Goal: Task Accomplishment & Management: Manage account settings

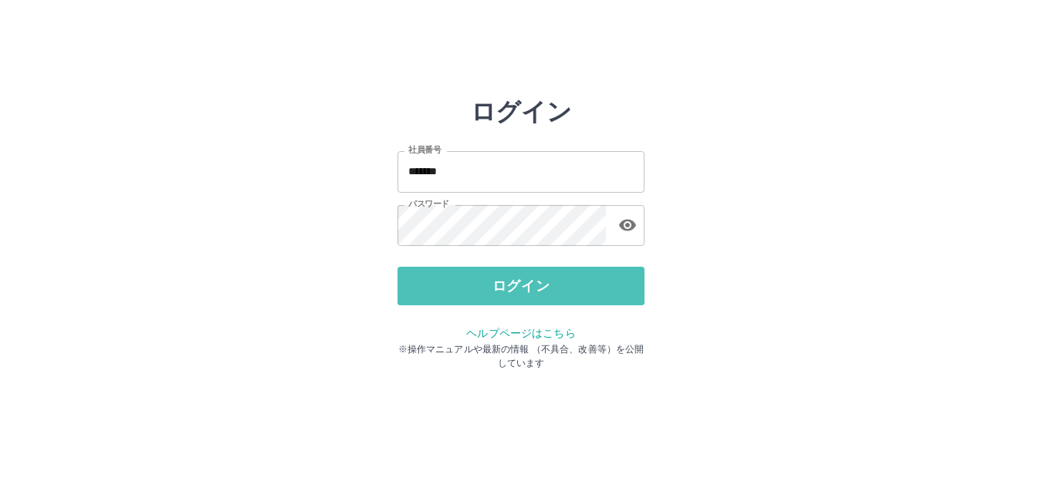
click at [480, 282] on button "ログイン" at bounding box center [520, 286] width 247 height 39
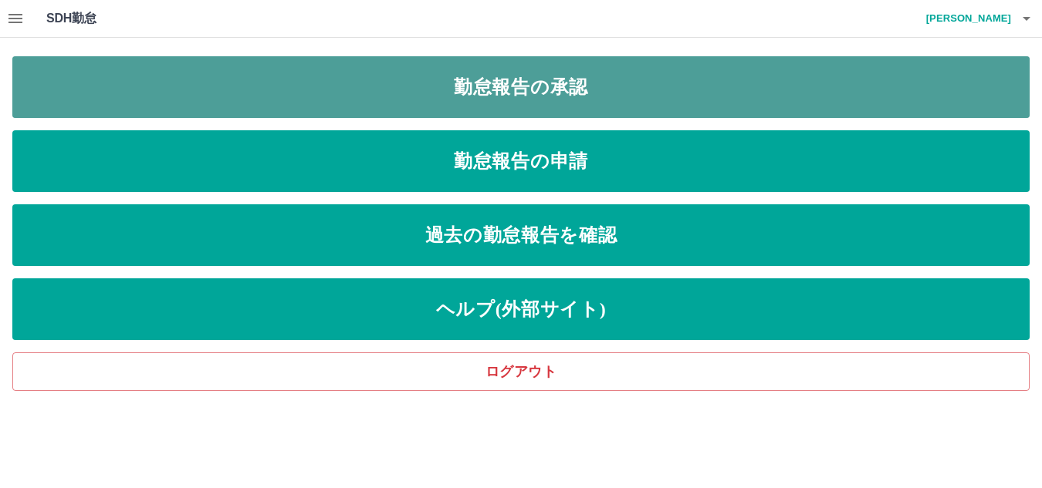
click at [542, 90] on link "勤怠報告の承認" at bounding box center [520, 87] width 1017 height 62
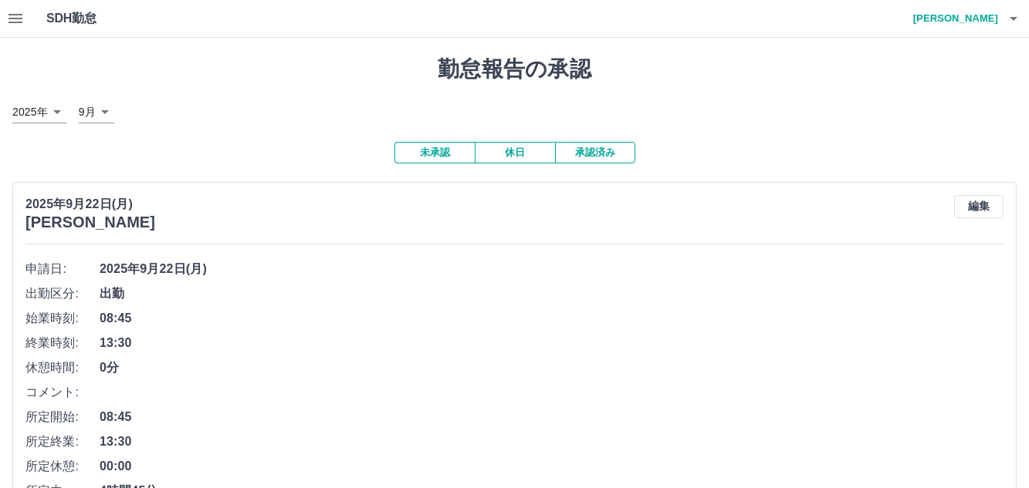
click at [12, 23] on icon "button" at bounding box center [15, 18] width 14 height 9
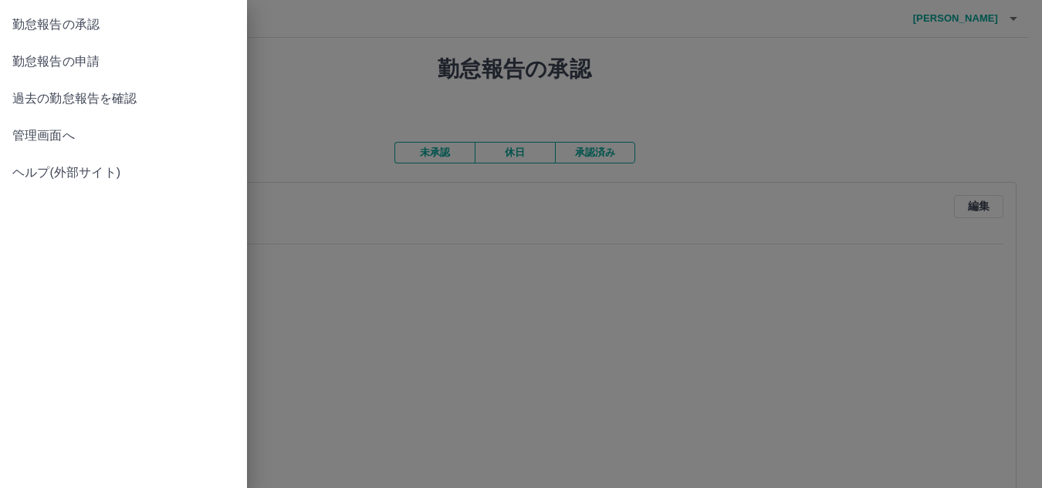
click at [39, 133] on span "管理画面へ" at bounding box center [123, 136] width 222 height 19
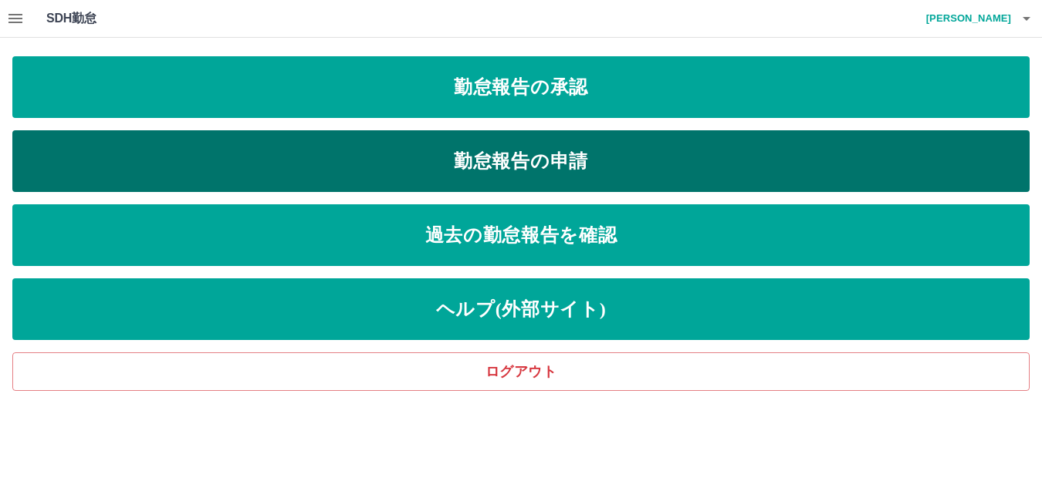
click at [522, 170] on link "勤怠報告の申請" at bounding box center [520, 161] width 1017 height 62
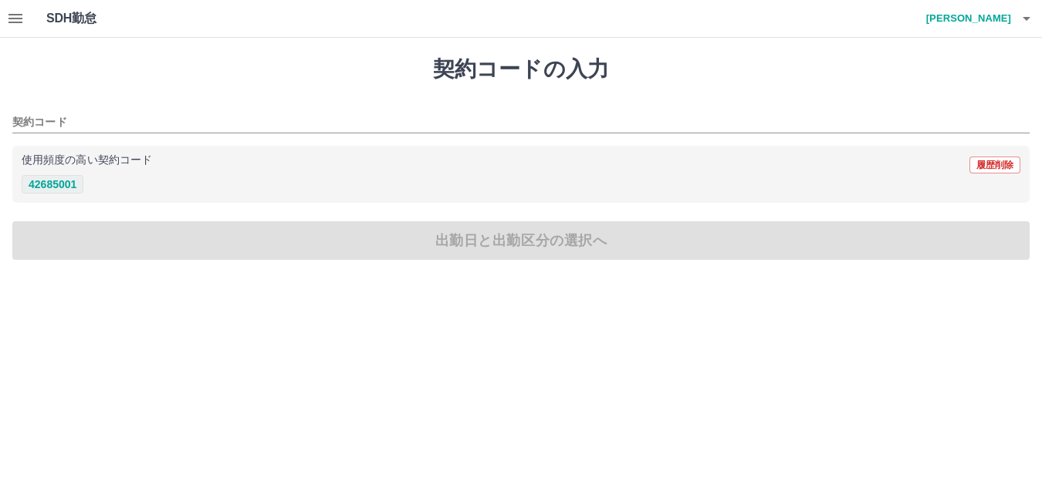
click at [50, 189] on button "42685001" at bounding box center [53, 184] width 62 height 19
type input "********"
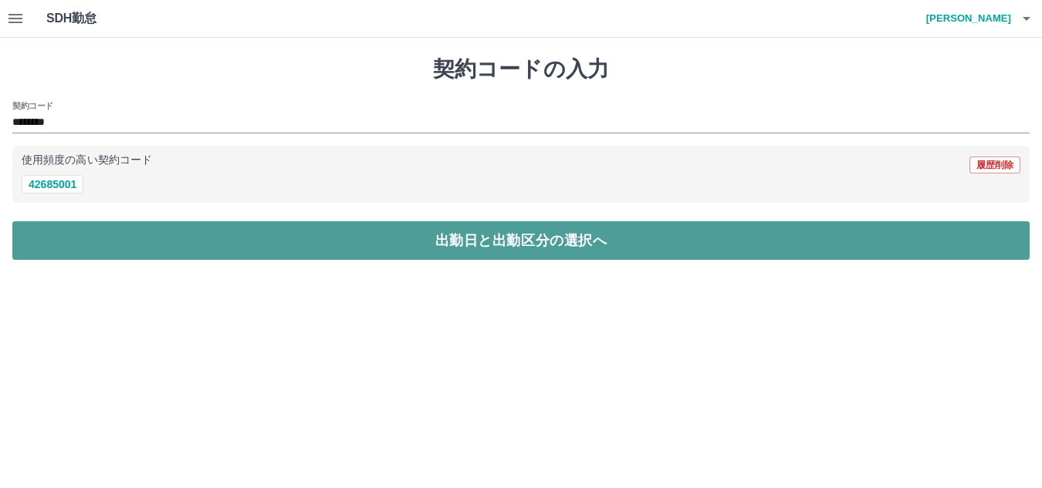
click at [57, 244] on button "出勤日と出勤区分の選択へ" at bounding box center [520, 240] width 1017 height 39
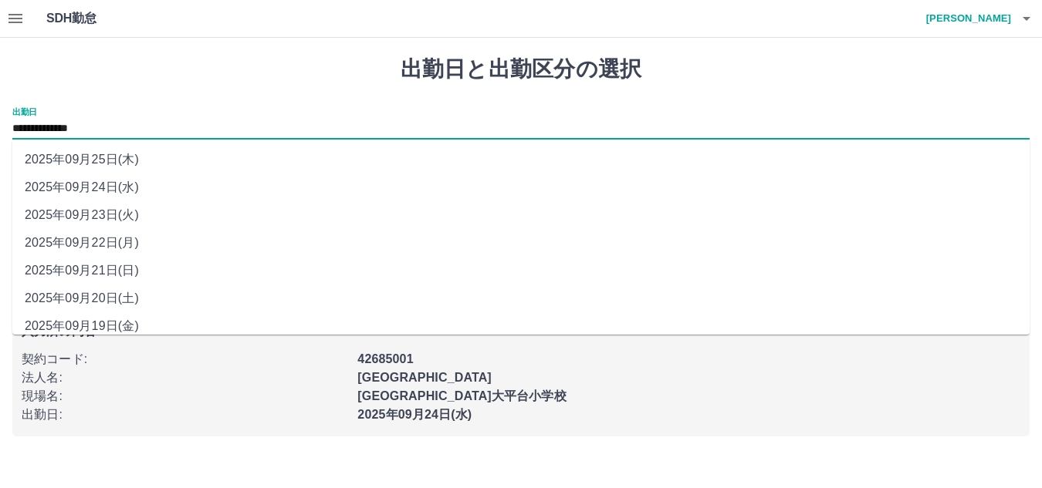
click at [57, 136] on input "**********" at bounding box center [520, 129] width 1017 height 19
click at [76, 252] on li "2025年09月22日(月)" at bounding box center [520, 243] width 1017 height 28
type input "**********"
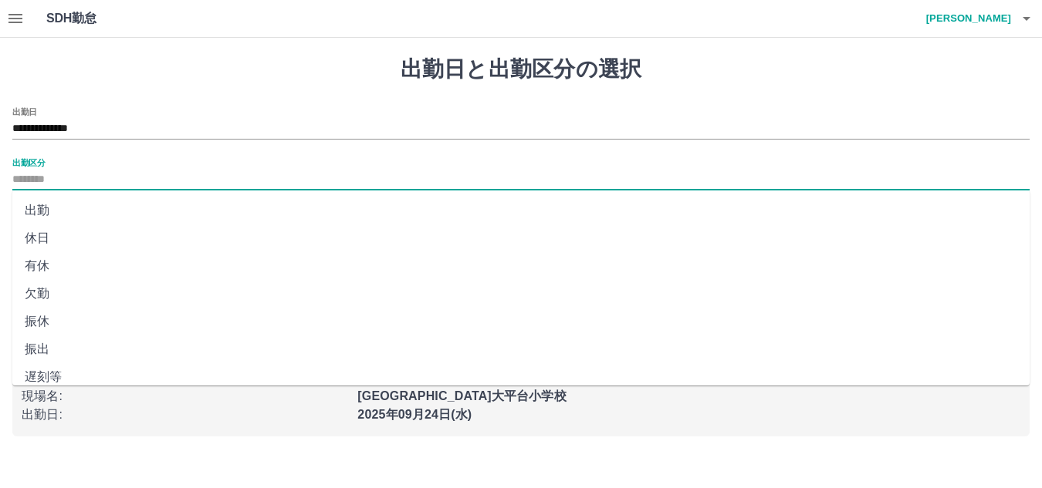
click at [27, 171] on input "出勤区分" at bounding box center [520, 180] width 1017 height 19
click at [33, 212] on li "出勤" at bounding box center [520, 211] width 1017 height 28
type input "**"
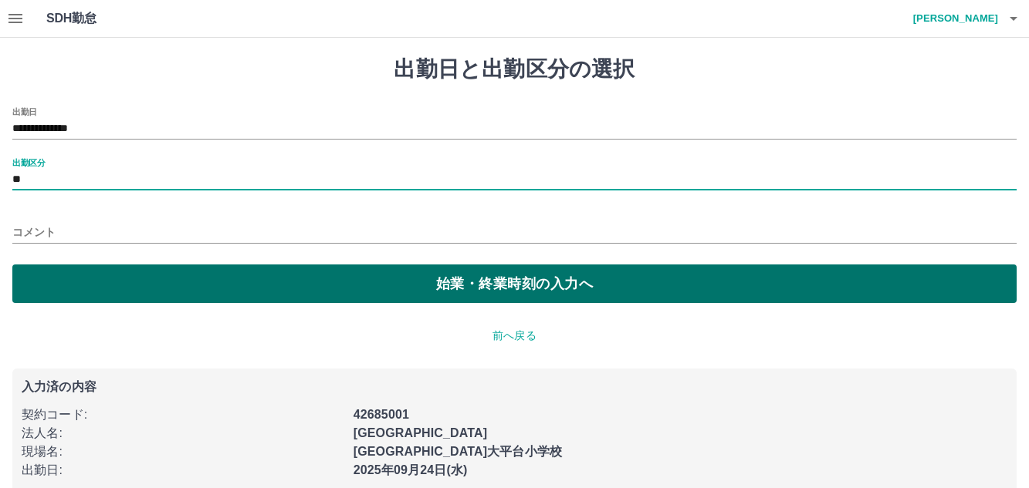
click at [44, 284] on button "始業・終業時刻の入力へ" at bounding box center [514, 284] width 1004 height 39
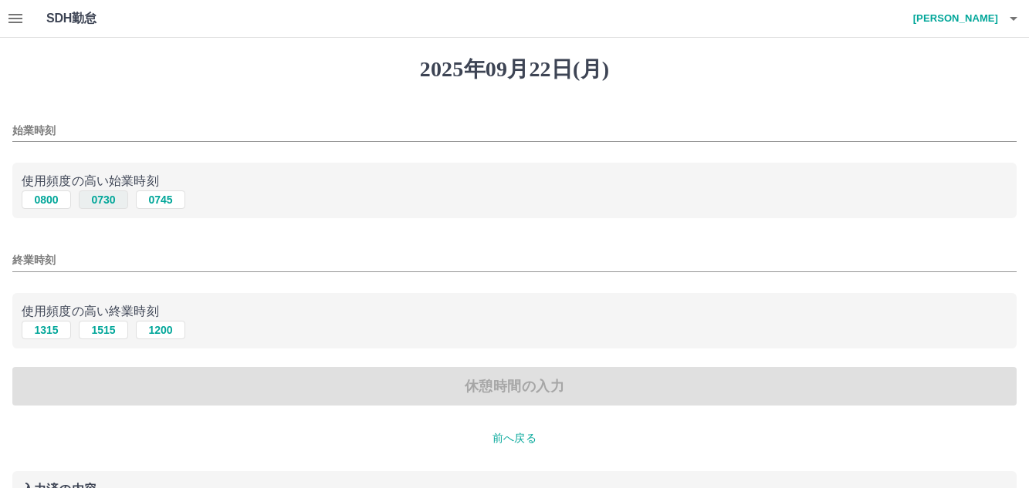
click at [103, 201] on button "0730" at bounding box center [103, 200] width 49 height 19
type input "****"
click at [144, 265] on input "終業時刻" at bounding box center [514, 260] width 1004 height 22
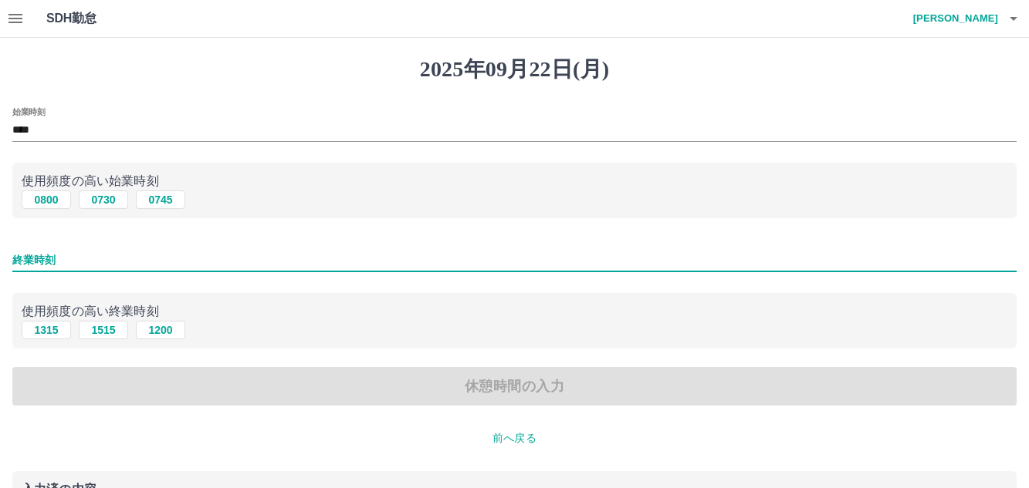
type input "****"
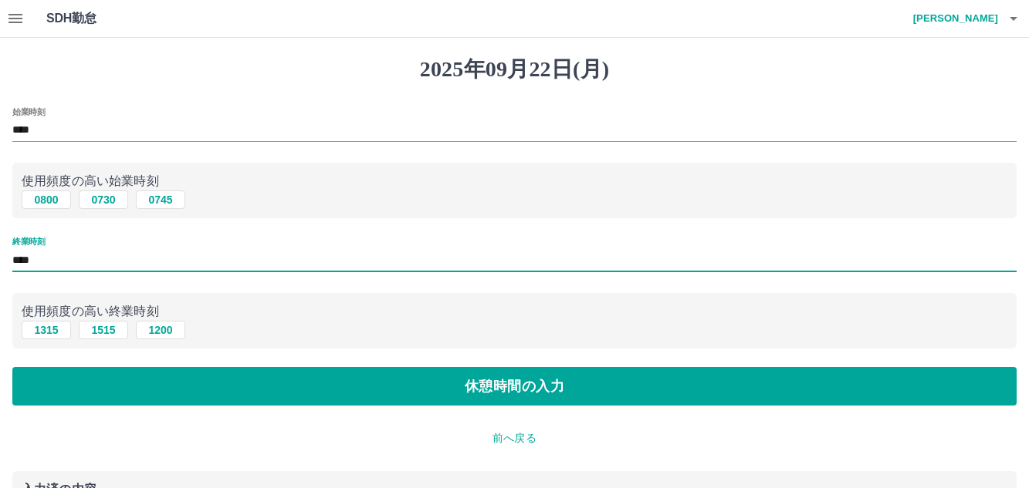
click at [105, 407] on div "2025年09月22日(月) 始業時刻 **** 使用頻度の高い始業時刻 0800 0730 0745 終業時刻 **** 使用頻度の高い終業時刻 1315 …" at bounding box center [514, 335] width 1029 height 594
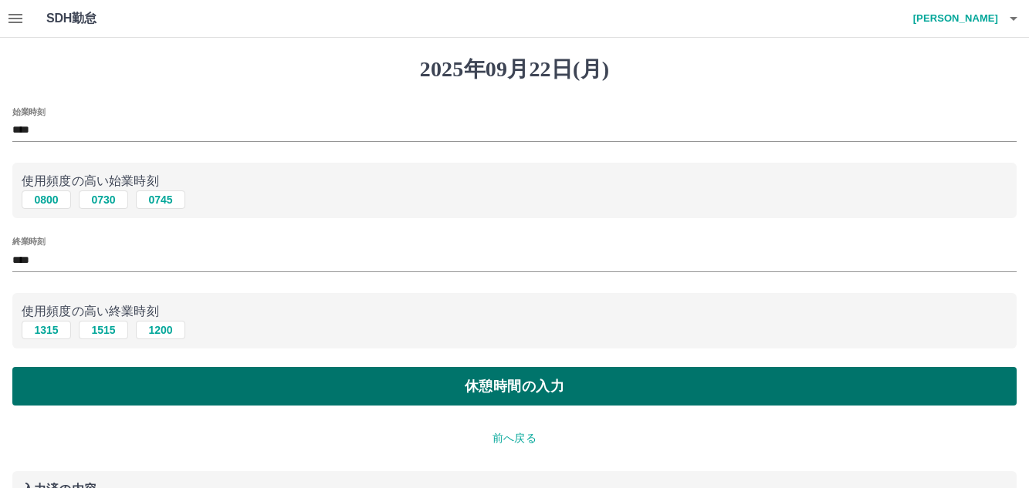
click at [129, 381] on button "休憩時間の入力" at bounding box center [514, 386] width 1004 height 39
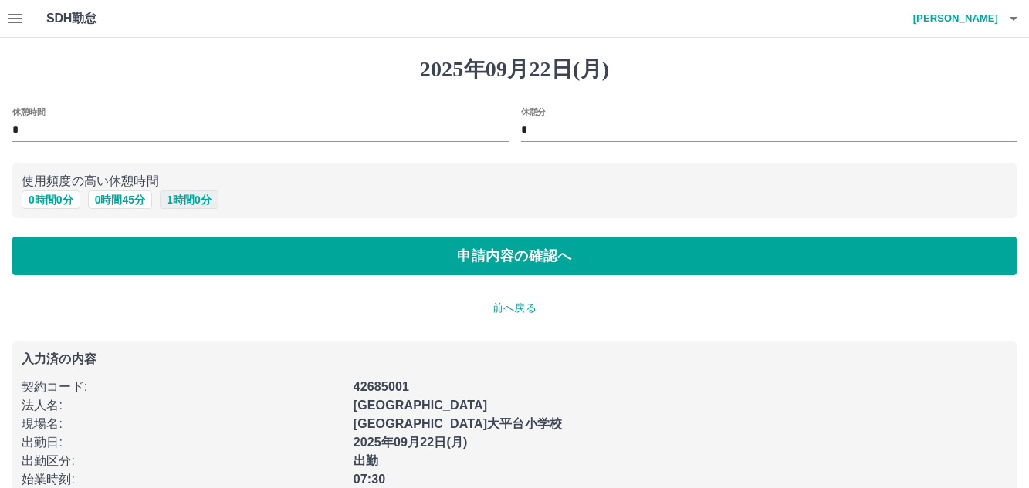
click at [166, 202] on button "1 時間 0 分" at bounding box center [189, 200] width 59 height 19
type input "*"
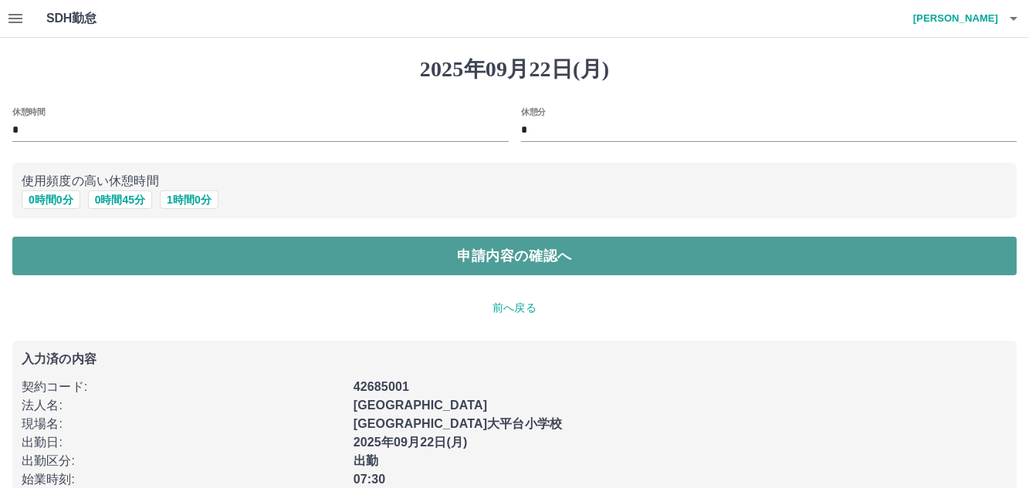
click at [158, 252] on button "申請内容の確認へ" at bounding box center [514, 256] width 1004 height 39
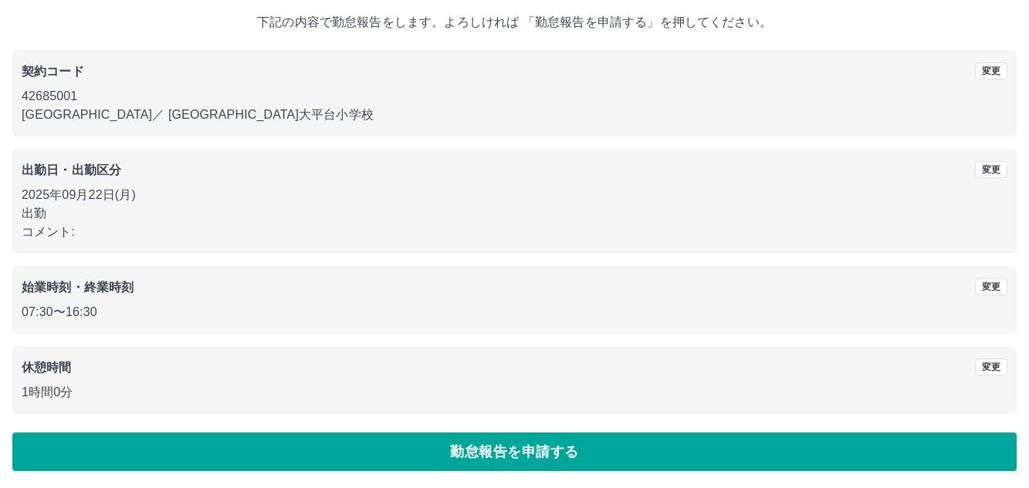
scroll to position [90, 0]
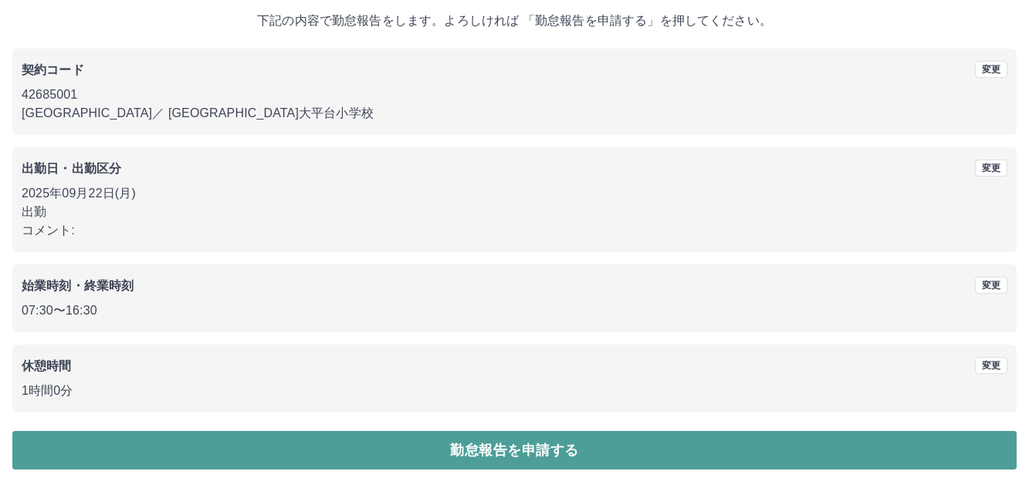
click at [130, 456] on button "勤怠報告を申請する" at bounding box center [514, 450] width 1004 height 39
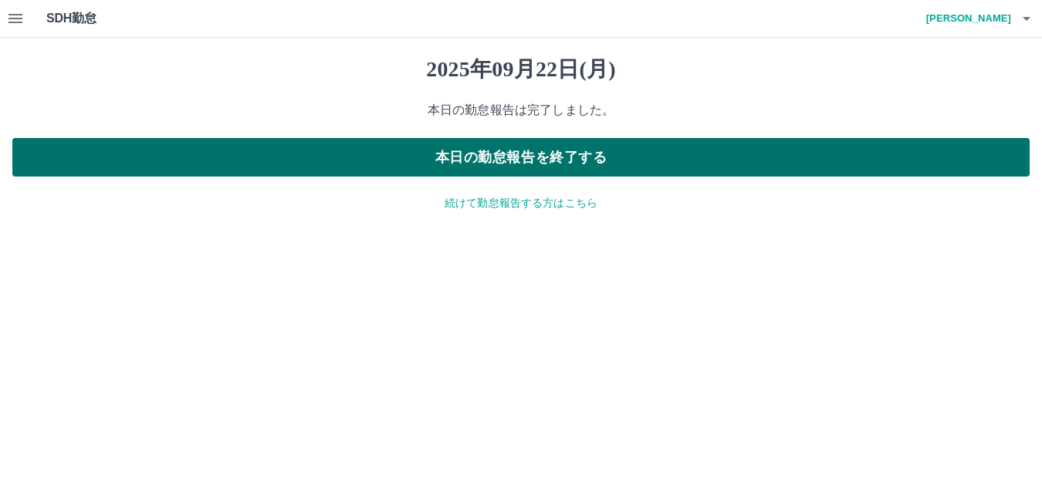
click at [476, 160] on button "本日の勤怠報告を終了する" at bounding box center [520, 157] width 1017 height 39
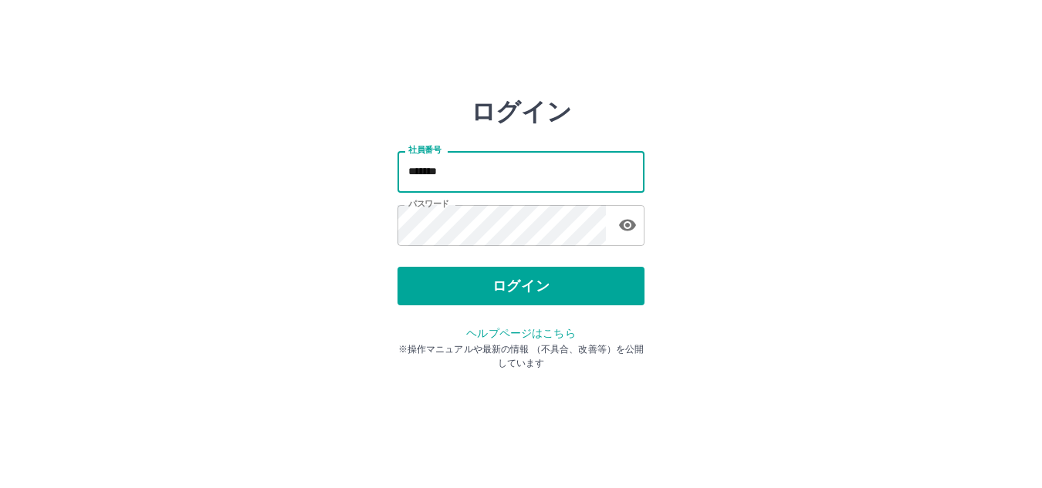
click at [565, 162] on input "*******" at bounding box center [520, 171] width 247 height 41
type input "*******"
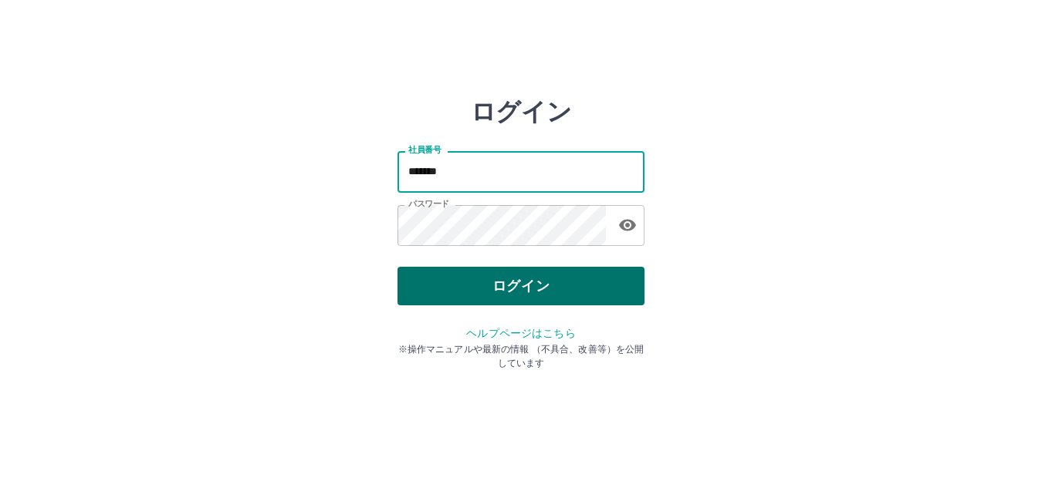
click at [595, 291] on button "ログイン" at bounding box center [520, 286] width 247 height 39
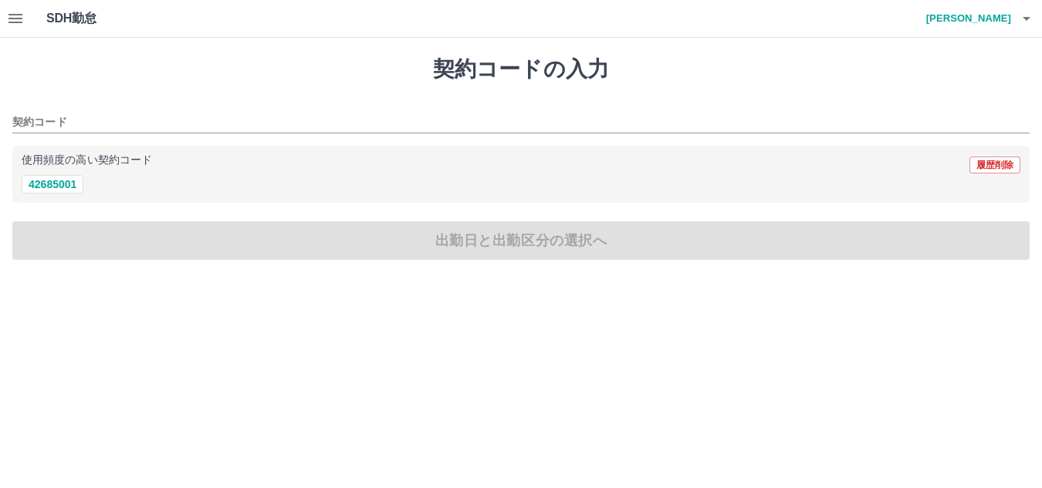
click at [38, 251] on div "契約コードの入力 契約コード 使用頻度の高い契約コード 履歴削除 42685001 出勤日と出勤区分の選択へ" at bounding box center [521, 158] width 1042 height 241
click at [47, 189] on button "42685001" at bounding box center [53, 184] width 62 height 19
type input "********"
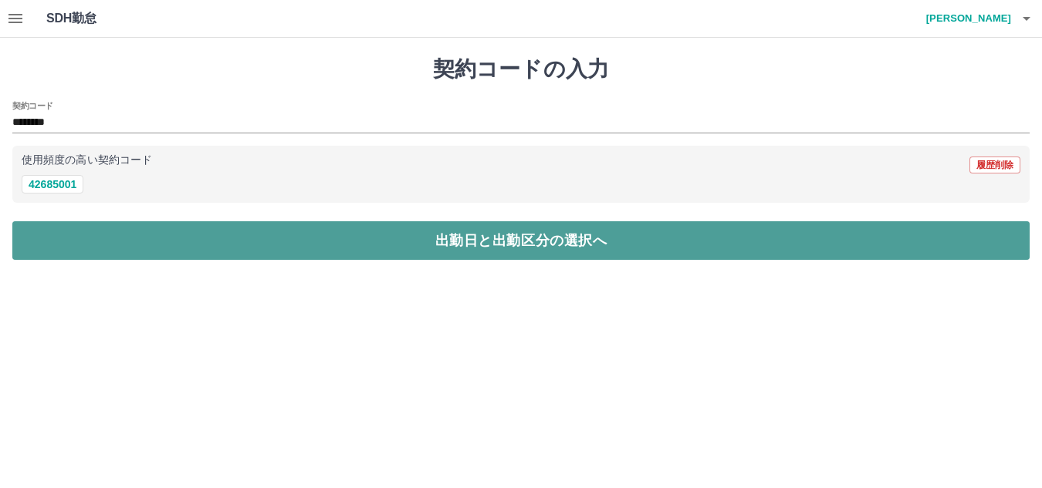
click at [48, 239] on button "出勤日と出勤区分の選択へ" at bounding box center [520, 240] width 1017 height 39
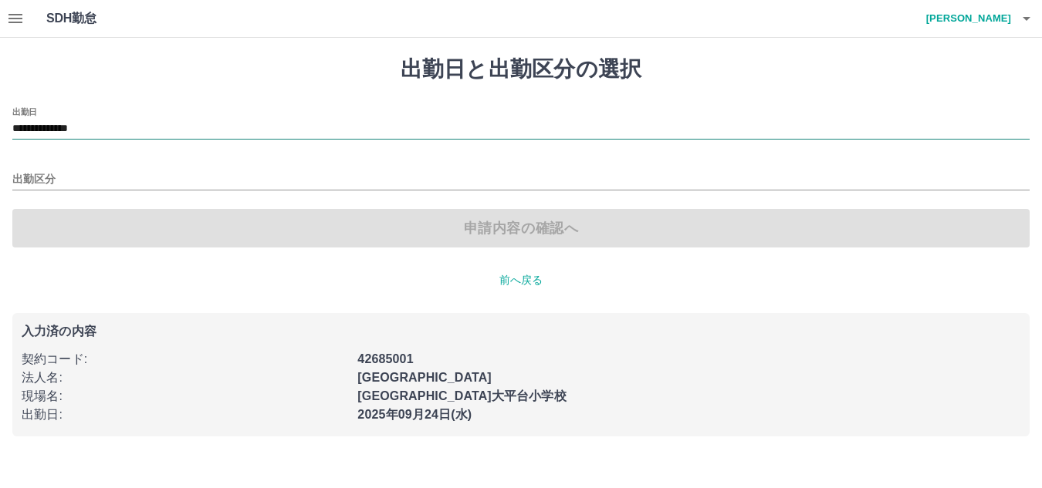
click at [73, 122] on input "**********" at bounding box center [520, 129] width 1017 height 19
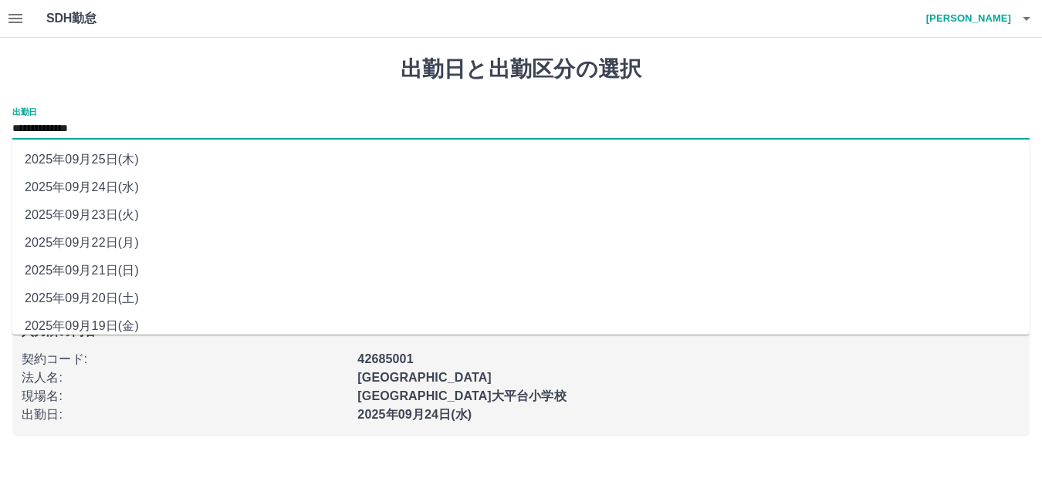
click at [84, 240] on li "2025年09月22日(月)" at bounding box center [520, 243] width 1017 height 28
type input "**********"
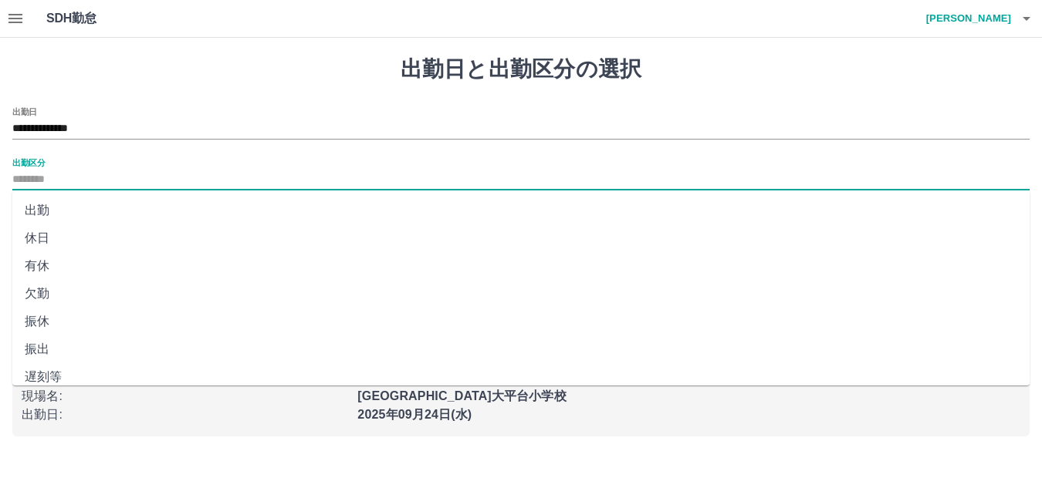
click at [47, 174] on input "出勤区分" at bounding box center [520, 180] width 1017 height 19
click at [49, 211] on li "出勤" at bounding box center [520, 211] width 1017 height 28
type input "**"
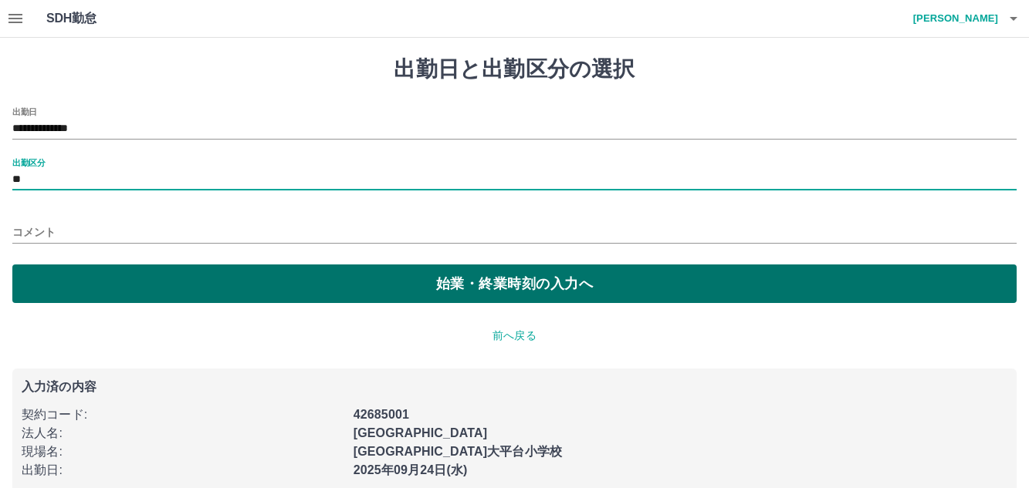
click at [56, 283] on button "始業・終業時刻の入力へ" at bounding box center [514, 284] width 1004 height 39
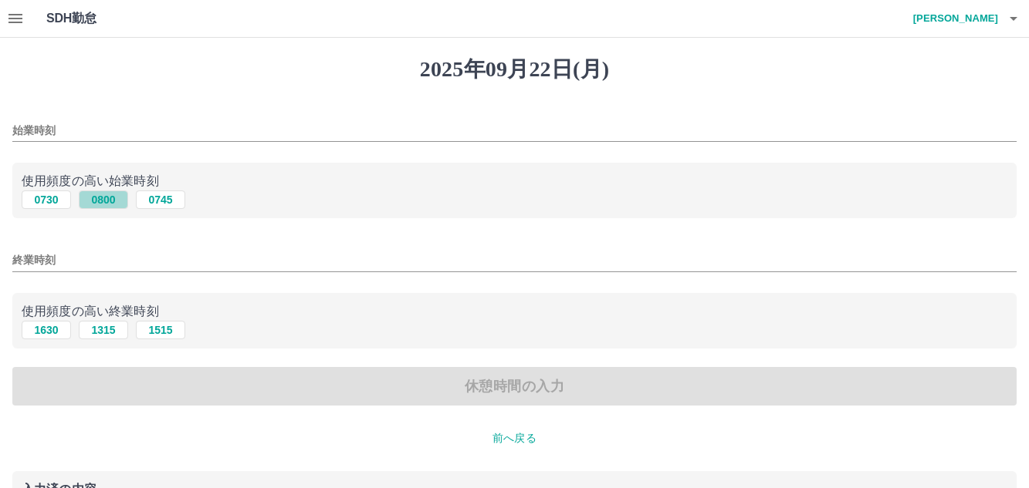
click at [88, 201] on button "0800" at bounding box center [103, 200] width 49 height 19
type input "****"
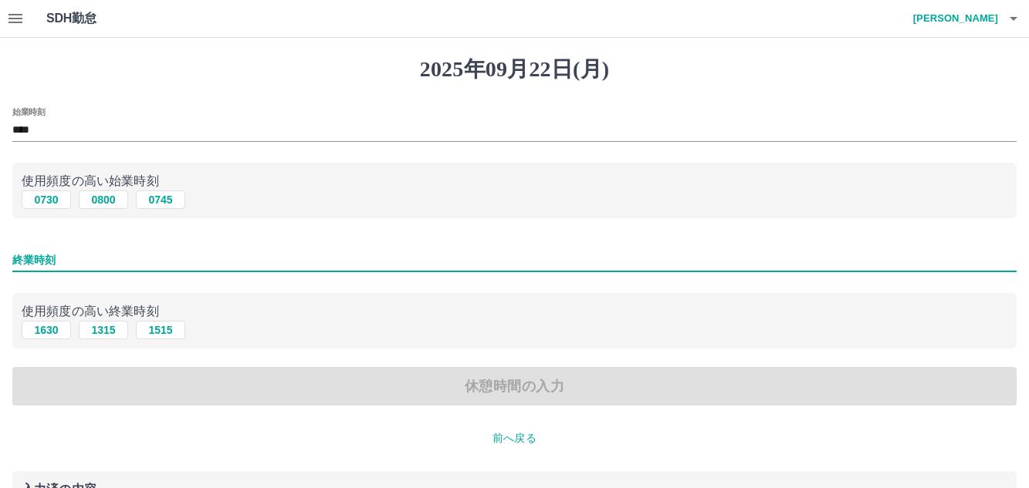
click at [93, 263] on input "終業時刻" at bounding box center [514, 260] width 1004 height 22
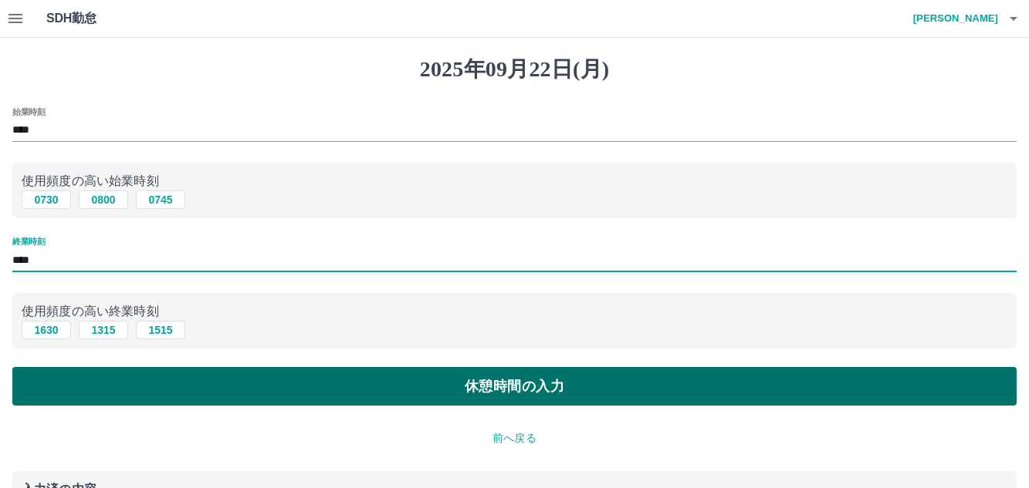
type input "****"
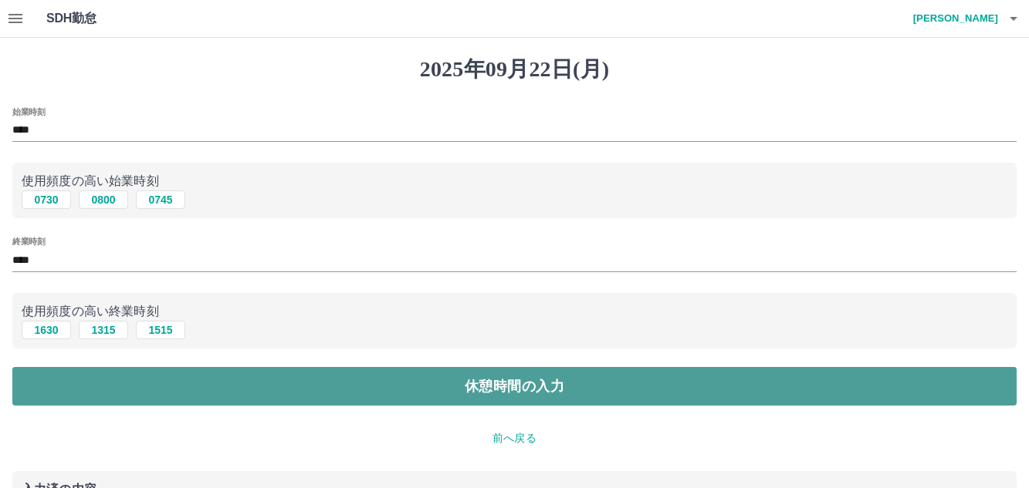
click at [177, 388] on button "休憩時間の入力" at bounding box center [514, 386] width 1004 height 39
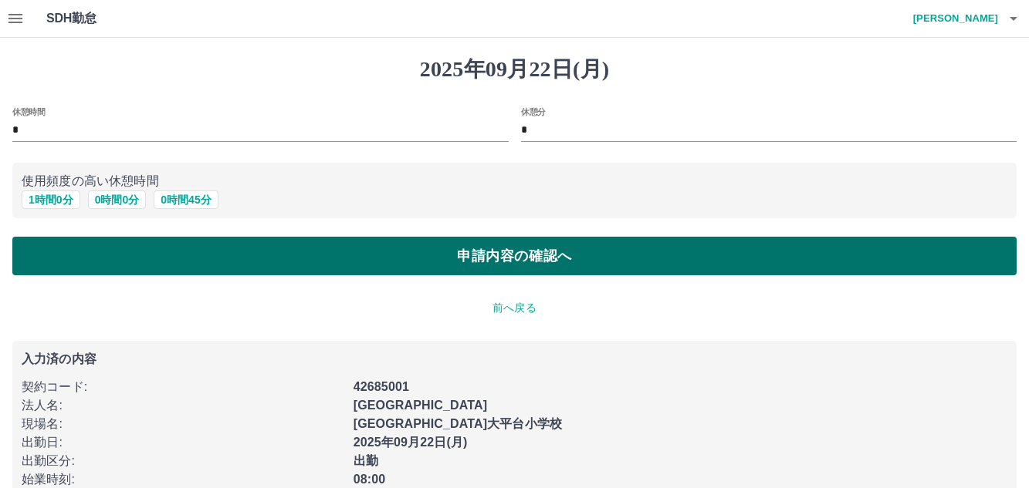
click at [284, 258] on button "申請内容の確認へ" at bounding box center [514, 256] width 1004 height 39
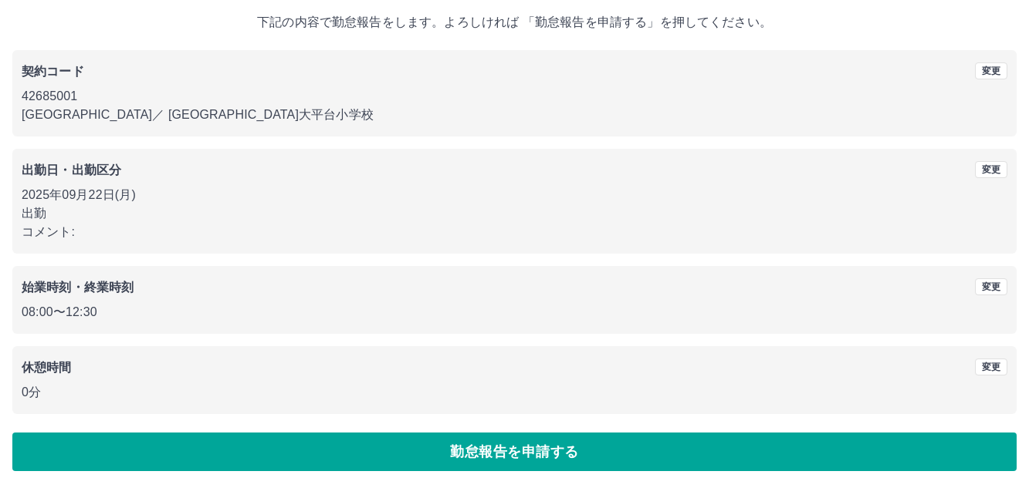
scroll to position [90, 0]
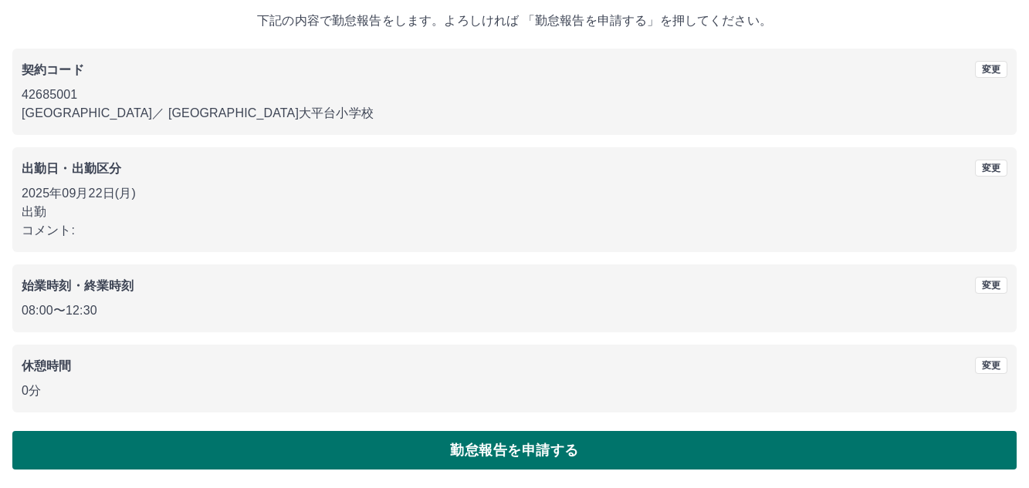
click at [215, 447] on button "勤怠報告を申請する" at bounding box center [514, 450] width 1004 height 39
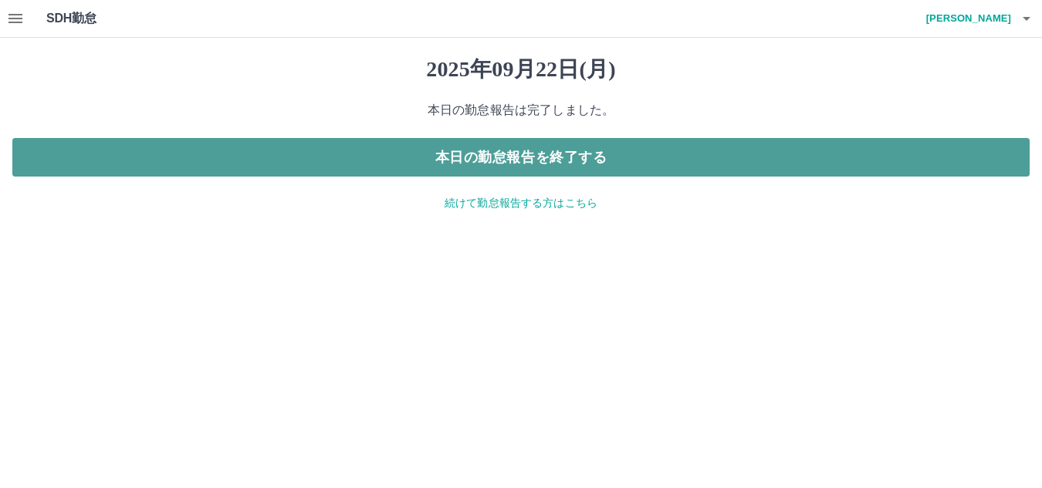
click at [585, 163] on button "本日の勤怠報告を終了する" at bounding box center [520, 157] width 1017 height 39
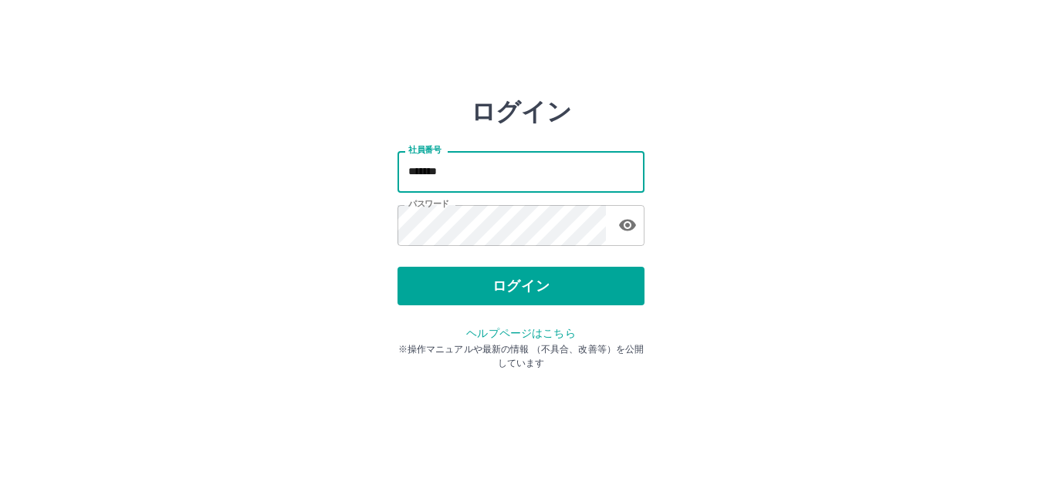
click at [502, 180] on input "*******" at bounding box center [520, 171] width 247 height 41
type input "*******"
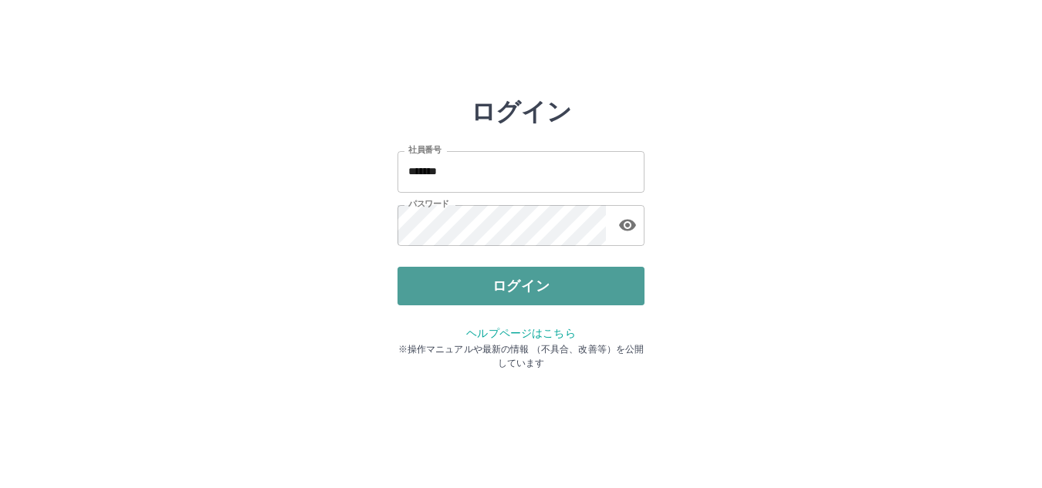
click at [581, 287] on button "ログイン" at bounding box center [520, 286] width 247 height 39
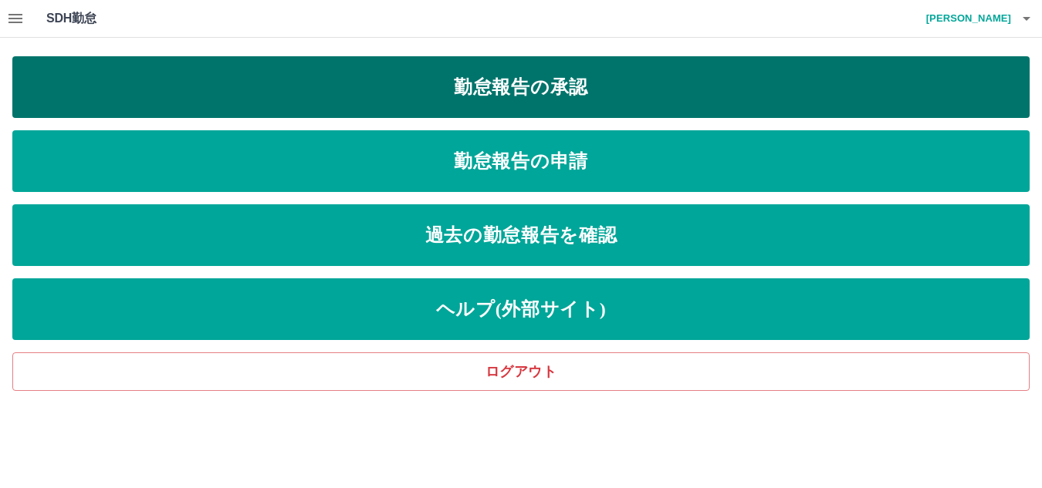
click at [540, 86] on link "勤怠報告の承認" at bounding box center [520, 87] width 1017 height 62
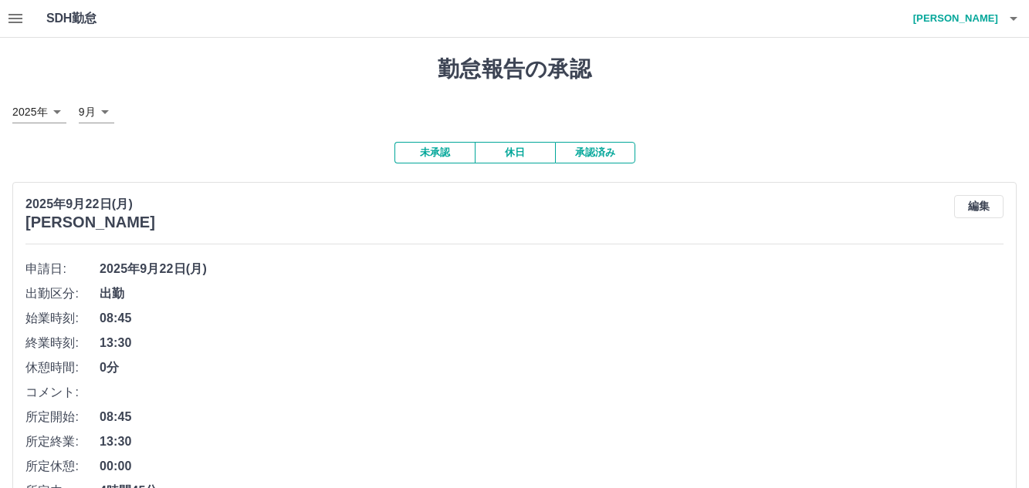
click at [13, 15] on icon "button" at bounding box center [15, 18] width 14 height 9
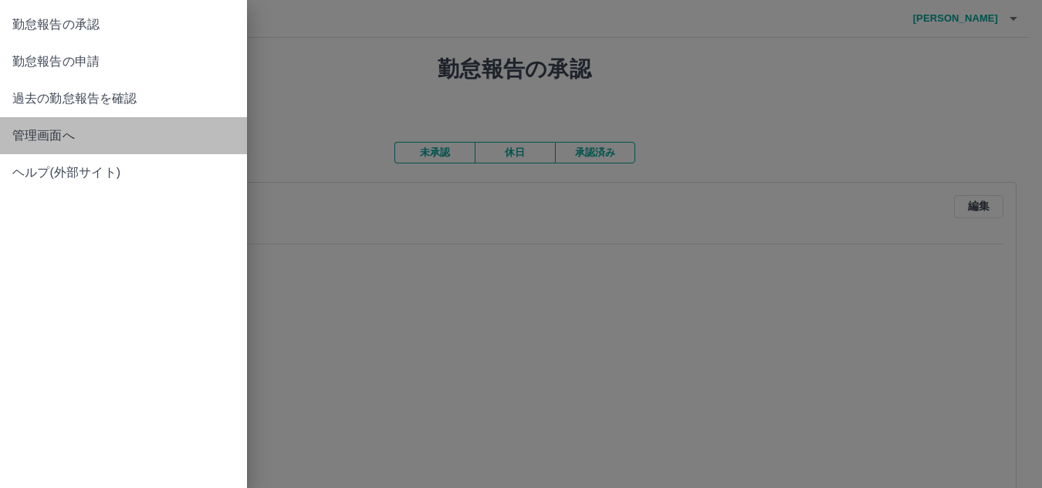
click at [32, 131] on span "管理画面へ" at bounding box center [123, 136] width 222 height 19
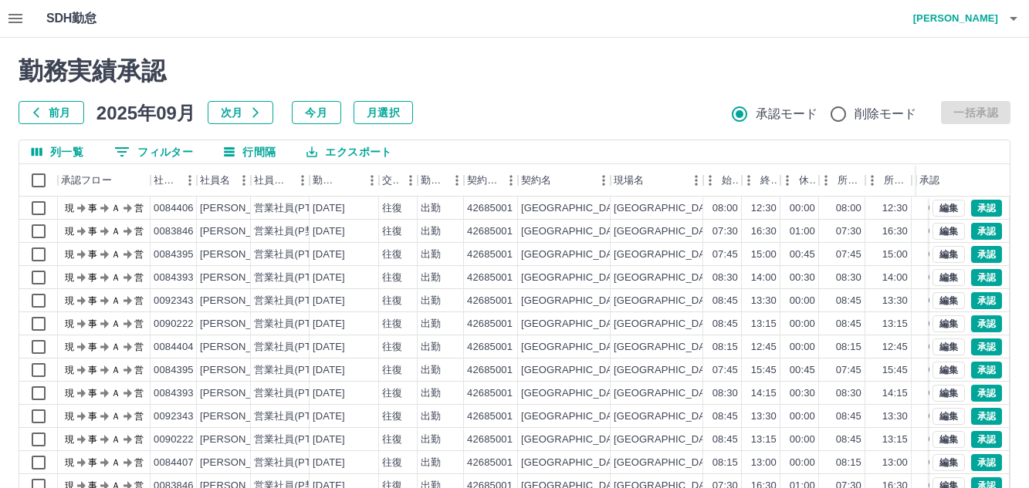
scroll to position [164, 0]
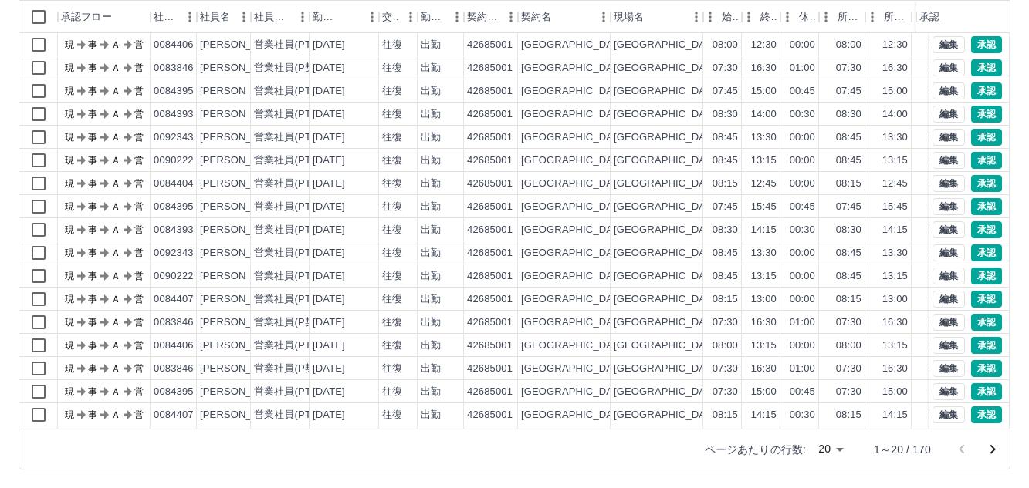
click at [995, 453] on icon "次のページへ" at bounding box center [992, 450] width 19 height 19
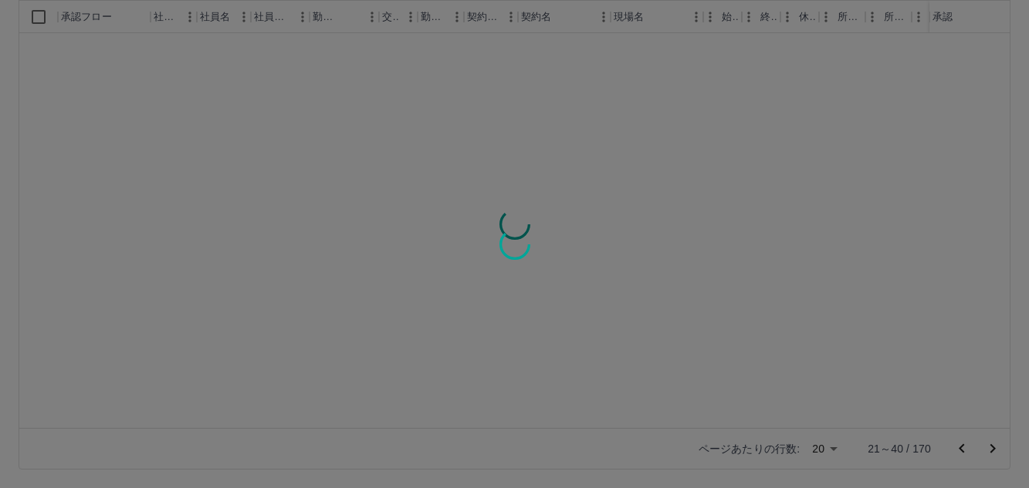
click at [995, 453] on div at bounding box center [514, 244] width 1029 height 488
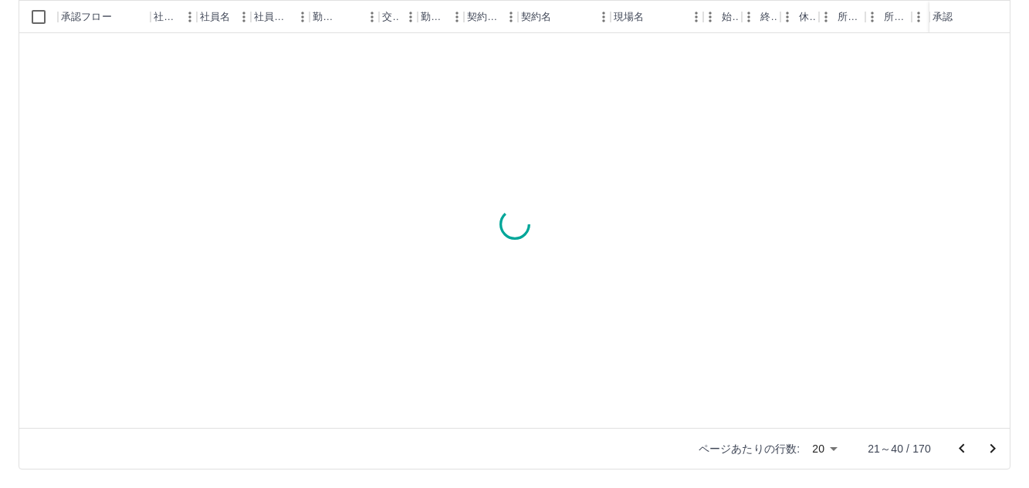
click at [995, 453] on div "勤務実績承認 前月 2025年09月 次月 今月 月選択 承認モード 削除モード 一括承認 列一覧 0 フィルター 行間隔 エクスポート 承認フロー 社員番号…" at bounding box center [514, 181] width 1029 height 614
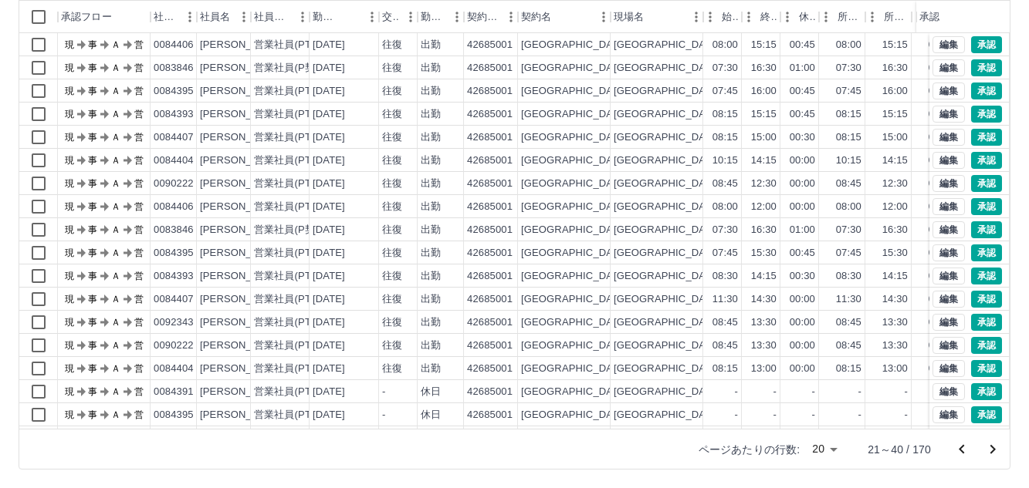
click at [991, 458] on icon "次のページへ" at bounding box center [992, 450] width 19 height 19
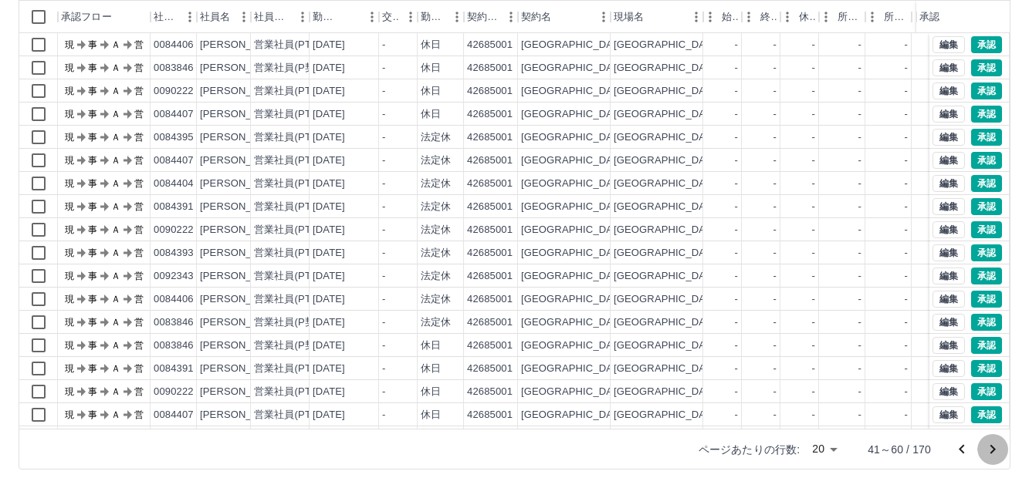
click at [991, 455] on icon "次のページへ" at bounding box center [992, 450] width 19 height 19
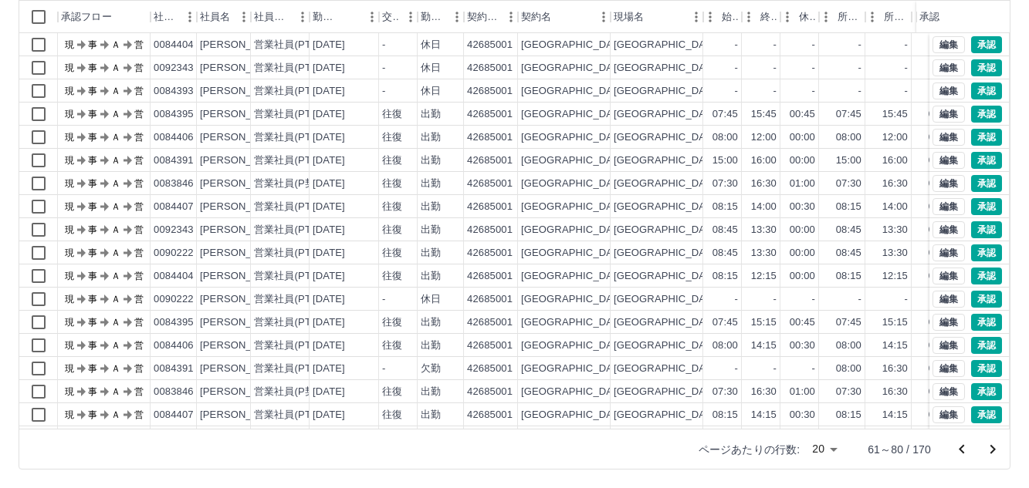
click at [991, 455] on icon "次のページへ" at bounding box center [992, 450] width 19 height 19
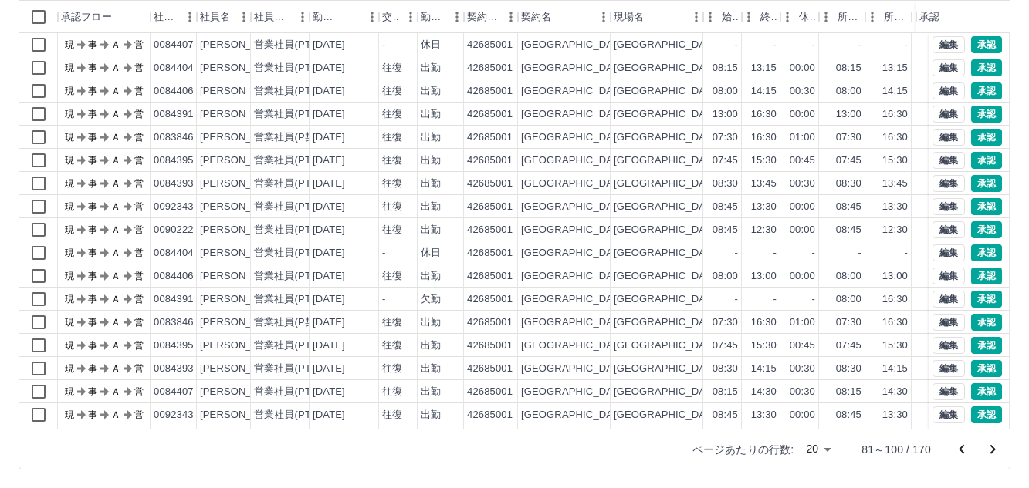
click at [991, 455] on icon "次のページへ" at bounding box center [992, 450] width 19 height 19
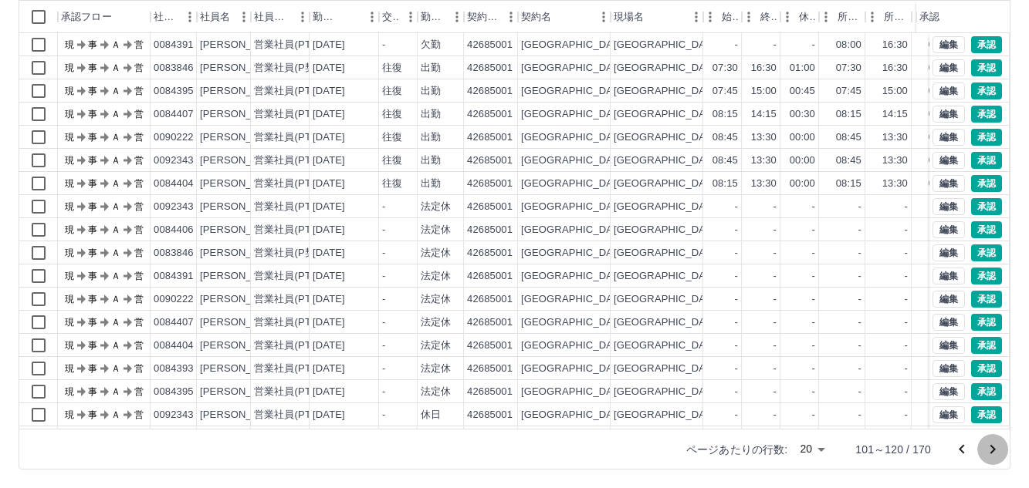
click at [992, 453] on icon "次のページへ" at bounding box center [992, 449] width 5 height 9
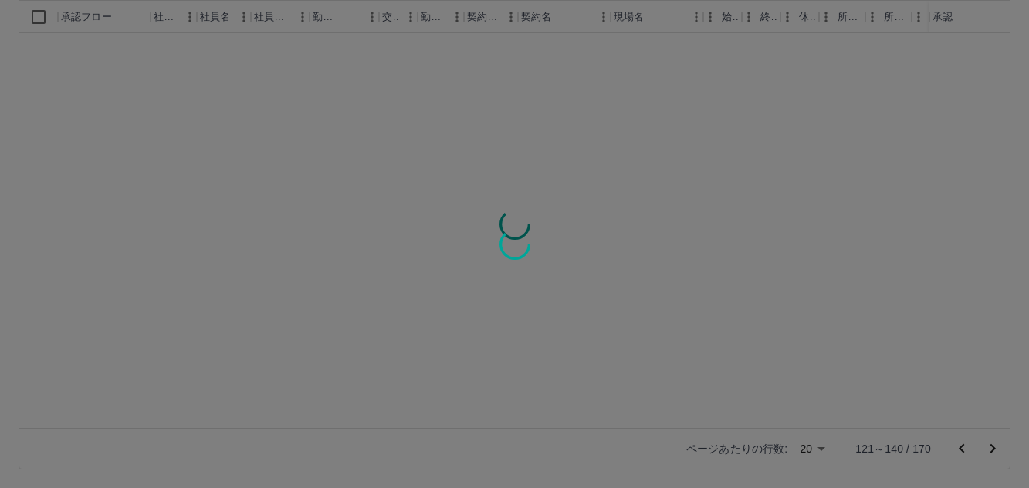
click at [992, 453] on div at bounding box center [514, 244] width 1029 height 488
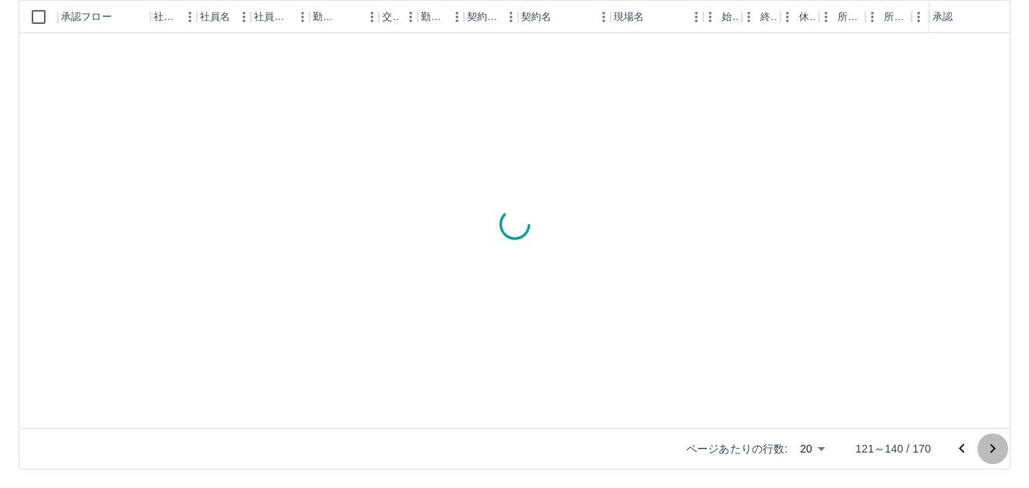
click at [992, 450] on icon "次のページへ" at bounding box center [992, 449] width 19 height 19
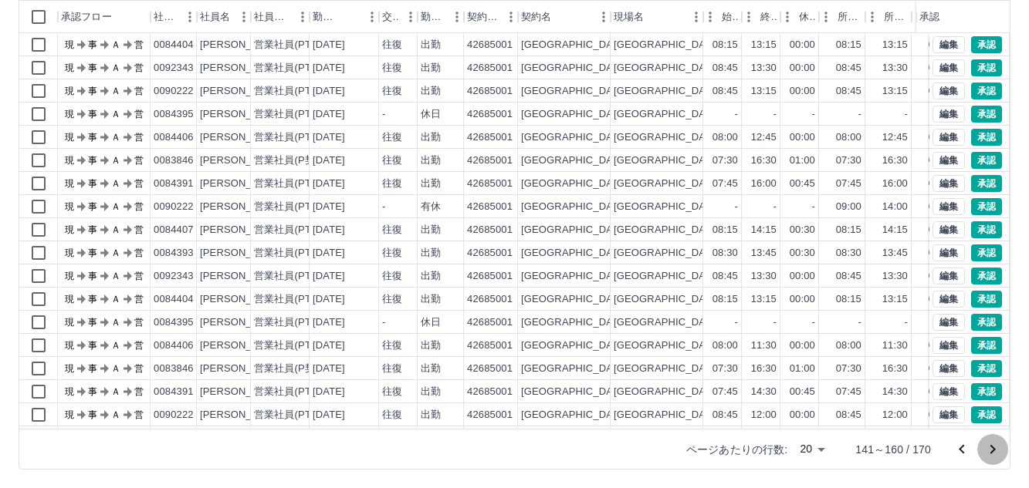
click at [994, 455] on icon "次のページへ" at bounding box center [992, 450] width 19 height 19
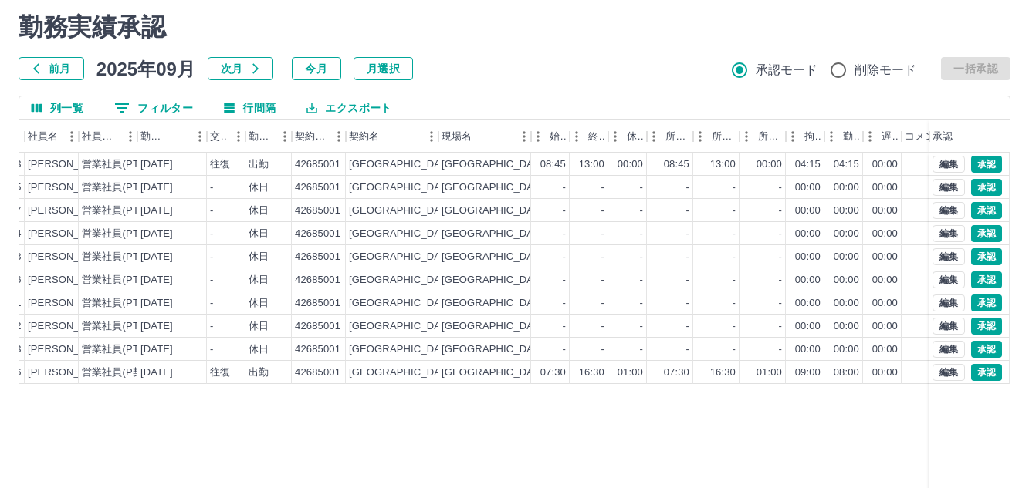
scroll to position [40, 0]
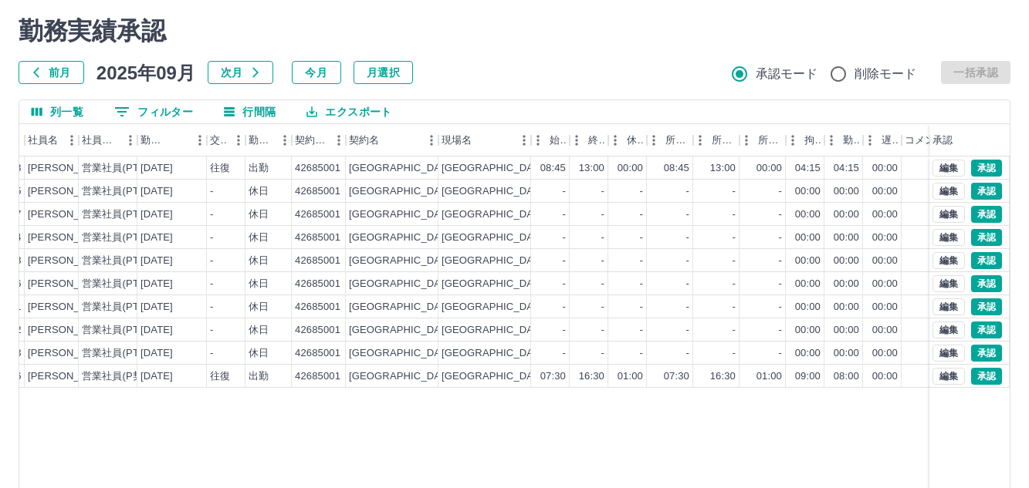
click at [980, 72] on div "前月 2025年09月 次月 今月 月選択 承認モード 削除モード 一括承認" at bounding box center [515, 72] width 992 height 23
click at [982, 376] on button "承認" at bounding box center [986, 376] width 31 height 17
click at [942, 358] on button "編集" at bounding box center [948, 353] width 32 height 17
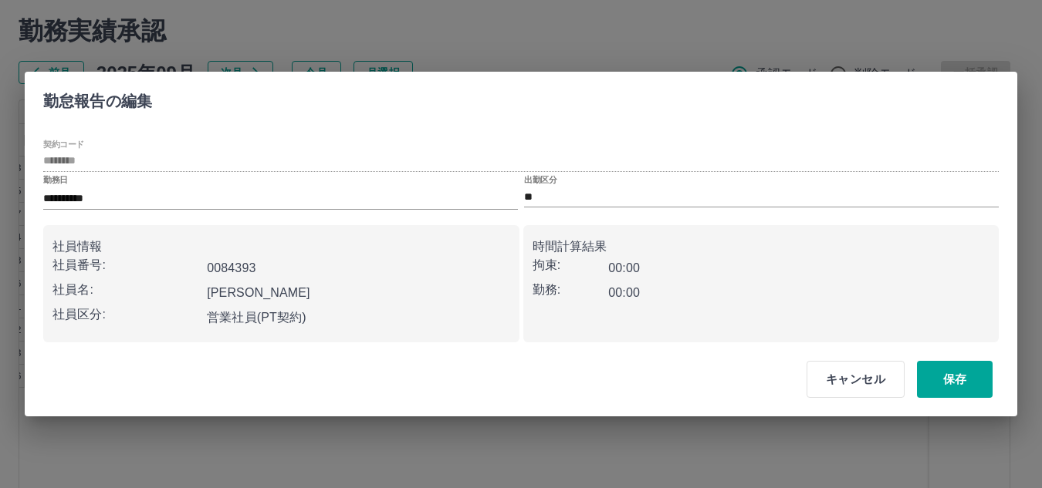
click at [942, 333] on div "時間計算結果 拘束: 00:00 勤務: 00:00" at bounding box center [761, 283] width 476 height 117
click at [690, 19] on div "**********" at bounding box center [521, 244] width 1042 height 488
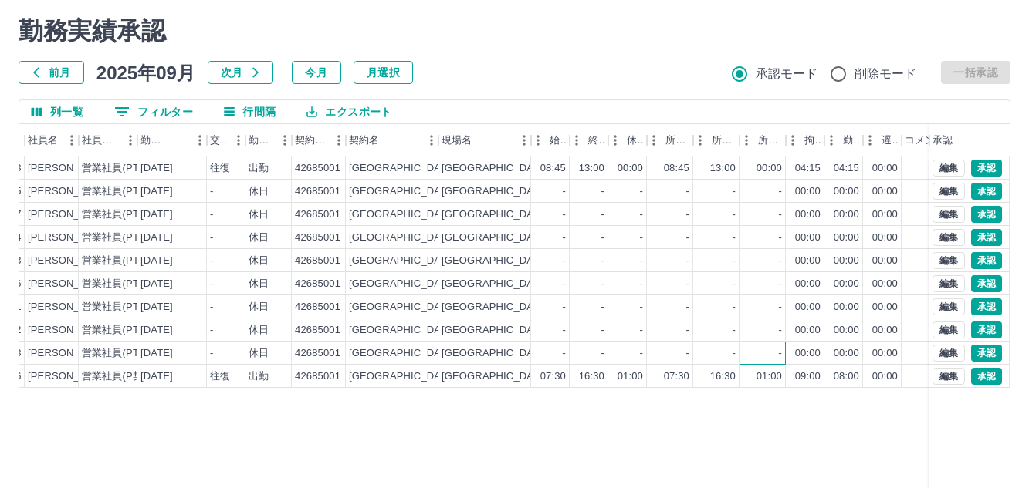
click at [758, 363] on div "-" at bounding box center [762, 353] width 46 height 23
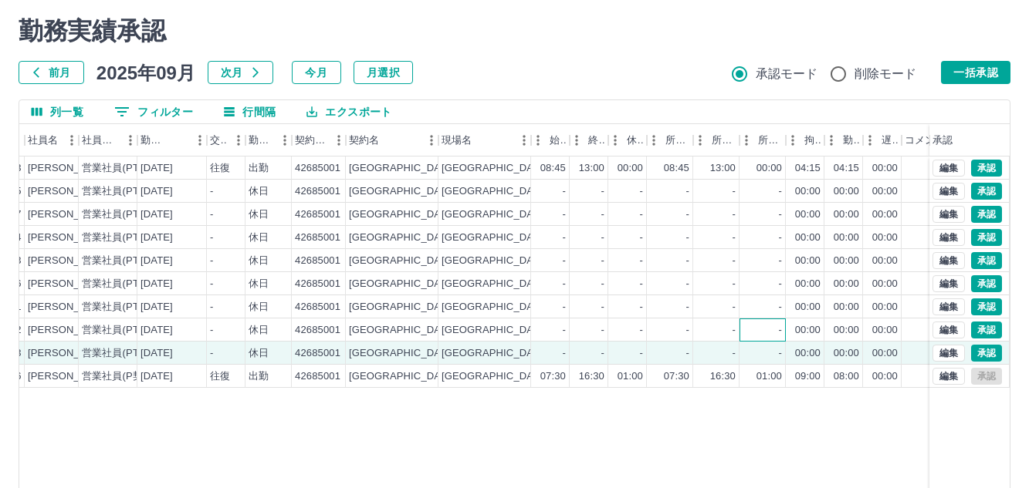
click at [759, 329] on div "-" at bounding box center [762, 330] width 46 height 23
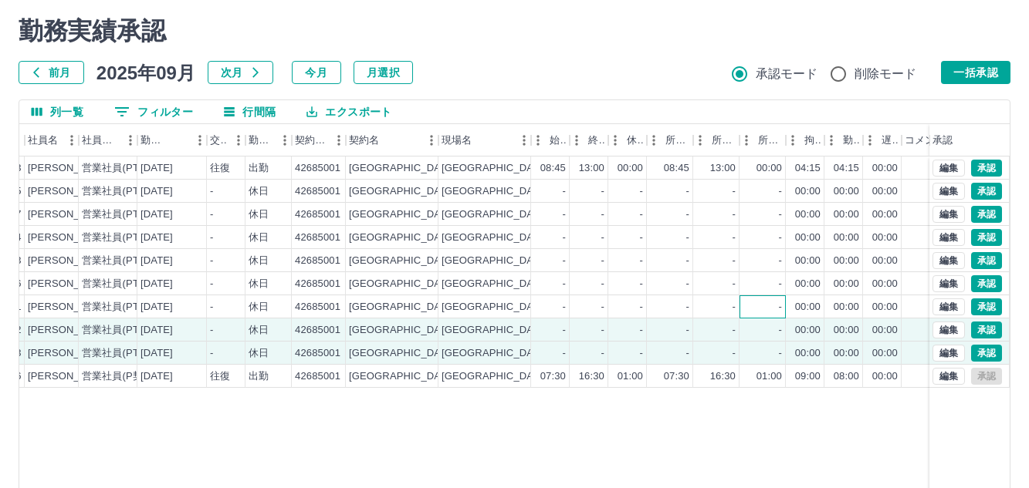
click at [759, 308] on div "-" at bounding box center [762, 307] width 46 height 23
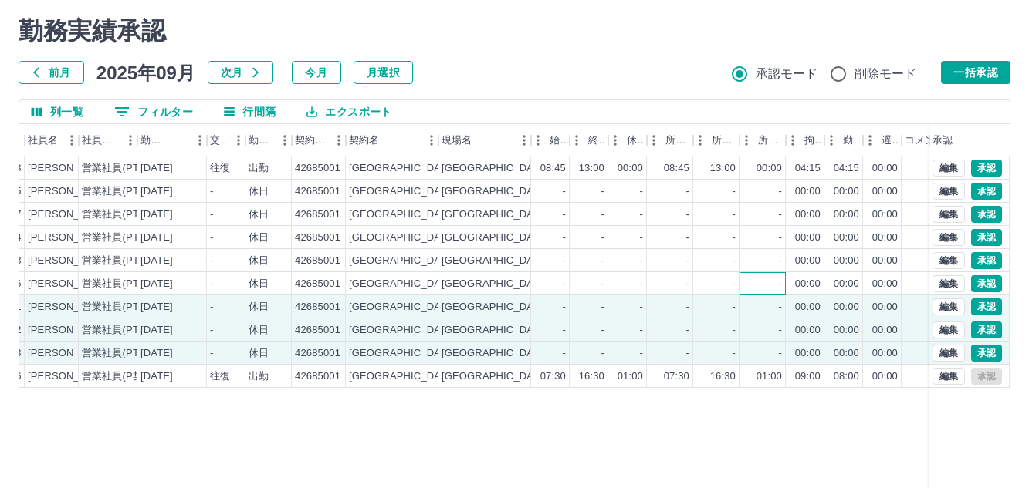
click at [759, 293] on div "-" at bounding box center [762, 283] width 46 height 23
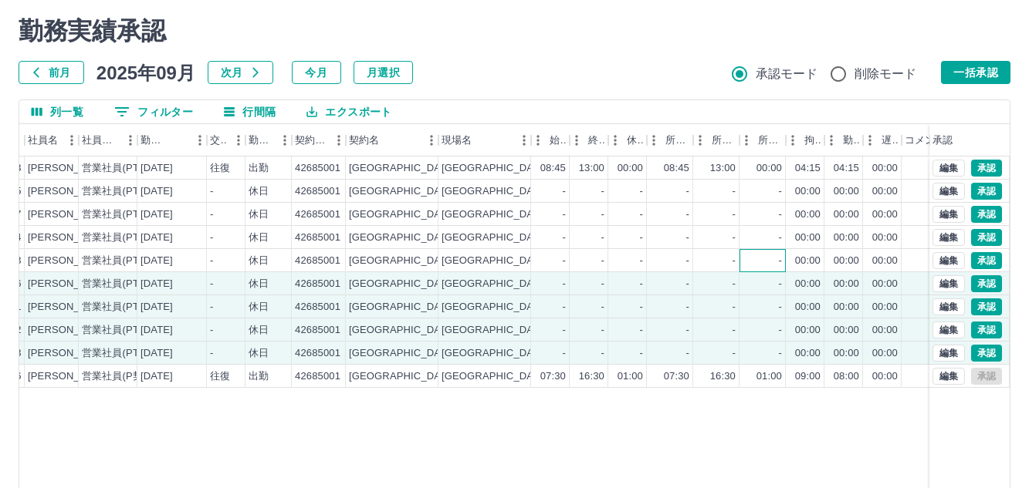
click at [759, 269] on div "-" at bounding box center [762, 260] width 46 height 23
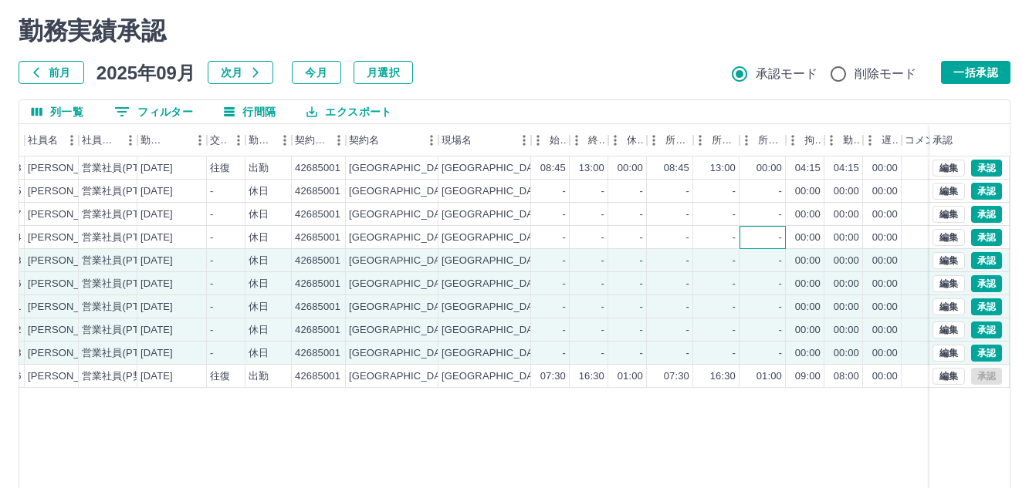
click at [760, 247] on div "-" at bounding box center [762, 237] width 46 height 23
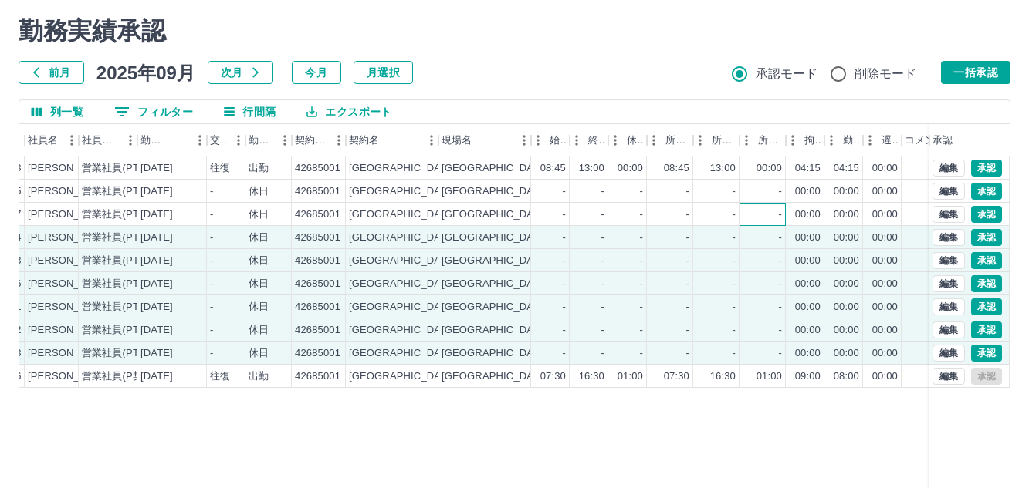
click at [761, 218] on div "-" at bounding box center [762, 214] width 46 height 23
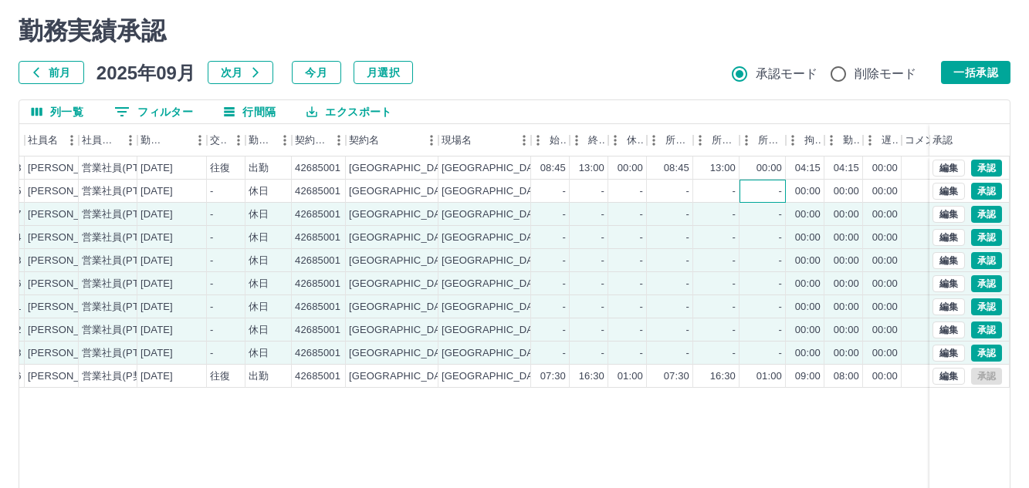
click at [764, 194] on div "-" at bounding box center [762, 191] width 46 height 23
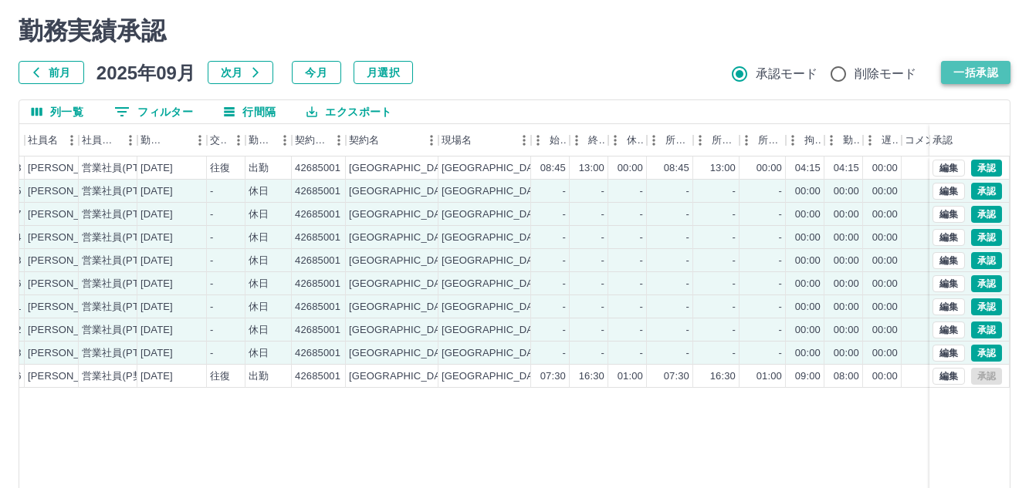
click at [987, 73] on button "一括承認" at bounding box center [975, 72] width 69 height 23
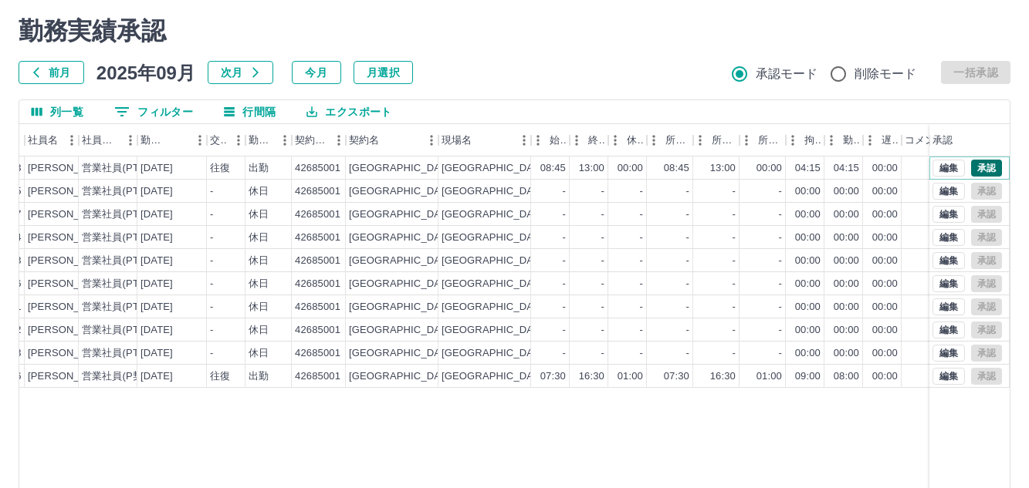
click at [981, 171] on button "承認" at bounding box center [986, 168] width 31 height 17
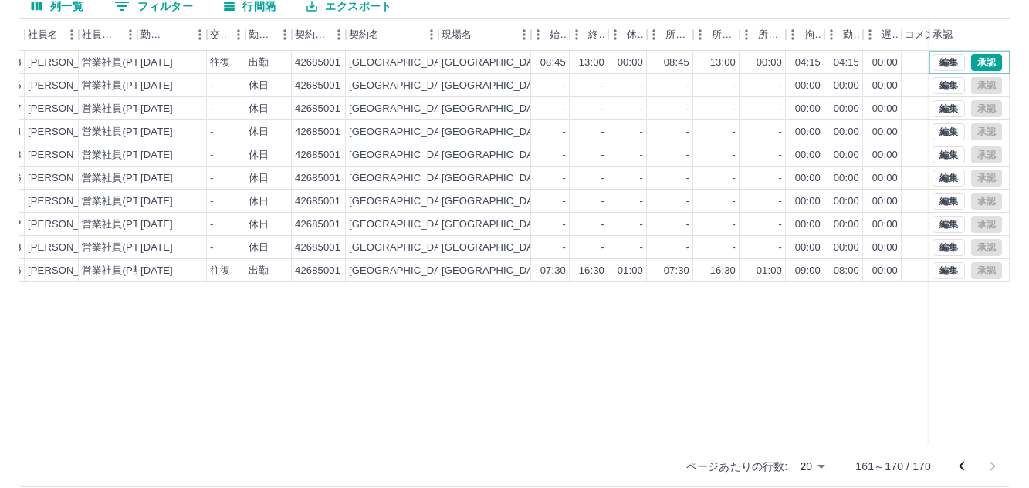
scroll to position [164, 0]
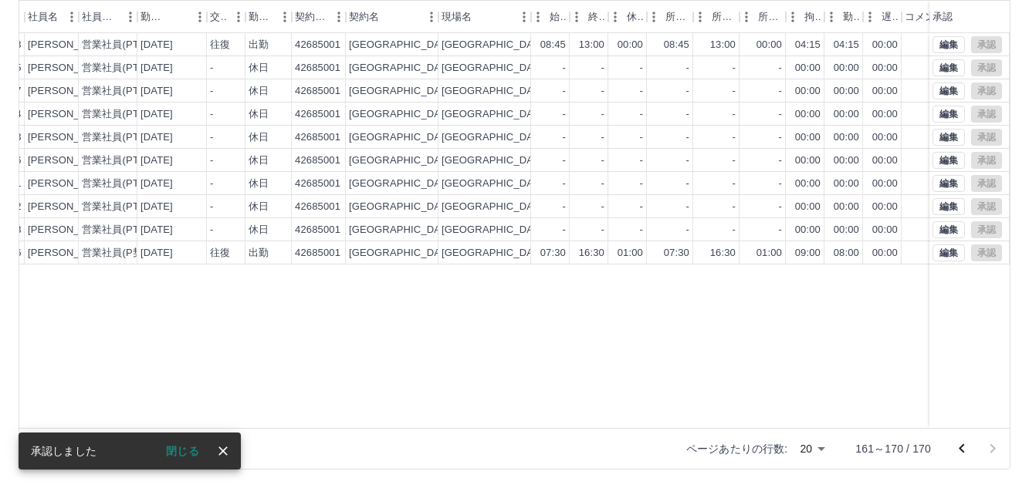
click at [963, 446] on icon "前のページへ" at bounding box center [960, 448] width 5 height 9
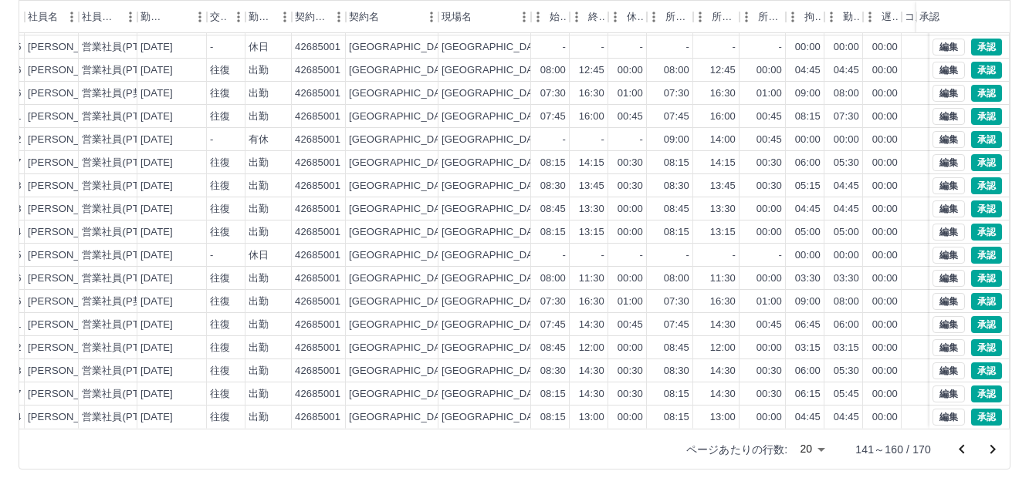
scroll to position [80, 172]
click at [848, 411] on div "04:45" at bounding box center [845, 418] width 25 height 15
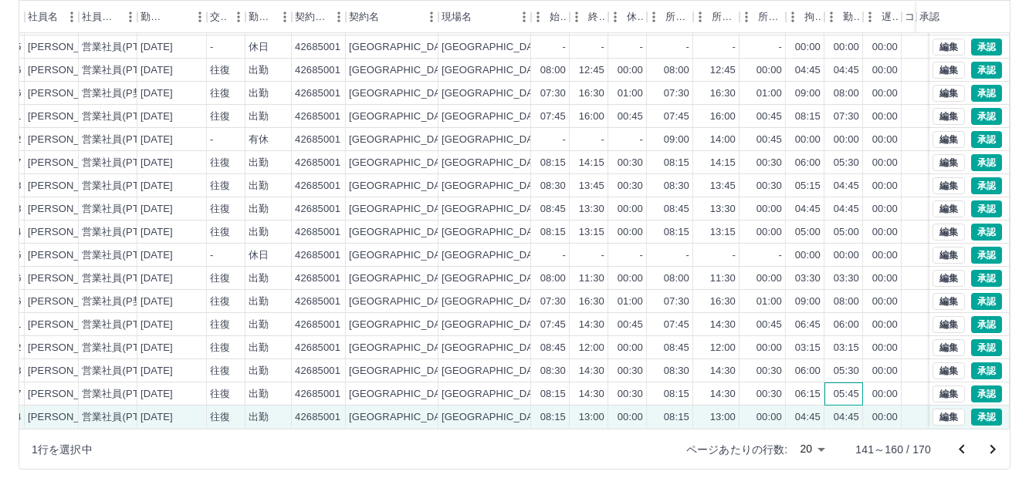
click at [843, 387] on div "05:45" at bounding box center [845, 394] width 25 height 15
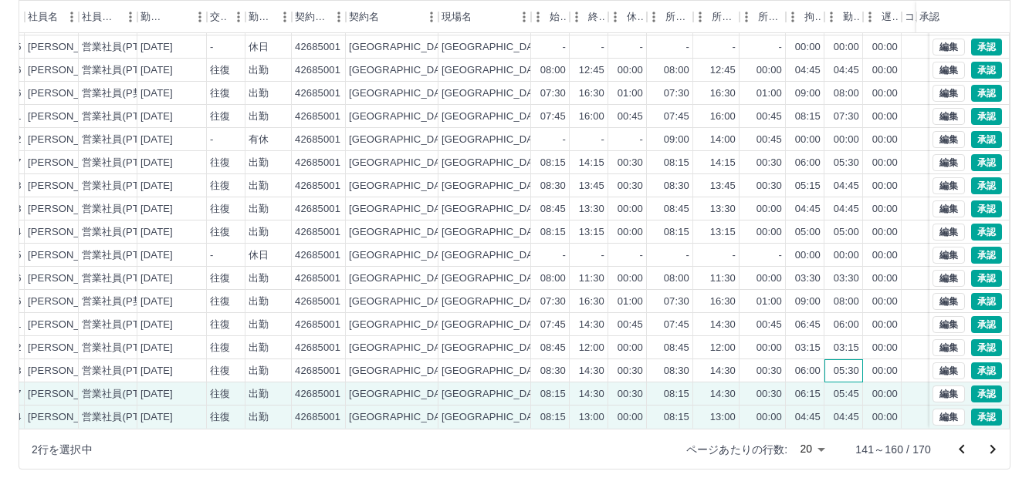
click at [840, 364] on div "05:30" at bounding box center [845, 371] width 25 height 15
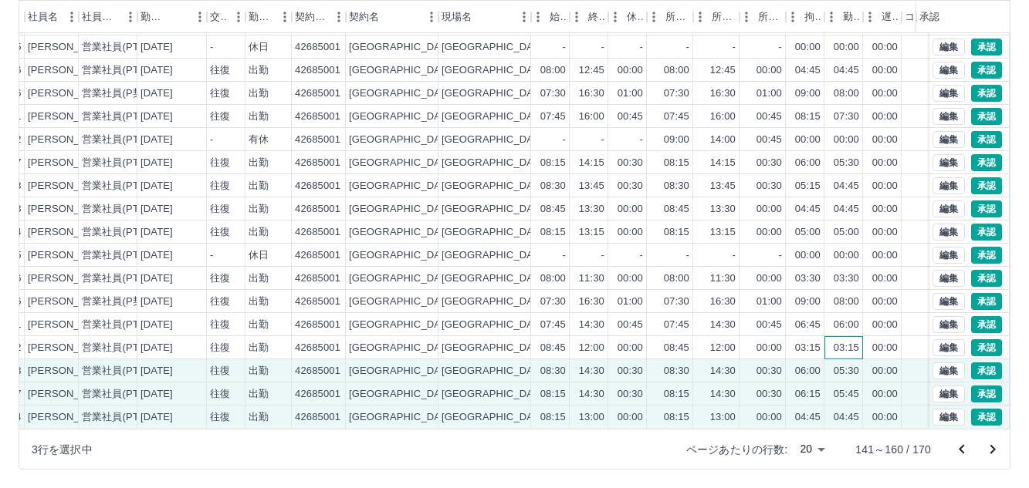
click at [840, 341] on div "03:15" at bounding box center [845, 348] width 25 height 15
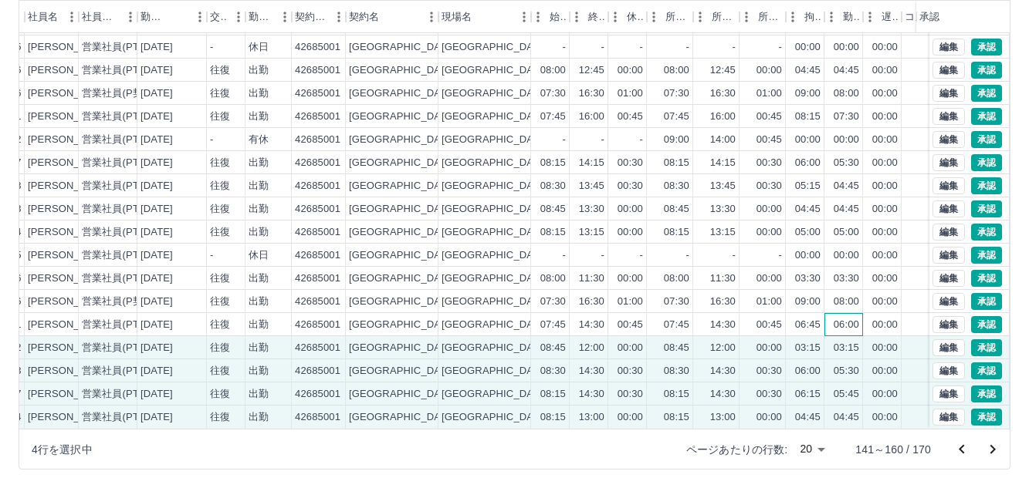
click at [843, 318] on div "06:00" at bounding box center [845, 325] width 25 height 15
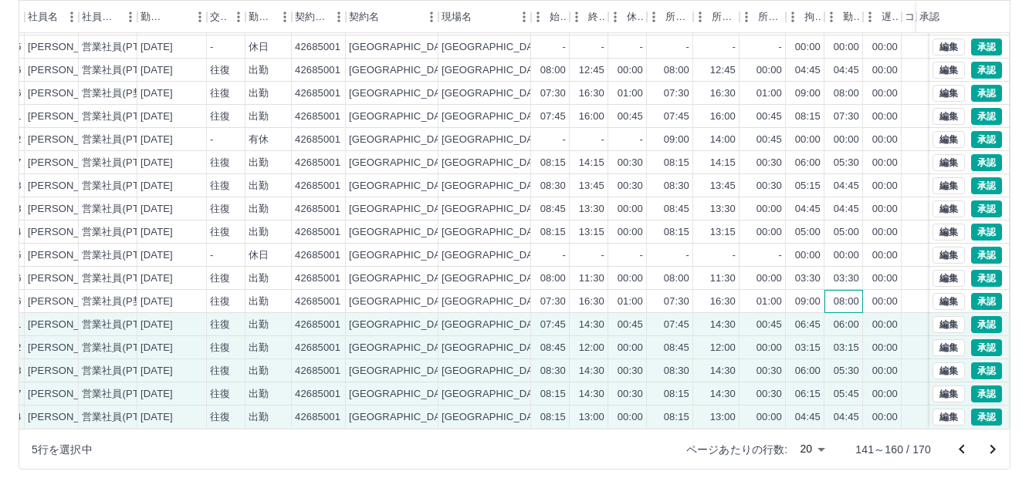
click at [843, 295] on div "08:00" at bounding box center [845, 302] width 25 height 15
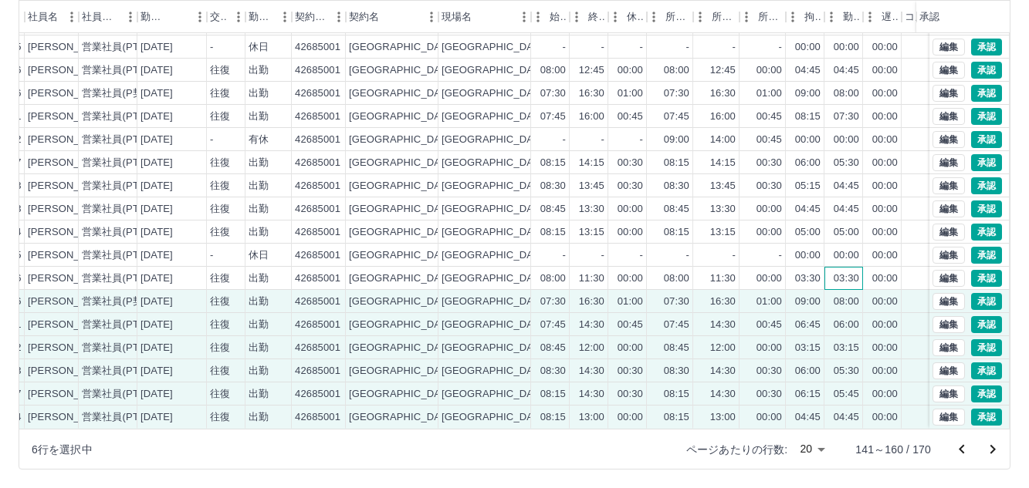
click at [842, 272] on div "03:30" at bounding box center [845, 279] width 25 height 15
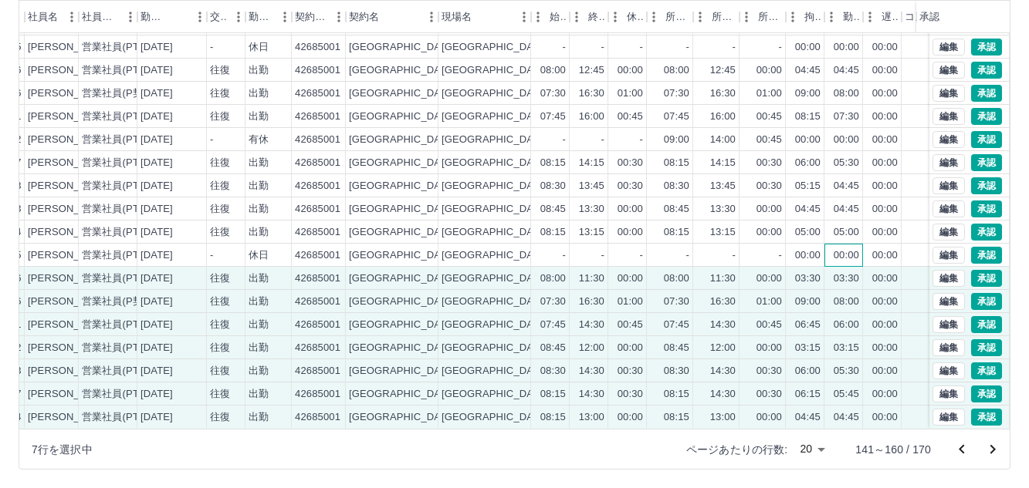
click at [843, 249] on div "00:00" at bounding box center [845, 255] width 25 height 15
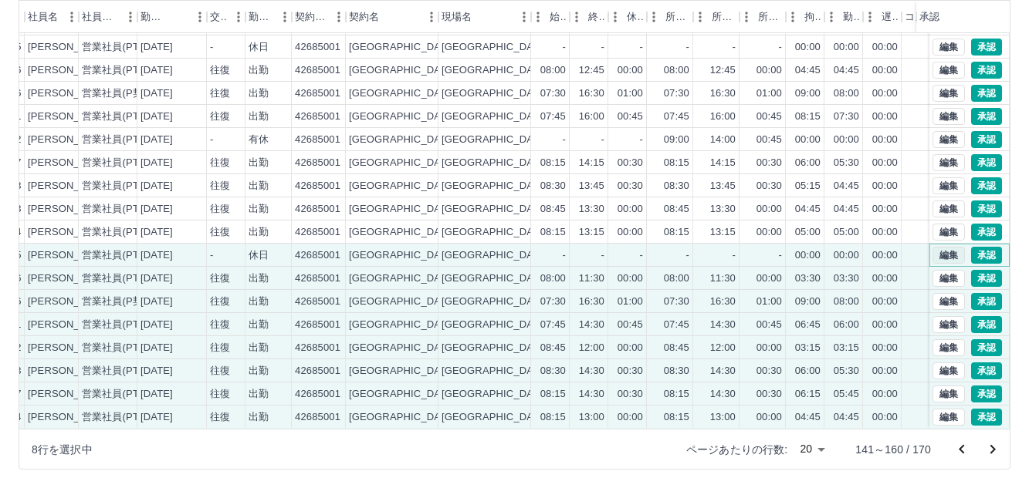
click at [932, 247] on button "編集" at bounding box center [948, 255] width 32 height 17
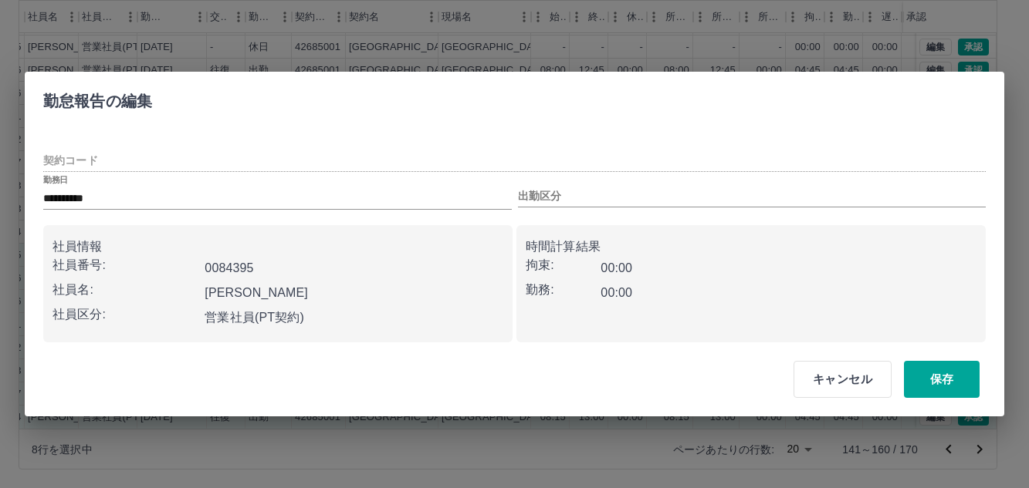
type input "********"
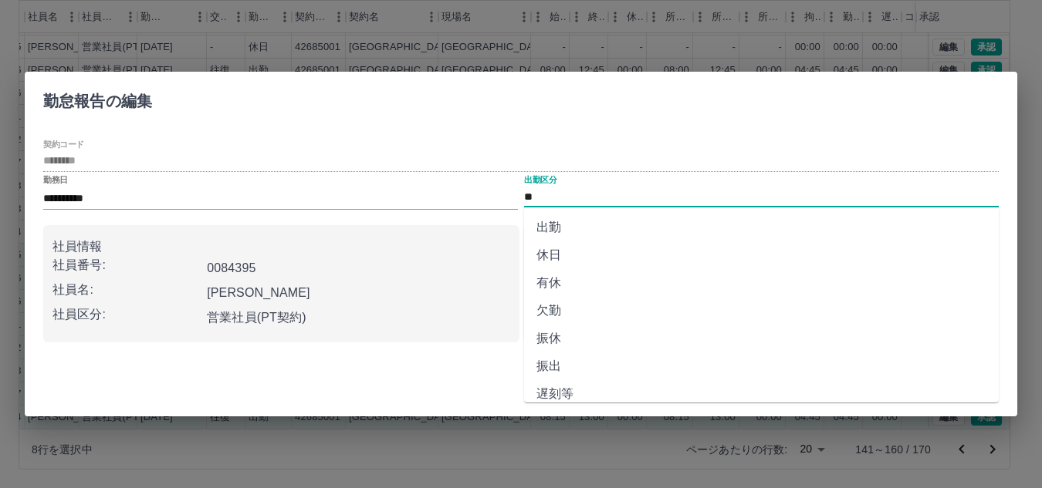
click at [542, 201] on input "**" at bounding box center [761, 197] width 475 height 19
click at [556, 223] on li "出勤" at bounding box center [761, 228] width 475 height 28
type input "**"
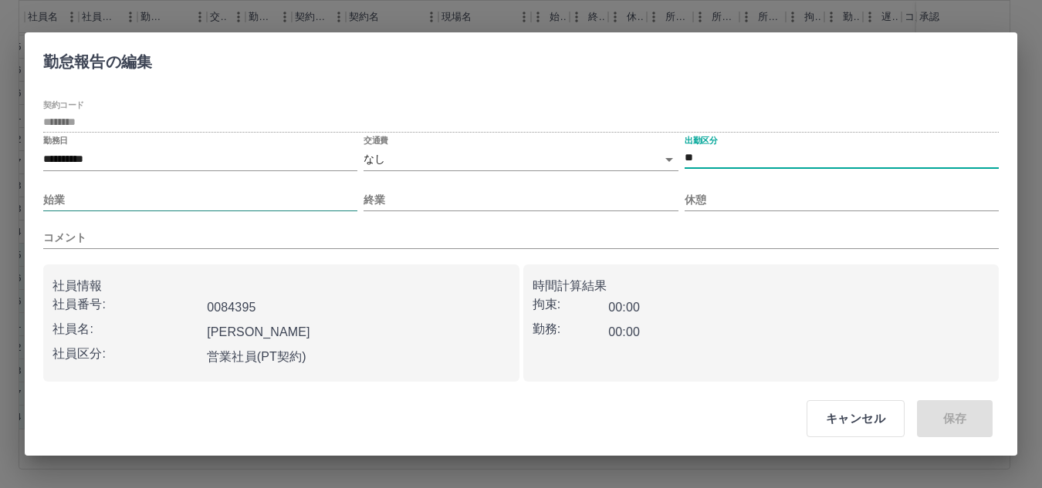
click at [154, 209] on input "始業" at bounding box center [200, 200] width 314 height 22
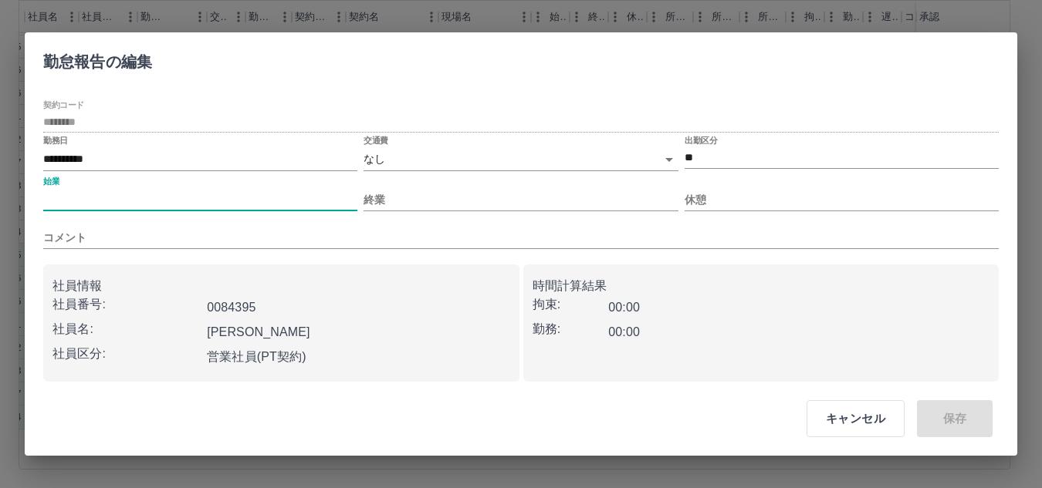
type input "****"
click at [446, 186] on div "終業" at bounding box center [520, 194] width 314 height 35
click at [446, 198] on input "終業" at bounding box center [520, 200] width 314 height 22
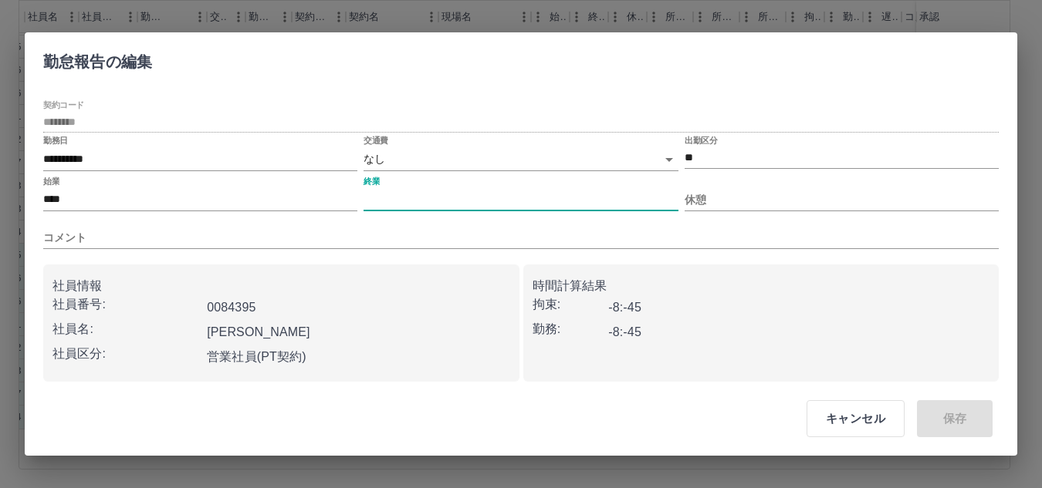
type input "****"
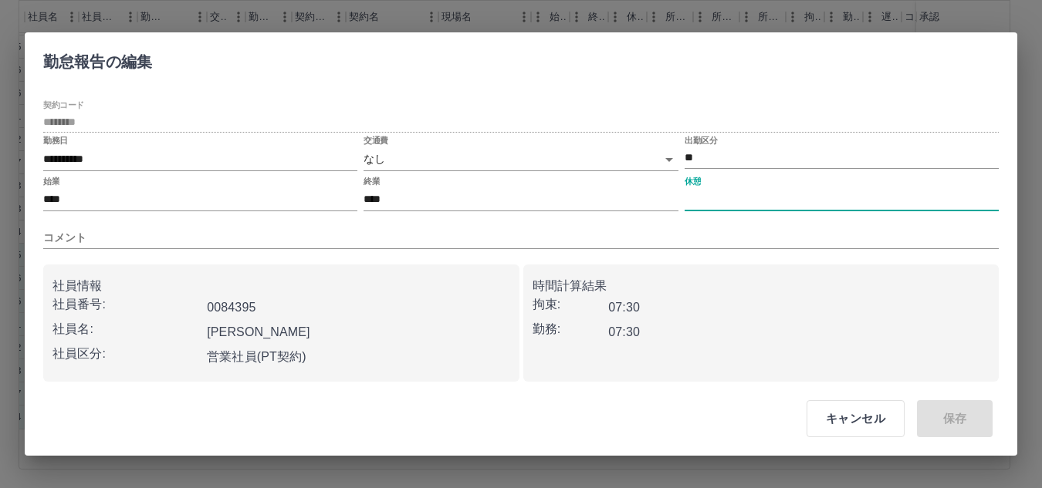
click at [840, 201] on input "休憩" at bounding box center [841, 200] width 314 height 22
type input "****"
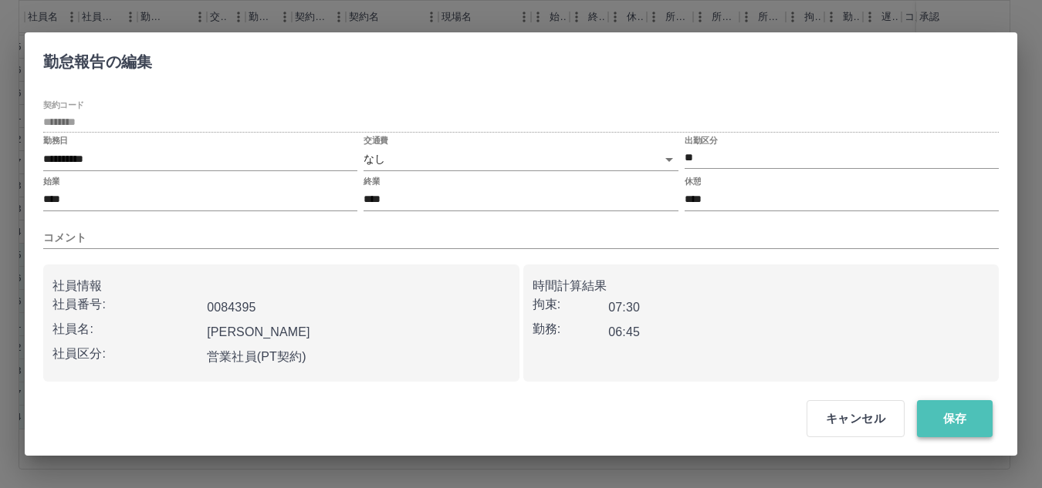
click at [978, 414] on button "保存" at bounding box center [955, 418] width 76 height 37
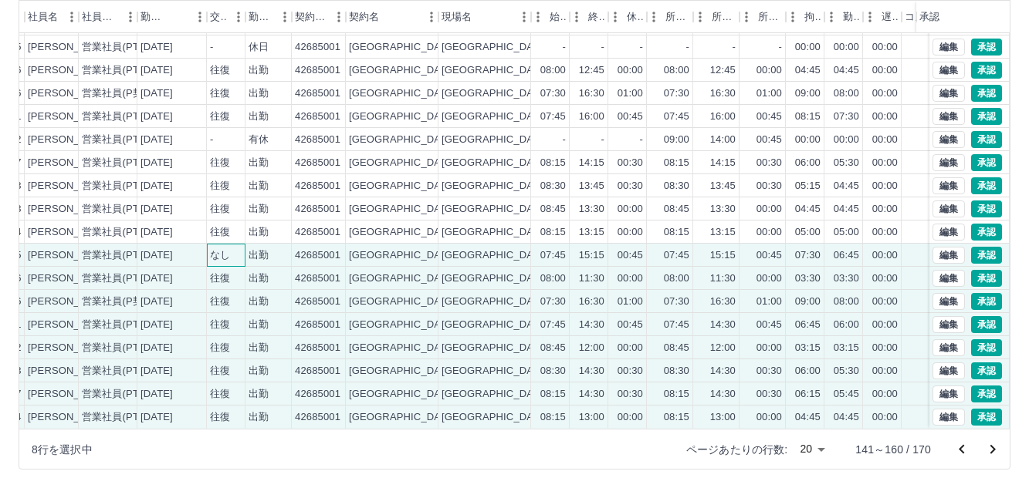
click at [233, 248] on div "なし" at bounding box center [226, 255] width 39 height 23
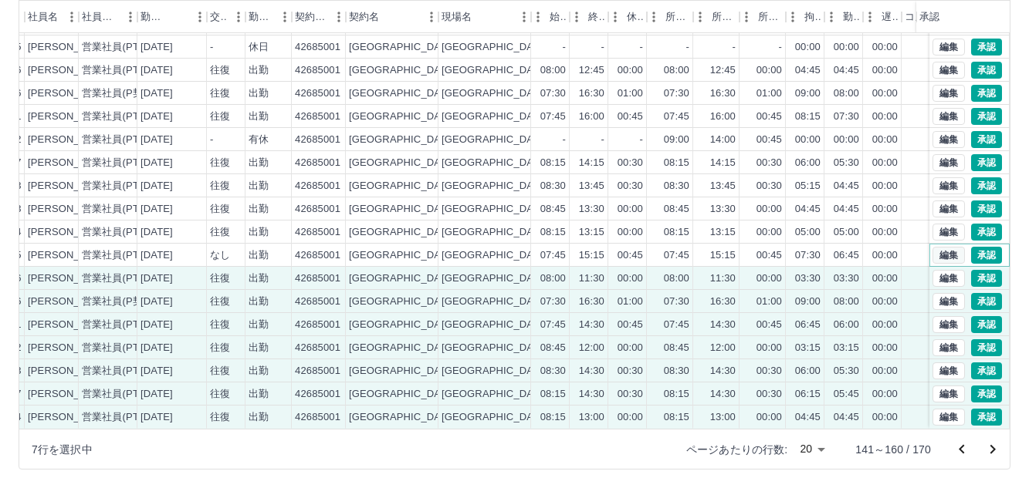
click at [950, 247] on button "編集" at bounding box center [948, 255] width 32 height 17
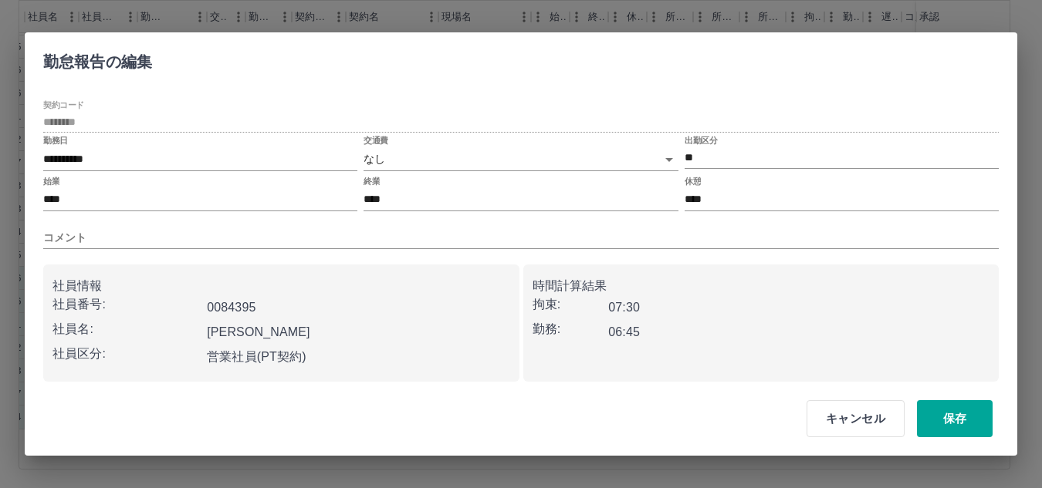
click at [384, 150] on body "SDH勤怠 勝間田　文美 勤務実績承認 前月 2025年09月 次月 今月 月選択 承認モード 削除モード 一括承認 列一覧 0 フィルター 行間隔 エクスポ…" at bounding box center [521, 162] width 1042 height 652
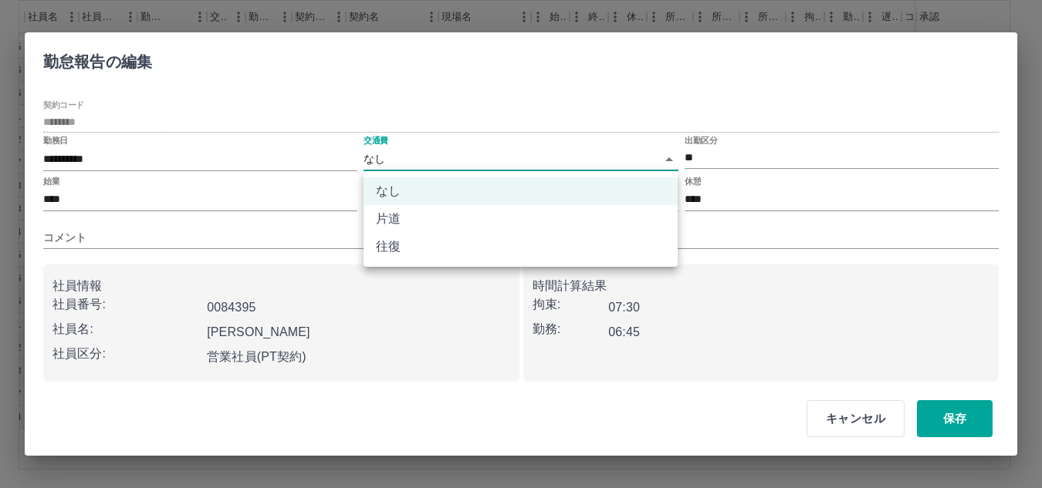
click at [404, 246] on li "往復" at bounding box center [520, 247] width 314 height 28
type input "******"
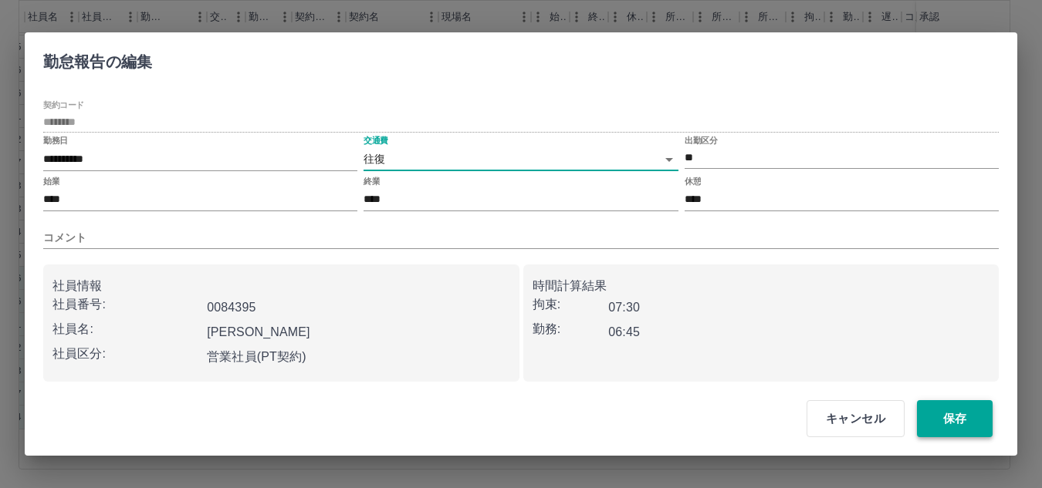
click at [945, 424] on button "保存" at bounding box center [955, 418] width 76 height 37
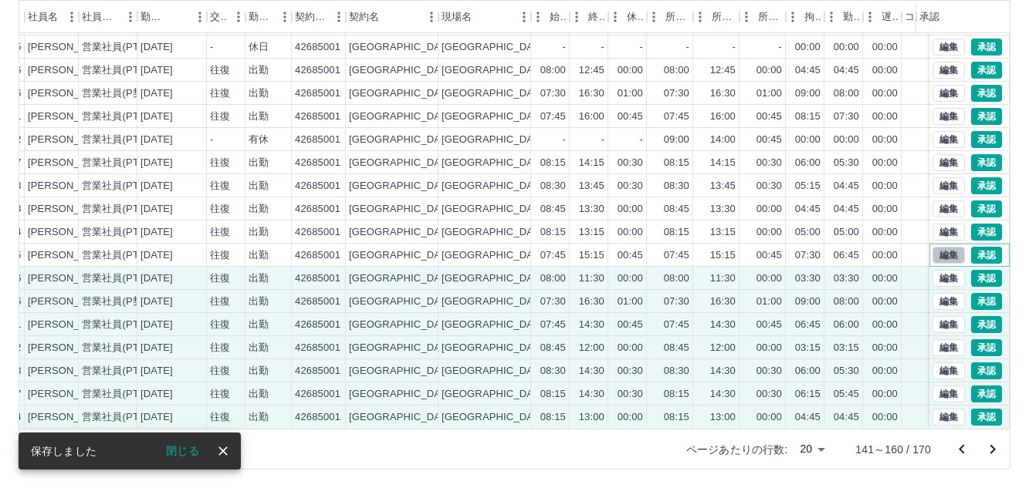
click at [940, 247] on button "編集" at bounding box center [948, 255] width 32 height 17
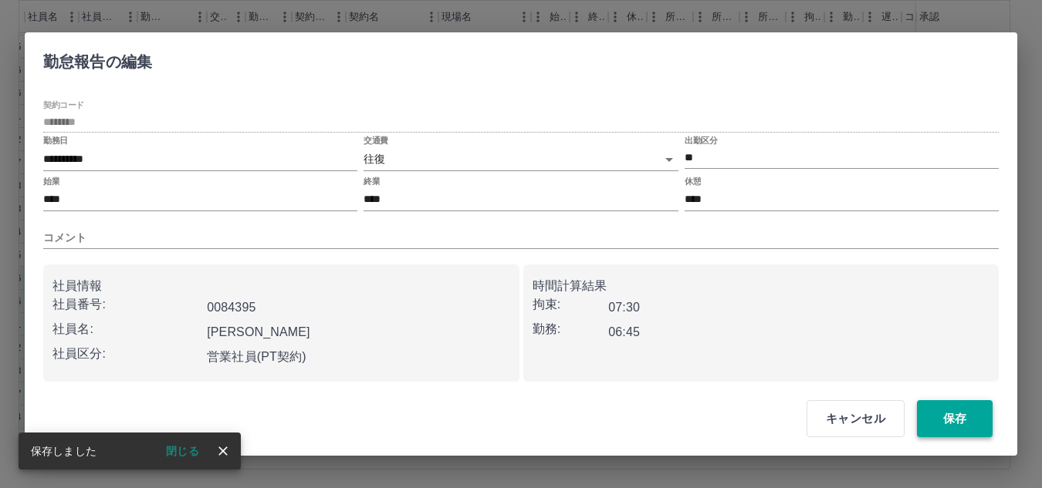
click at [955, 417] on button "保存" at bounding box center [955, 418] width 76 height 37
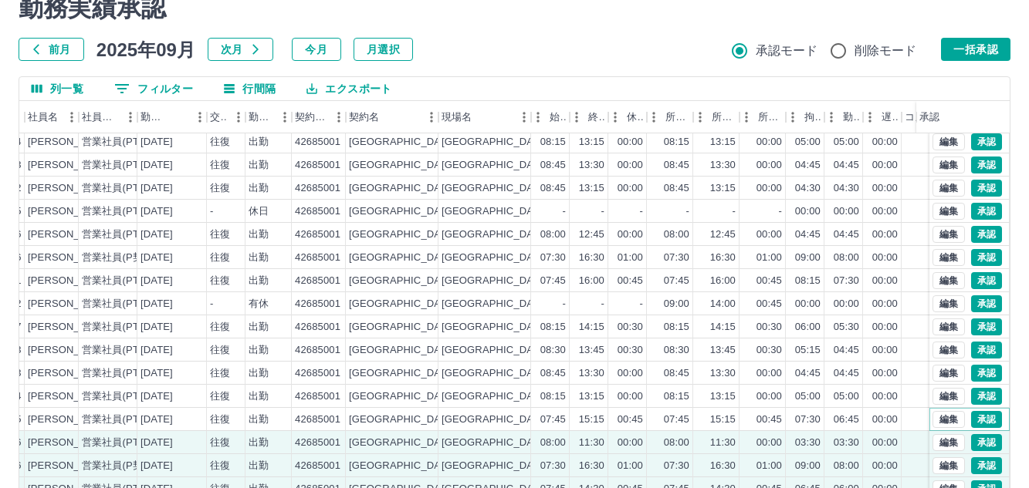
scroll to position [0, 172]
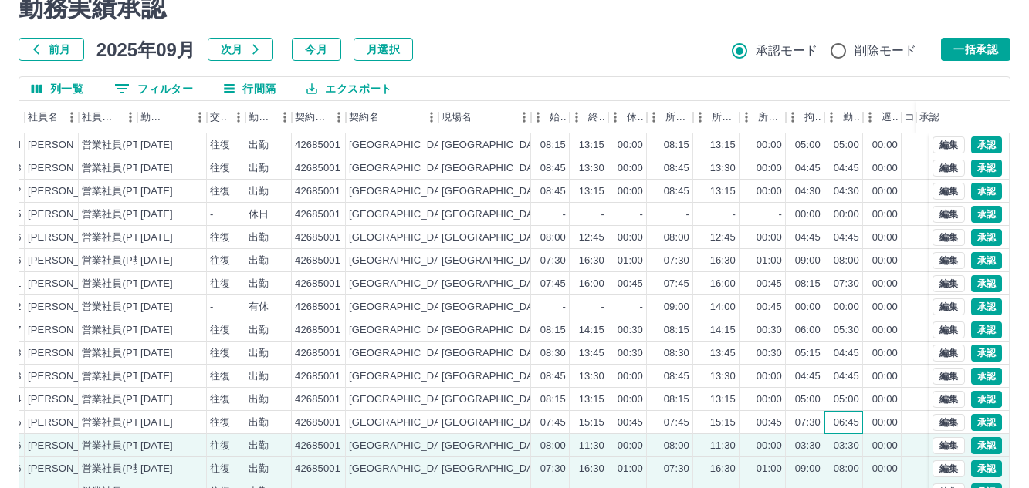
click at [837, 422] on div "06:45" at bounding box center [845, 423] width 25 height 15
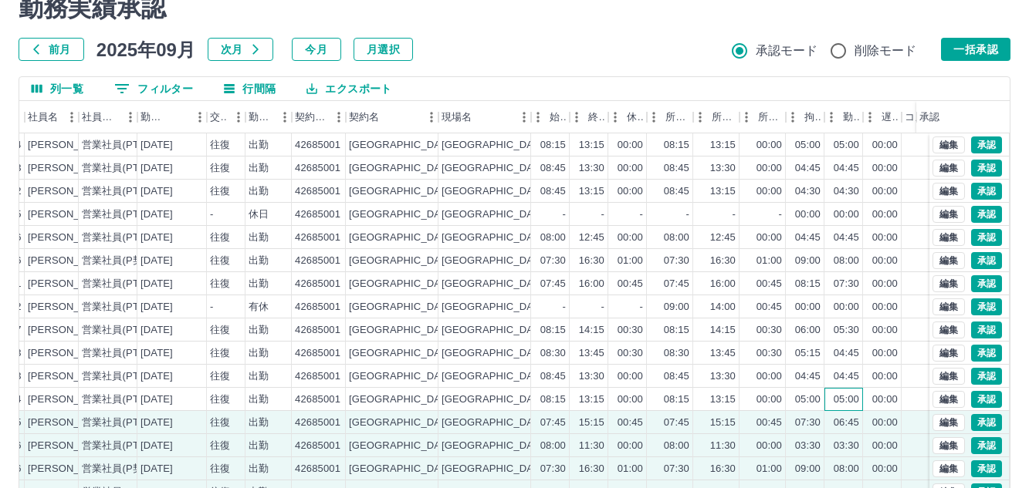
click at [855, 404] on div "05:00" at bounding box center [845, 400] width 25 height 15
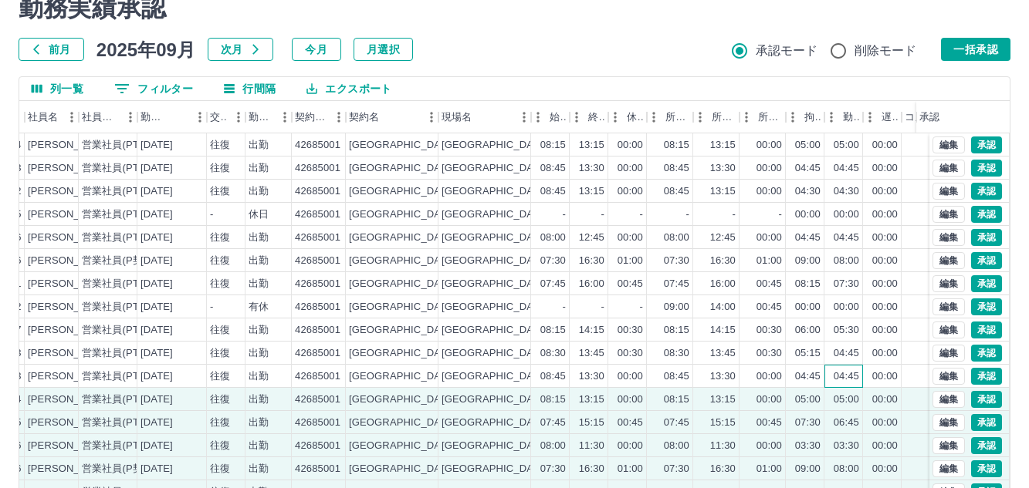
click at [850, 385] on div "04:45" at bounding box center [843, 376] width 39 height 23
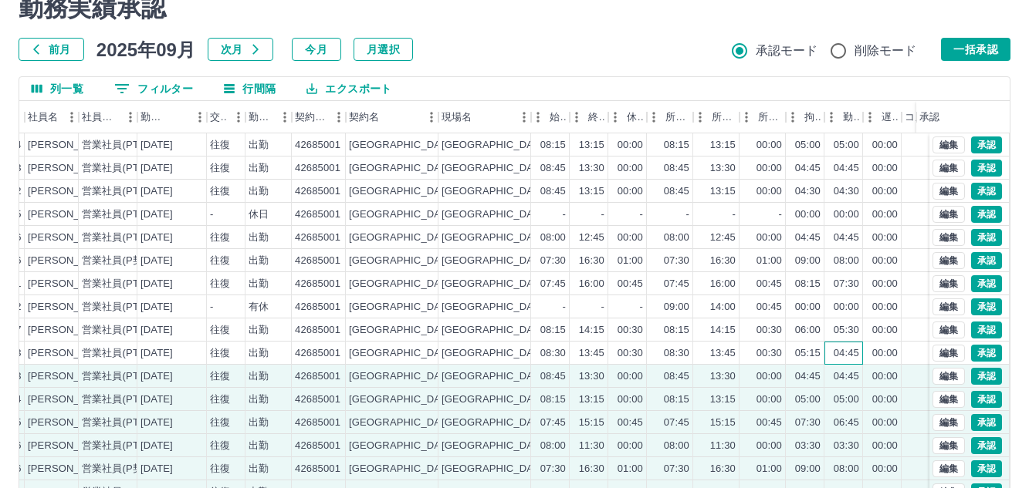
click at [850, 363] on div "04:45" at bounding box center [843, 353] width 39 height 23
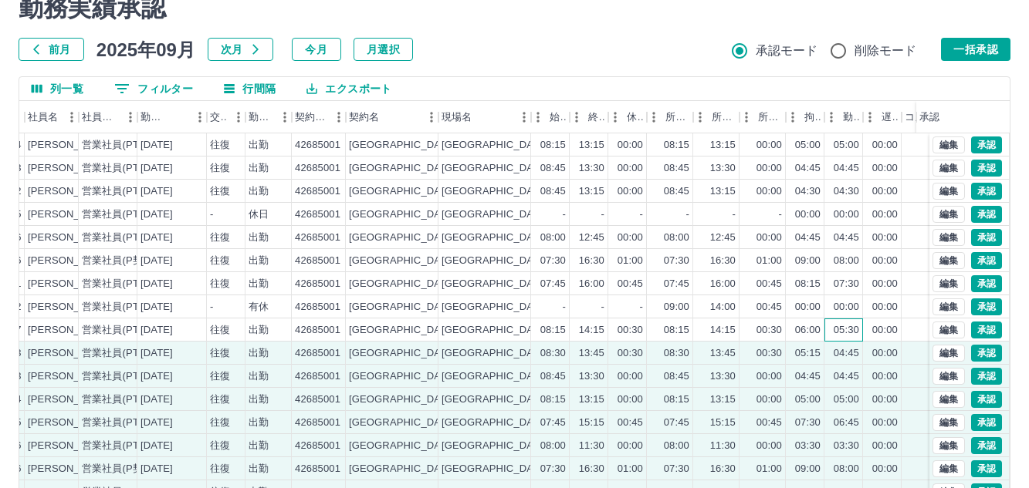
click at [851, 337] on div "05:30" at bounding box center [845, 330] width 25 height 15
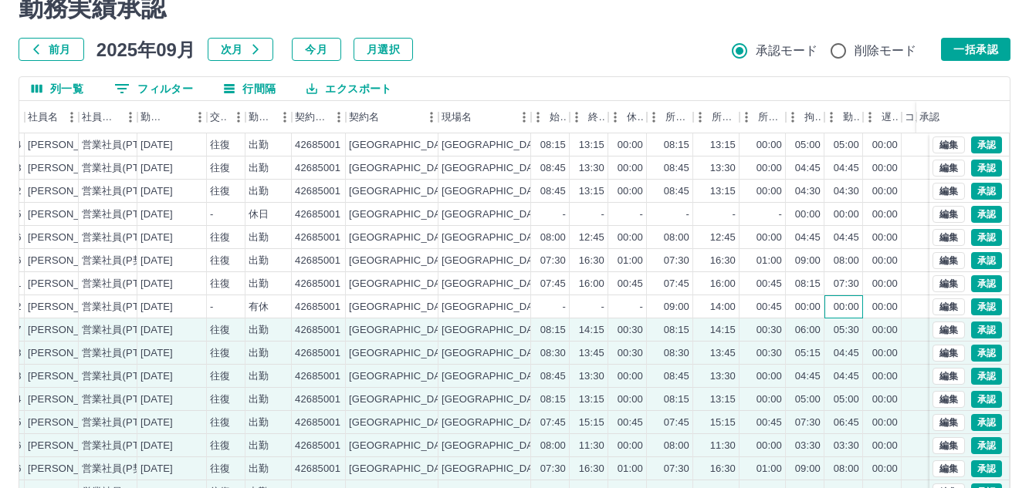
click at [851, 315] on div "00:00" at bounding box center [843, 307] width 39 height 23
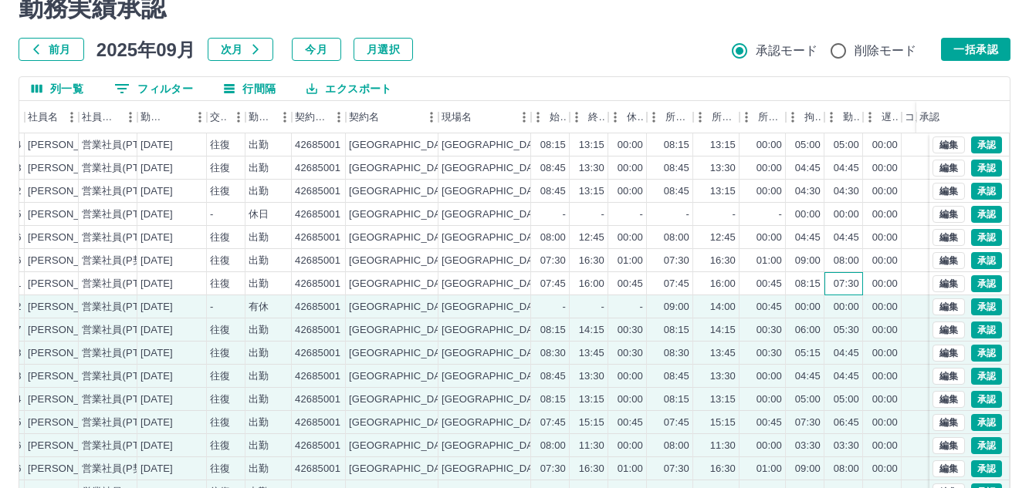
click at [852, 289] on div "07:30" at bounding box center [845, 284] width 25 height 15
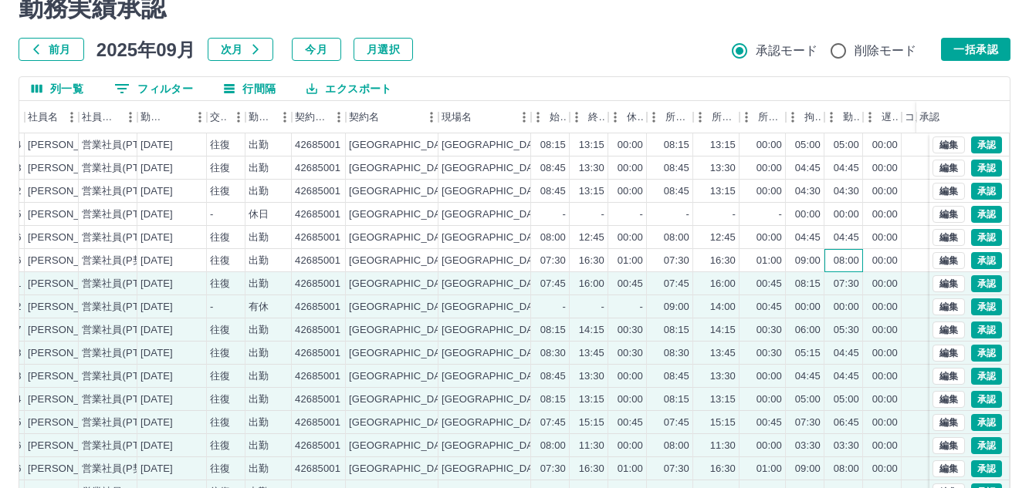
click at [853, 272] on div "08:00" at bounding box center [843, 260] width 39 height 23
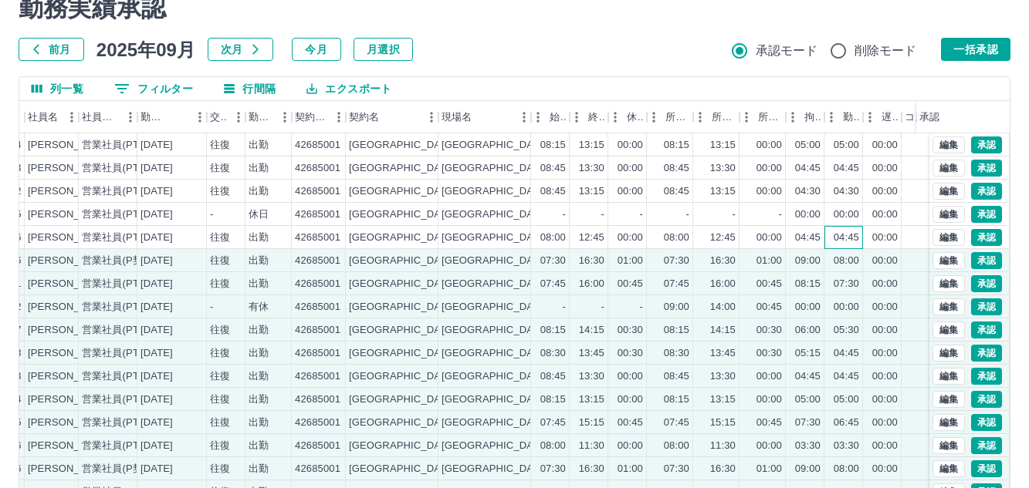
click at [853, 248] on div "04:45" at bounding box center [843, 237] width 39 height 23
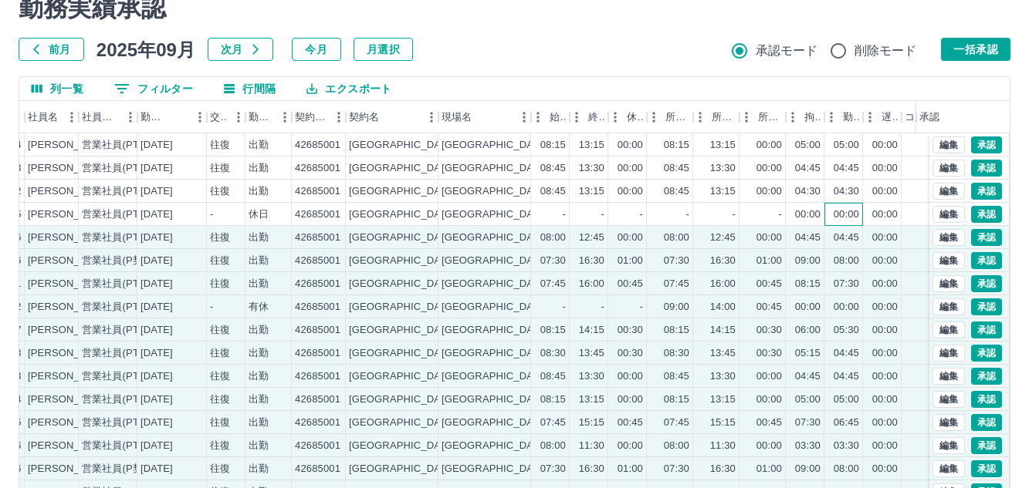
click at [852, 218] on div "00:00" at bounding box center [845, 215] width 25 height 15
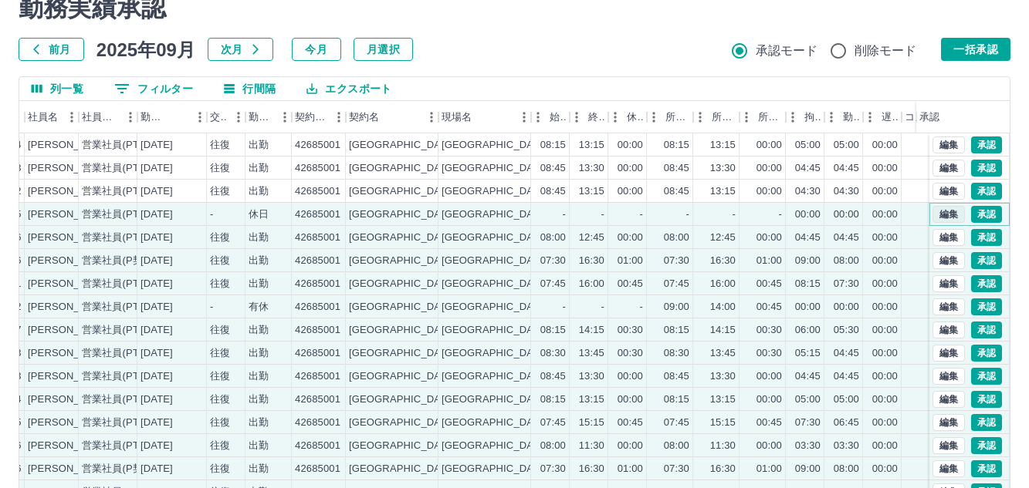
click at [932, 214] on button "編集" at bounding box center [948, 214] width 32 height 17
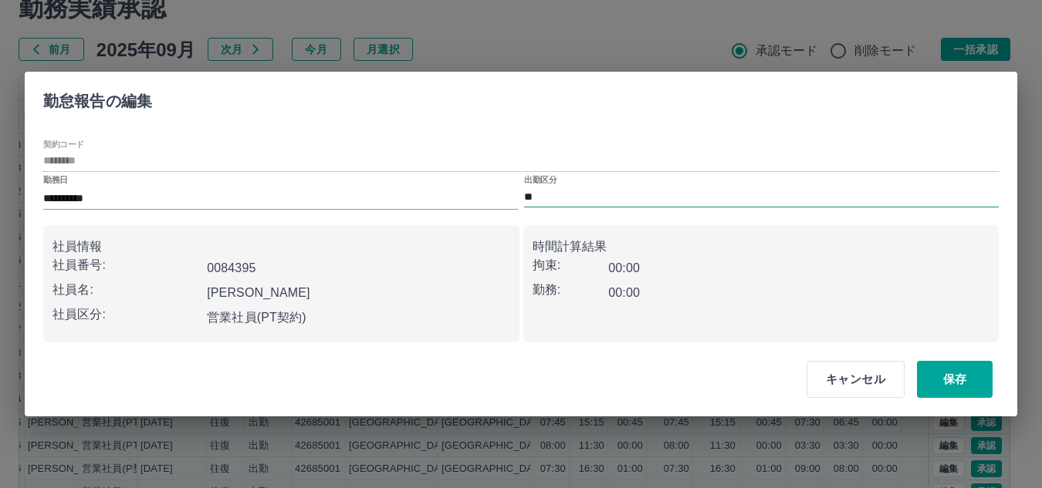
click at [590, 194] on input "**" at bounding box center [761, 197] width 475 height 19
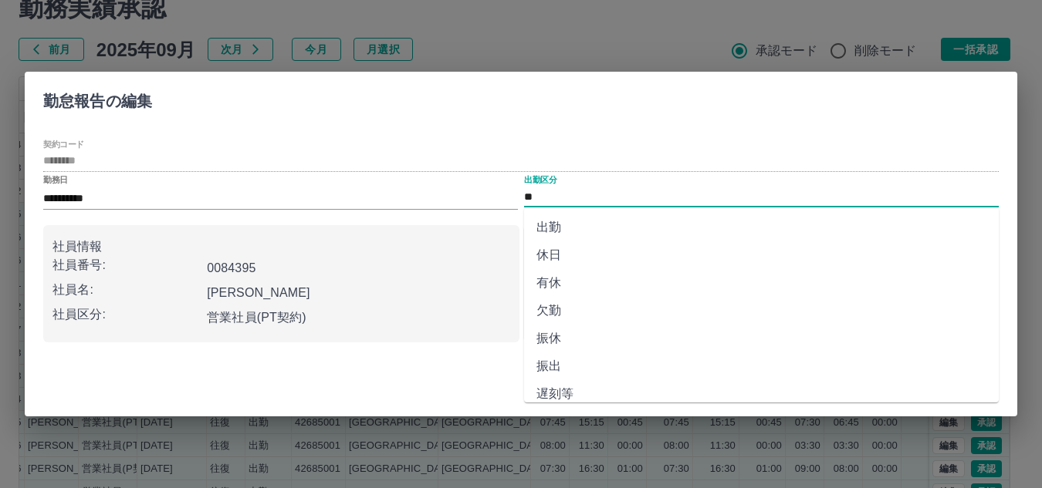
click at [568, 225] on li "出勤" at bounding box center [761, 228] width 475 height 28
type input "**"
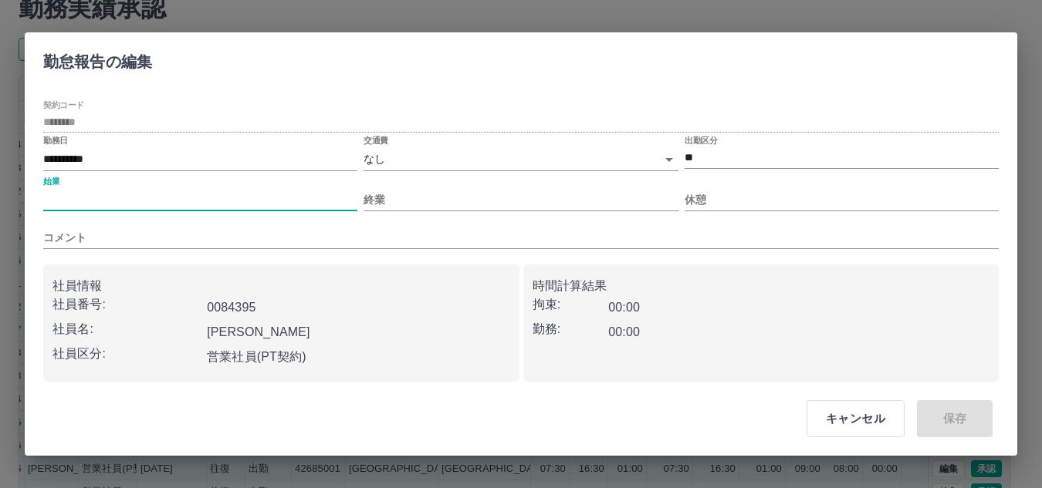
click at [82, 195] on input "始業" at bounding box center [200, 200] width 314 height 22
type input "****"
click at [458, 195] on input "終業" at bounding box center [520, 200] width 314 height 22
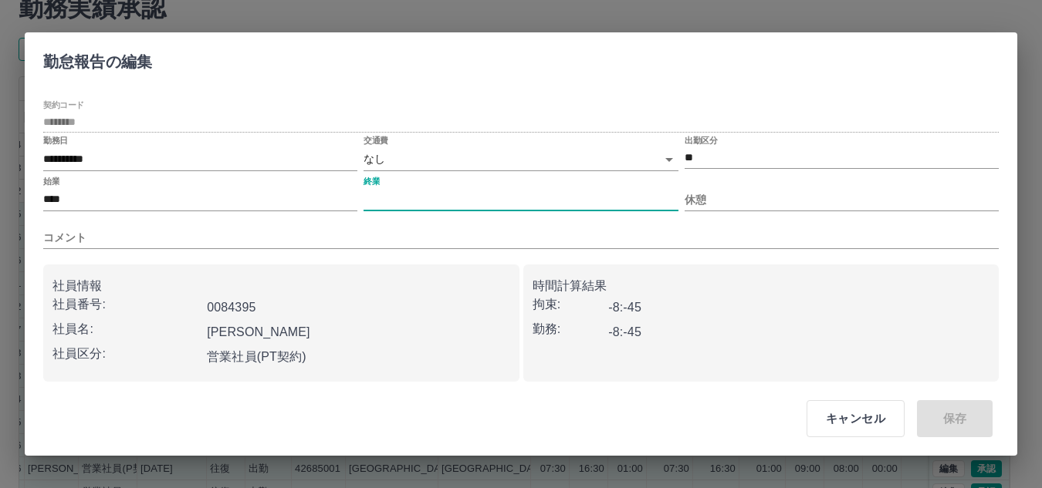
type input "****"
click at [753, 194] on input "休憩" at bounding box center [841, 200] width 314 height 22
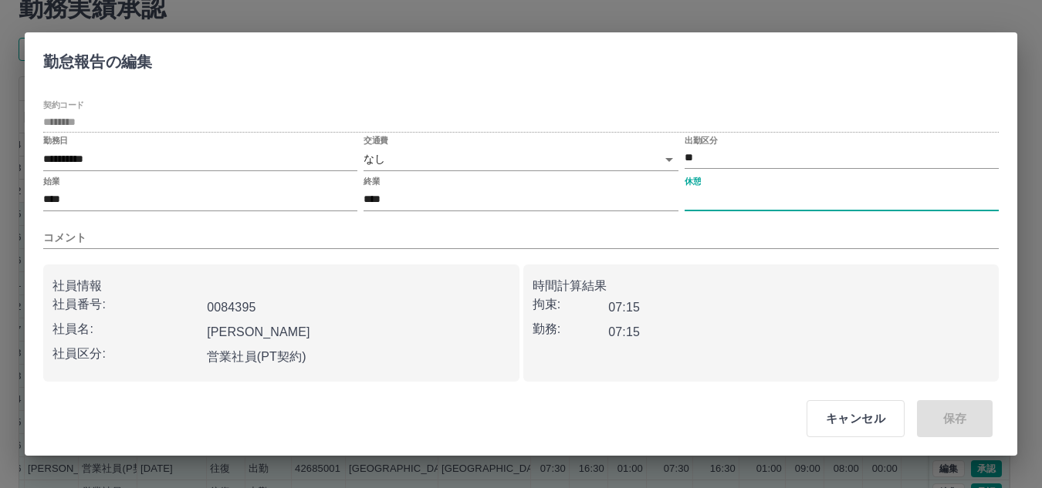
type input "****"
click at [400, 162] on body "SDH勤怠 勝間田　文美 勤務実績承認 前月 2025年09月 次月 今月 月選択 承認モード 削除モード 一括承認 列一覧 0 フィルター 行間隔 エクスポ…" at bounding box center [521, 263] width 1042 height 652
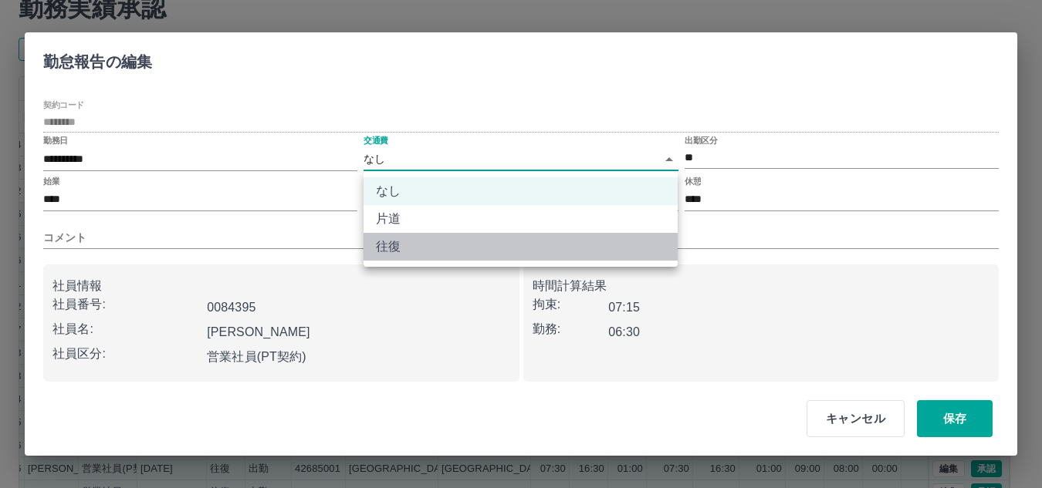
click at [395, 242] on li "往復" at bounding box center [520, 247] width 314 height 28
type input "******"
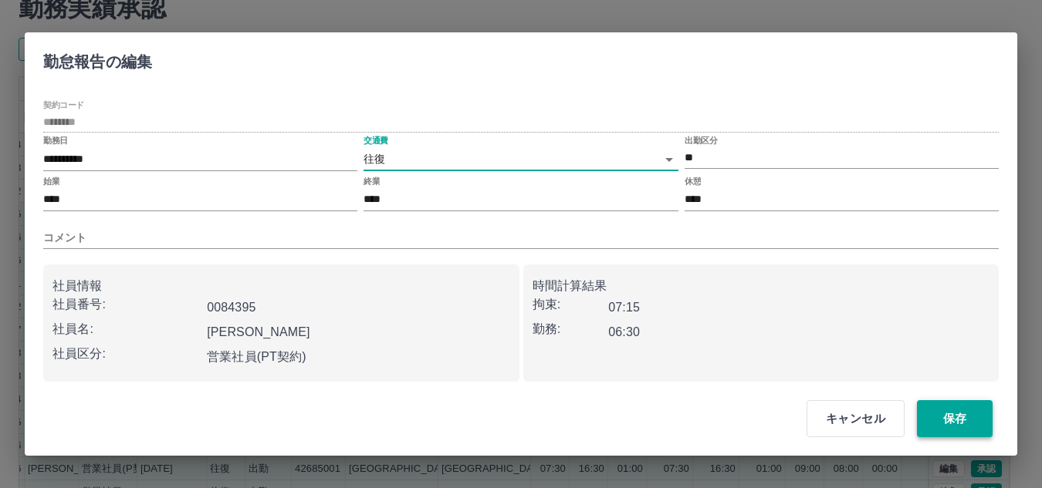
click at [955, 424] on button "保存" at bounding box center [955, 418] width 76 height 37
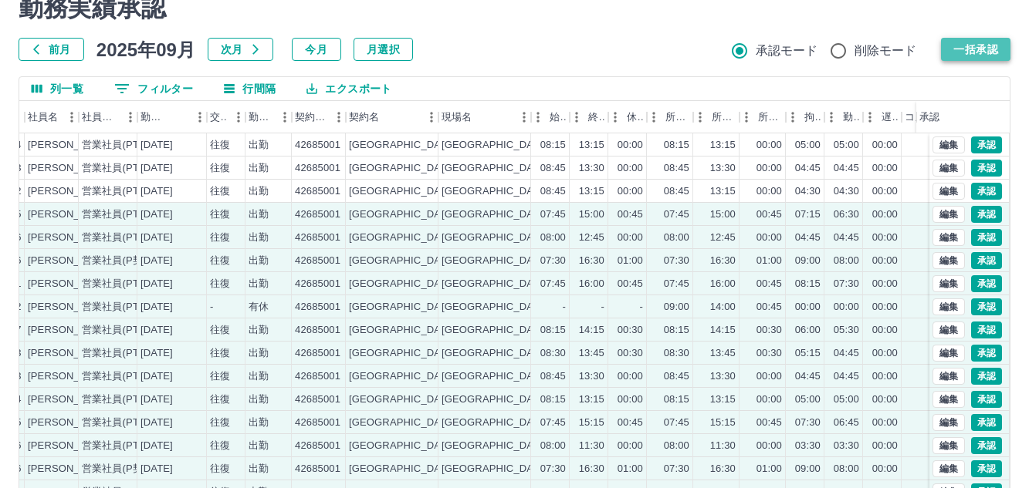
click at [991, 42] on button "一括承認" at bounding box center [975, 49] width 69 height 23
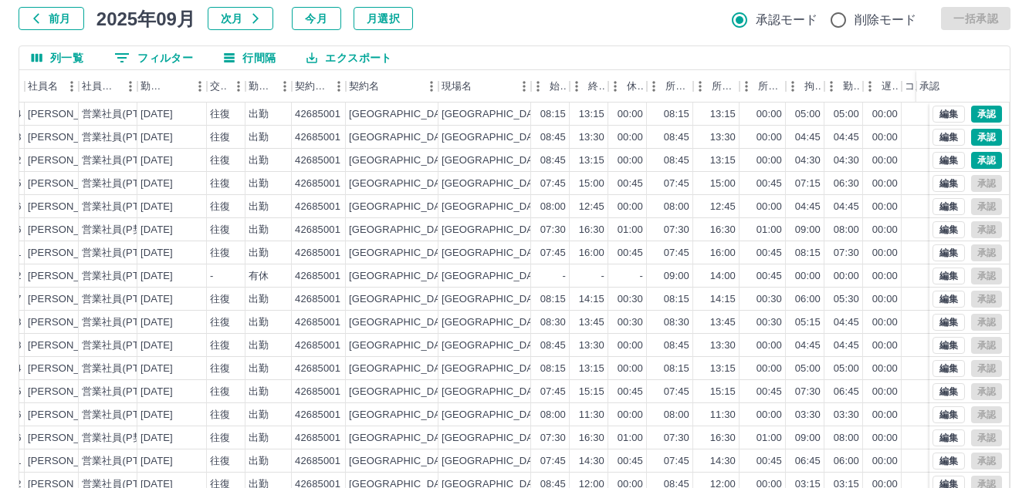
scroll to position [71, 0]
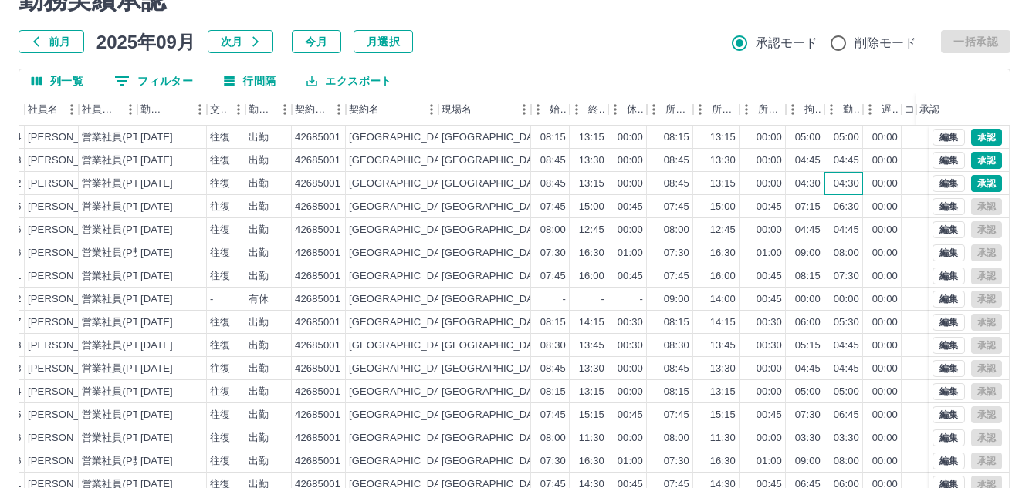
click at [858, 189] on div "04:30" at bounding box center [845, 184] width 25 height 15
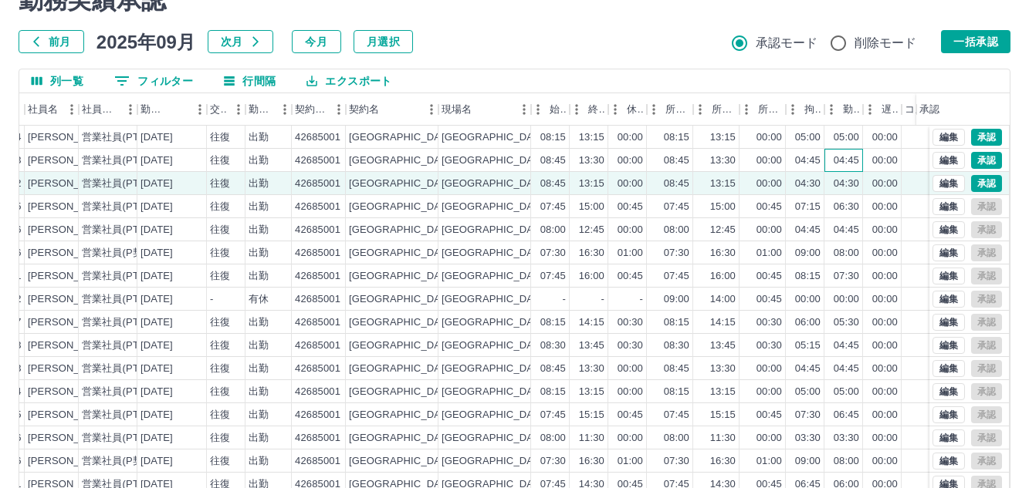
click at [842, 164] on div "04:45" at bounding box center [845, 161] width 25 height 15
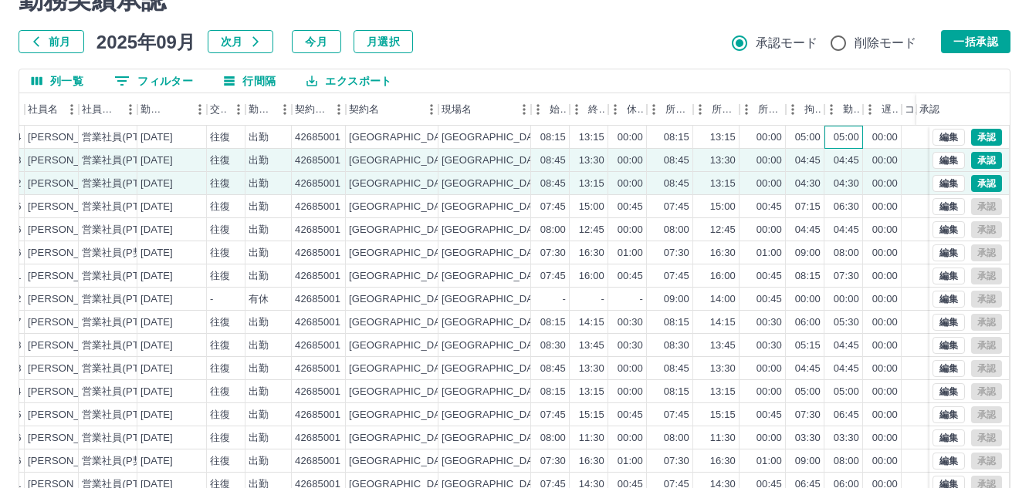
click at [843, 146] on div "05:00" at bounding box center [843, 137] width 39 height 23
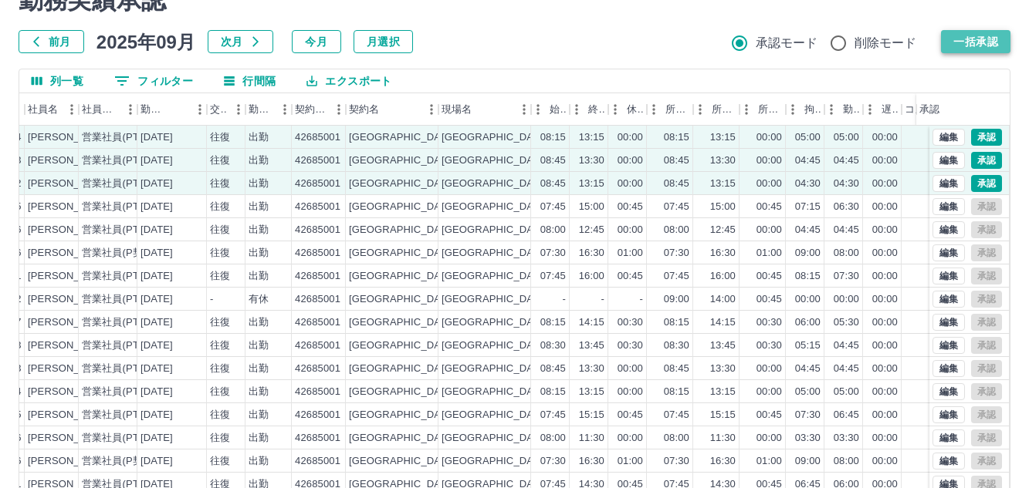
click at [967, 42] on button "一括承認" at bounding box center [975, 41] width 69 height 23
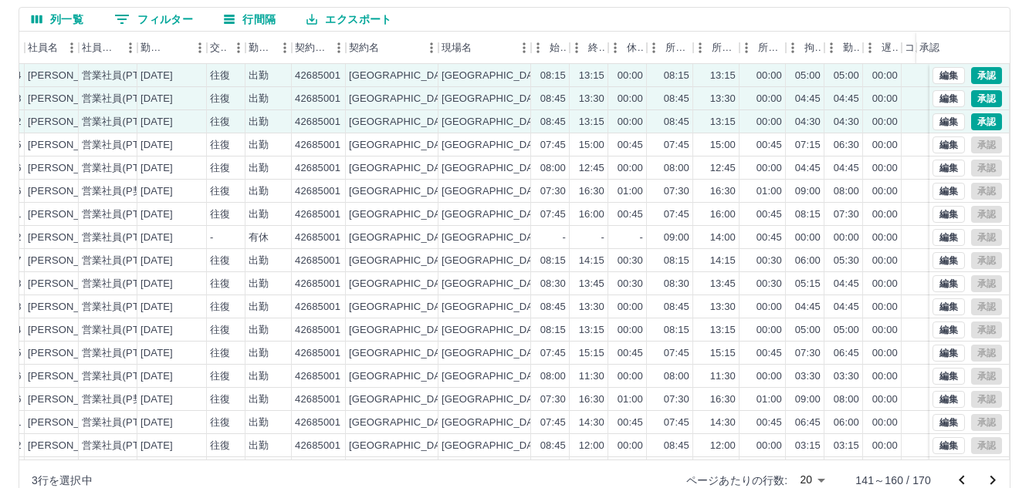
scroll to position [143, 0]
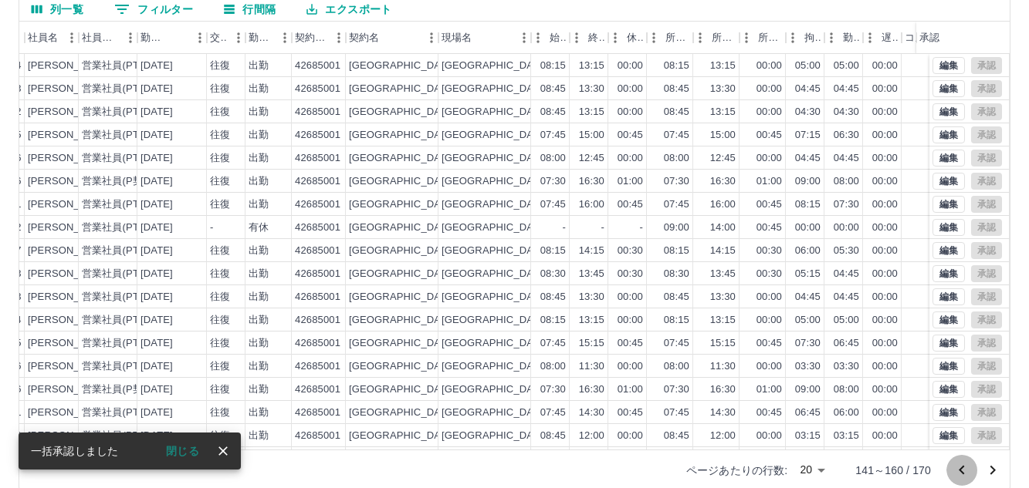
click at [955, 471] on icon "前のページへ" at bounding box center [961, 470] width 19 height 19
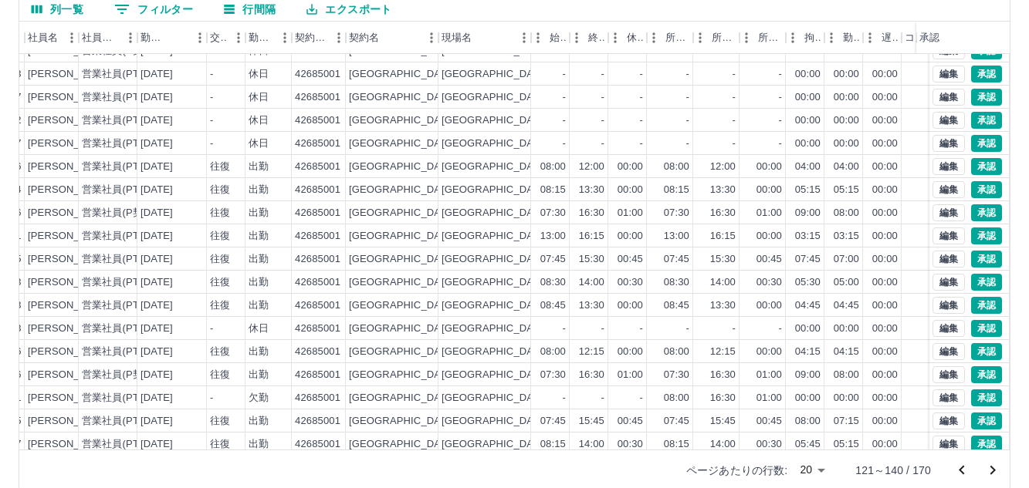
scroll to position [80, 172]
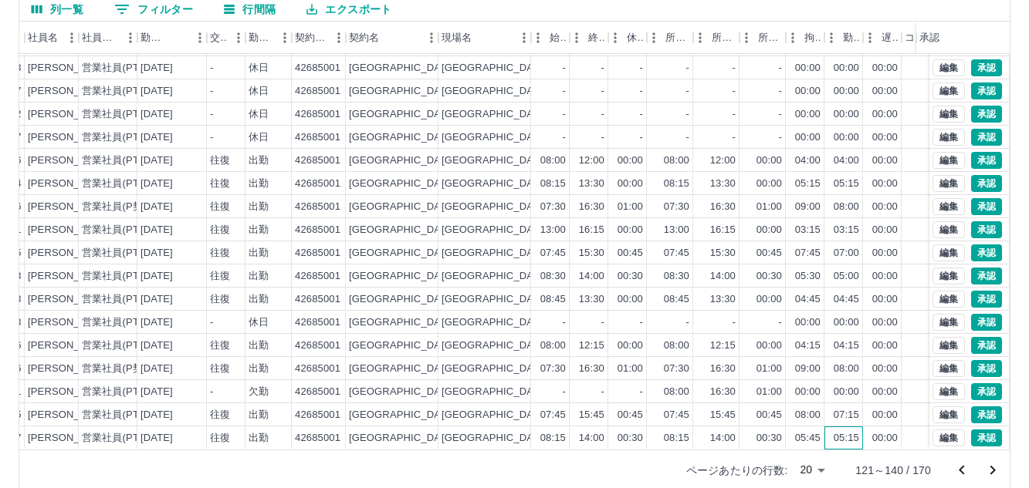
click at [837, 431] on div "05:15" at bounding box center [845, 438] width 25 height 15
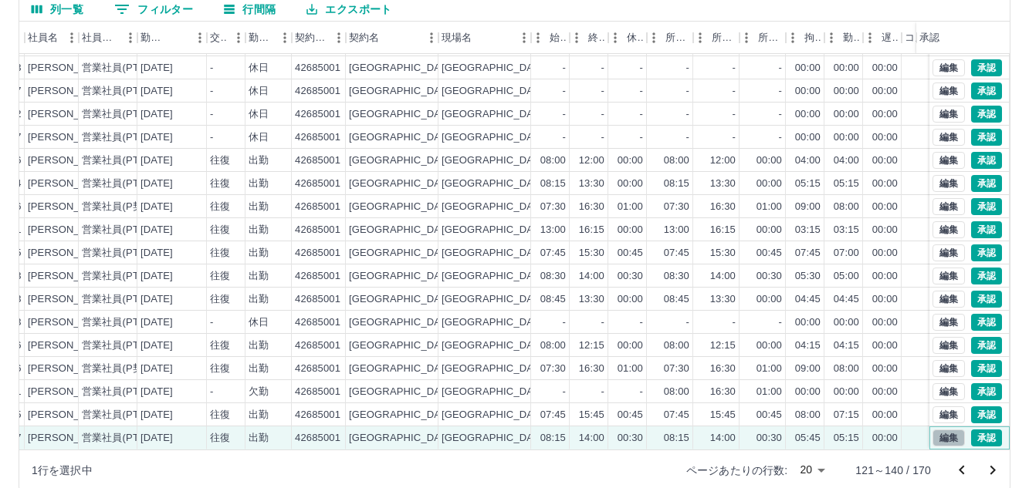
click at [932, 430] on button "編集" at bounding box center [948, 438] width 32 height 17
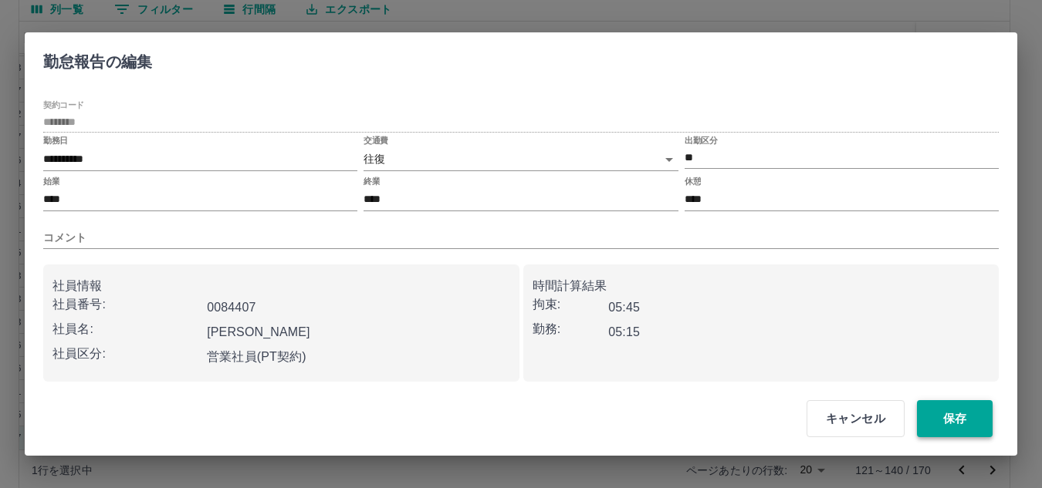
click at [934, 421] on button "保存" at bounding box center [955, 418] width 76 height 37
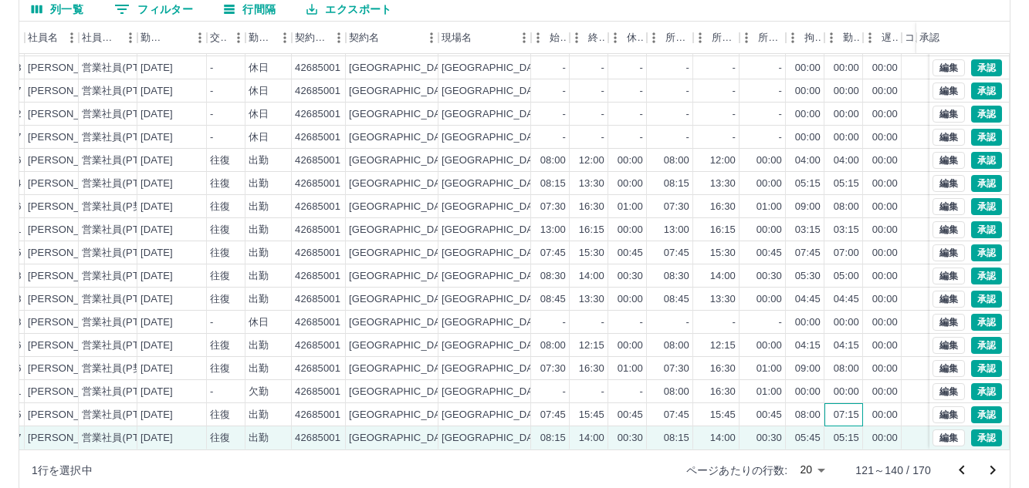
click at [857, 408] on div "07:15" at bounding box center [845, 415] width 25 height 15
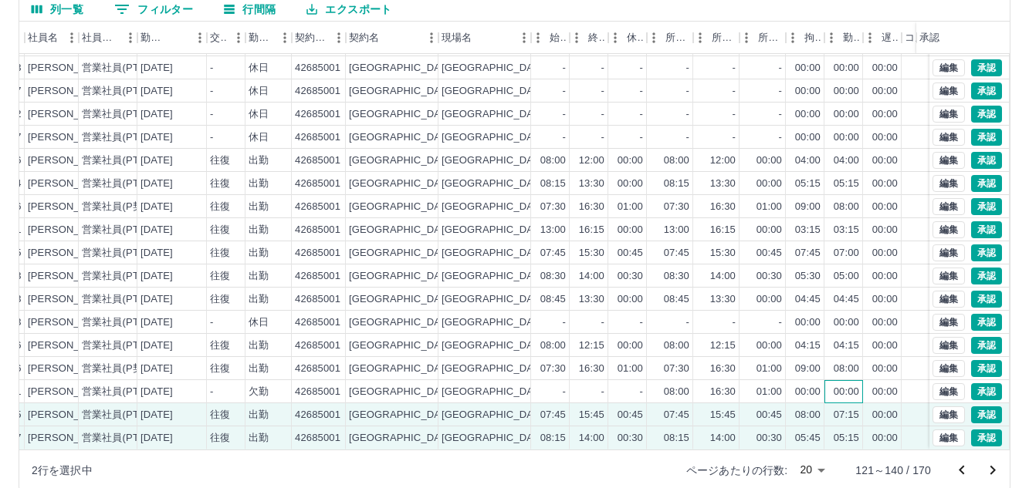
click at [851, 385] on div "00:00" at bounding box center [845, 392] width 25 height 15
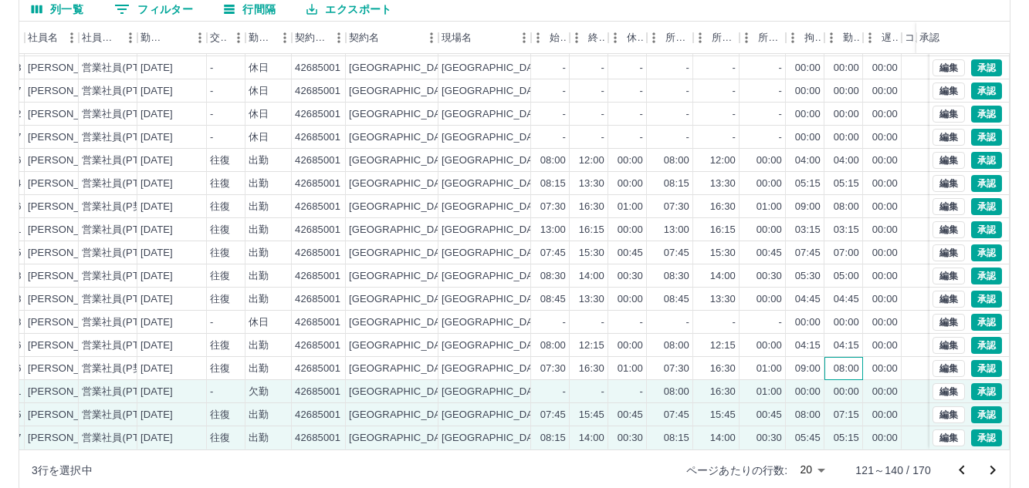
click at [852, 362] on div "08:00" at bounding box center [845, 369] width 25 height 15
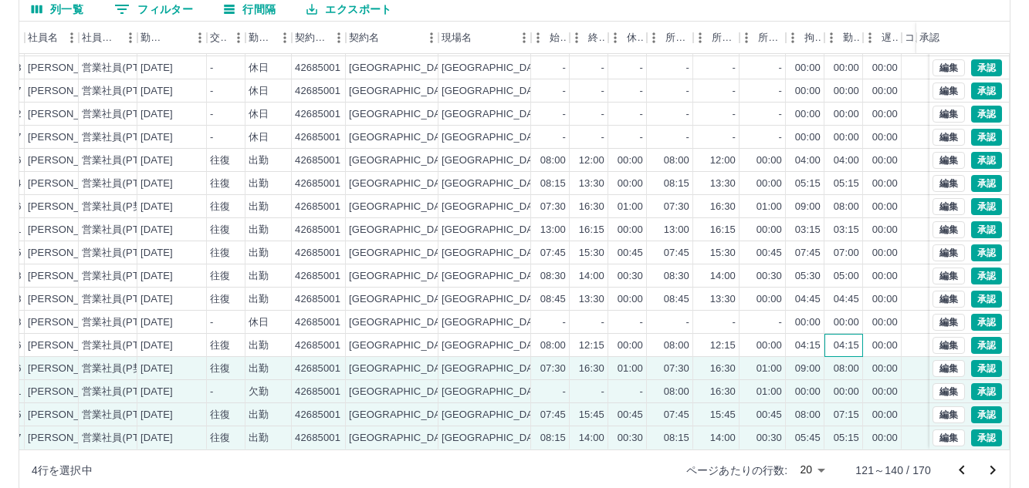
click at [858, 339] on div "04:15" at bounding box center [845, 346] width 25 height 15
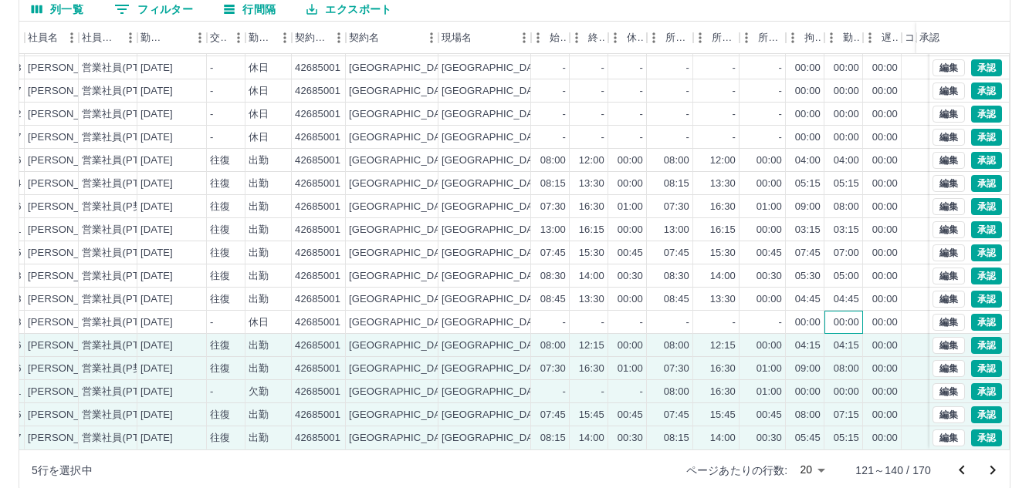
click at [858, 316] on div "00:00" at bounding box center [845, 323] width 25 height 15
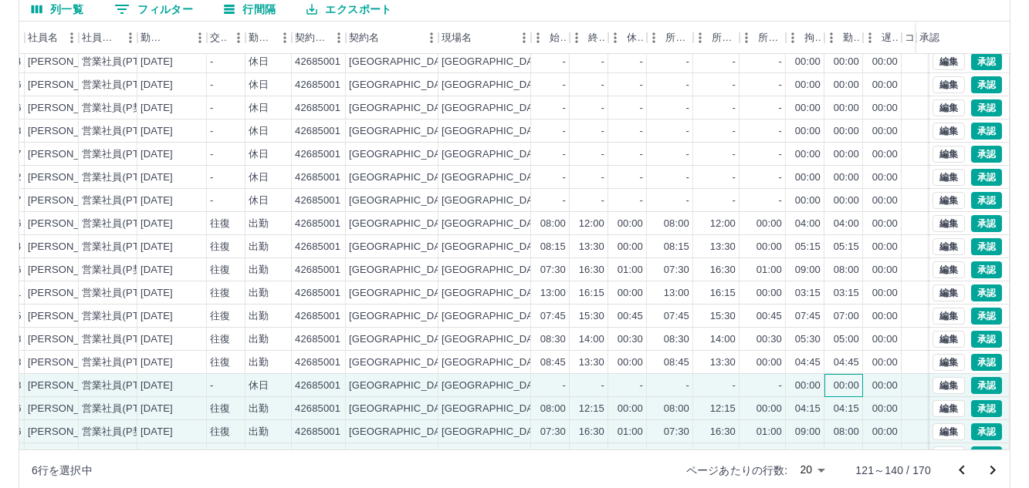
scroll to position [0, 172]
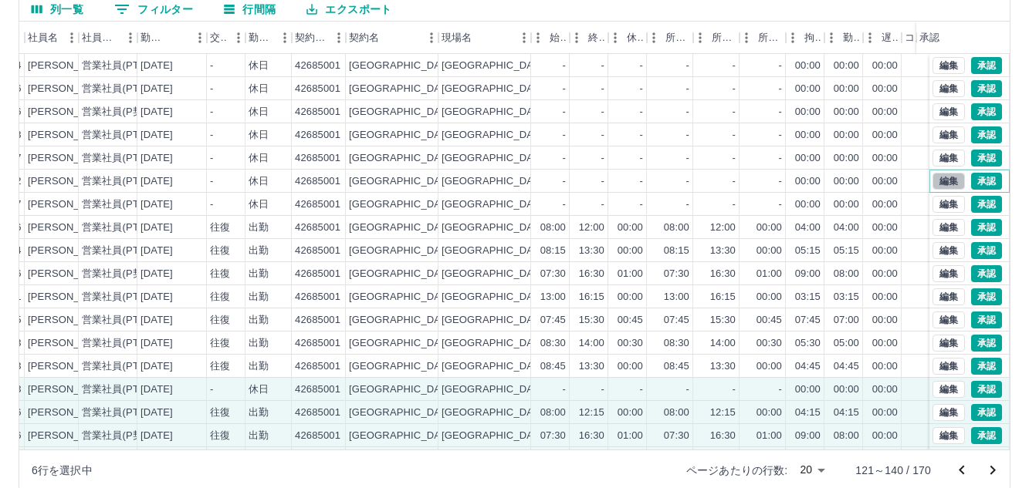
click at [932, 177] on button "編集" at bounding box center [948, 181] width 32 height 17
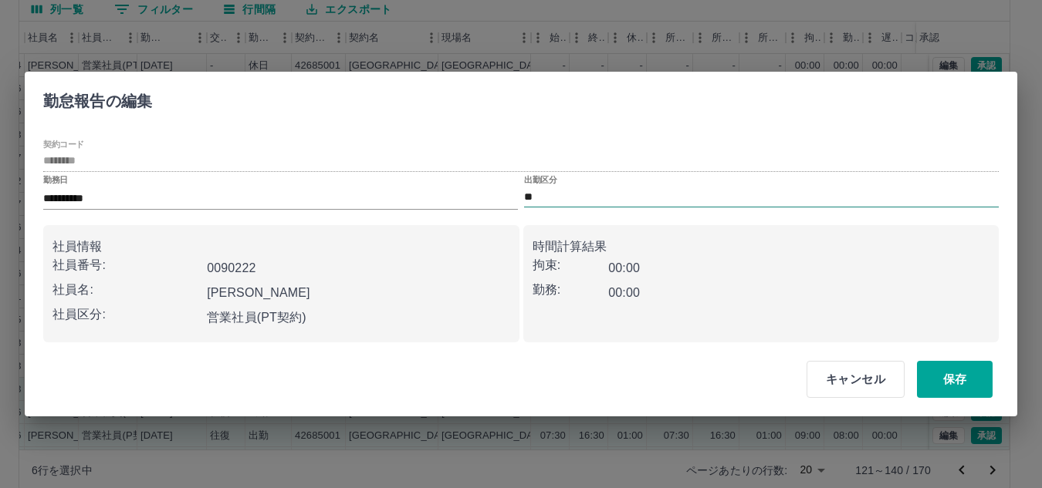
click at [564, 199] on input "**" at bounding box center [761, 197] width 475 height 19
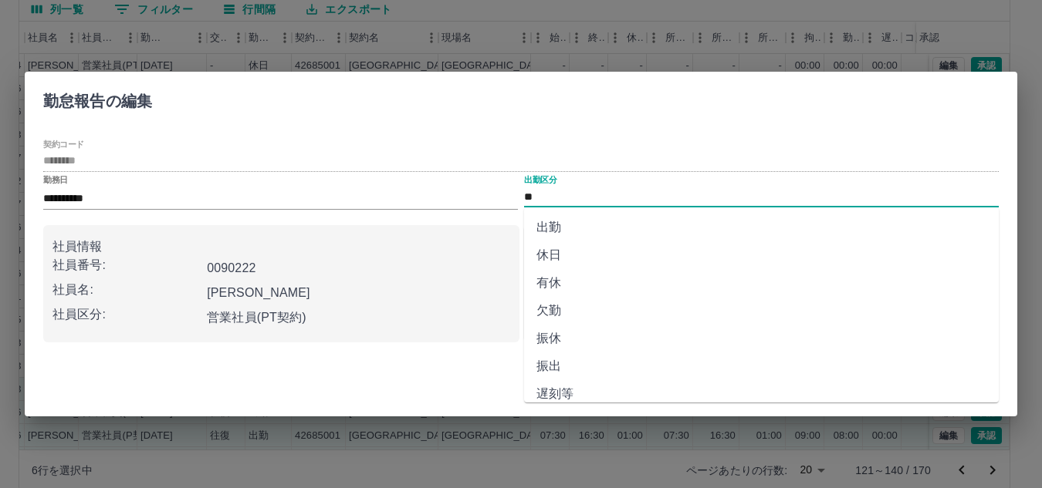
click at [557, 234] on li "出勤" at bounding box center [761, 228] width 475 height 28
type input "**"
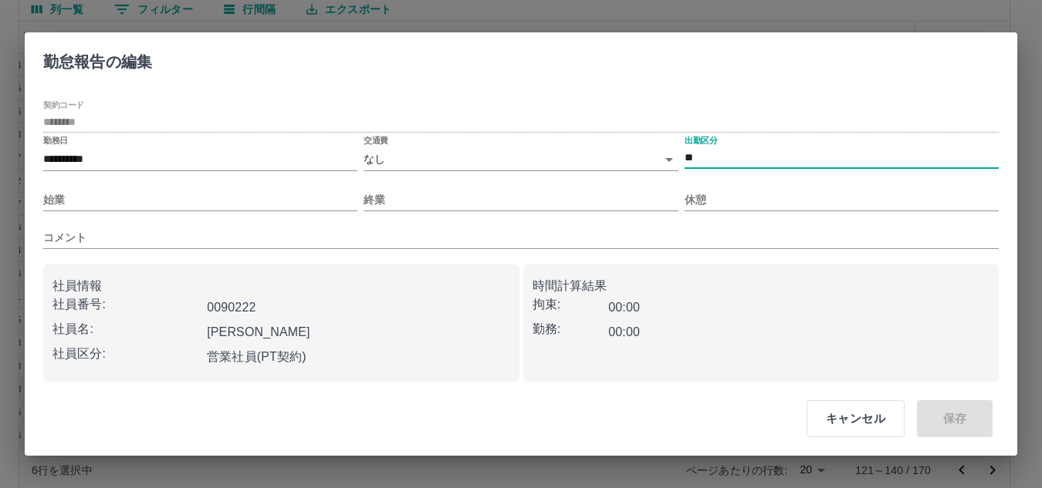
click at [410, 153] on body "SDH勤怠 勝間田　文美 勤務実績承認 前月 2025年09月 次月 今月 月選択 承認モード 削除モード 一括承認 列一覧 0 フィルター 行間隔 エクスポ…" at bounding box center [521, 183] width 1042 height 652
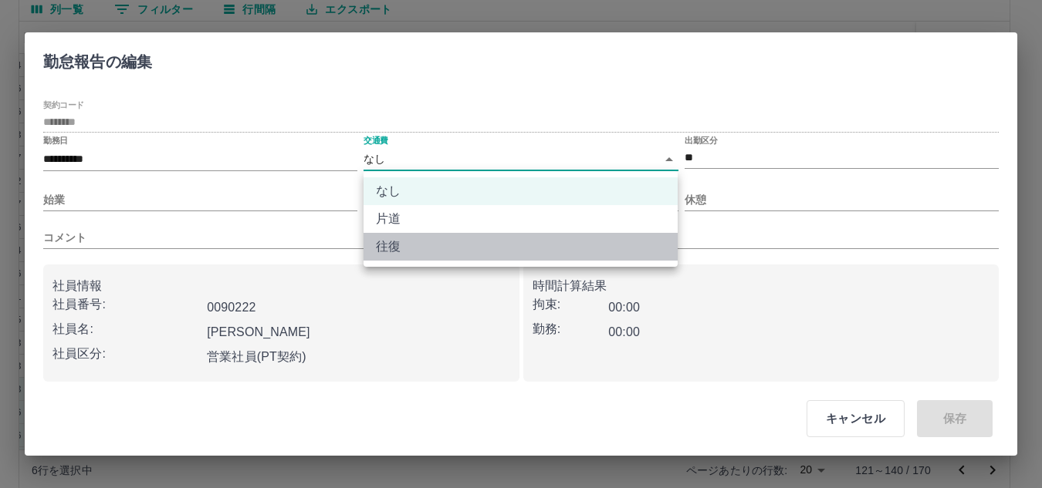
click at [397, 251] on li "往復" at bounding box center [520, 247] width 314 height 28
type input "******"
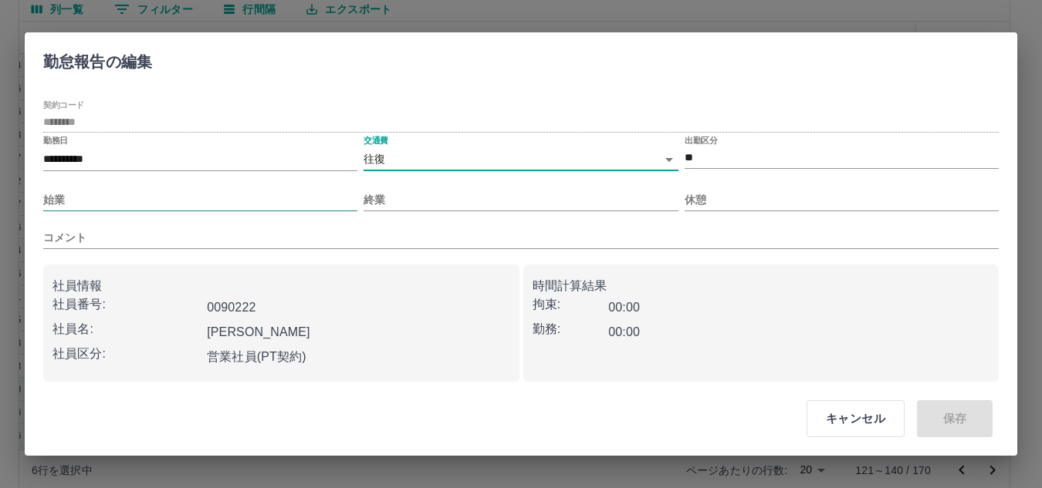
click at [237, 205] on input "始業" at bounding box center [200, 200] width 314 height 22
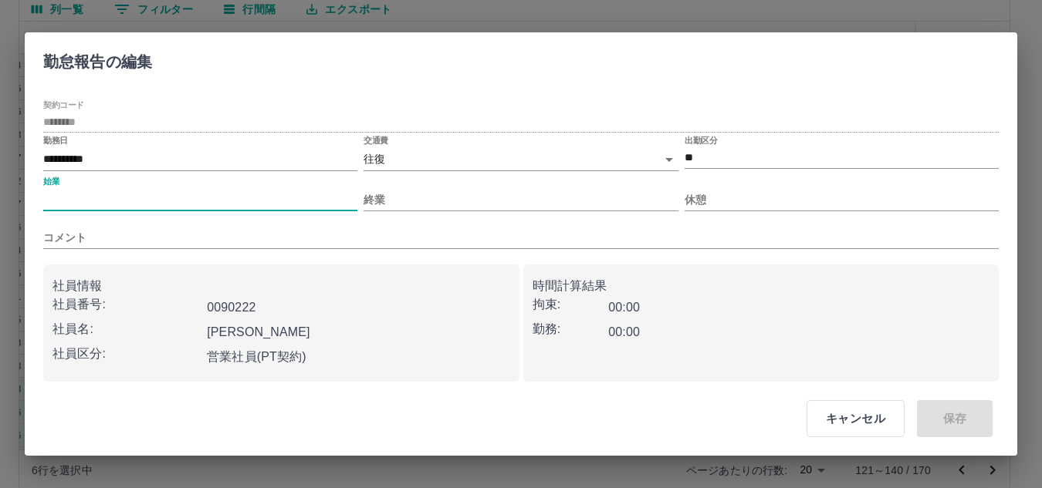
type input "****"
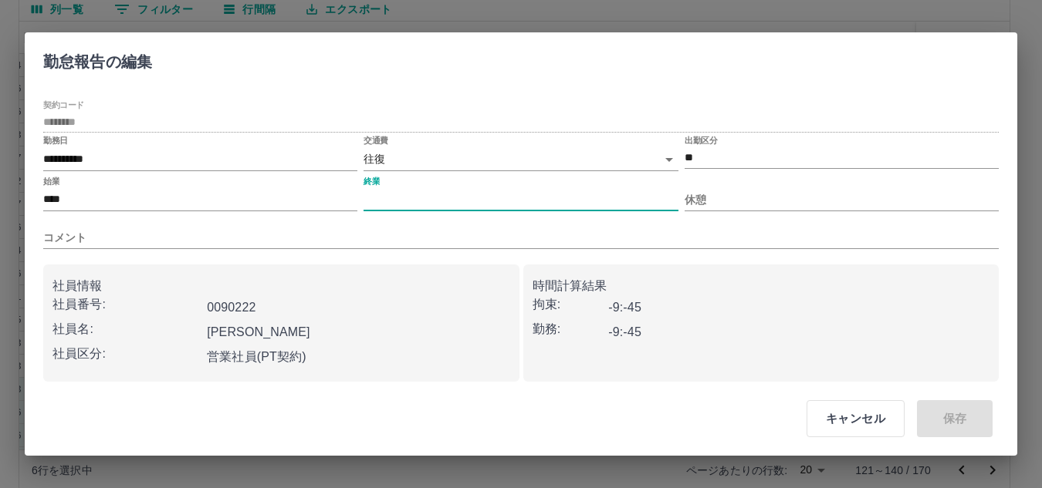
click at [440, 199] on input "終業" at bounding box center [520, 200] width 314 height 22
type input "****"
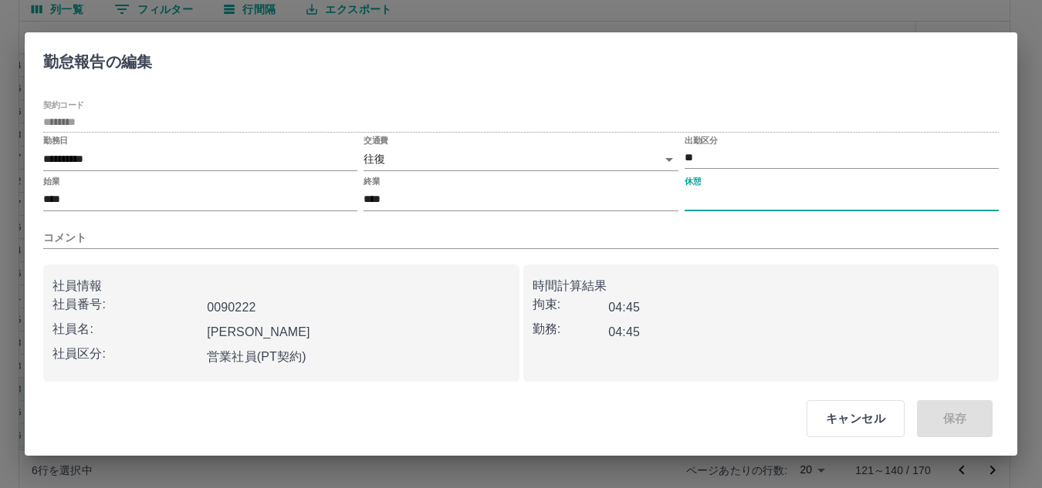
click at [759, 194] on input "休憩" at bounding box center [841, 200] width 314 height 22
type input "****"
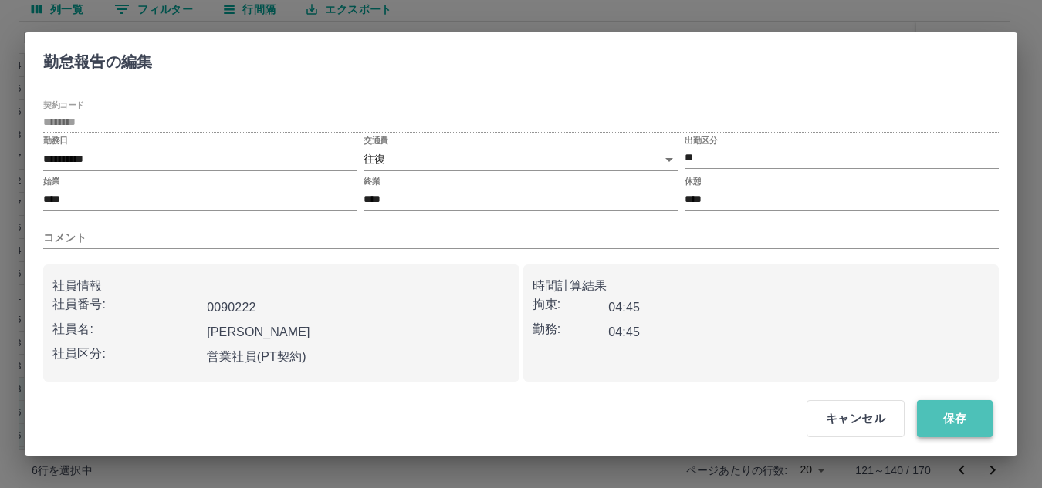
click at [934, 424] on button "保存" at bounding box center [955, 418] width 76 height 37
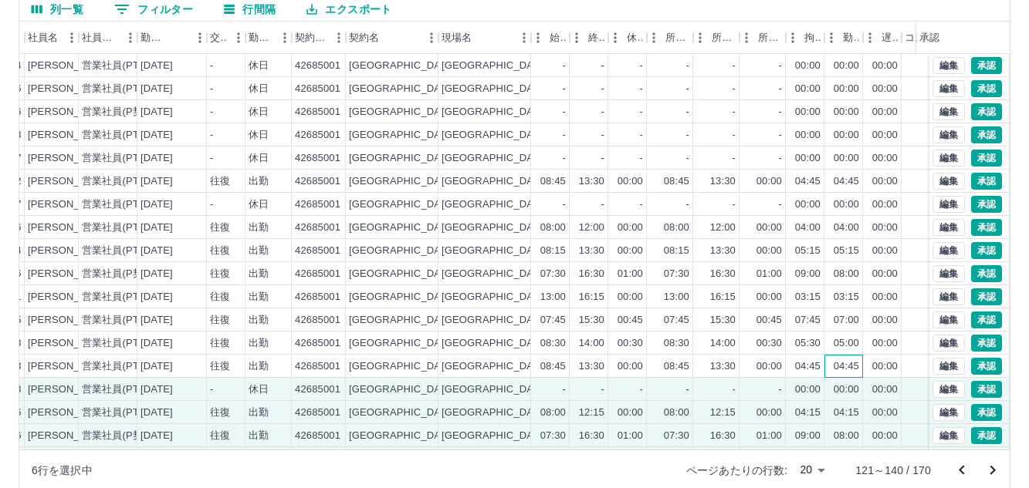
click at [835, 373] on div "04:45" at bounding box center [845, 367] width 25 height 15
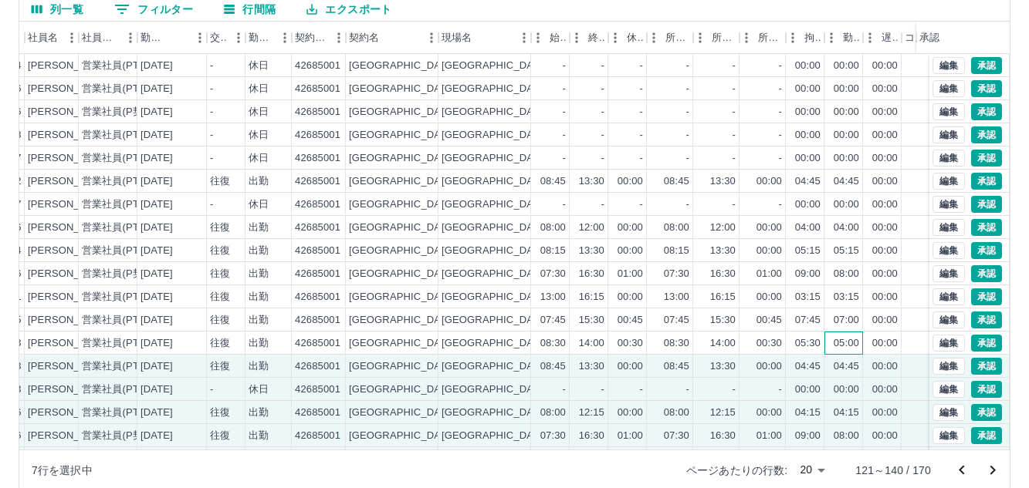
click at [836, 350] on div "05:00" at bounding box center [845, 343] width 25 height 15
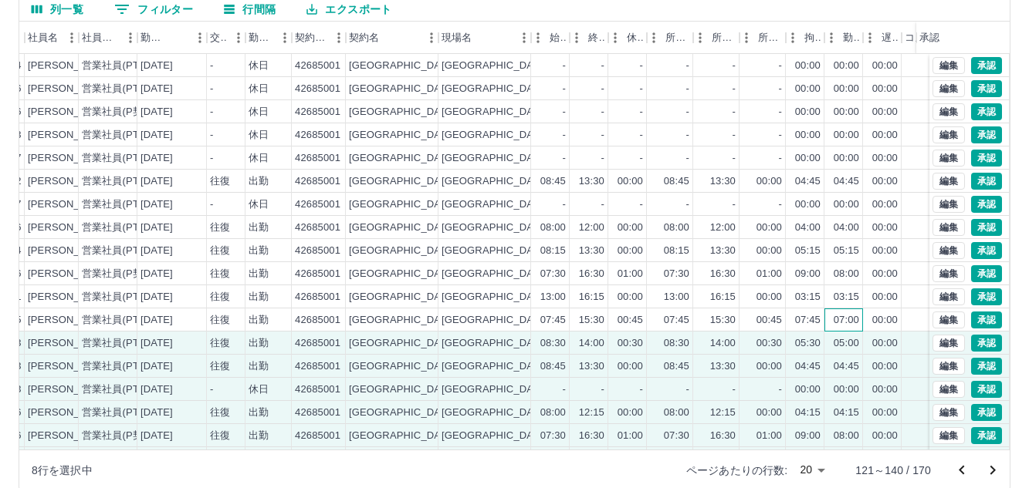
click at [836, 326] on div "07:00" at bounding box center [845, 320] width 25 height 15
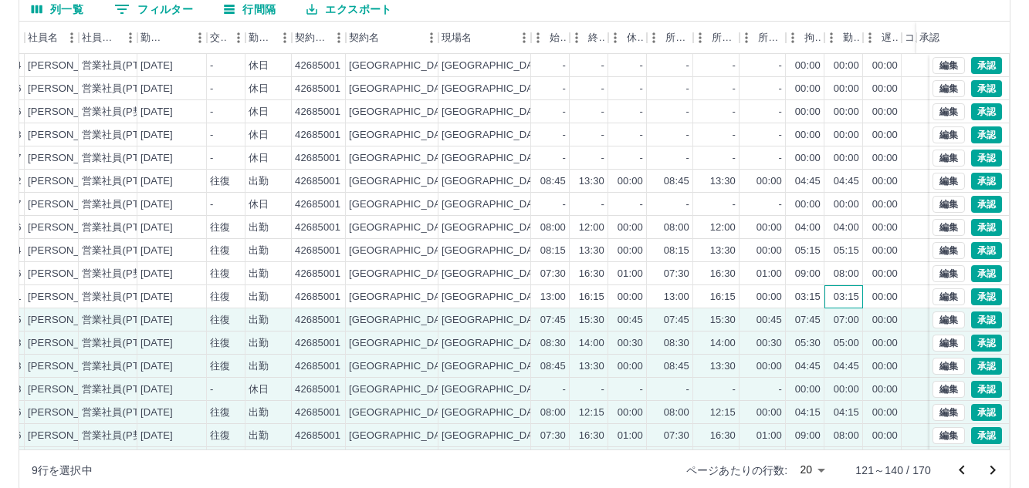
click at [835, 296] on div "03:15" at bounding box center [845, 297] width 25 height 15
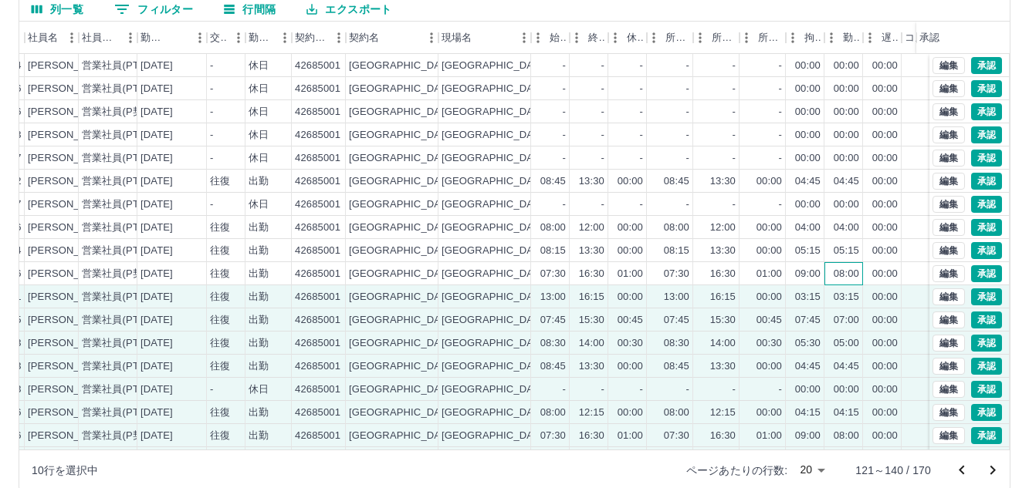
click at [835, 285] on div "08:00" at bounding box center [843, 273] width 39 height 23
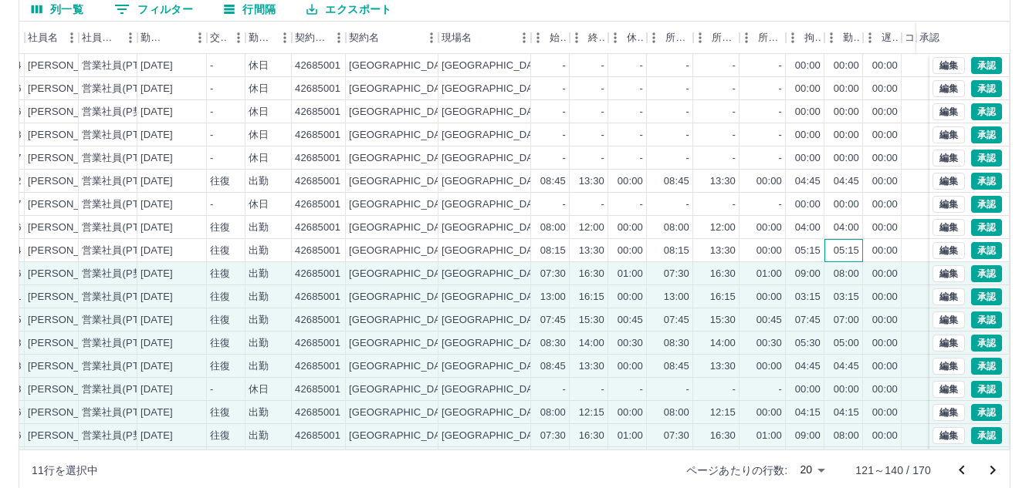
click at [836, 261] on div "05:15" at bounding box center [843, 250] width 39 height 23
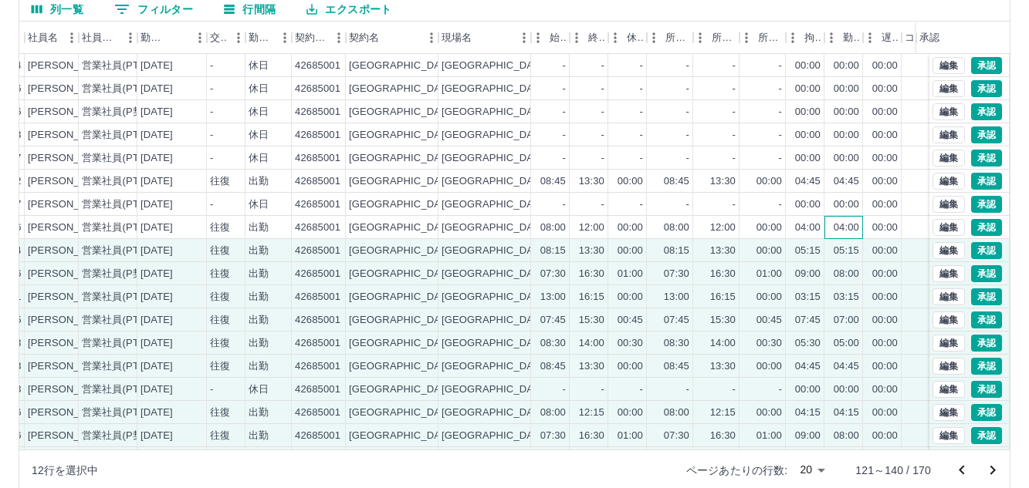
click at [835, 230] on div "04:00" at bounding box center [845, 228] width 25 height 15
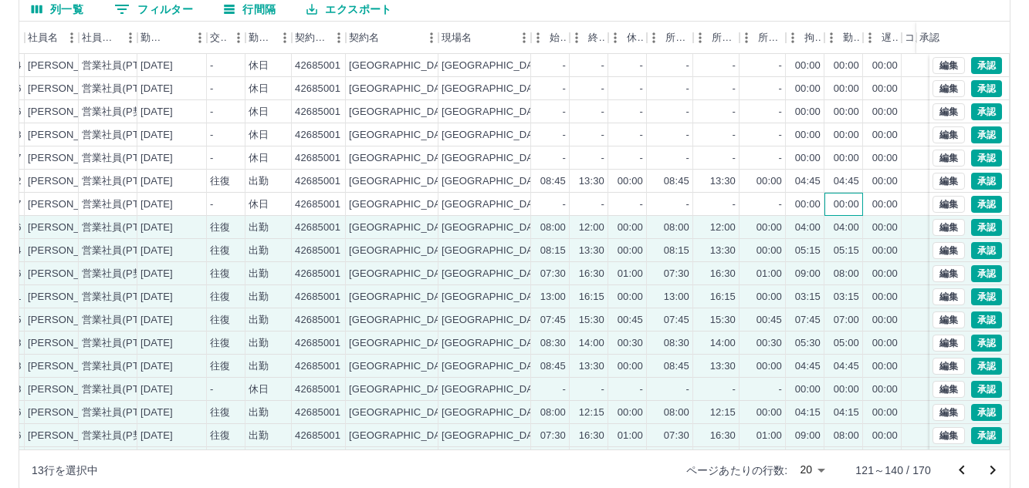
click at [846, 215] on div "00:00" at bounding box center [843, 204] width 39 height 23
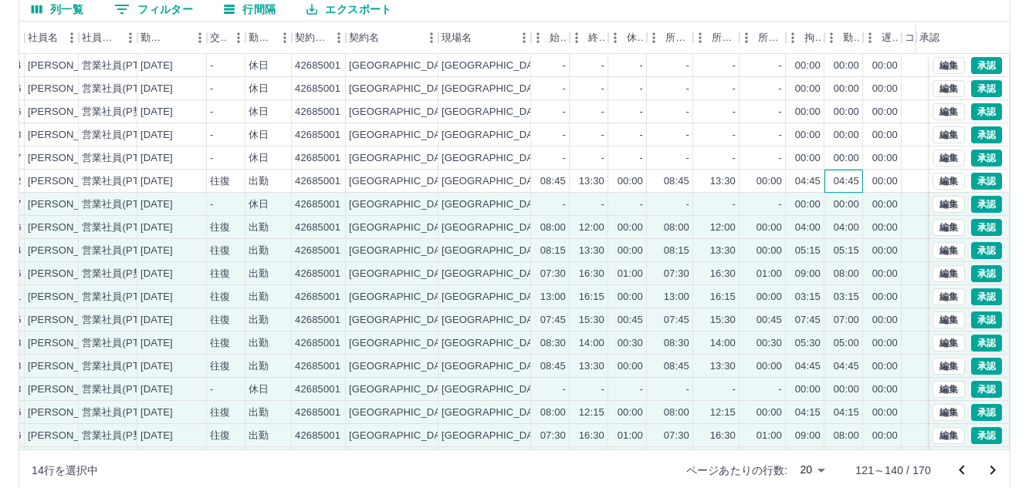
click at [846, 185] on div "04:45" at bounding box center [845, 181] width 25 height 15
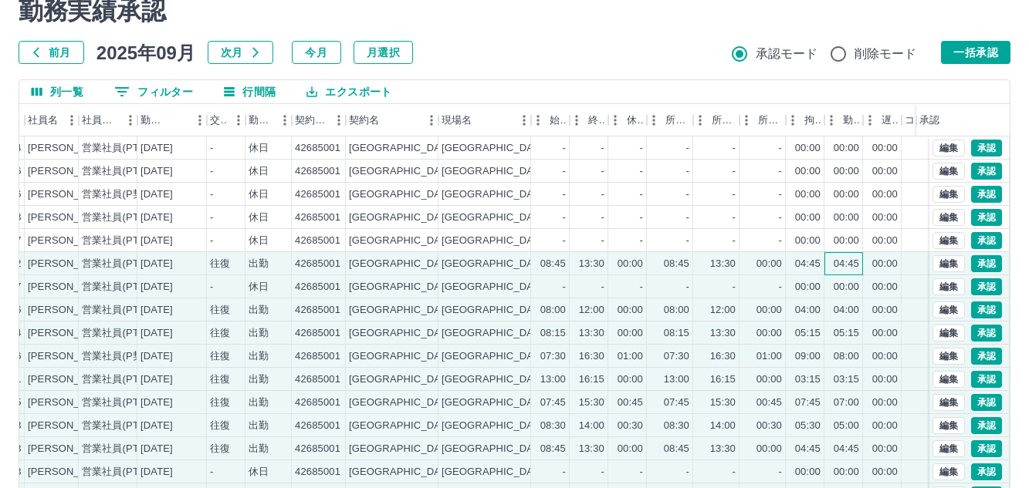
scroll to position [58, 0]
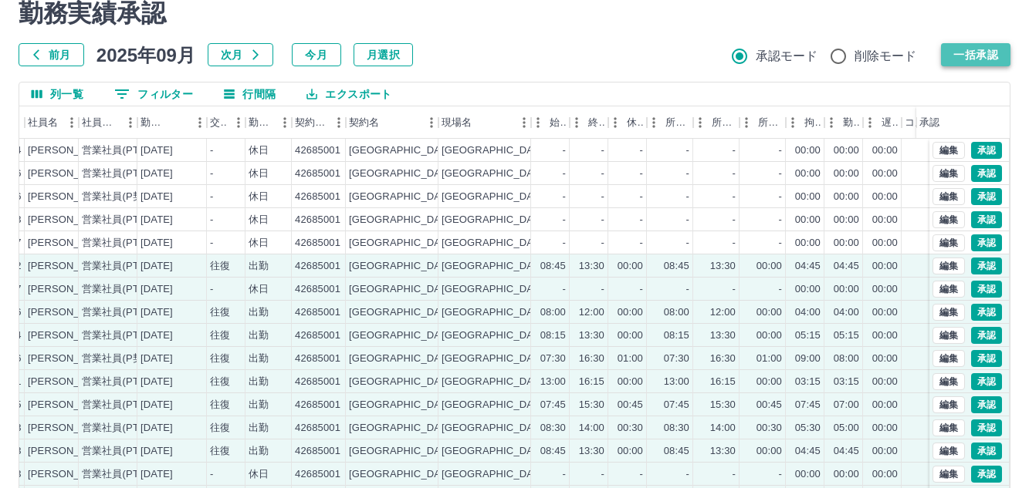
click at [991, 52] on button "一括承認" at bounding box center [975, 54] width 69 height 23
click at [793, 241] on div "00:00" at bounding box center [805, 242] width 39 height 23
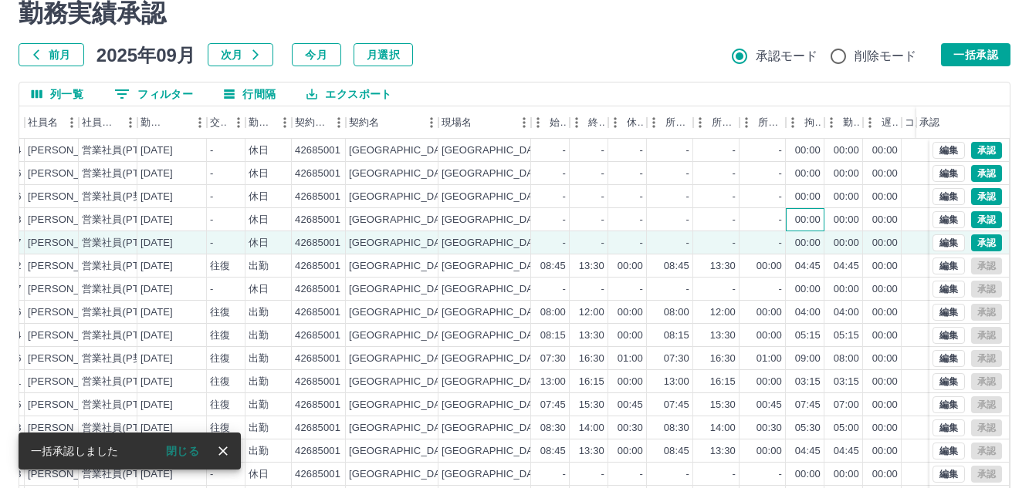
click at [797, 224] on div "00:00" at bounding box center [807, 220] width 25 height 15
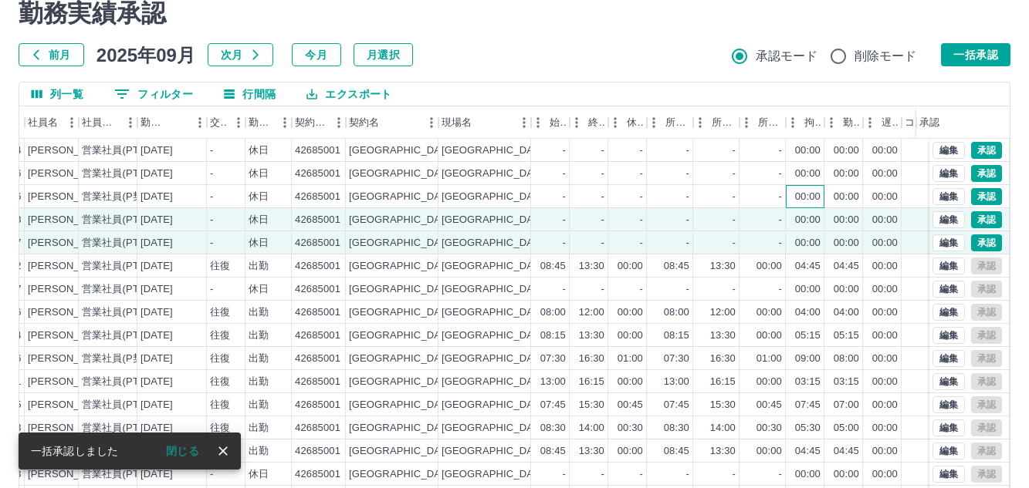
click at [800, 200] on div "00:00" at bounding box center [807, 197] width 25 height 15
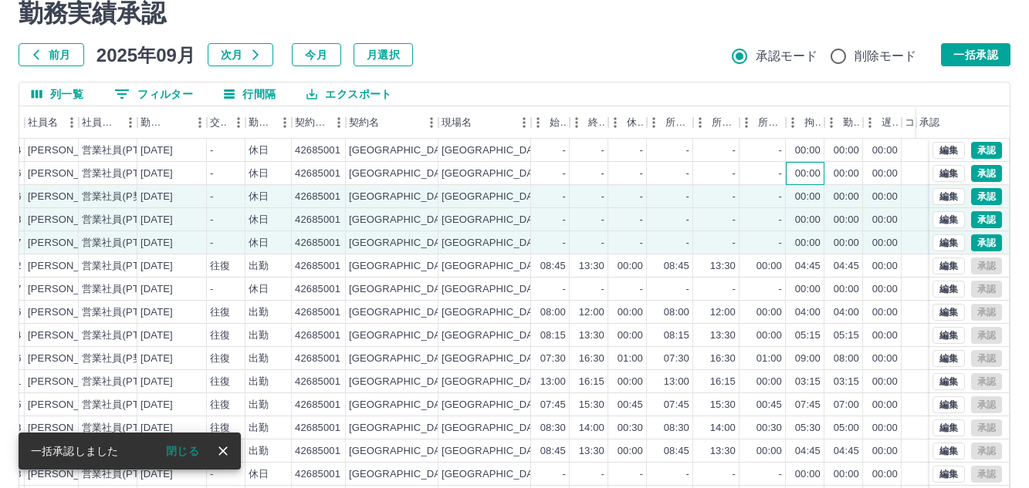
click at [800, 179] on div "00:00" at bounding box center [807, 174] width 25 height 15
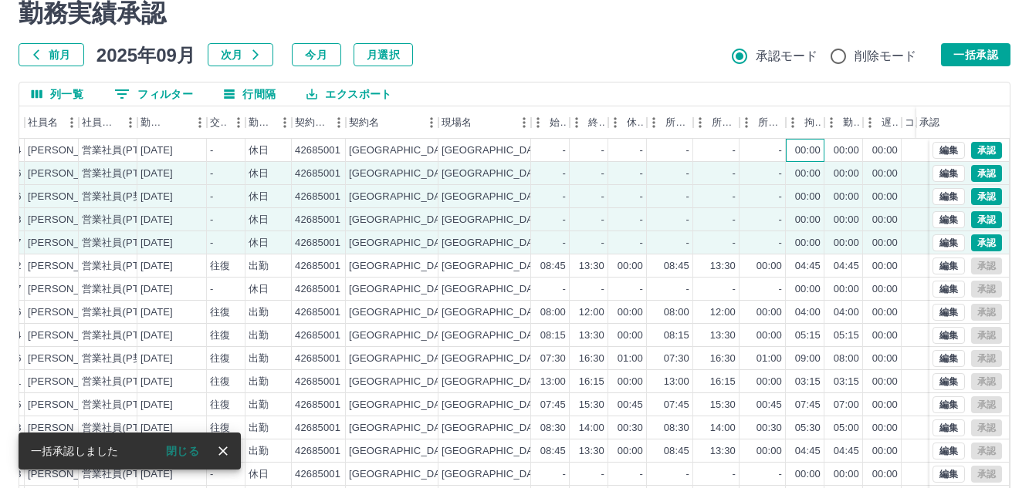
click at [799, 152] on div "00:00" at bounding box center [807, 151] width 25 height 15
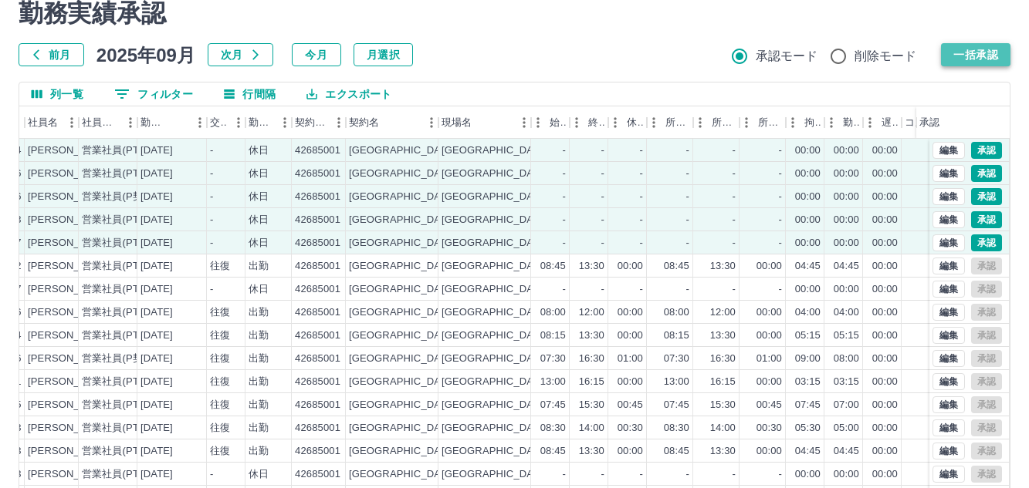
click at [951, 55] on button "一括承認" at bounding box center [975, 54] width 69 height 23
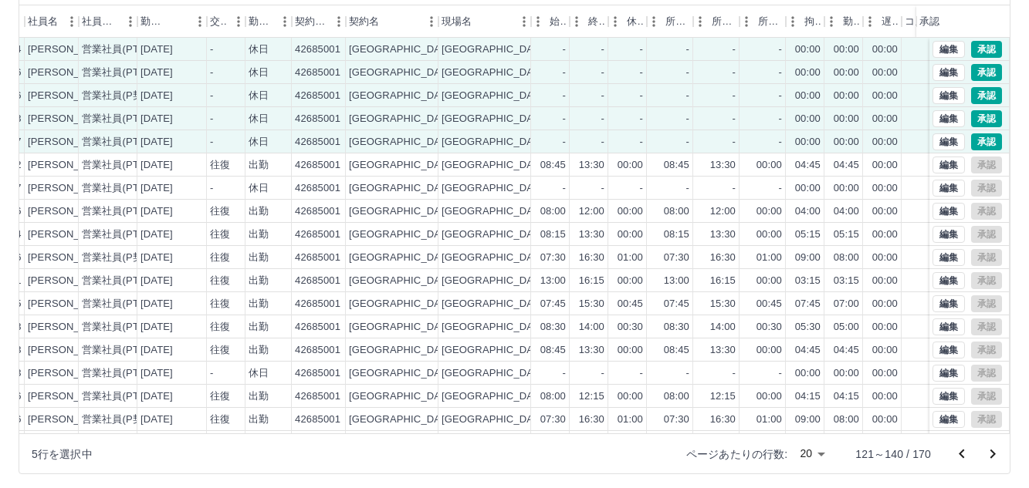
scroll to position [164, 0]
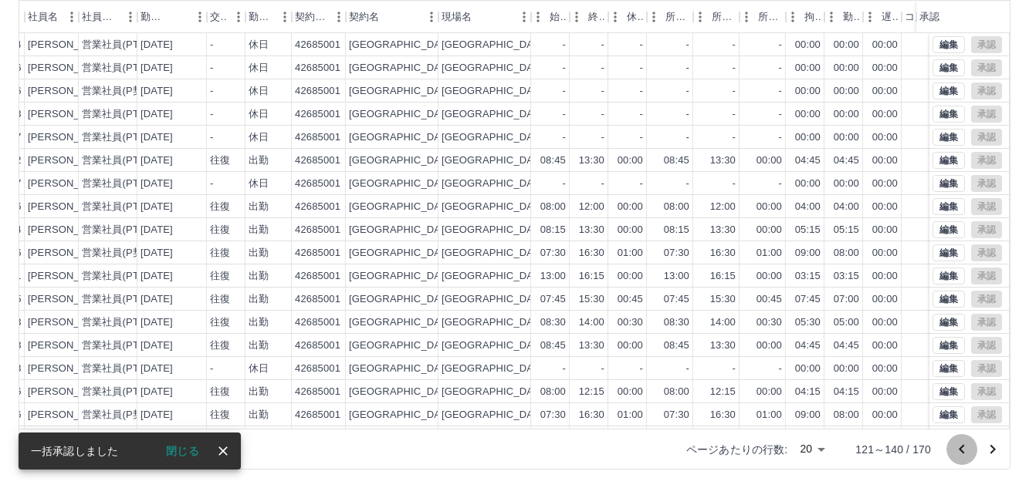
click at [958, 451] on icon "前のページへ" at bounding box center [961, 450] width 19 height 19
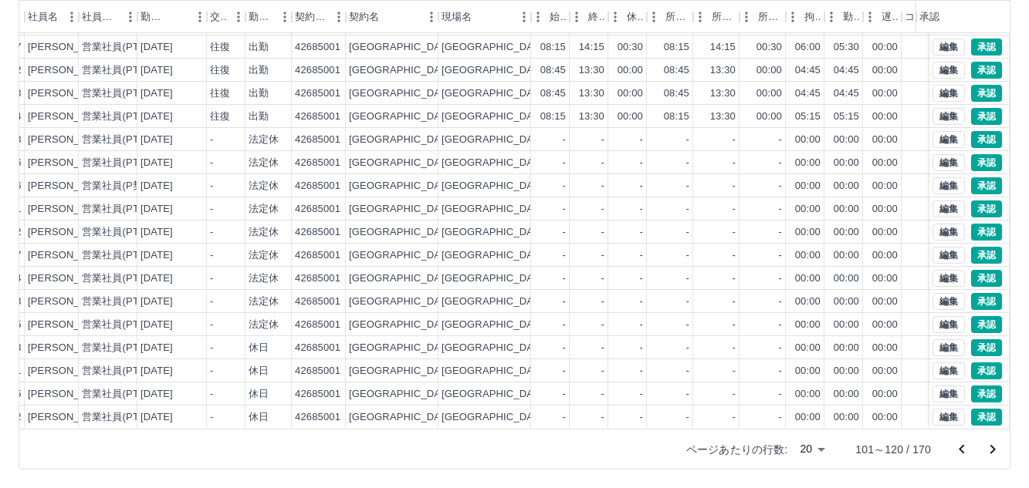
scroll to position [80, 172]
click at [365, 411] on div "[GEOGRAPHIC_DATA]" at bounding box center [402, 418] width 106 height 15
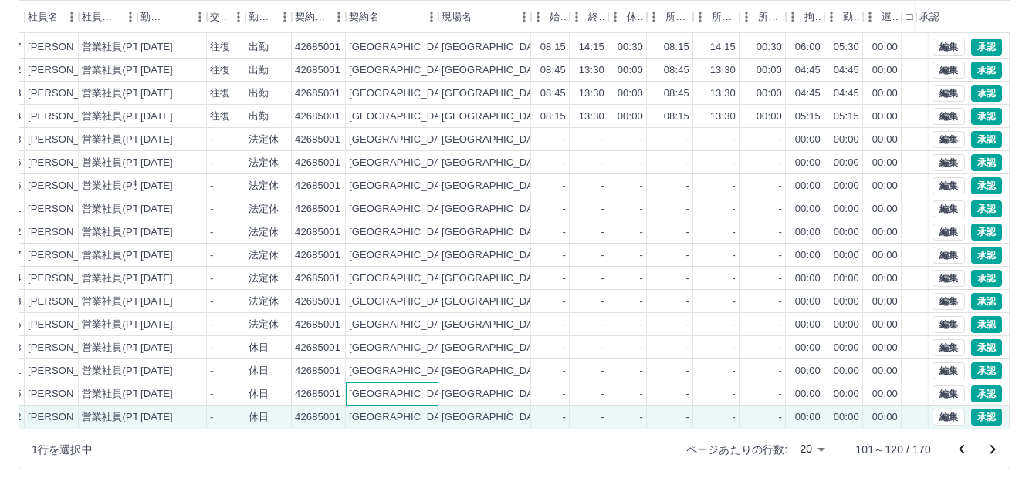
click at [401, 383] on div "[GEOGRAPHIC_DATA]" at bounding box center [392, 394] width 93 height 23
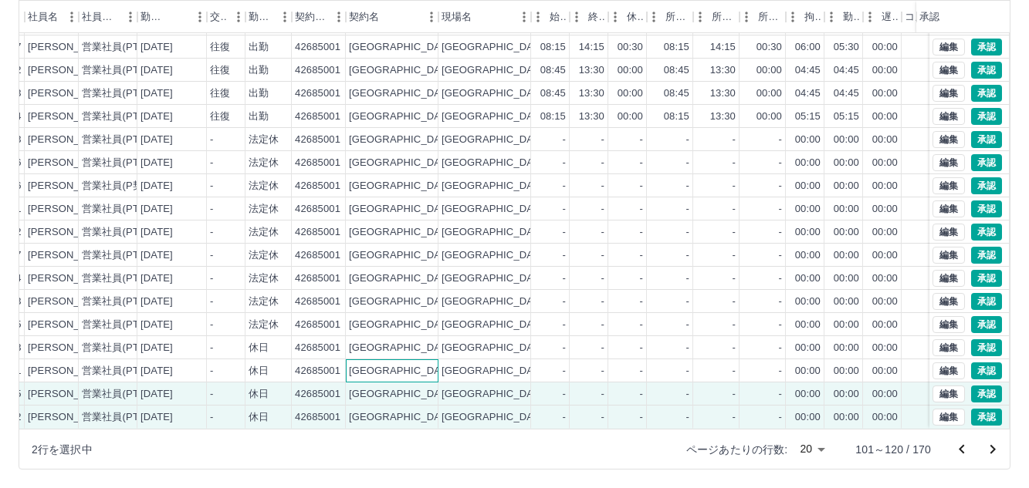
click at [402, 360] on div "[GEOGRAPHIC_DATA]" at bounding box center [392, 371] width 93 height 23
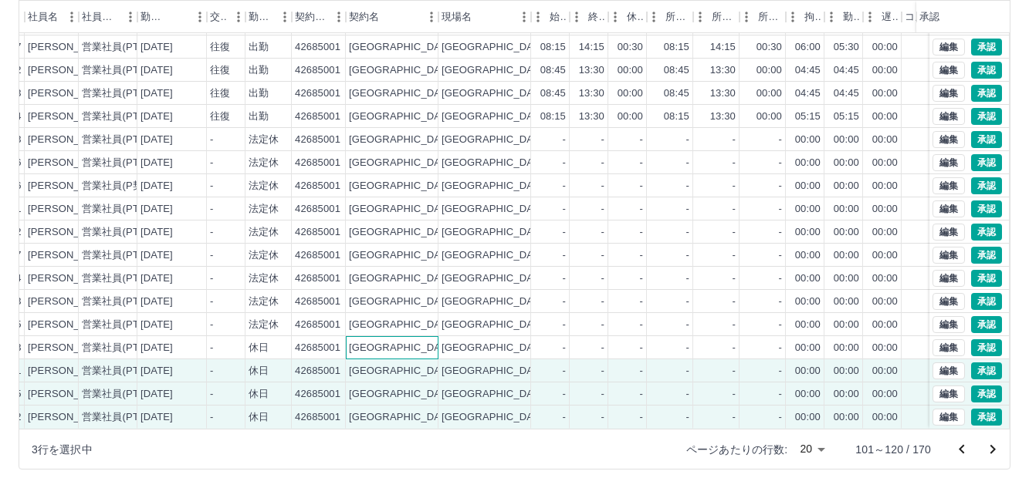
click at [407, 336] on div "[GEOGRAPHIC_DATA]" at bounding box center [392, 347] width 93 height 23
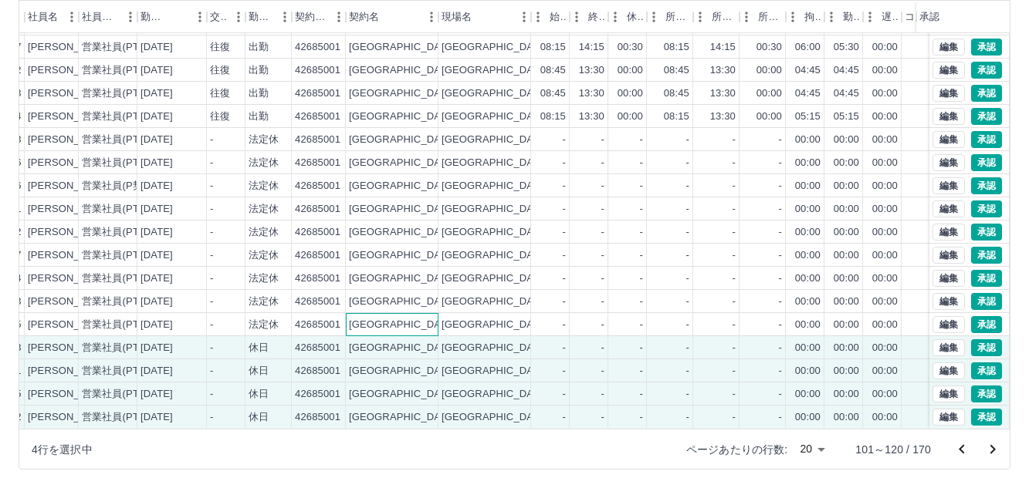
click at [407, 313] on div "[GEOGRAPHIC_DATA]" at bounding box center [392, 324] width 93 height 23
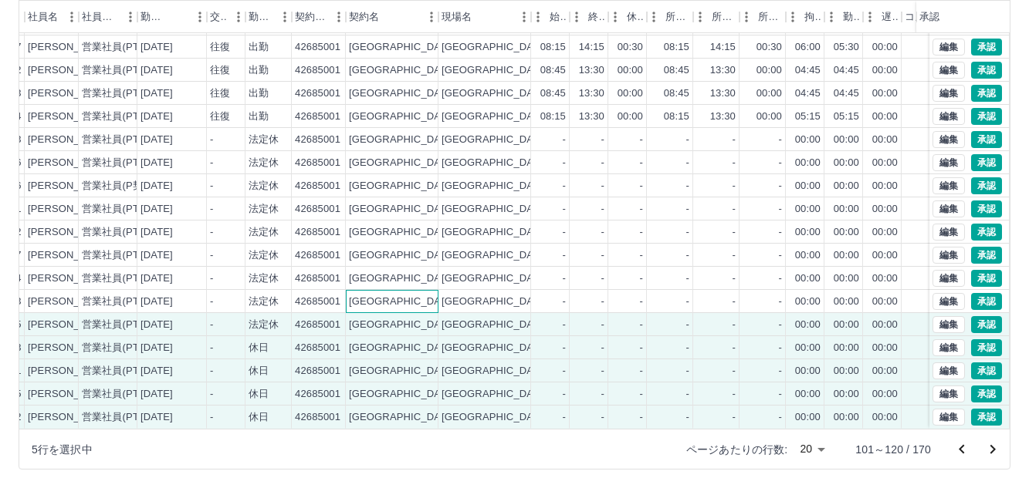
click at [407, 293] on div "[GEOGRAPHIC_DATA]" at bounding box center [392, 301] width 93 height 23
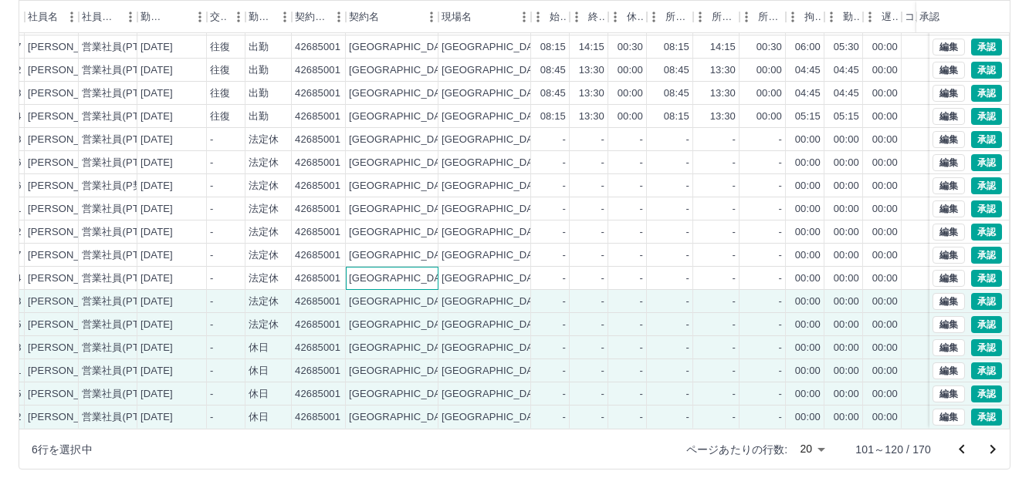
click at [407, 269] on div "[GEOGRAPHIC_DATA]" at bounding box center [392, 278] width 93 height 23
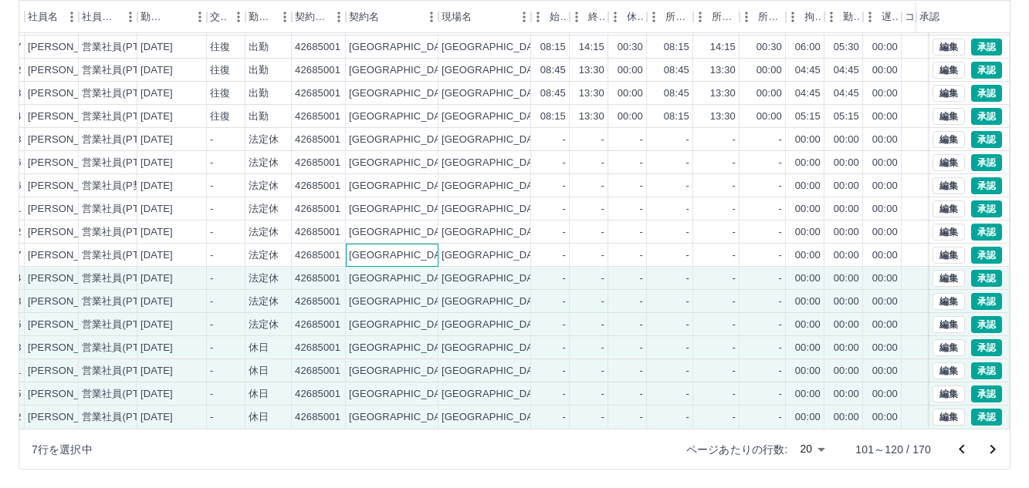
click at [407, 245] on div "[GEOGRAPHIC_DATA]" at bounding box center [392, 255] width 93 height 23
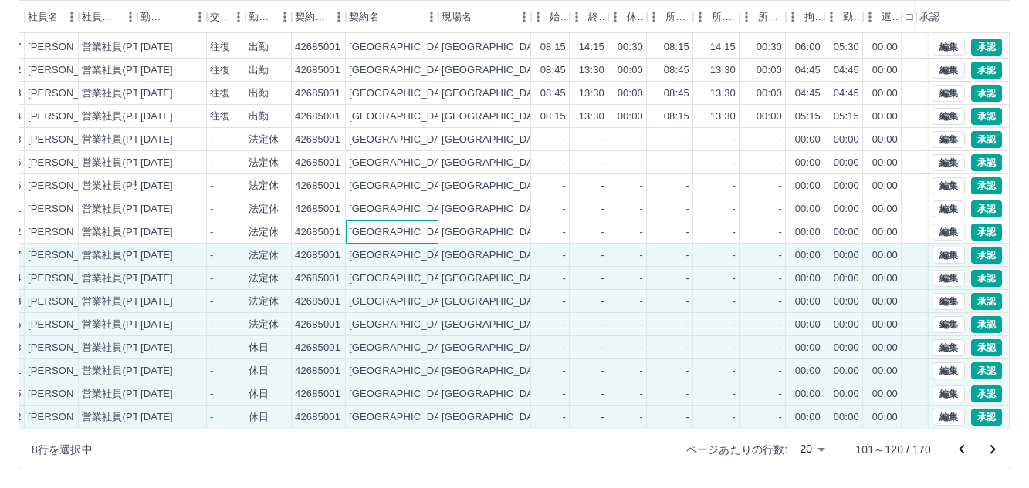
click at [407, 221] on div "[GEOGRAPHIC_DATA]" at bounding box center [392, 232] width 93 height 23
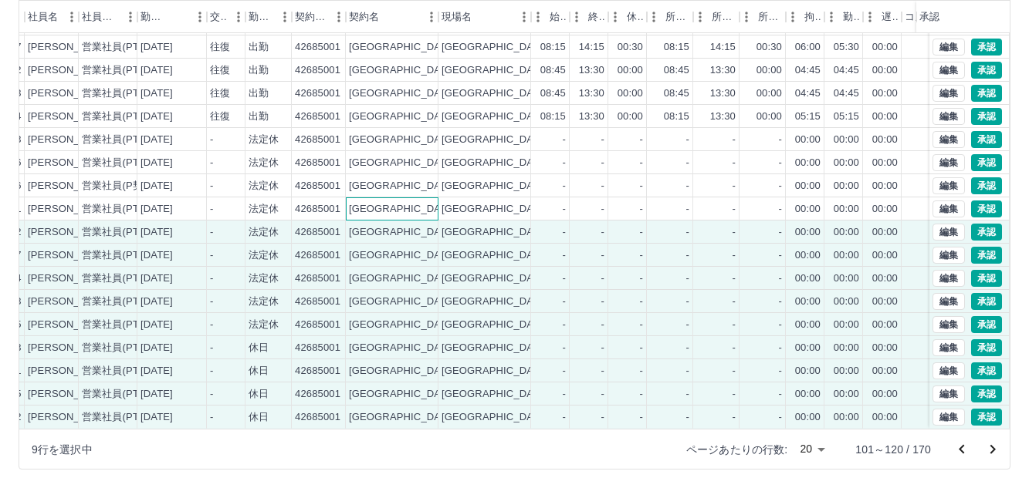
click at [409, 198] on div "[GEOGRAPHIC_DATA]" at bounding box center [392, 209] width 93 height 23
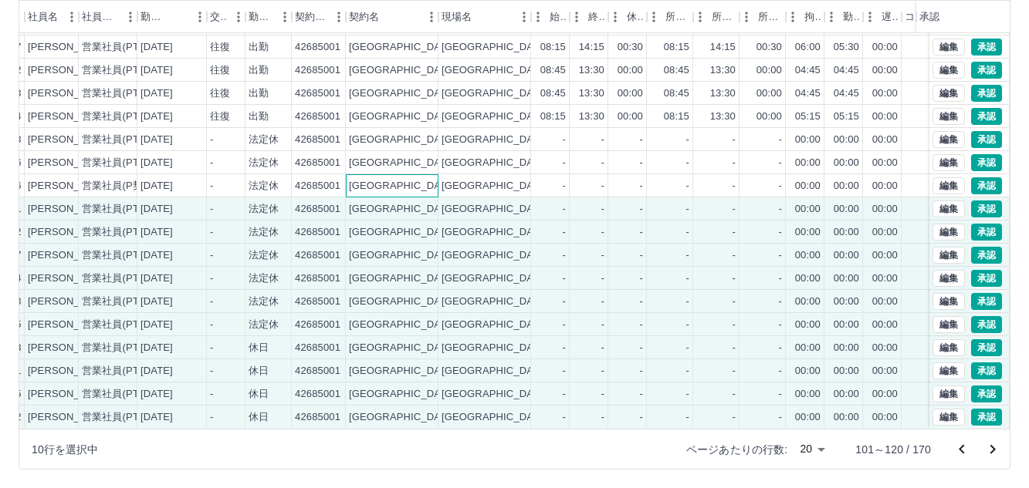
click at [410, 181] on div "[GEOGRAPHIC_DATA]" at bounding box center [392, 185] width 93 height 23
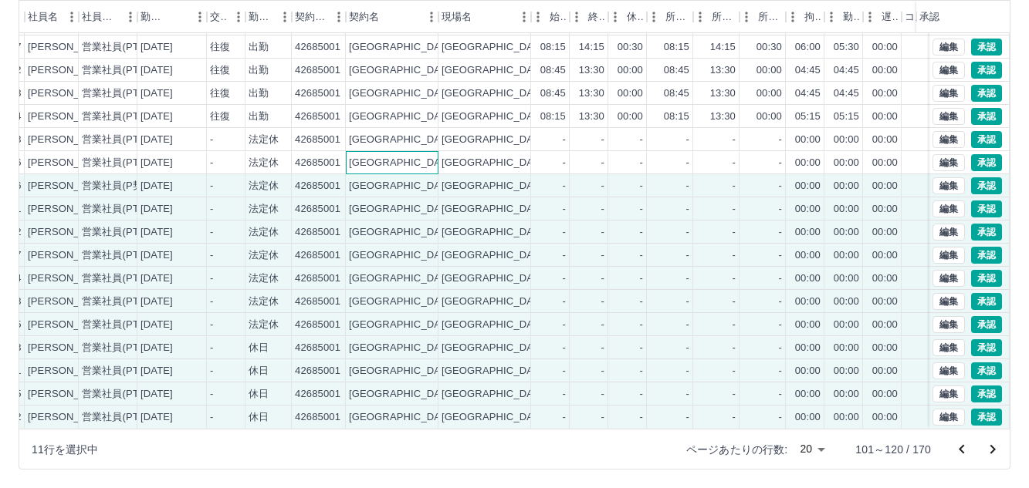
click at [411, 156] on div "[GEOGRAPHIC_DATA]" at bounding box center [392, 162] width 93 height 23
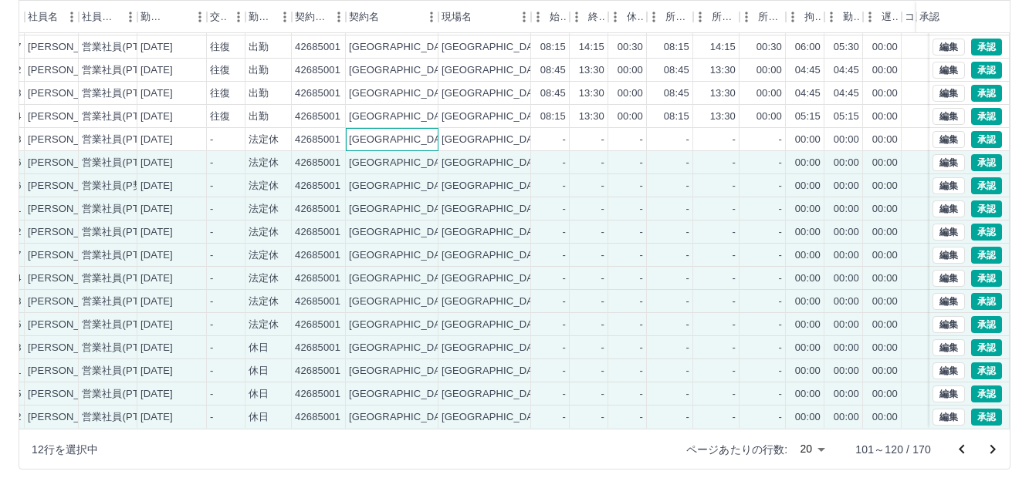
click at [409, 128] on div "[GEOGRAPHIC_DATA]" at bounding box center [392, 139] width 93 height 23
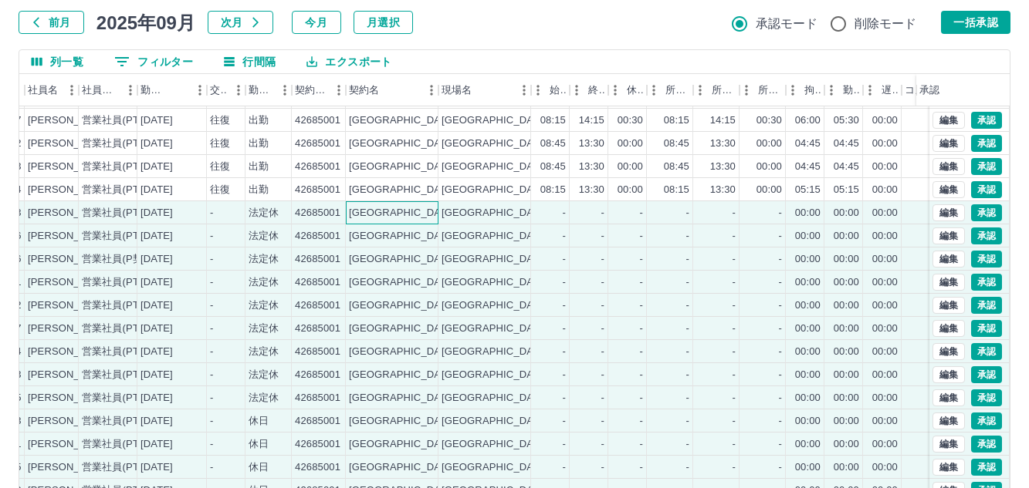
scroll to position [82, 0]
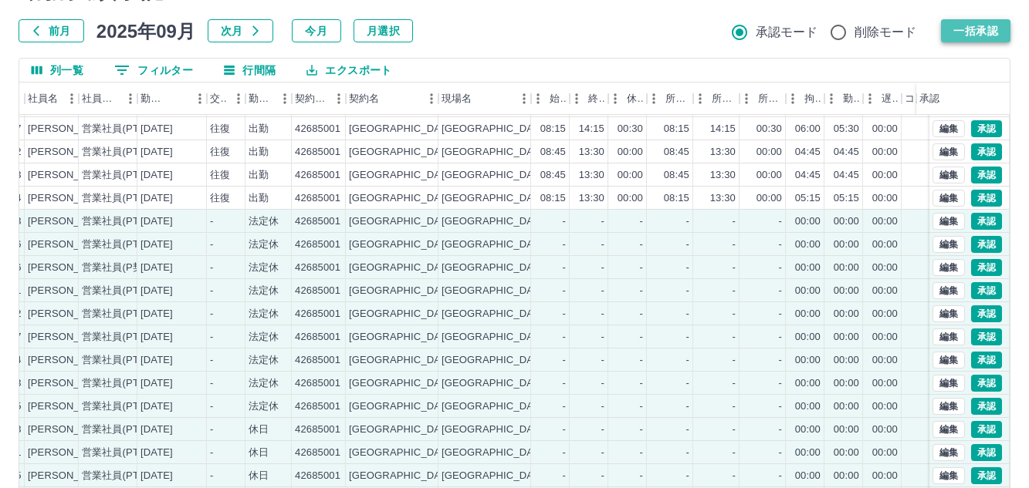
click at [980, 36] on button "一括承認" at bounding box center [975, 30] width 69 height 23
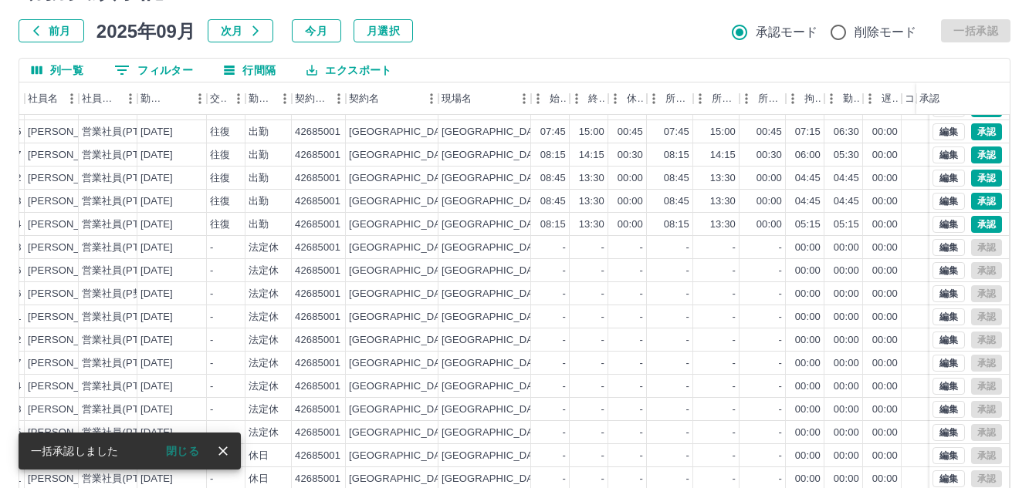
scroll to position [0, 172]
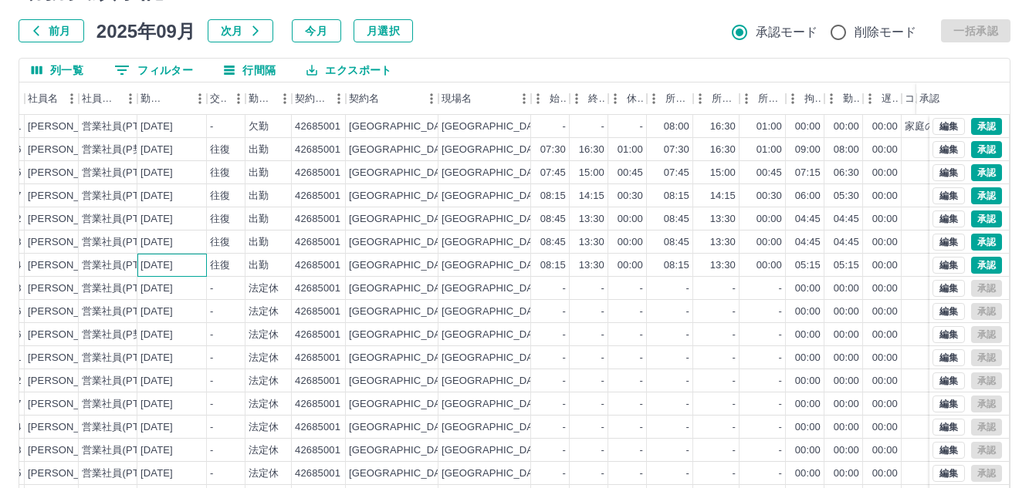
click at [193, 272] on div "2025-09-08" at bounding box center [171, 265] width 69 height 23
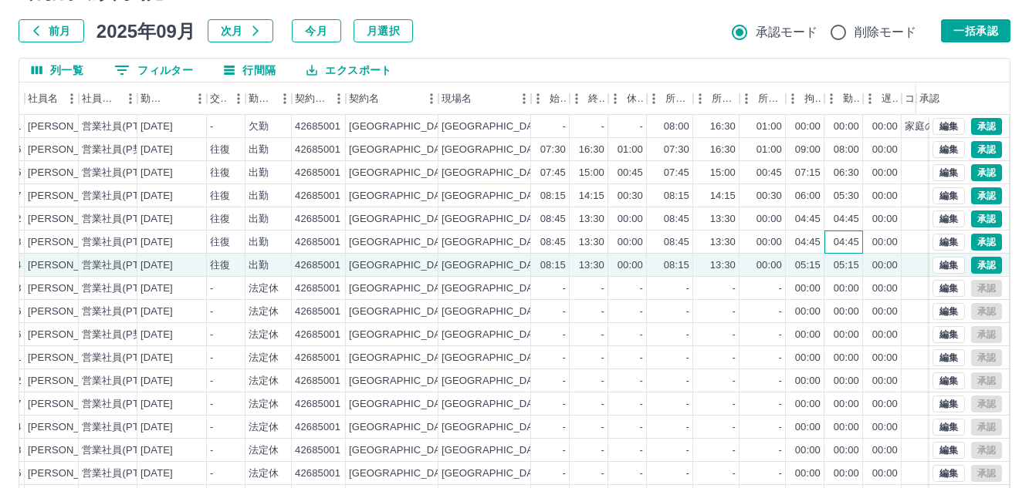
click at [859, 243] on div "04:45" at bounding box center [843, 242] width 39 height 23
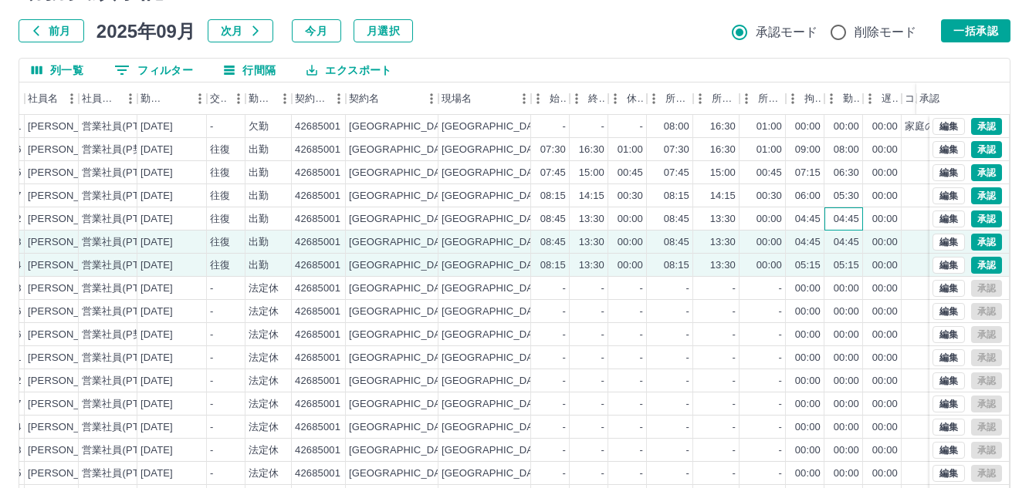
click at [857, 226] on div "04:45" at bounding box center [845, 219] width 25 height 15
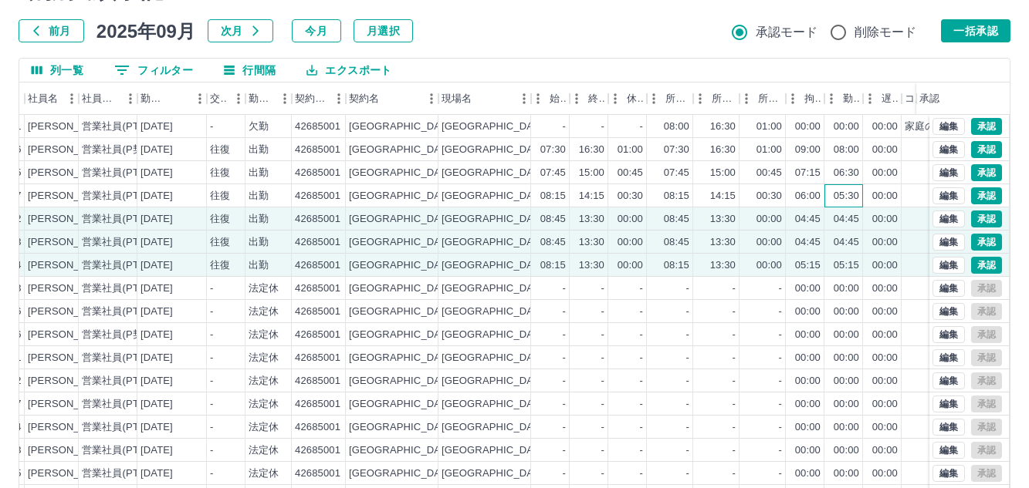
click at [856, 203] on div "05:30" at bounding box center [845, 196] width 25 height 15
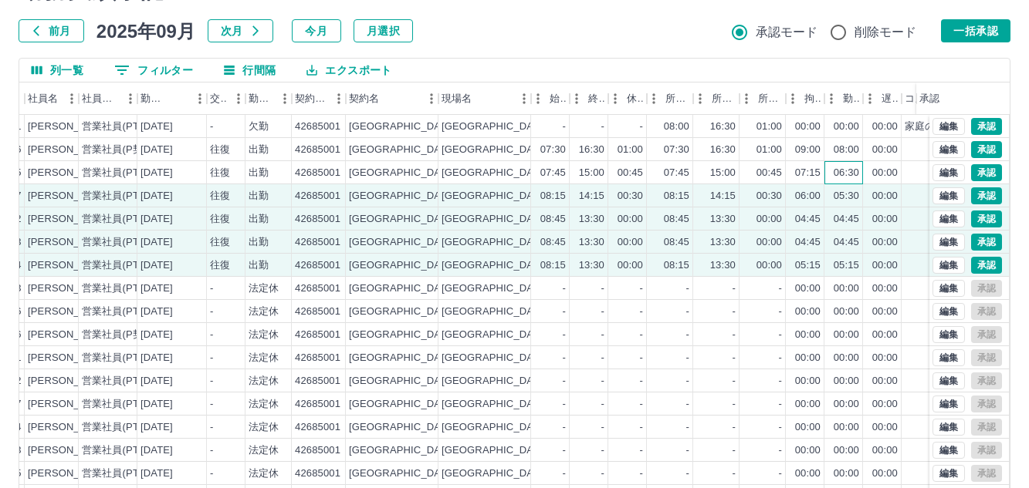
click at [853, 171] on div "06:30" at bounding box center [845, 173] width 25 height 15
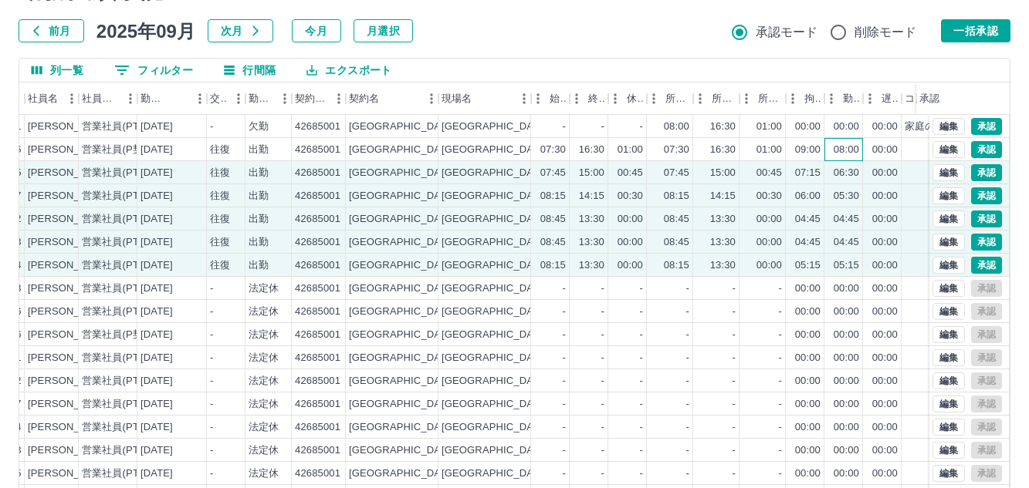
click at [847, 153] on div "08:00" at bounding box center [845, 150] width 25 height 15
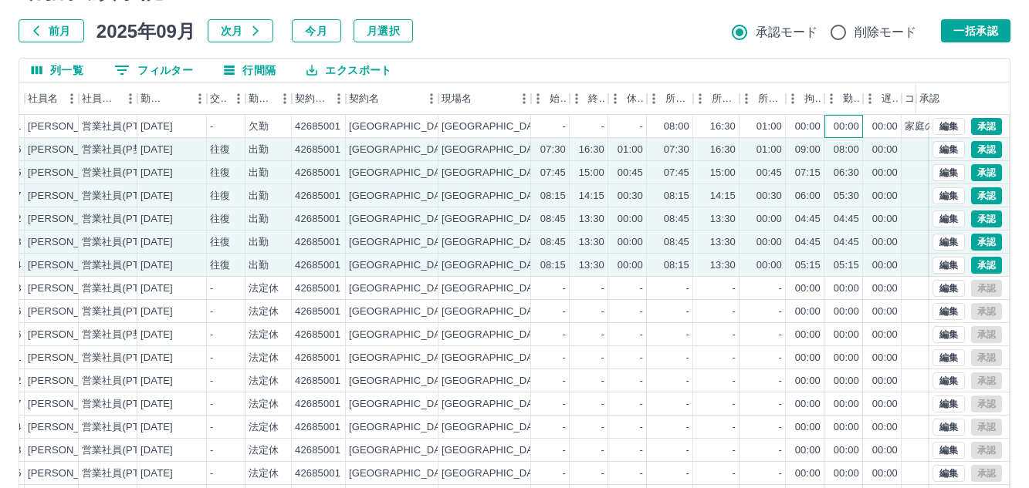
click at [846, 128] on div "00:00" at bounding box center [845, 127] width 25 height 15
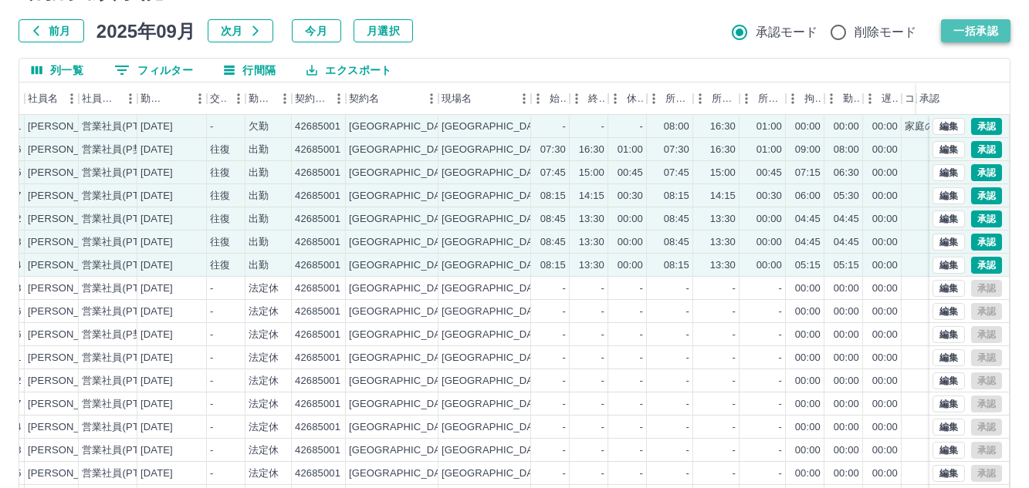
click at [959, 32] on button "一括承認" at bounding box center [975, 30] width 69 height 23
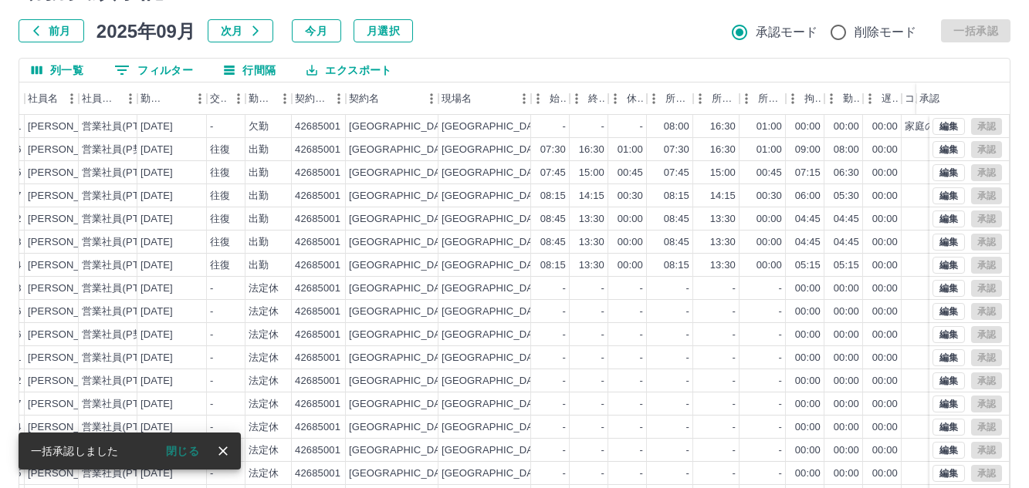
drag, startPoint x: 1027, startPoint y: 183, endPoint x: 1036, endPoint y: 258, distance: 75.4
click at [1029, 258] on html "SDH勤怠 勝間田　文美 勤務実績承認 前月 2025年09月 次月 今月 月選択 承認モード 削除モード 一括承認 列一覧 0 フィルター 行間隔 エクスポ…" at bounding box center [514, 244] width 1029 height 652
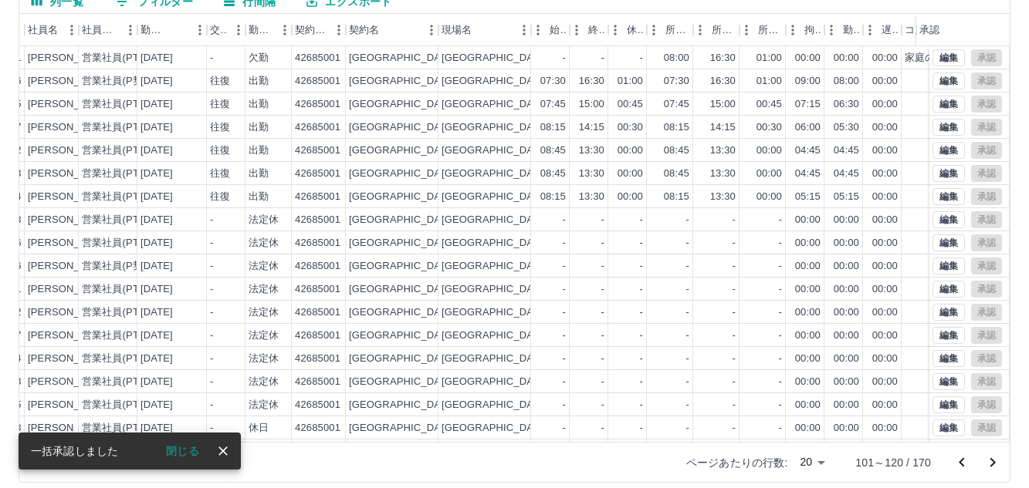
scroll to position [164, 0]
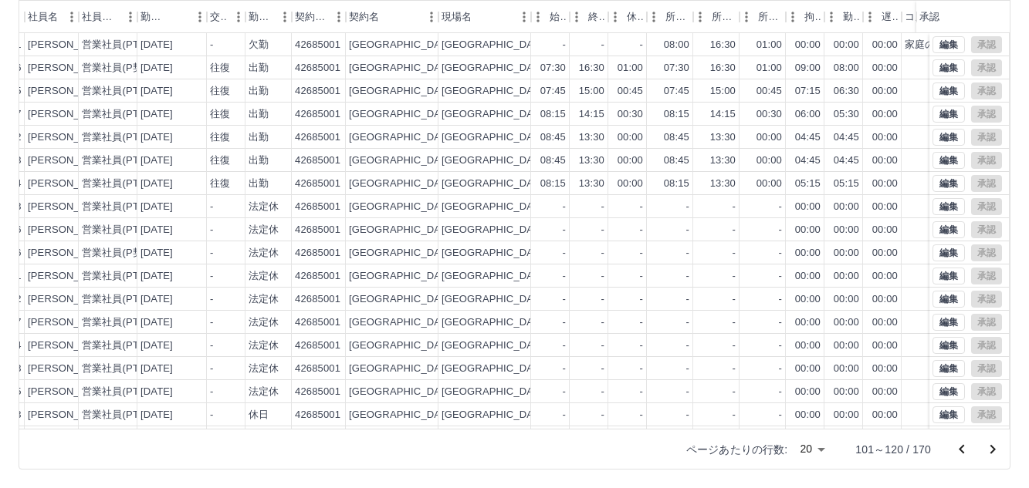
click at [963, 451] on icon "前のページへ" at bounding box center [961, 450] width 19 height 19
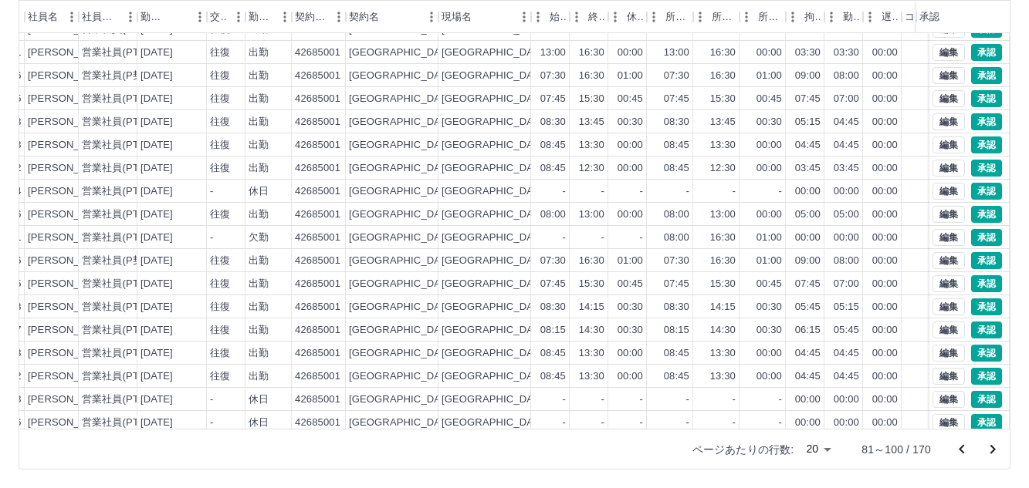
scroll to position [80, 172]
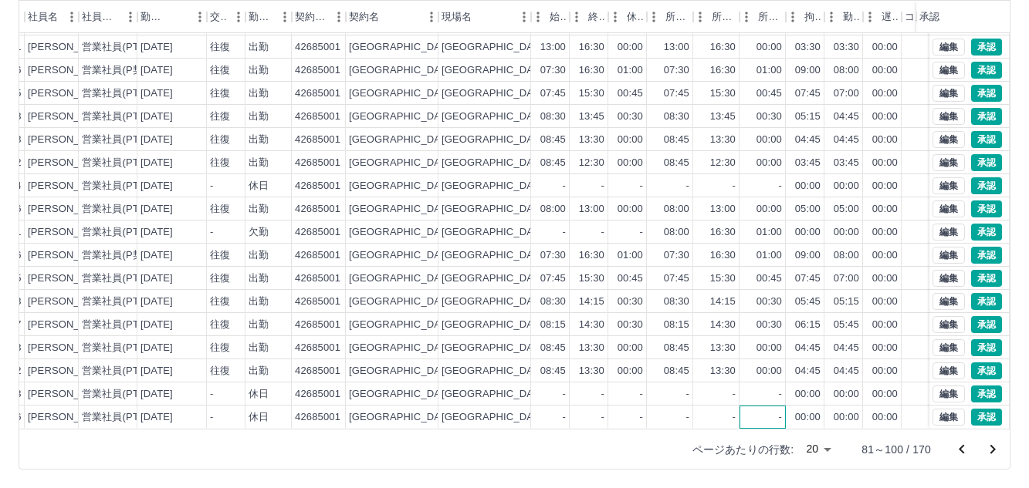
click at [758, 406] on div "-" at bounding box center [762, 417] width 46 height 23
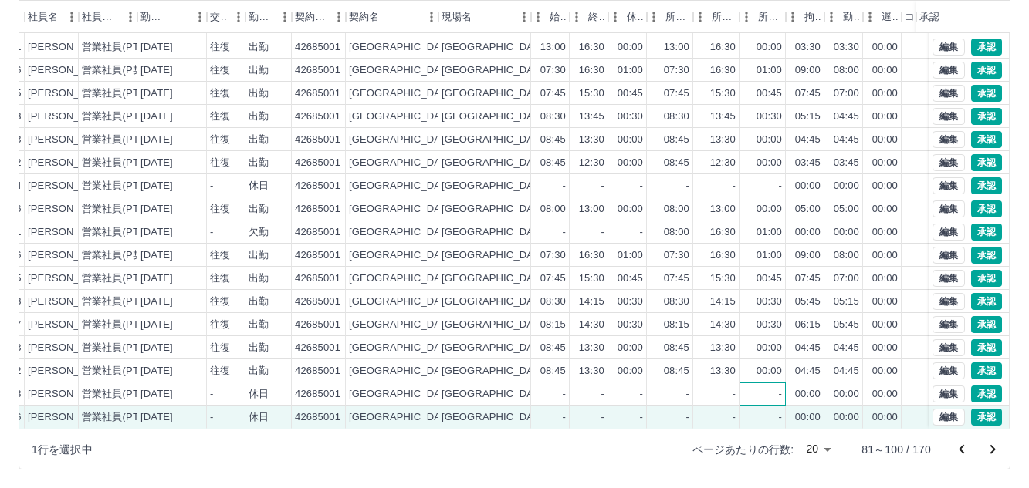
click at [768, 390] on div "-" at bounding box center [762, 394] width 46 height 23
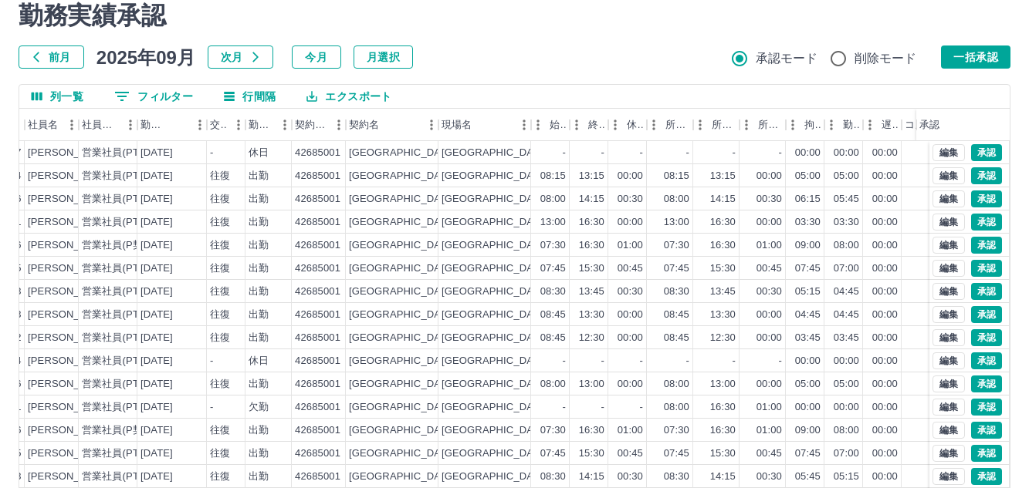
scroll to position [45, 0]
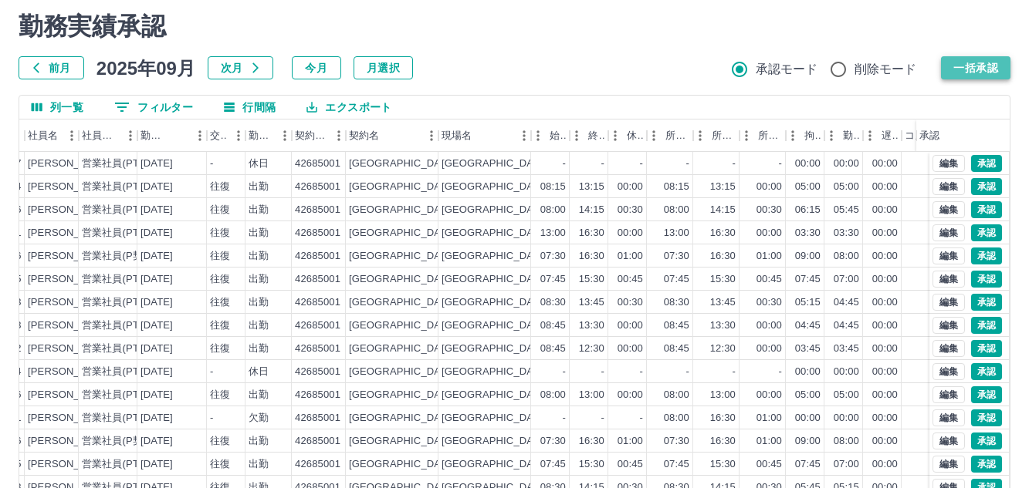
click at [985, 66] on button "一括承認" at bounding box center [975, 67] width 69 height 23
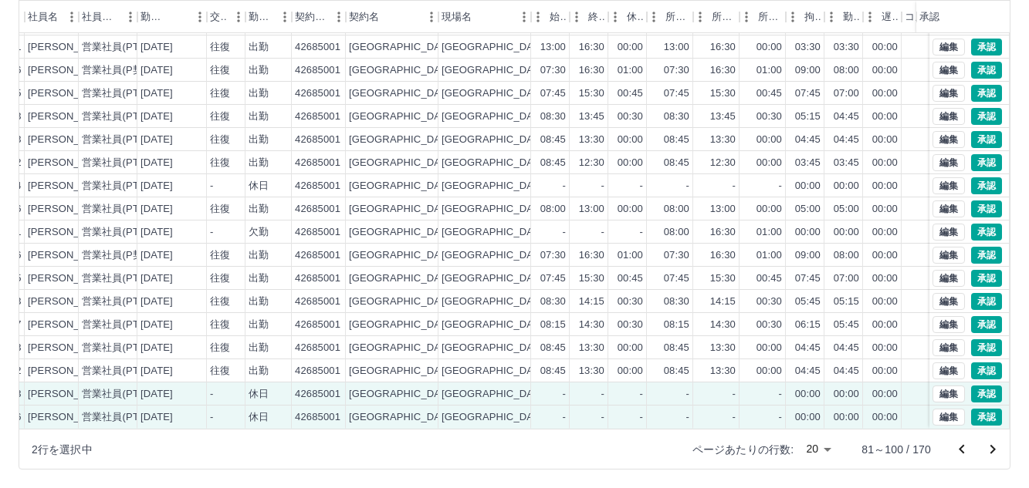
scroll to position [80, 172]
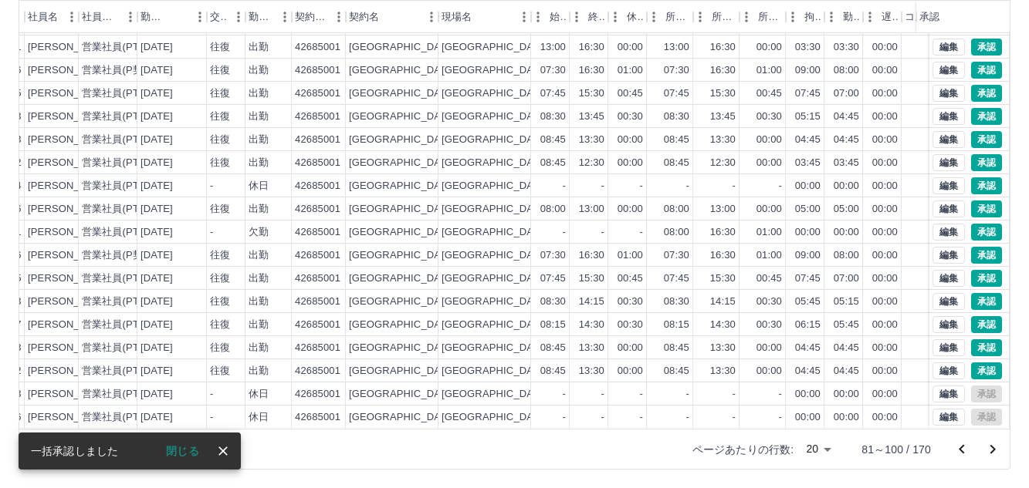
click at [996, 448] on icon "次のページへ" at bounding box center [992, 450] width 19 height 19
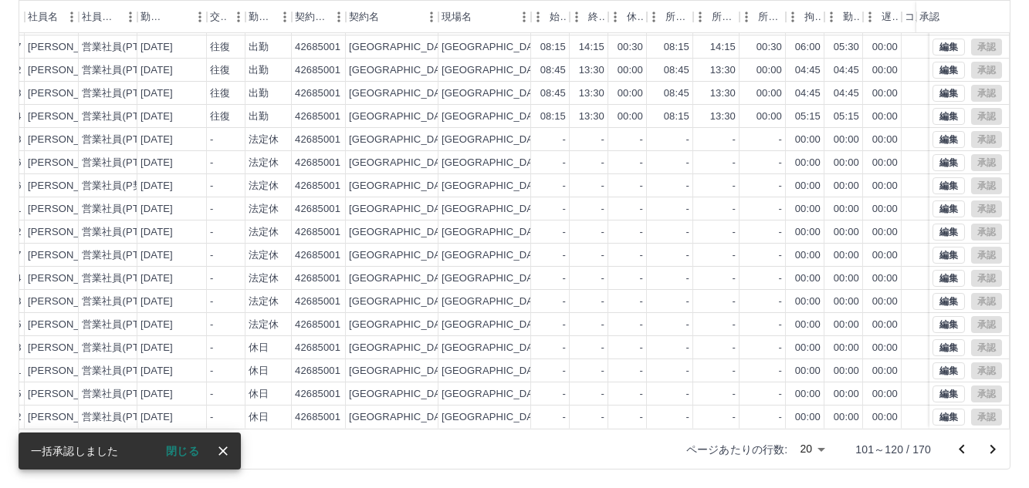
scroll to position [0, 172]
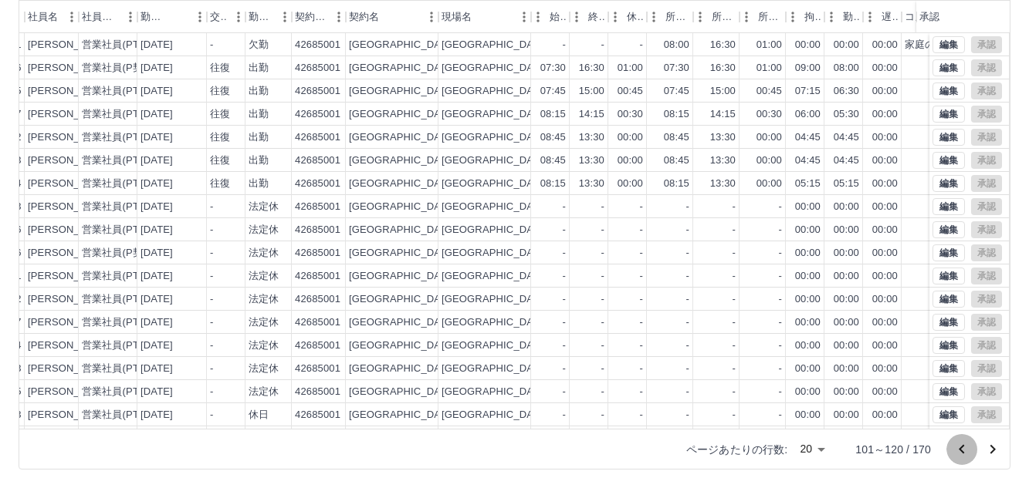
click at [960, 450] on icon "前のページへ" at bounding box center [960, 448] width 5 height 9
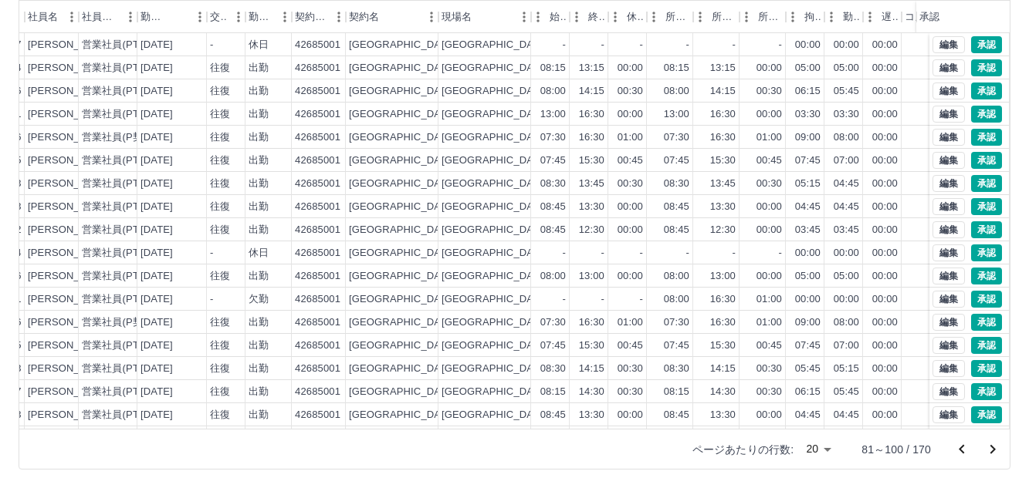
scroll to position [80, 172]
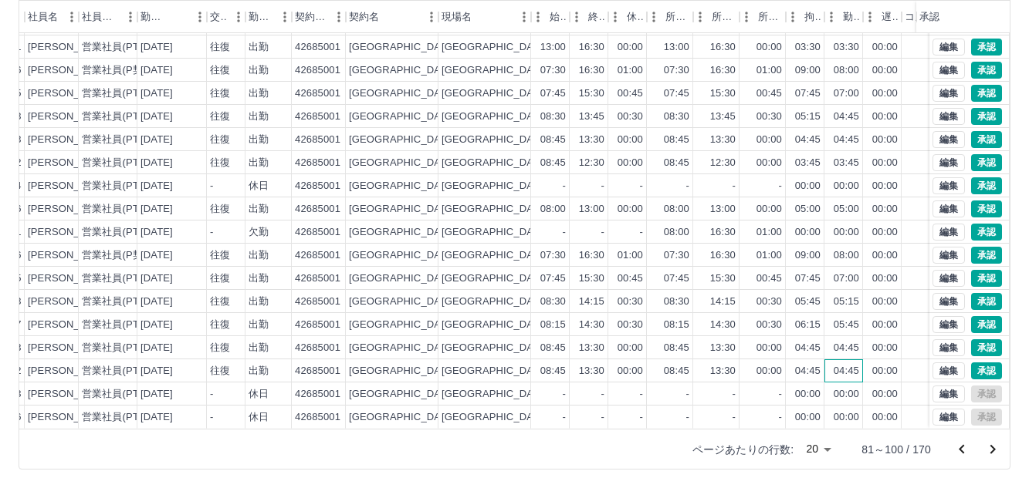
click at [855, 364] on div "04:45" at bounding box center [845, 371] width 25 height 15
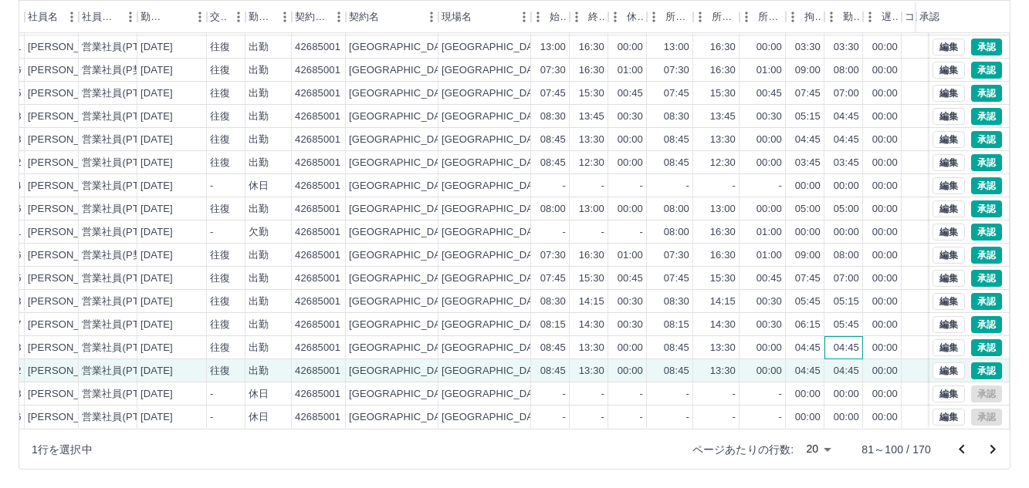
click at [851, 341] on div "04:45" at bounding box center [845, 348] width 25 height 15
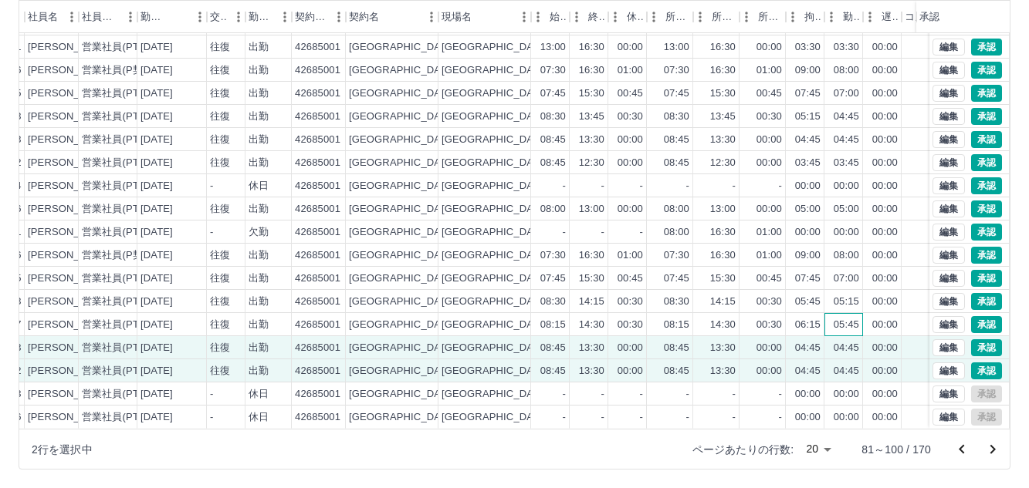
click at [845, 318] on div "05:45" at bounding box center [845, 325] width 25 height 15
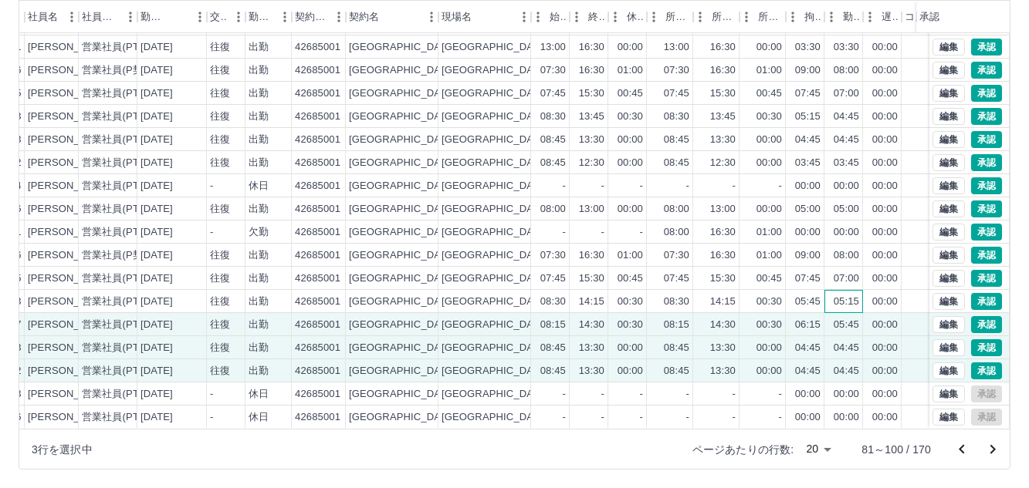
click at [845, 296] on div "05:15" at bounding box center [843, 301] width 39 height 23
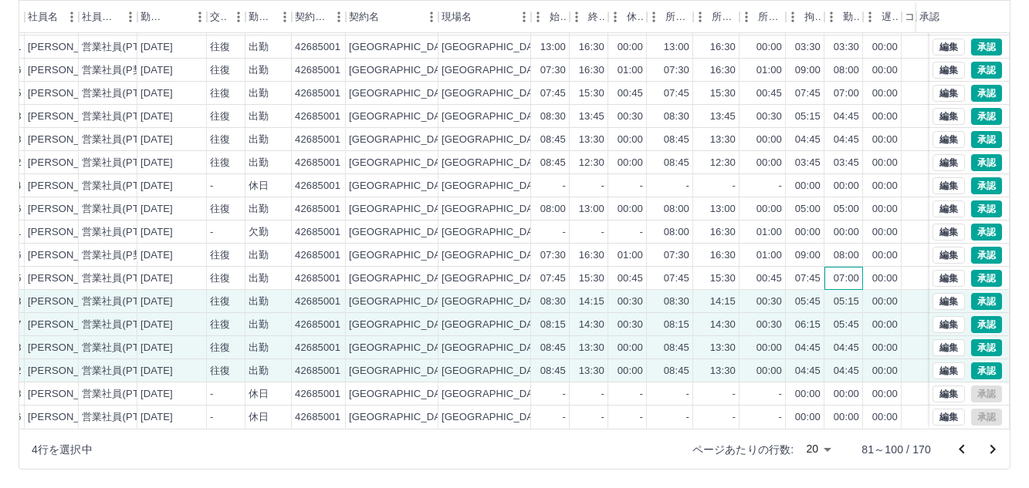
click at [853, 272] on div "07:00" at bounding box center [845, 279] width 25 height 15
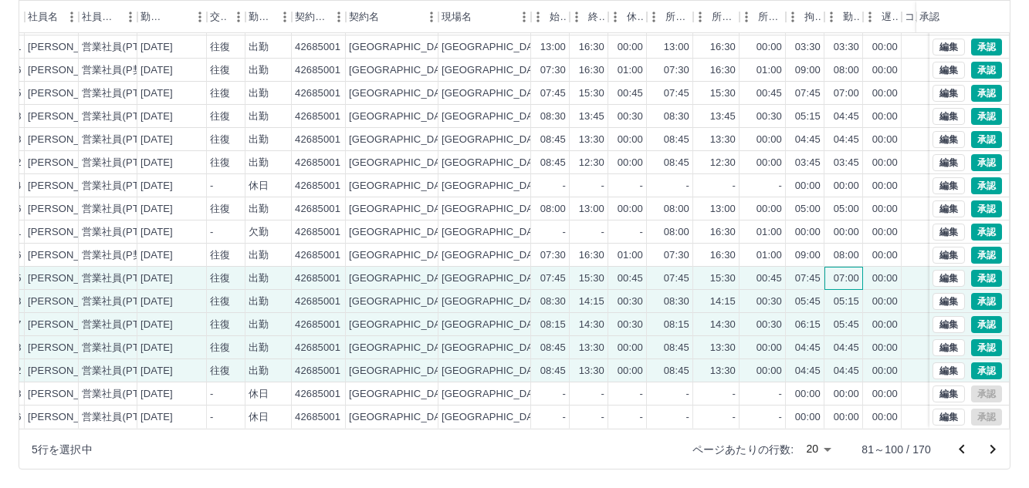
click at [853, 267] on div "07:00" at bounding box center [843, 278] width 39 height 23
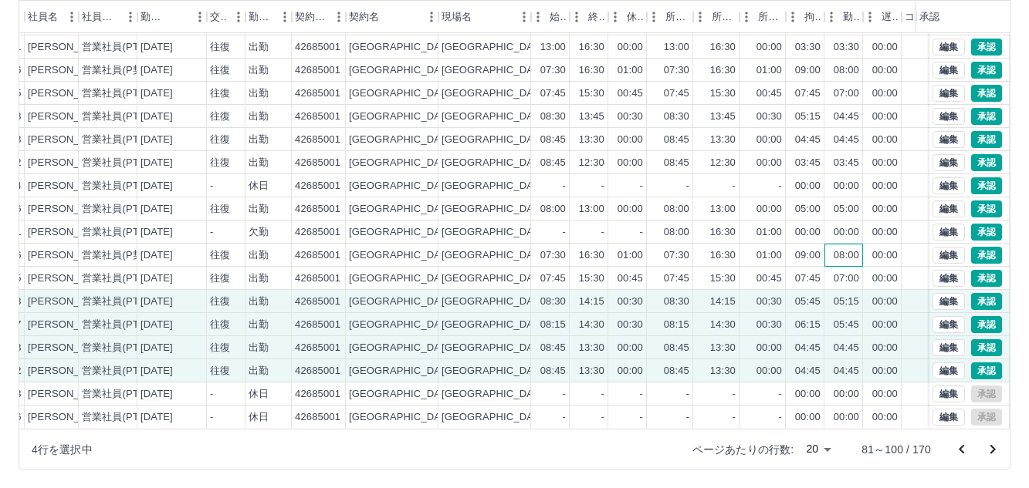
click at [853, 249] on div "08:00" at bounding box center [845, 255] width 25 height 15
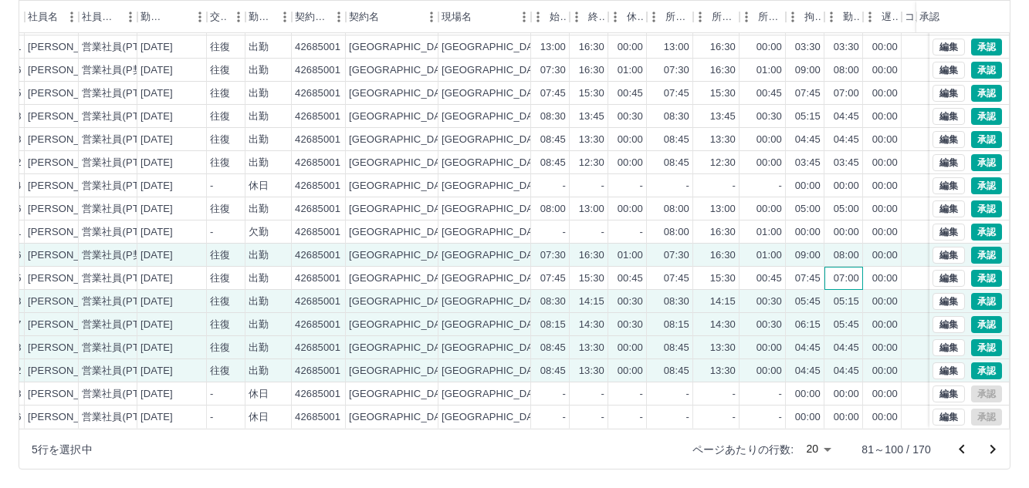
click at [852, 272] on div "07:00" at bounding box center [845, 279] width 25 height 15
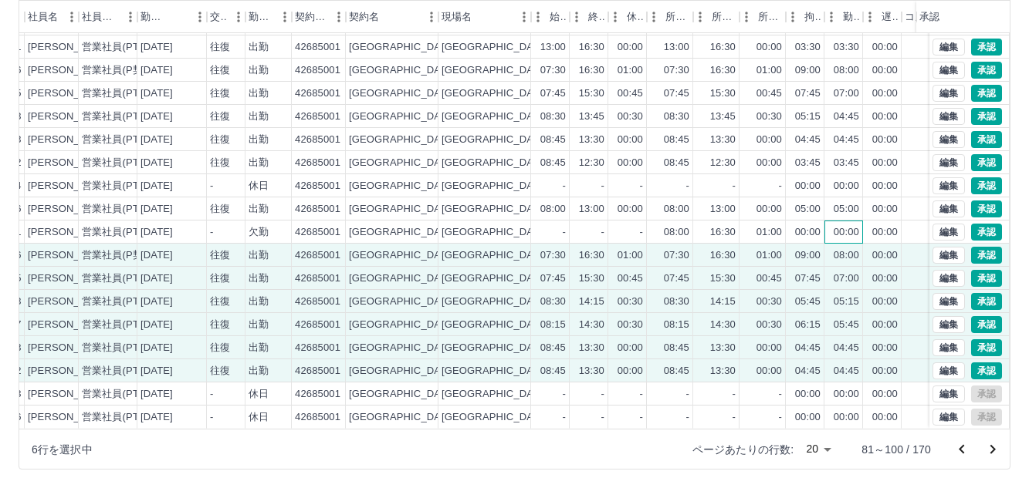
click at [849, 225] on div "00:00" at bounding box center [845, 232] width 25 height 15
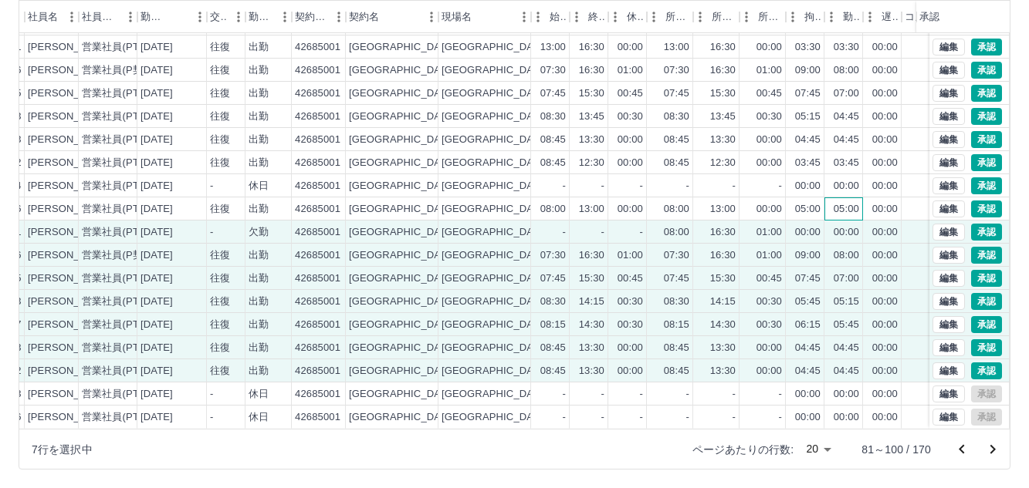
click at [852, 202] on div "05:00" at bounding box center [845, 209] width 25 height 15
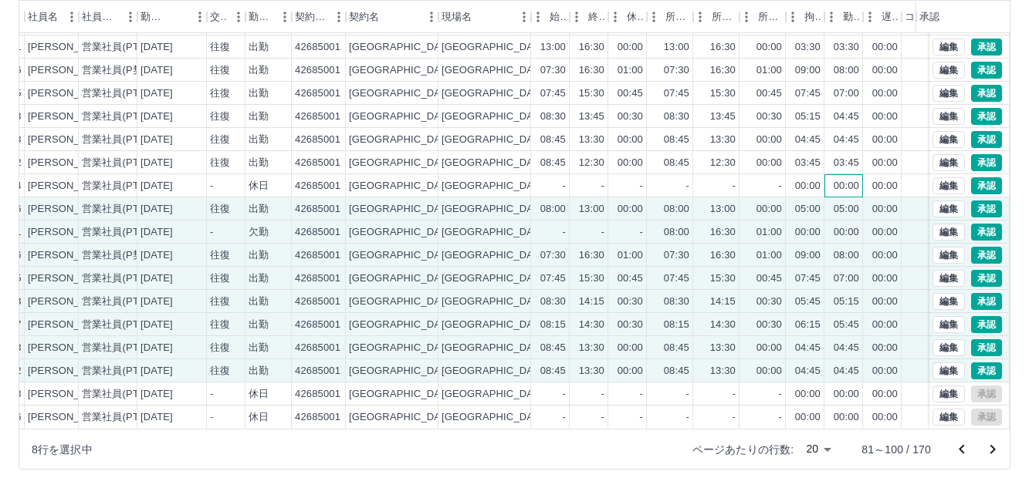
click at [853, 181] on div "00:00" at bounding box center [843, 185] width 39 height 23
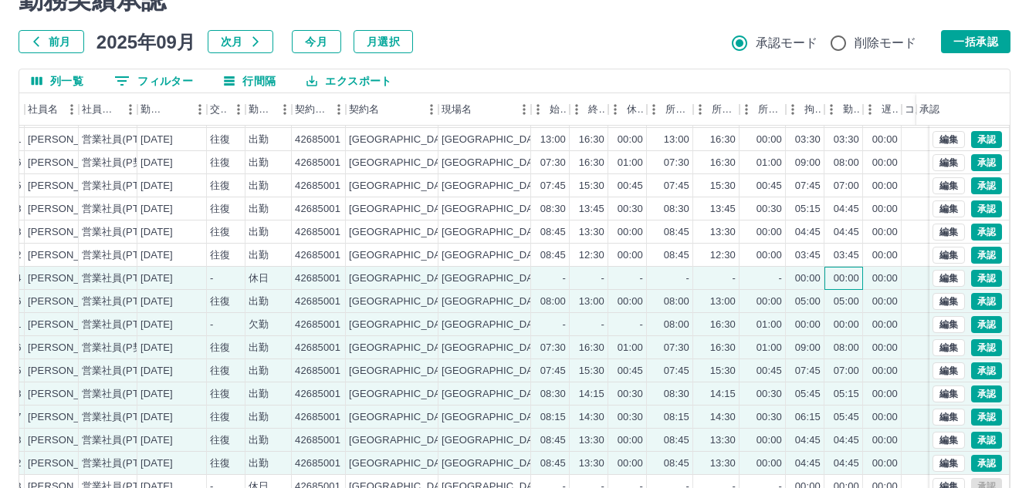
scroll to position [12, 0]
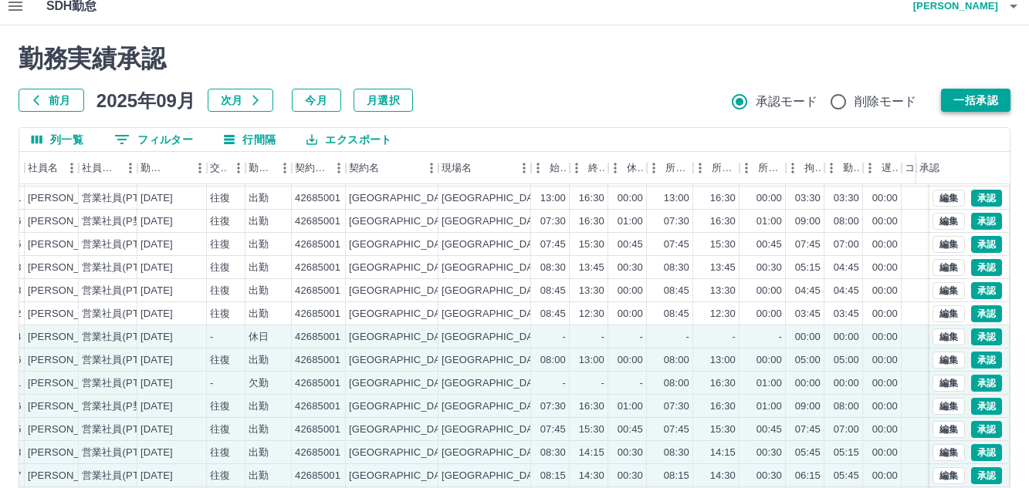
click at [1000, 96] on button "一括承認" at bounding box center [975, 100] width 69 height 23
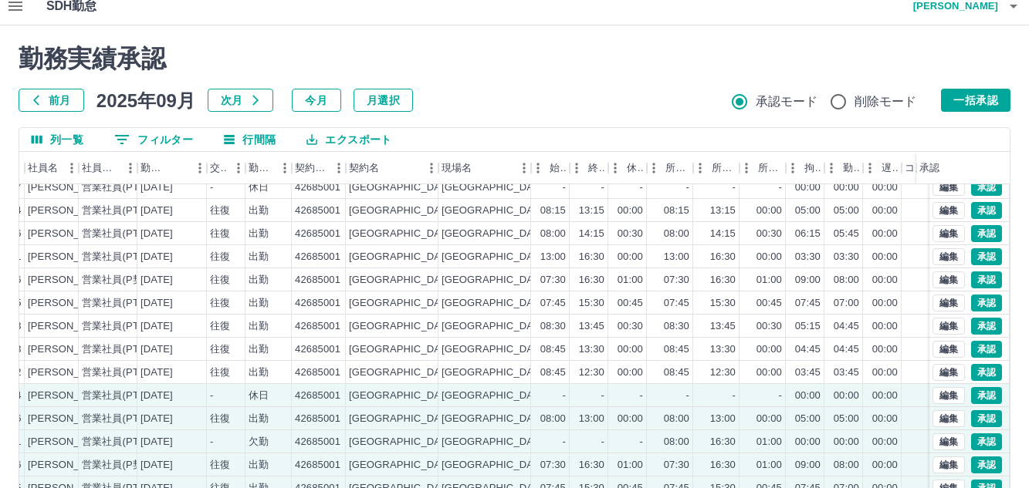
scroll to position [0, 172]
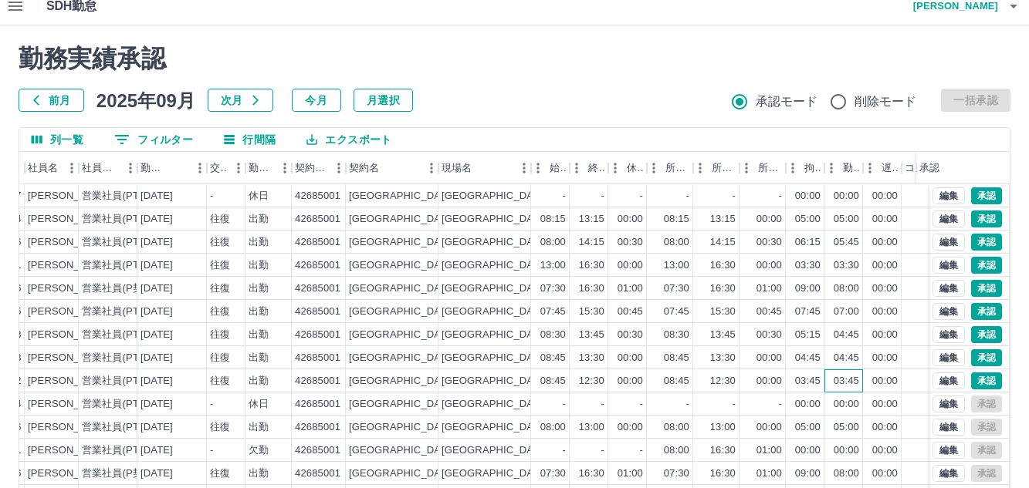
click at [849, 387] on div "03:45" at bounding box center [845, 381] width 25 height 15
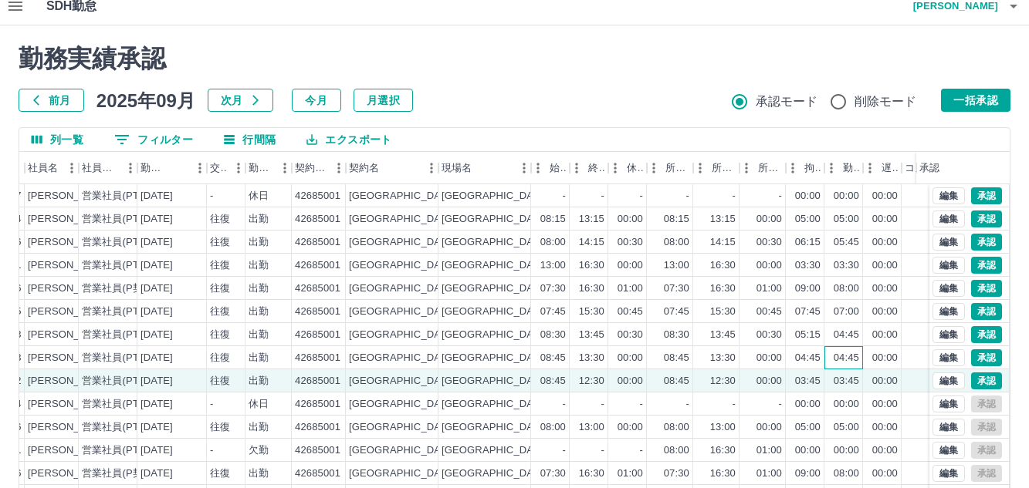
click at [852, 367] on div "04:45" at bounding box center [843, 357] width 39 height 23
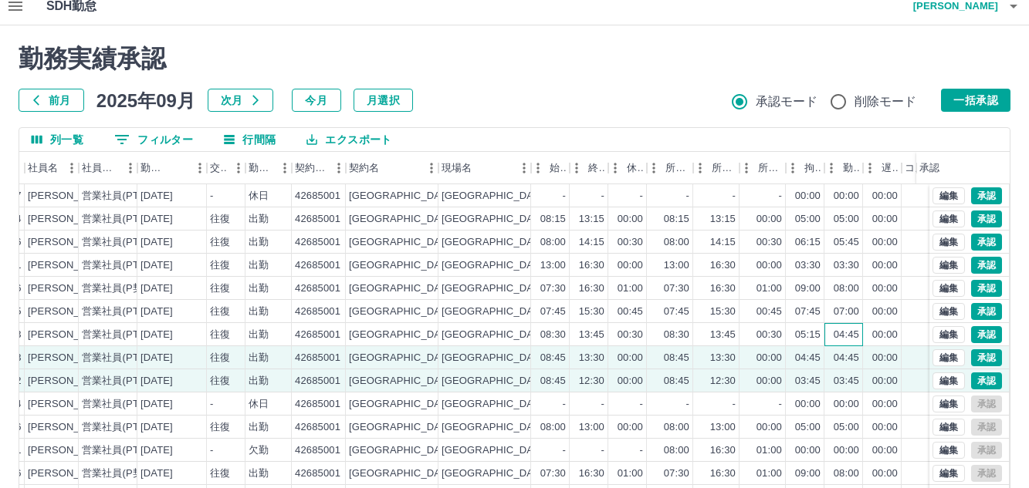
click at [852, 343] on div "04:45" at bounding box center [843, 334] width 39 height 23
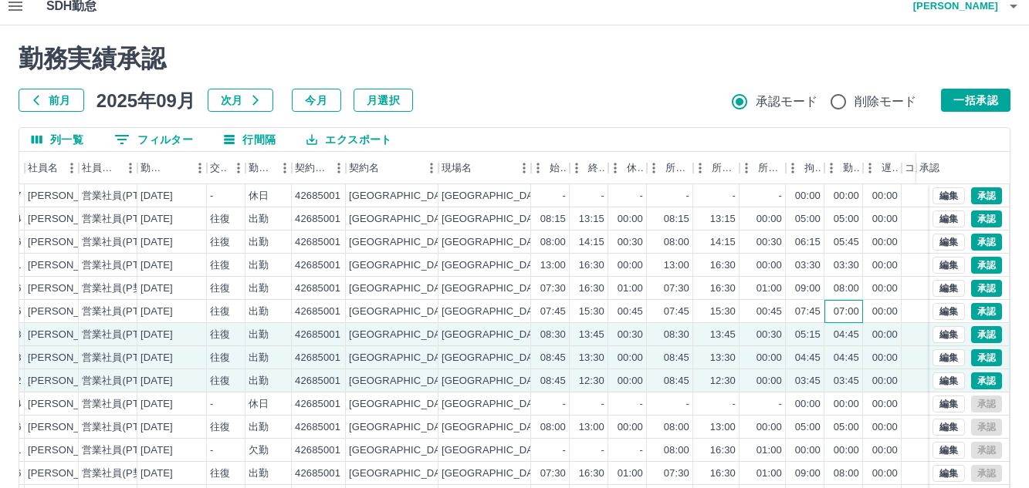
click at [852, 313] on div "07:00" at bounding box center [845, 312] width 25 height 15
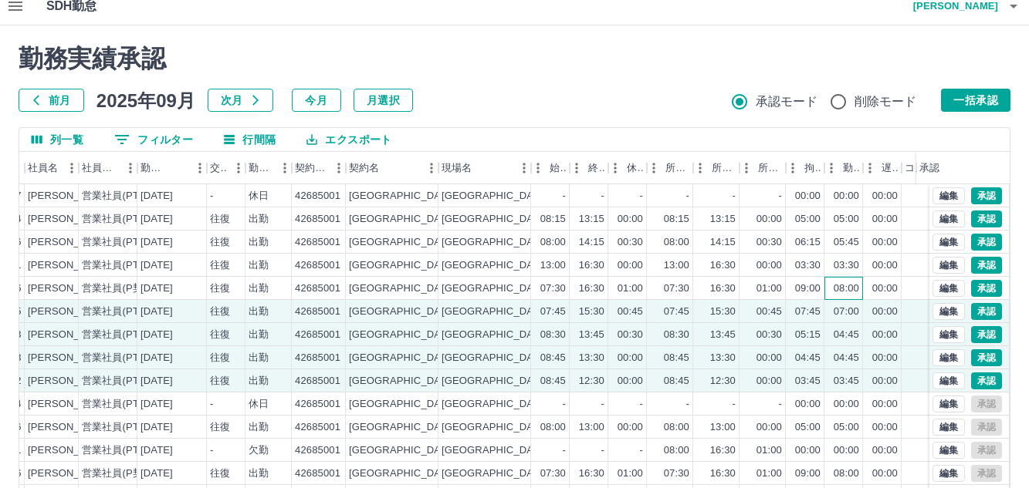
click at [852, 292] on div "08:00" at bounding box center [845, 289] width 25 height 15
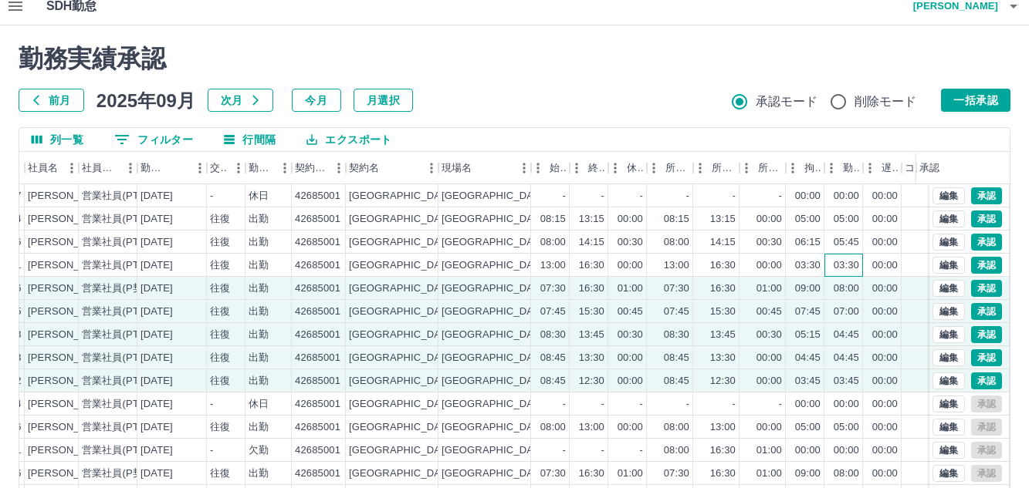
click at [851, 267] on div "03:30" at bounding box center [845, 265] width 25 height 15
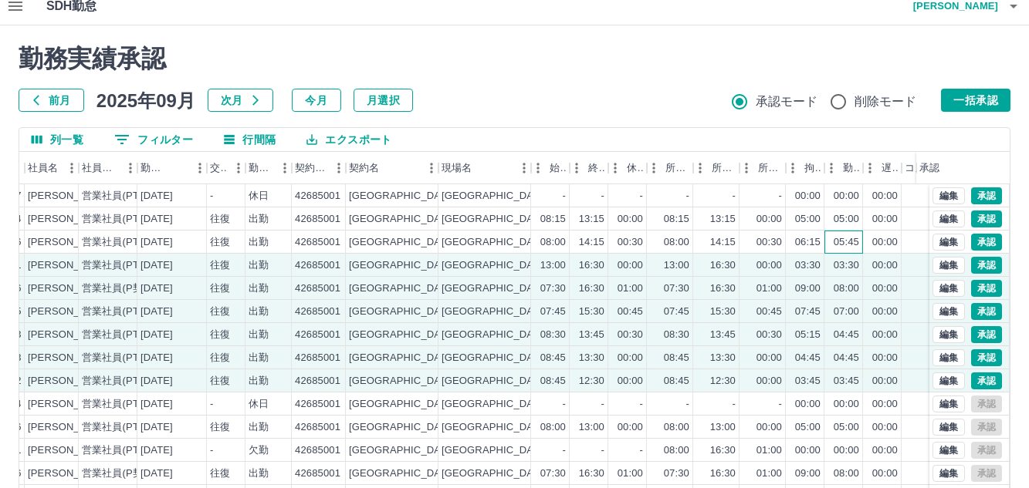
click at [853, 243] on div "05:45" at bounding box center [845, 242] width 25 height 15
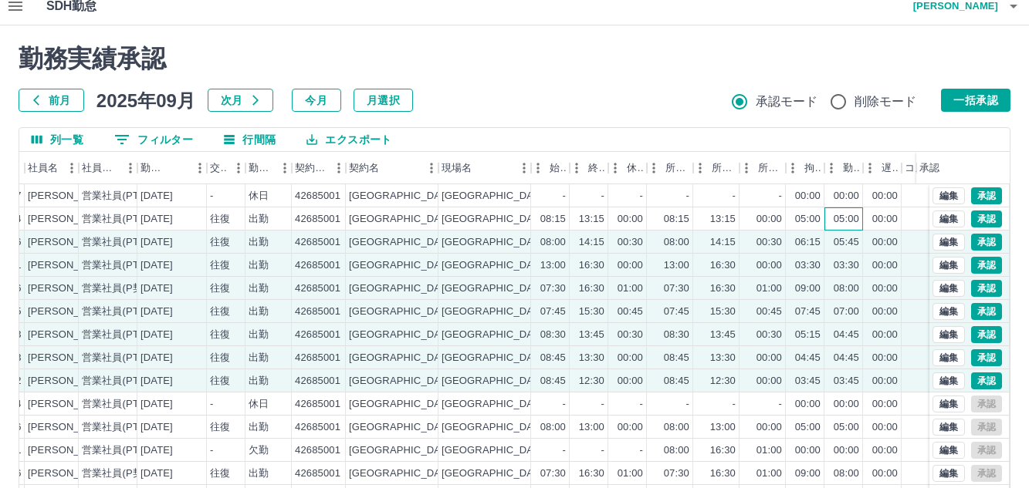
click at [862, 226] on div "05:00" at bounding box center [843, 219] width 39 height 23
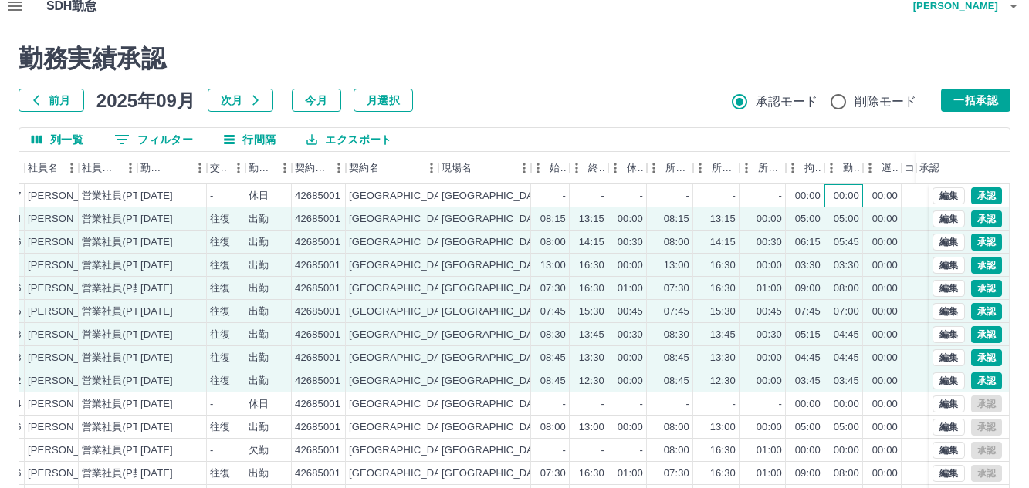
click at [861, 198] on div "00:00" at bounding box center [843, 195] width 39 height 23
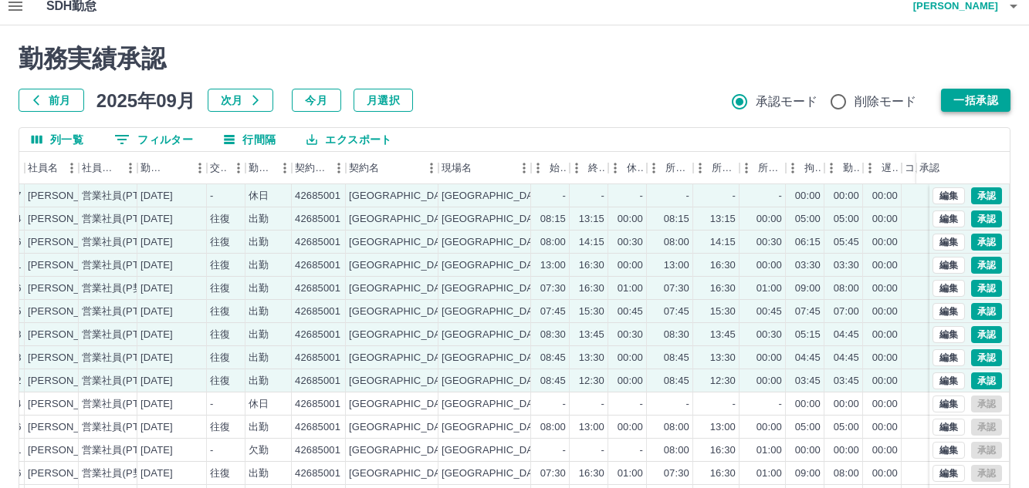
click at [989, 103] on button "一括承認" at bounding box center [975, 100] width 69 height 23
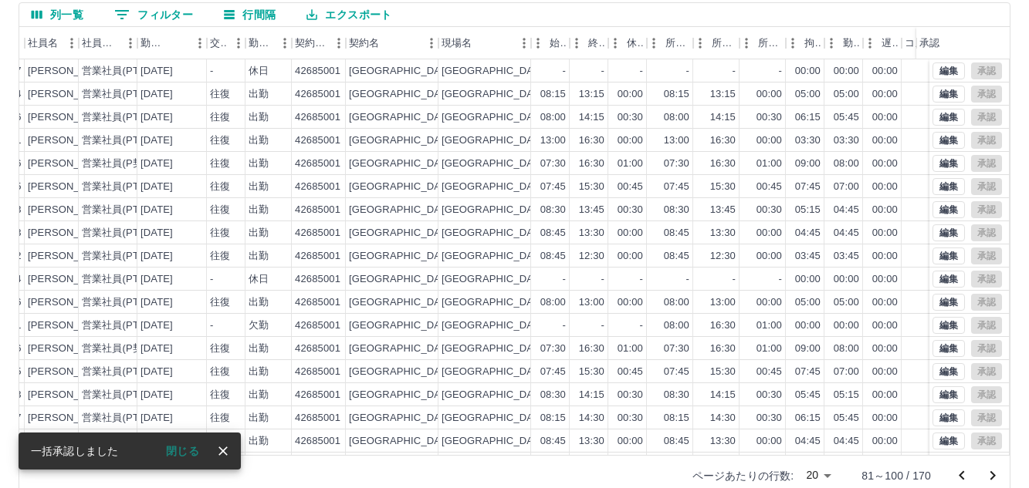
scroll to position [164, 0]
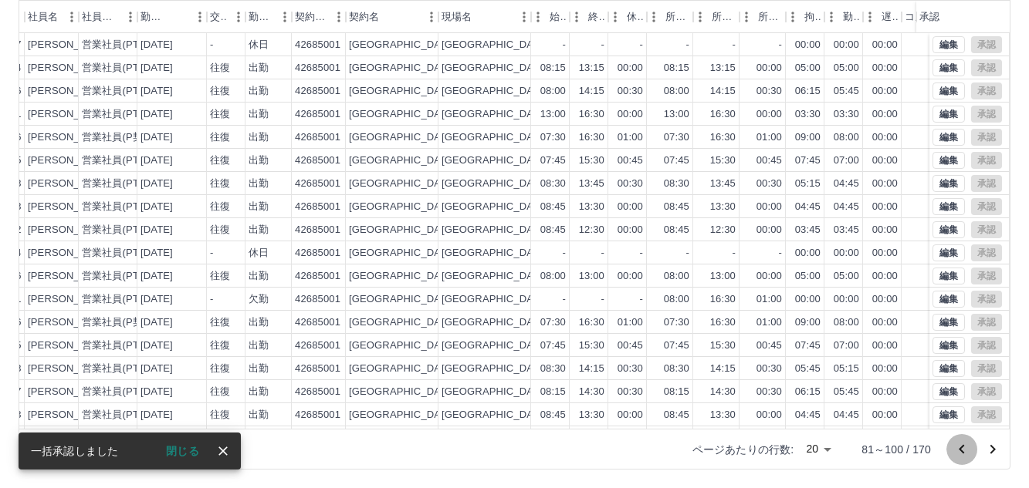
click at [961, 456] on icon "前のページへ" at bounding box center [961, 450] width 19 height 19
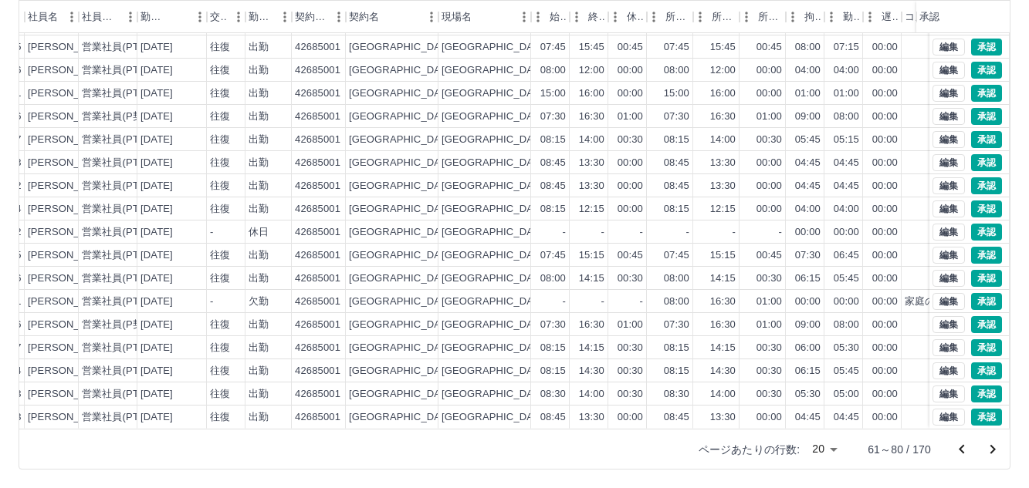
scroll to position [80, 172]
click at [851, 411] on div "04:45" at bounding box center [845, 418] width 25 height 15
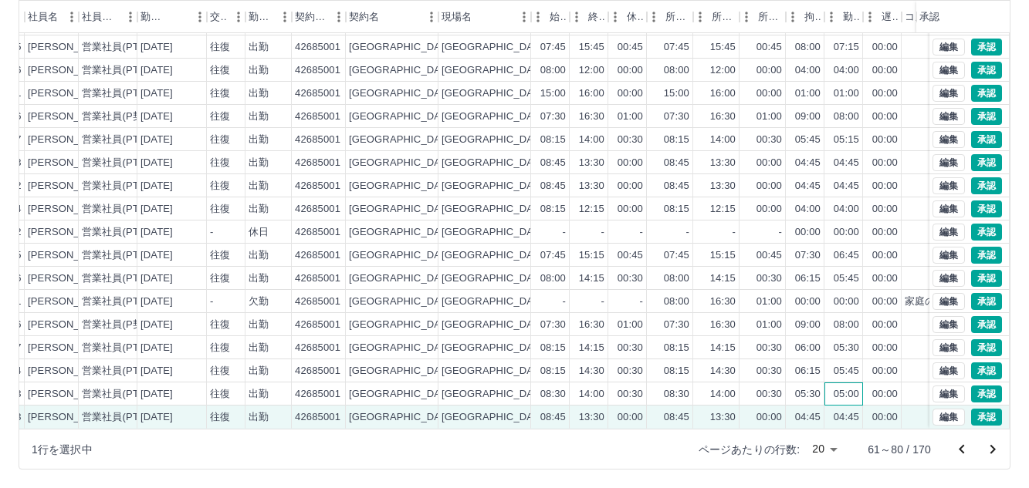
click at [850, 387] on div "05:00" at bounding box center [845, 394] width 25 height 15
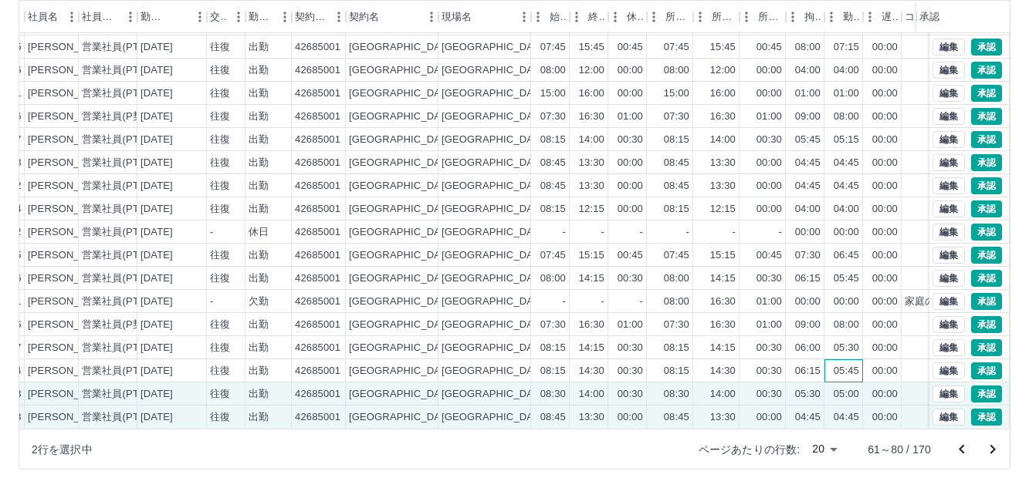
click at [850, 364] on div "05:45" at bounding box center [845, 371] width 25 height 15
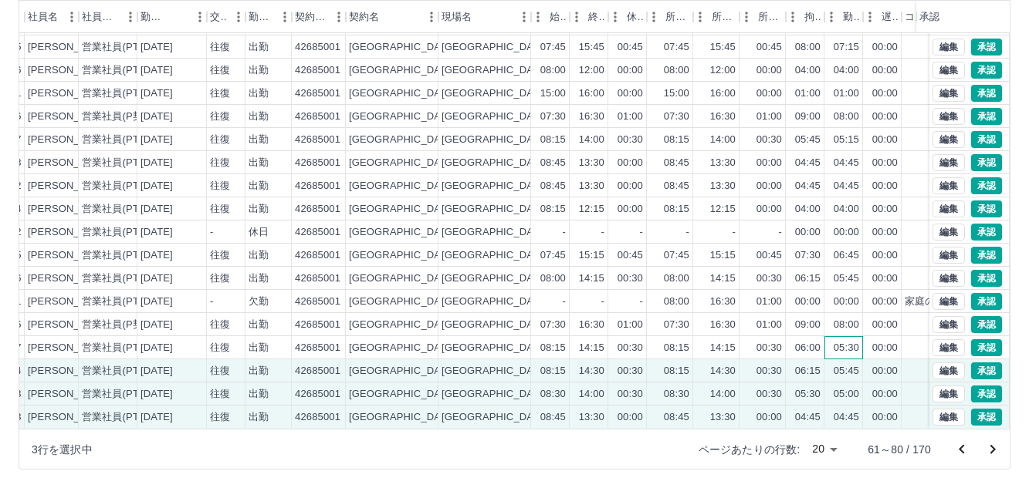
click at [849, 341] on div "05:30" at bounding box center [845, 348] width 25 height 15
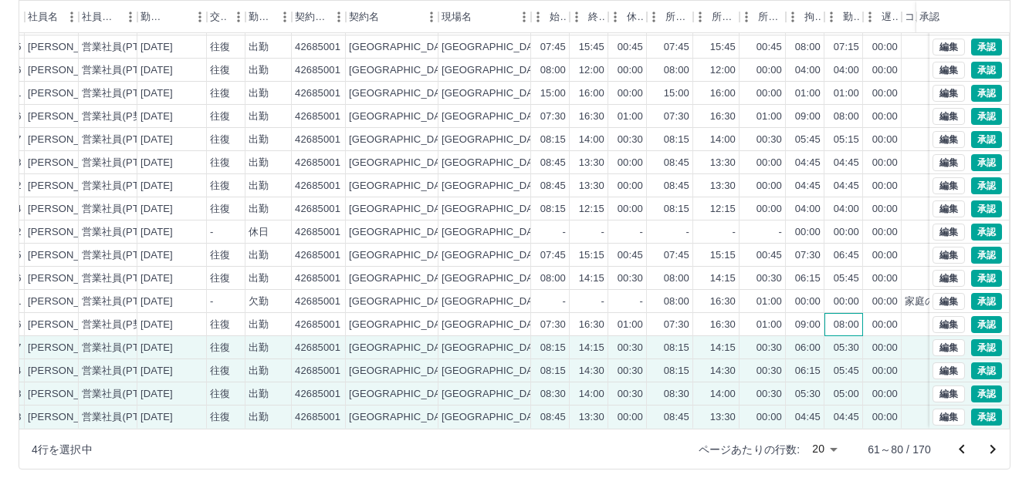
click at [848, 323] on div "08:00" at bounding box center [843, 324] width 39 height 23
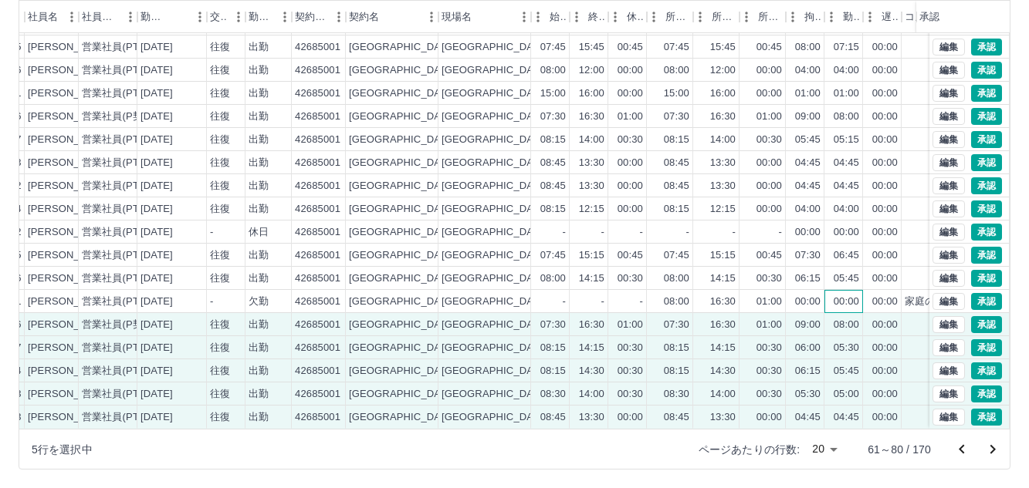
click at [845, 296] on div "00:00" at bounding box center [845, 302] width 25 height 15
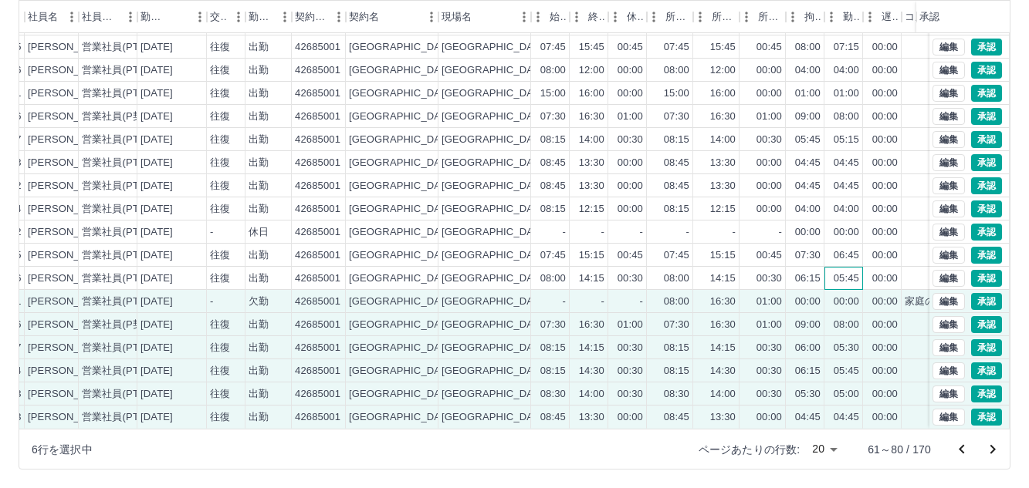
click at [846, 275] on div "05:45" at bounding box center [843, 278] width 39 height 23
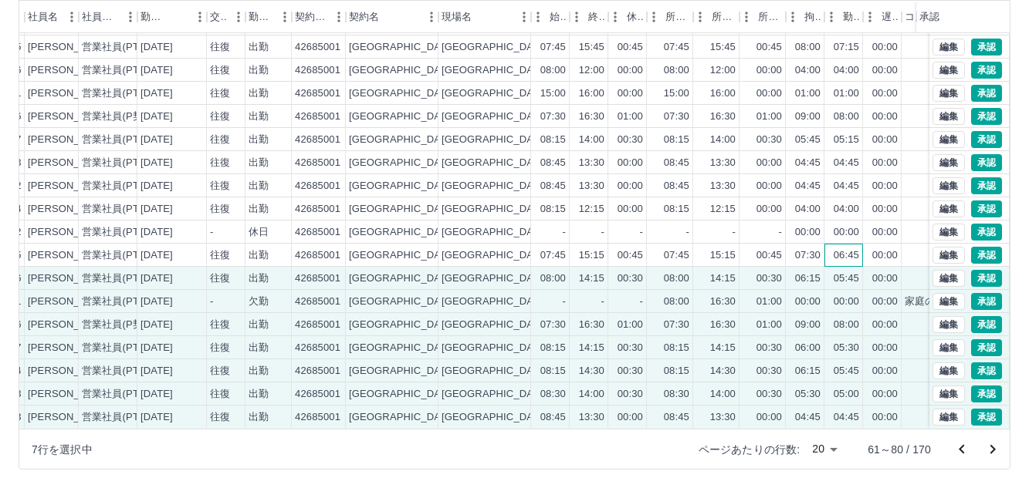
click at [850, 248] on div "06:45" at bounding box center [845, 255] width 25 height 15
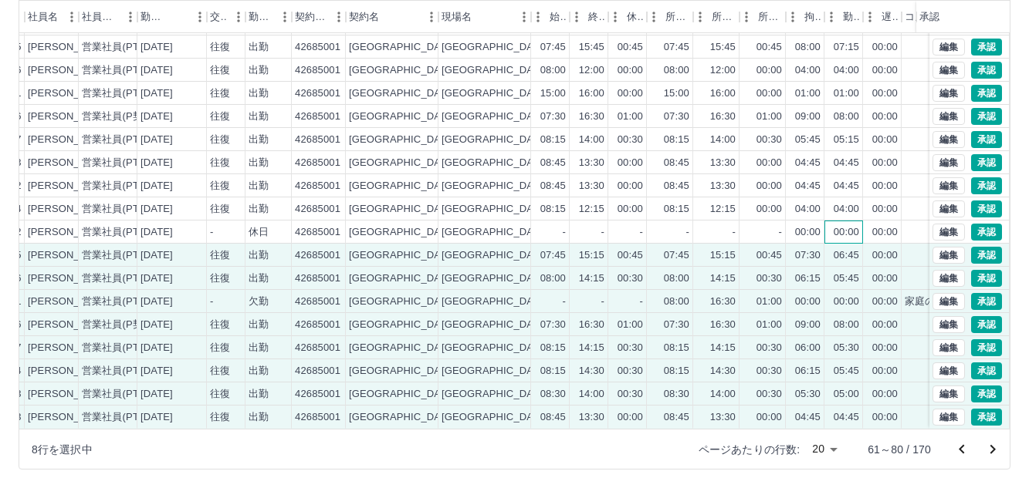
click at [851, 225] on div "00:00" at bounding box center [845, 232] width 25 height 15
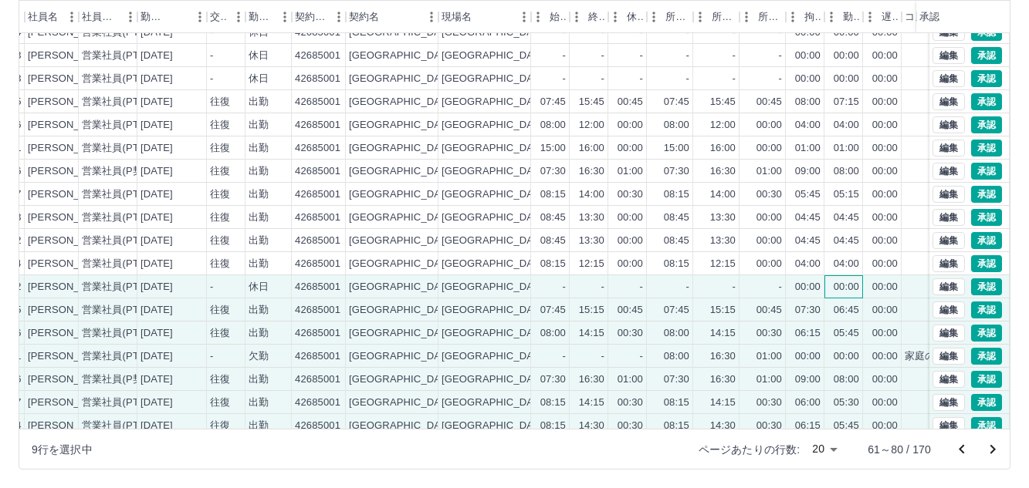
scroll to position [0, 172]
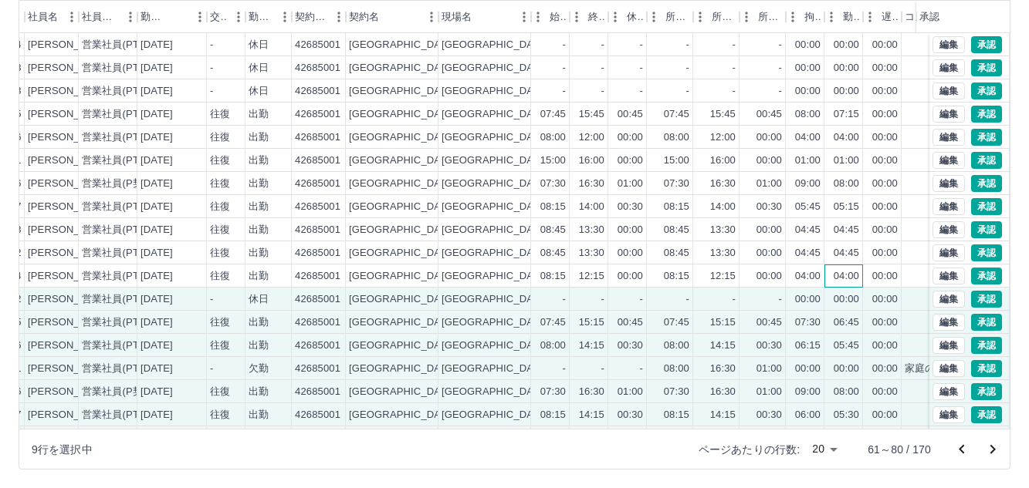
click at [846, 276] on div "04:00" at bounding box center [845, 276] width 25 height 15
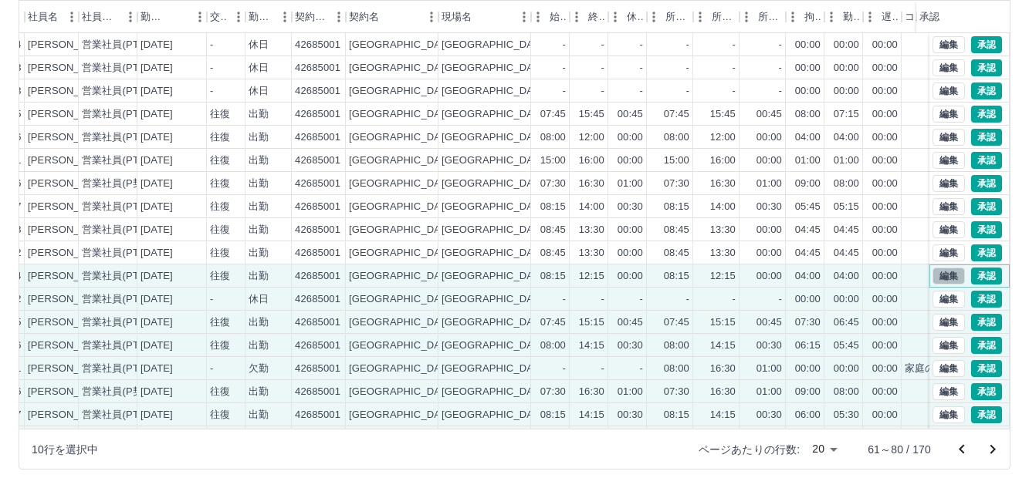
click at [939, 276] on button "編集" at bounding box center [948, 276] width 32 height 17
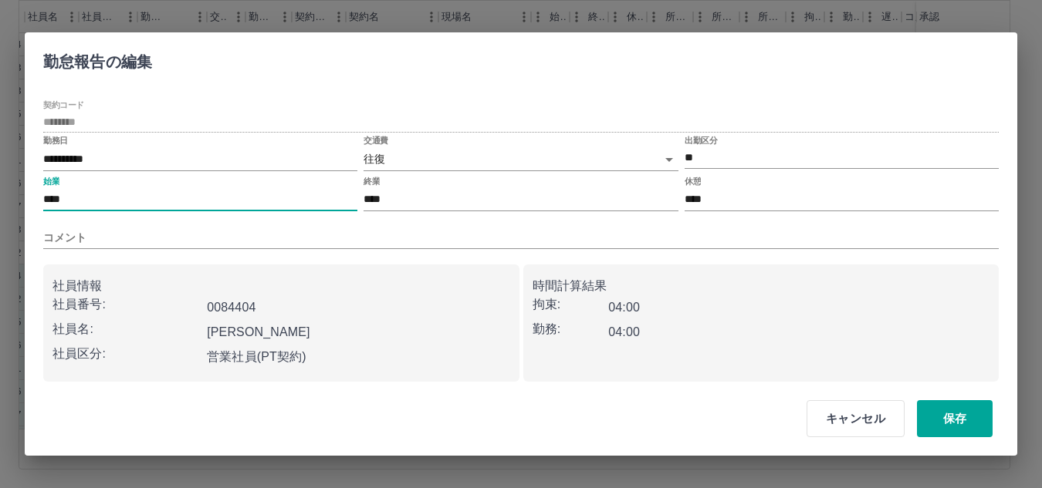
click at [149, 204] on input "****" at bounding box center [200, 200] width 314 height 22
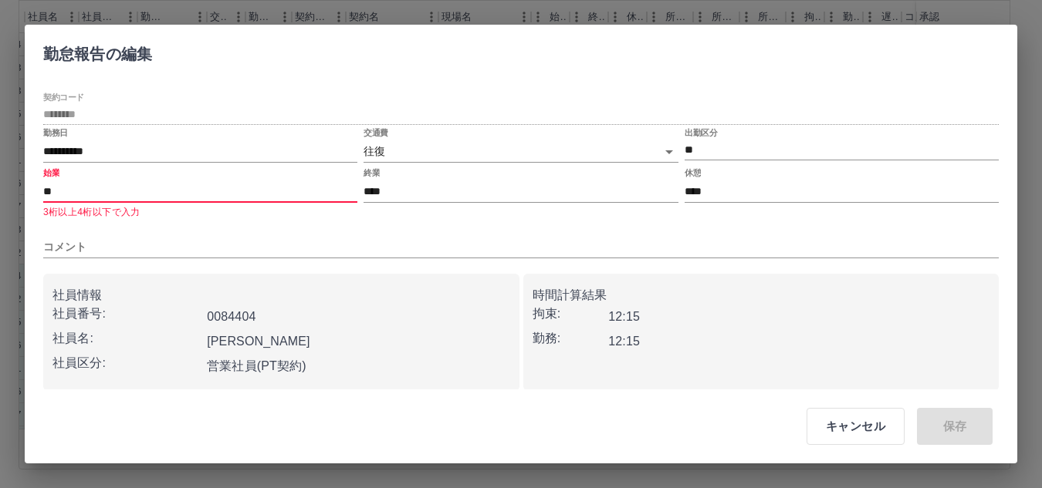
type input "*"
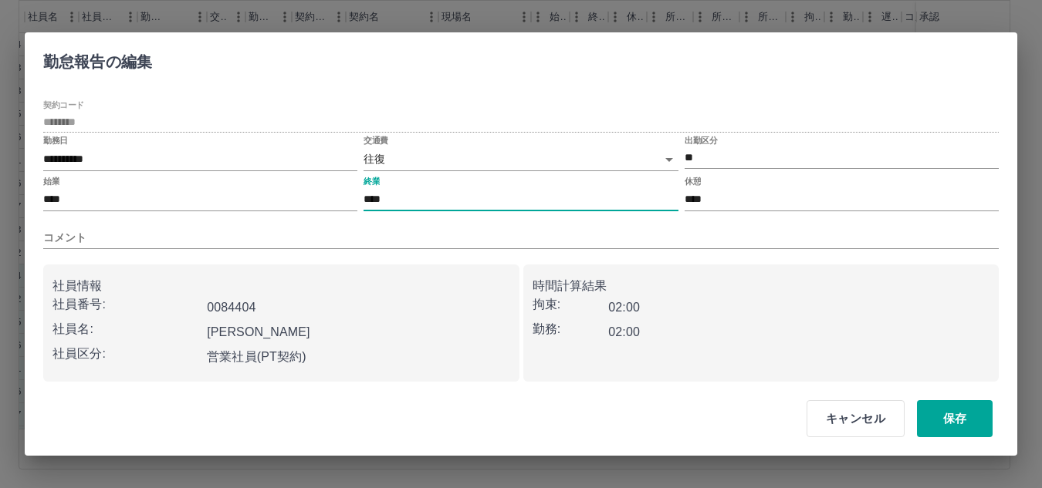
click at [419, 190] on input "****" at bounding box center [520, 200] width 314 height 22
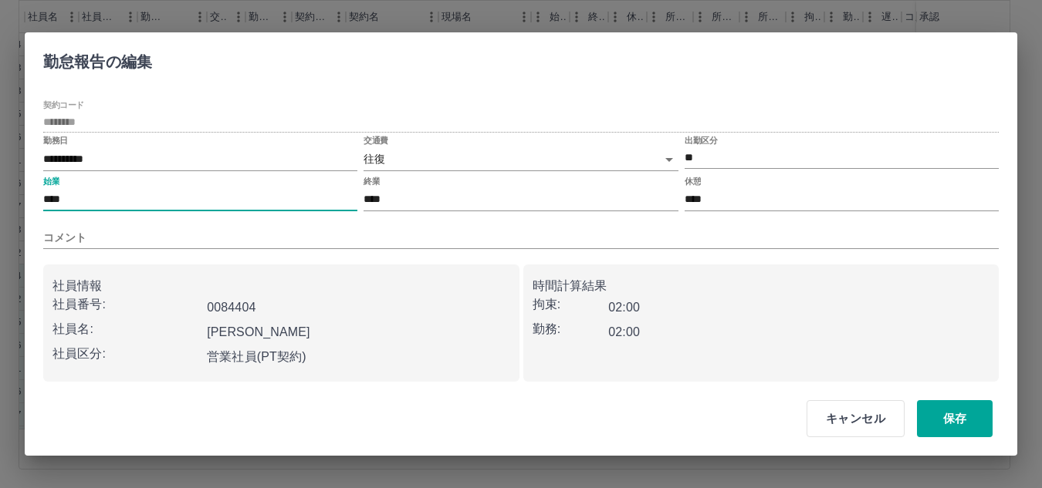
click at [245, 208] on input "****" at bounding box center [200, 200] width 314 height 22
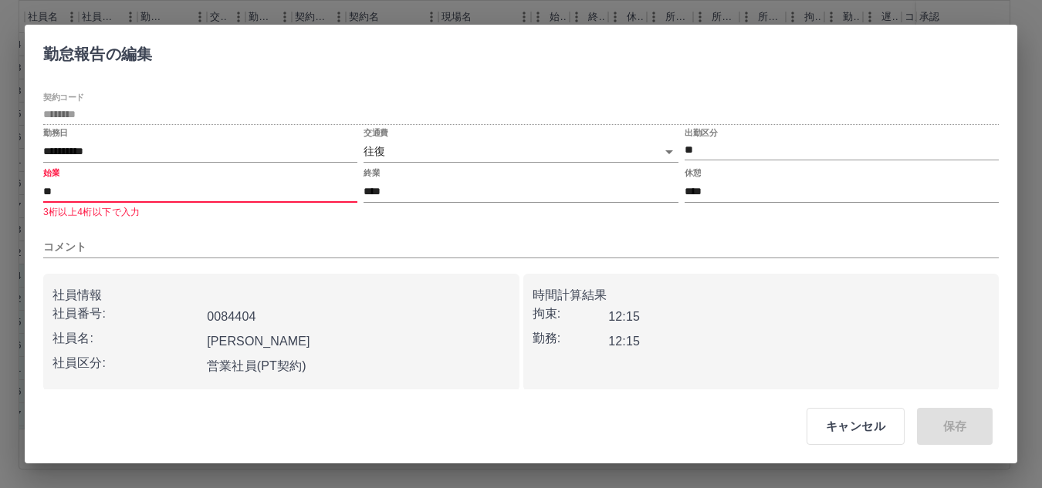
type input "*"
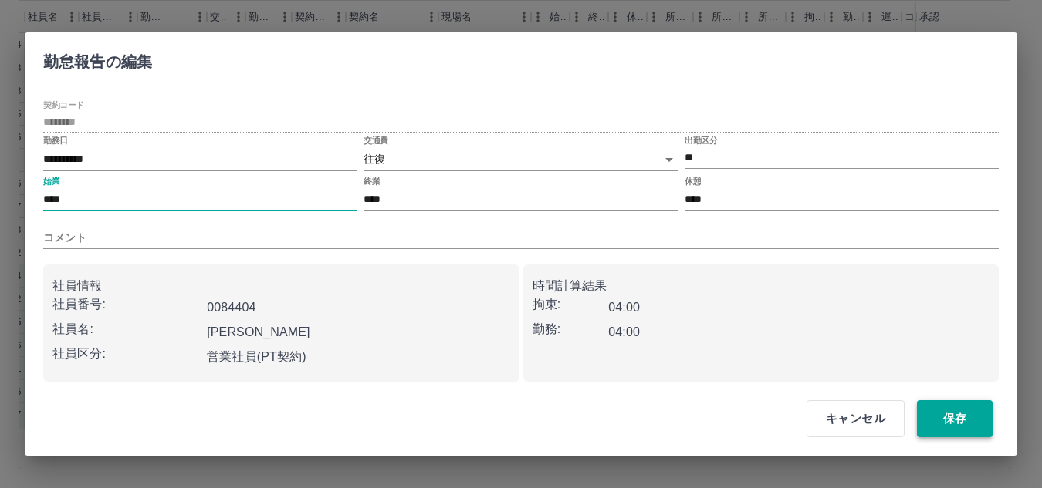
type input "****"
click at [958, 417] on button "保存" at bounding box center [955, 418] width 76 height 37
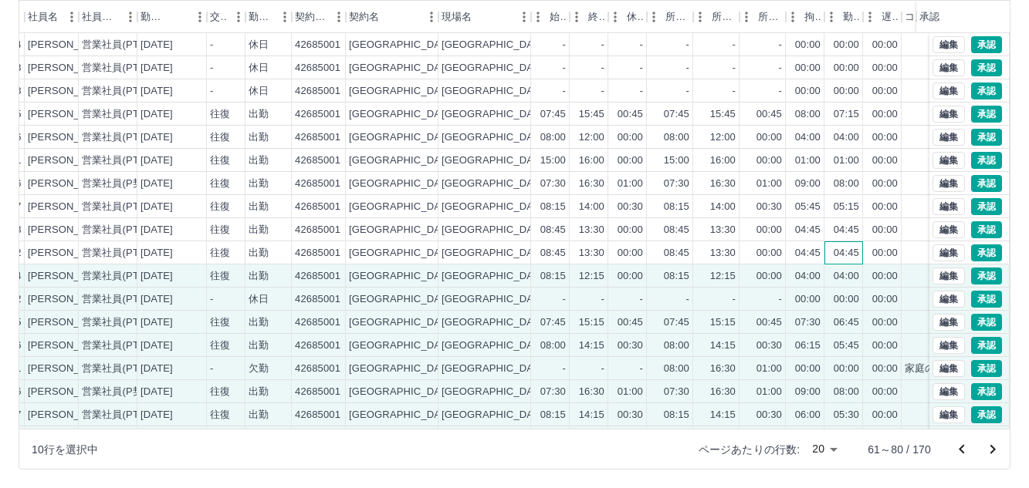
click at [842, 259] on div "04:45" at bounding box center [845, 253] width 25 height 15
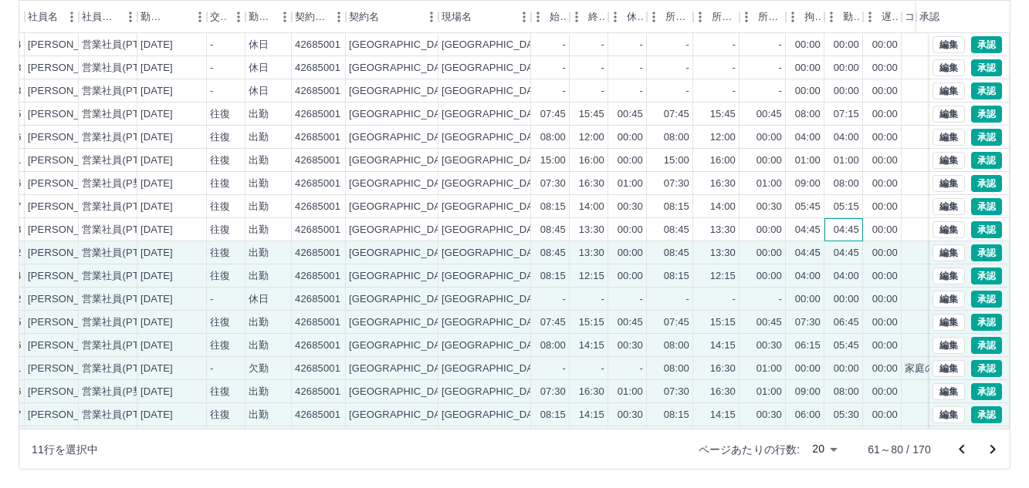
click at [854, 237] on div "04:45" at bounding box center [845, 230] width 25 height 15
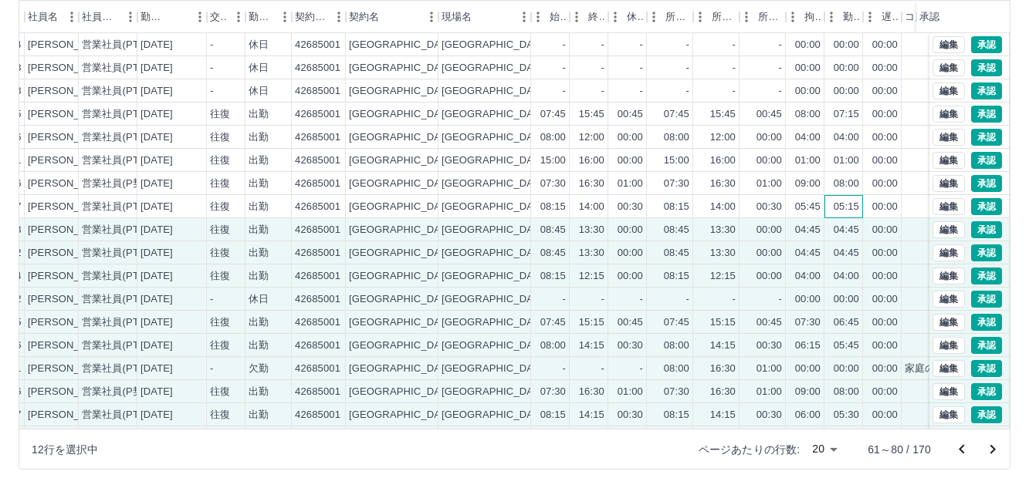
click at [853, 208] on div "05:15" at bounding box center [845, 207] width 25 height 15
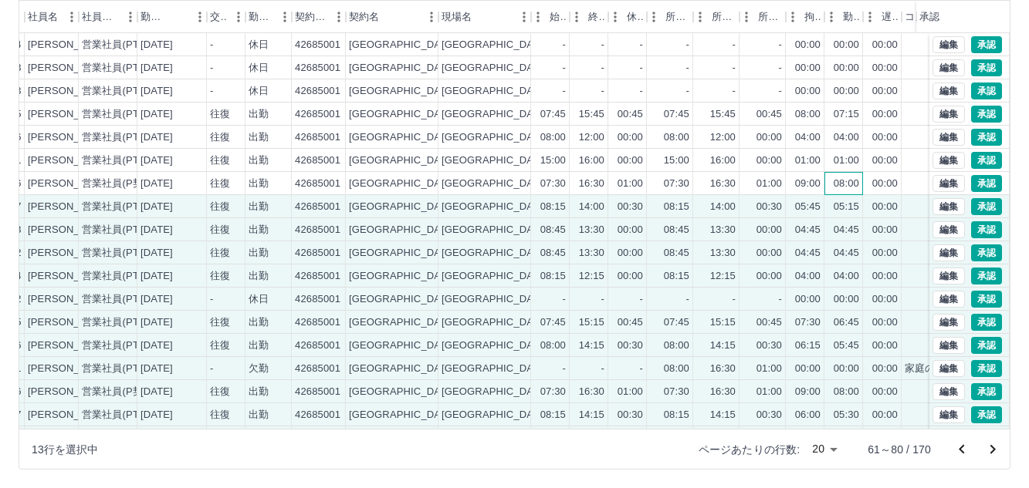
click at [850, 187] on div "08:00" at bounding box center [845, 184] width 25 height 15
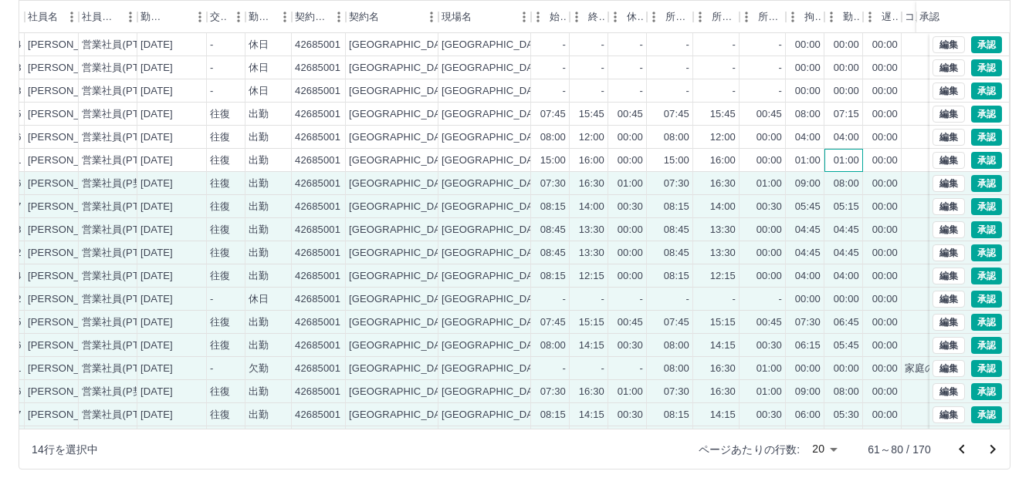
click at [850, 166] on div "01:00" at bounding box center [845, 161] width 25 height 15
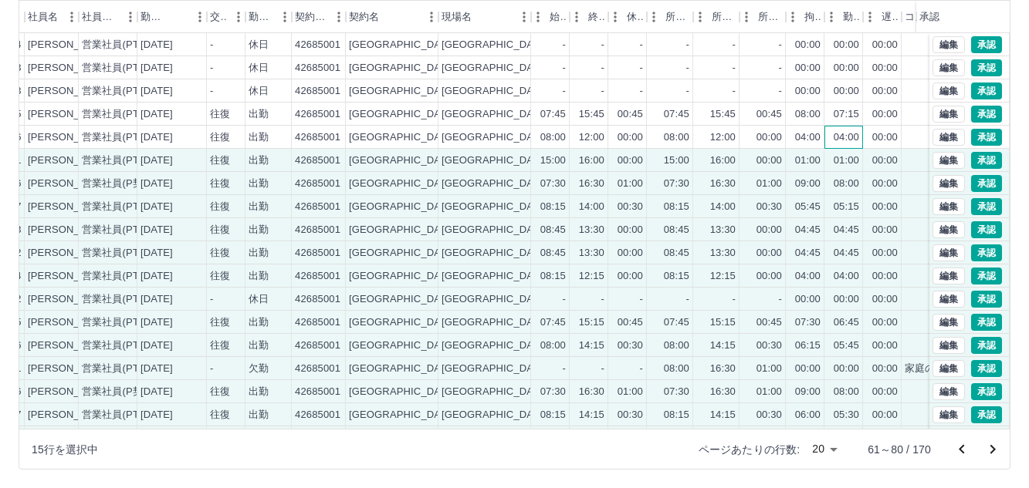
click at [850, 143] on div "04:00" at bounding box center [845, 137] width 25 height 15
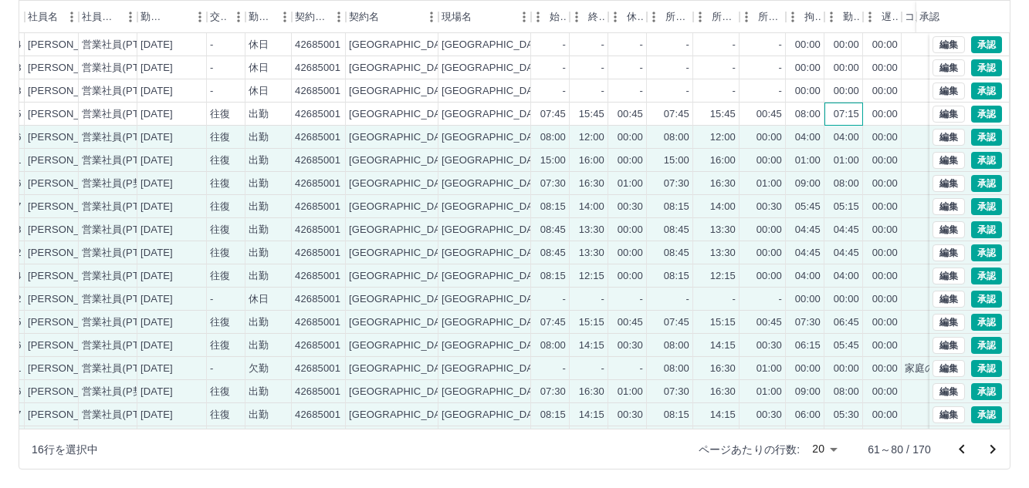
click at [846, 124] on div "07:15" at bounding box center [843, 114] width 39 height 23
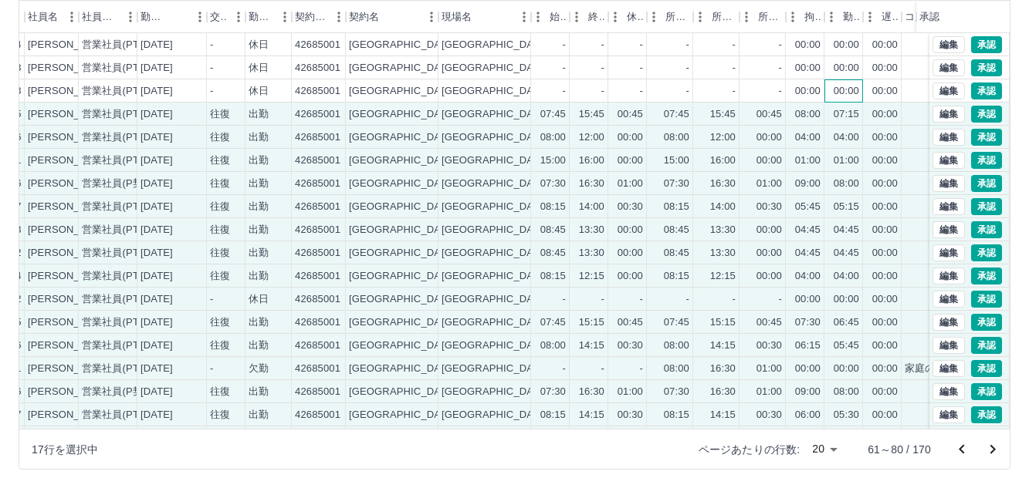
click at [850, 96] on div "00:00" at bounding box center [845, 91] width 25 height 15
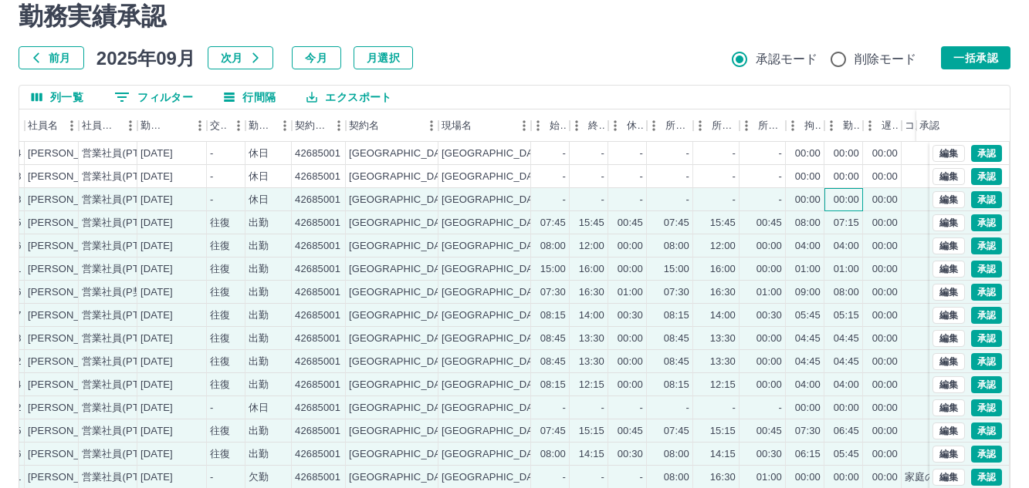
scroll to position [50, 0]
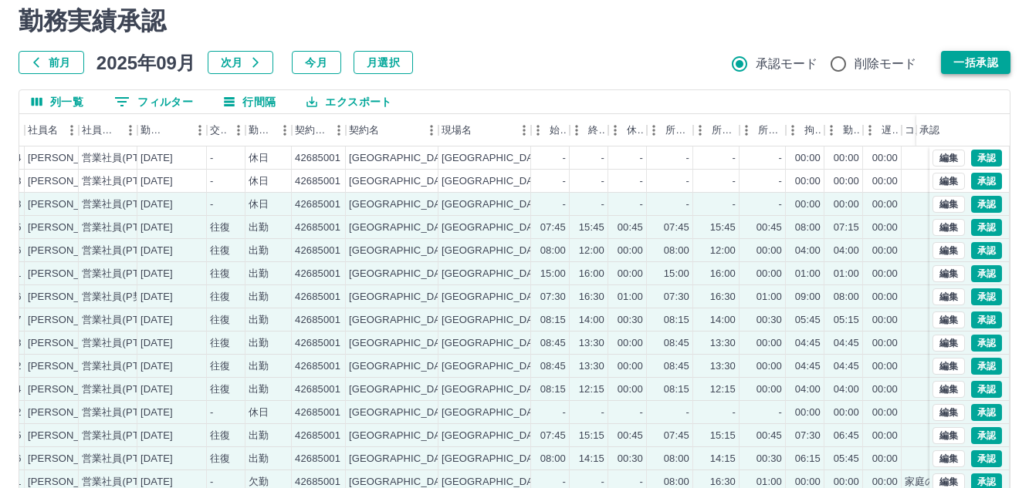
click at [986, 59] on button "一括承認" at bounding box center [975, 62] width 69 height 23
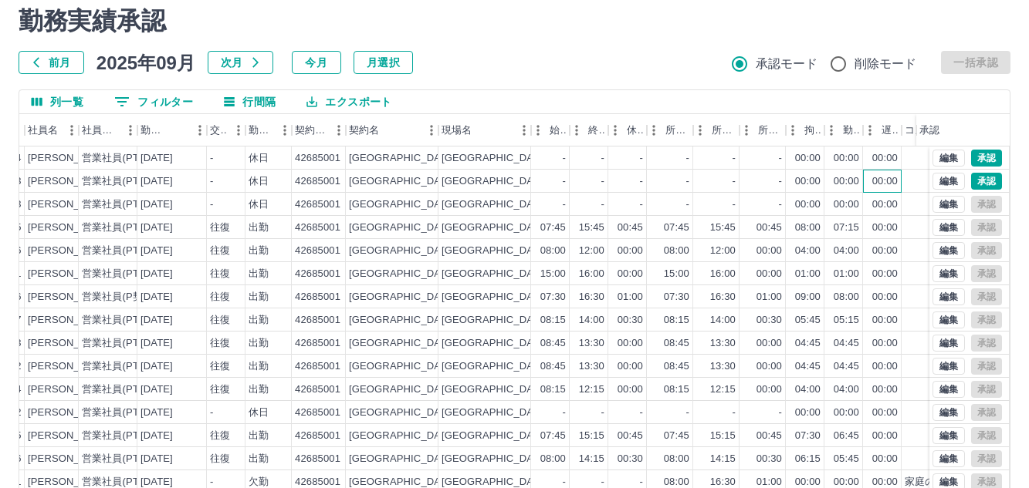
click at [884, 181] on div "00:00" at bounding box center [884, 181] width 25 height 15
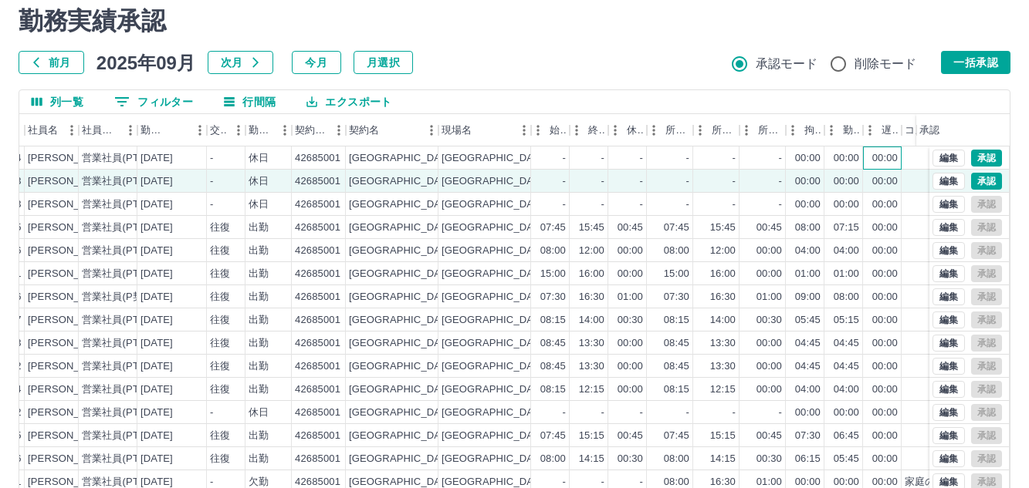
click at [882, 167] on div "00:00" at bounding box center [882, 158] width 39 height 23
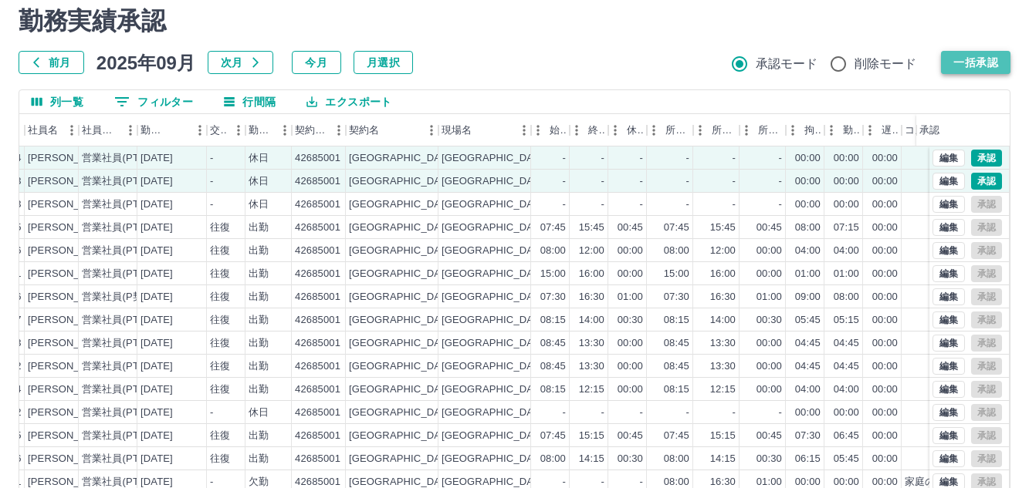
click at [962, 70] on button "一括承認" at bounding box center [975, 62] width 69 height 23
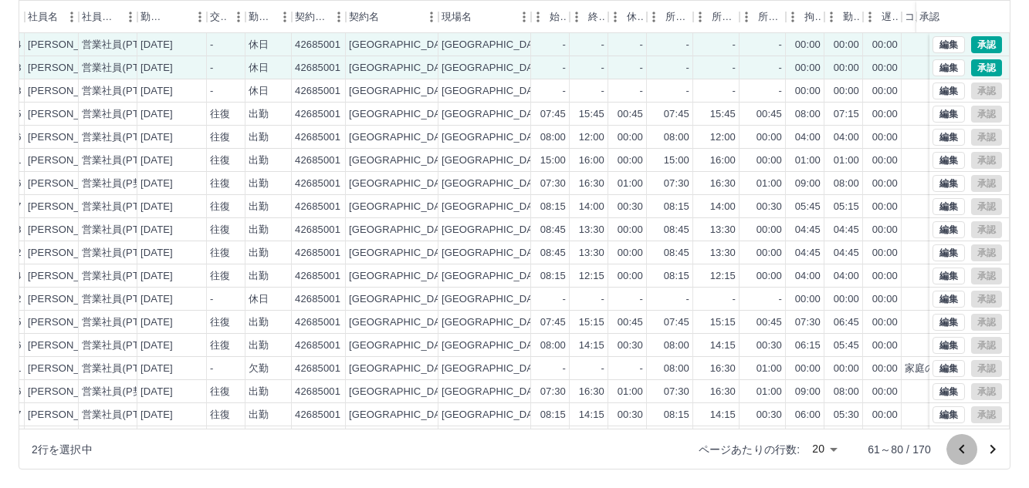
click at [961, 447] on icon "前のページへ" at bounding box center [961, 450] width 19 height 19
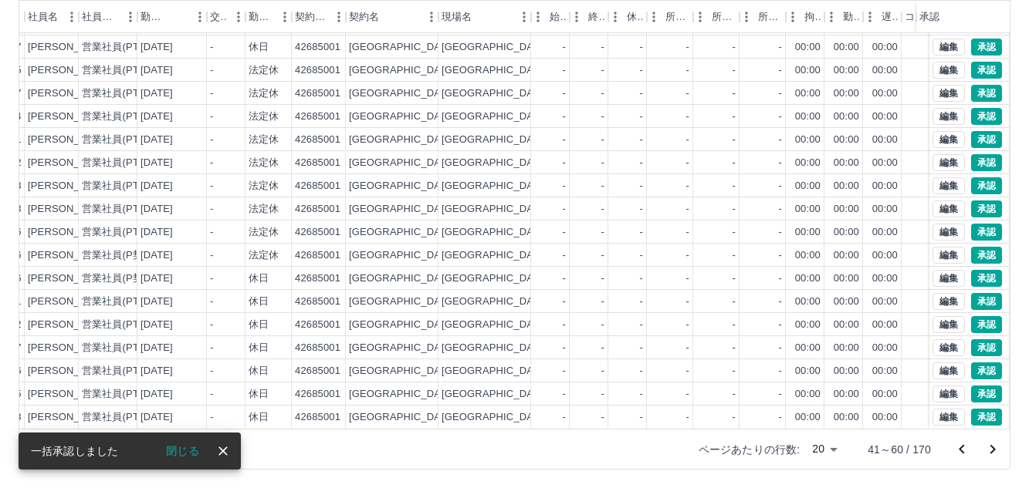
scroll to position [80, 172]
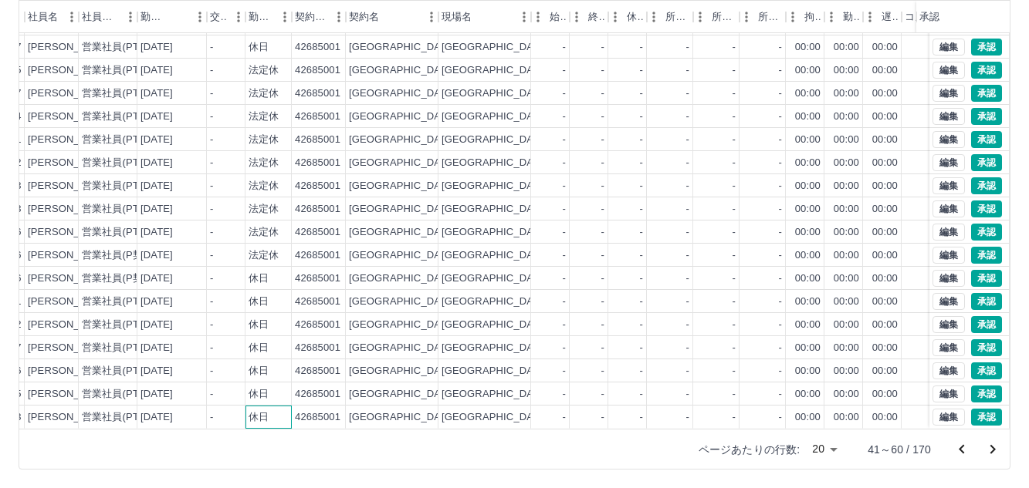
click at [274, 406] on div "休日" at bounding box center [268, 417] width 46 height 23
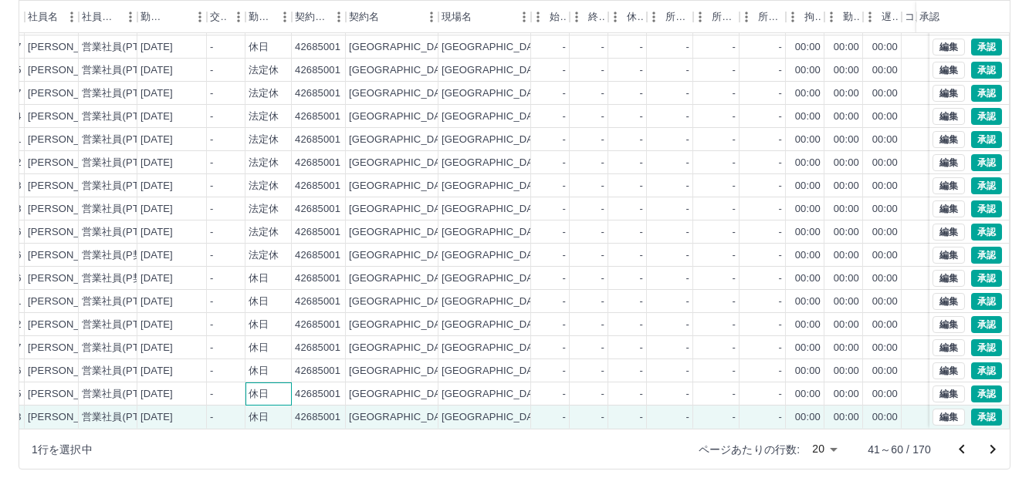
click at [275, 387] on div "休日" at bounding box center [268, 394] width 46 height 23
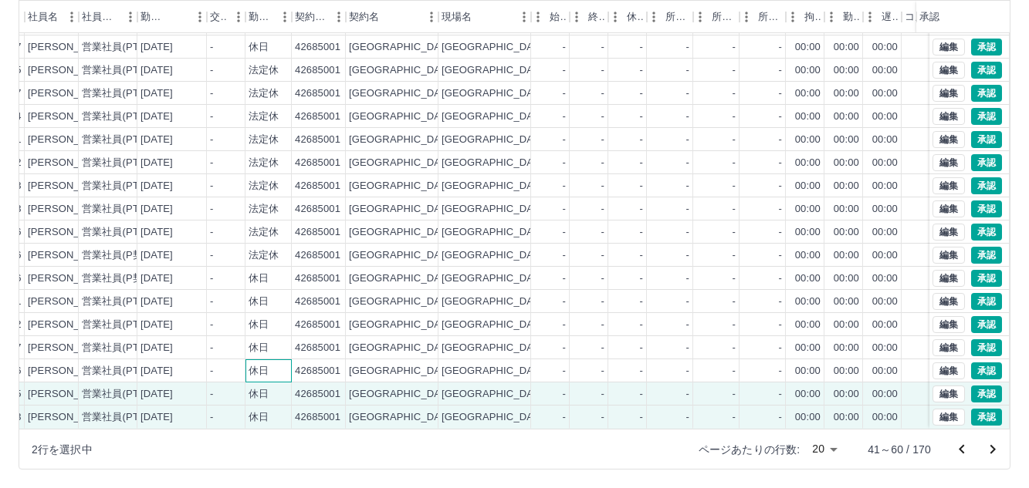
click at [275, 360] on div "休日" at bounding box center [268, 371] width 46 height 23
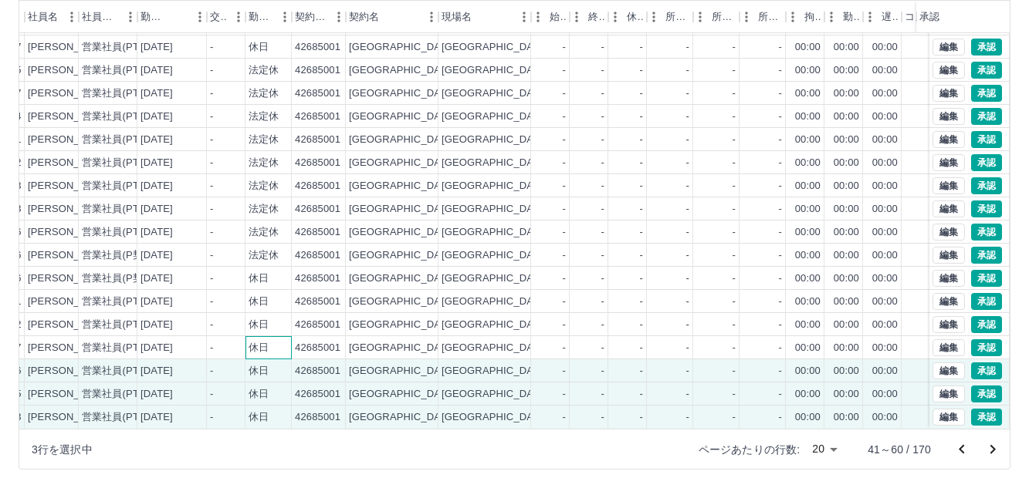
click at [277, 343] on div "休日" at bounding box center [268, 347] width 46 height 23
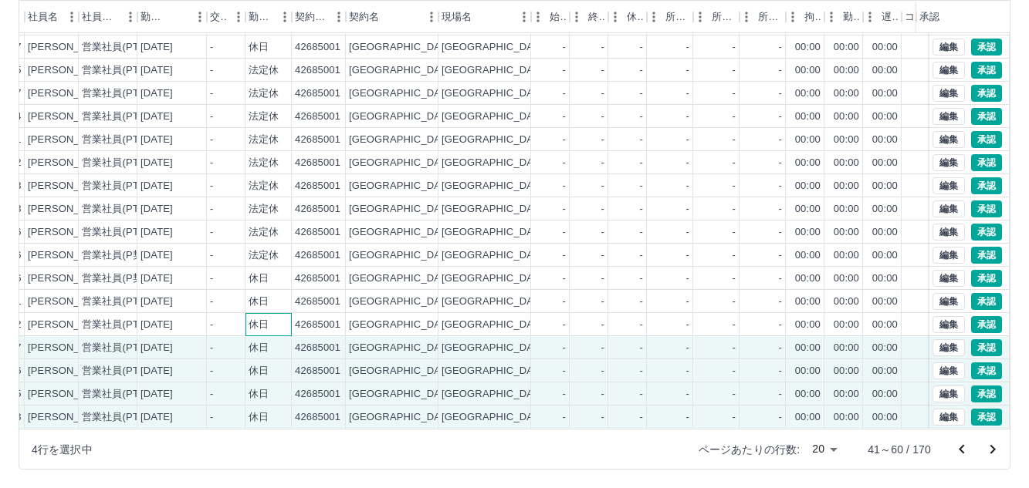
click at [278, 313] on div "休日" at bounding box center [268, 324] width 46 height 23
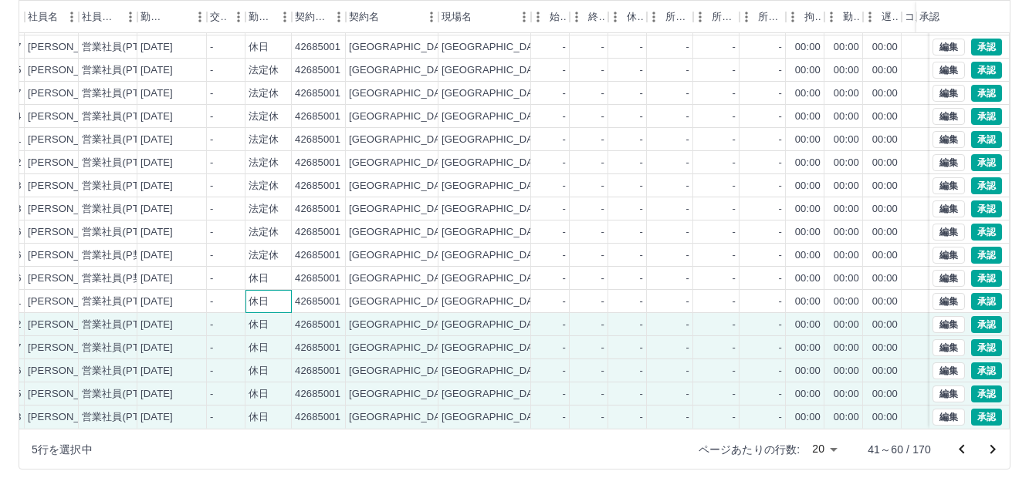
click at [280, 290] on div "休日" at bounding box center [268, 301] width 46 height 23
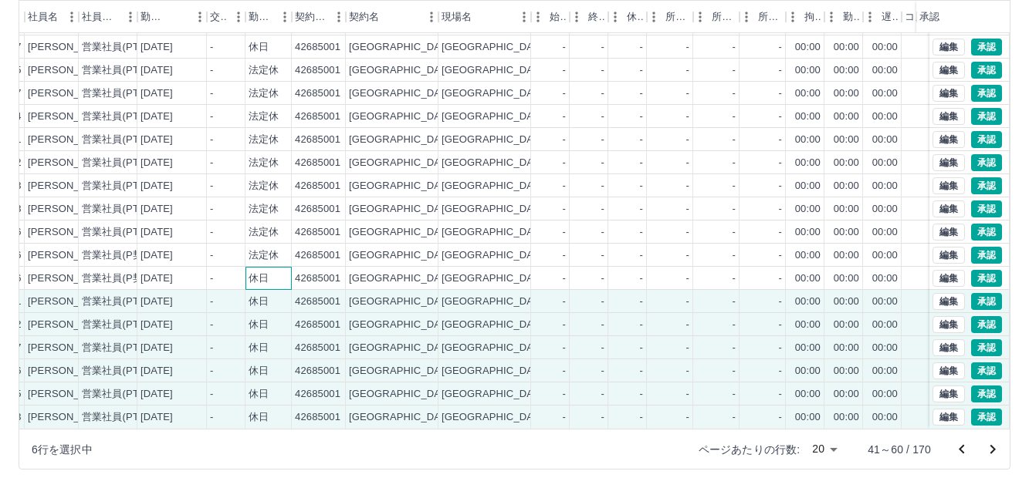
click at [286, 268] on div "休日" at bounding box center [268, 278] width 46 height 23
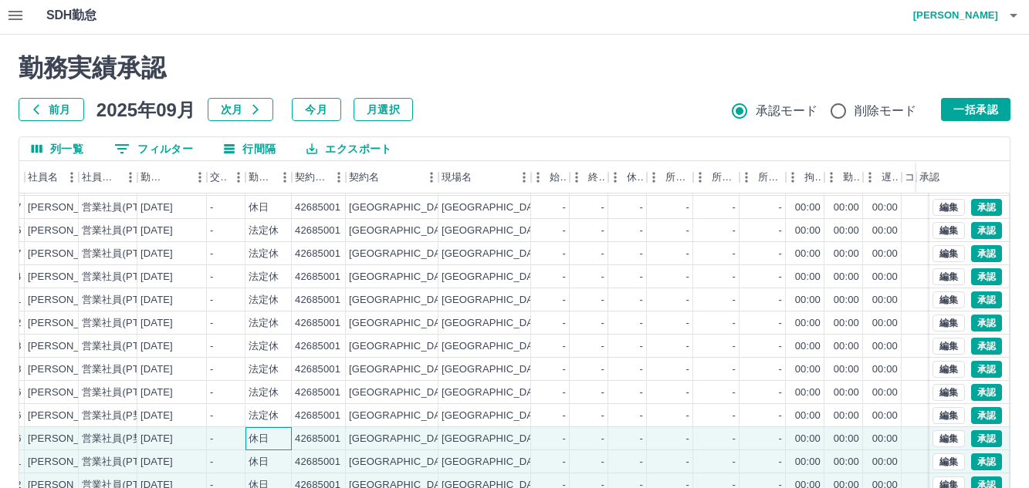
scroll to position [0, 0]
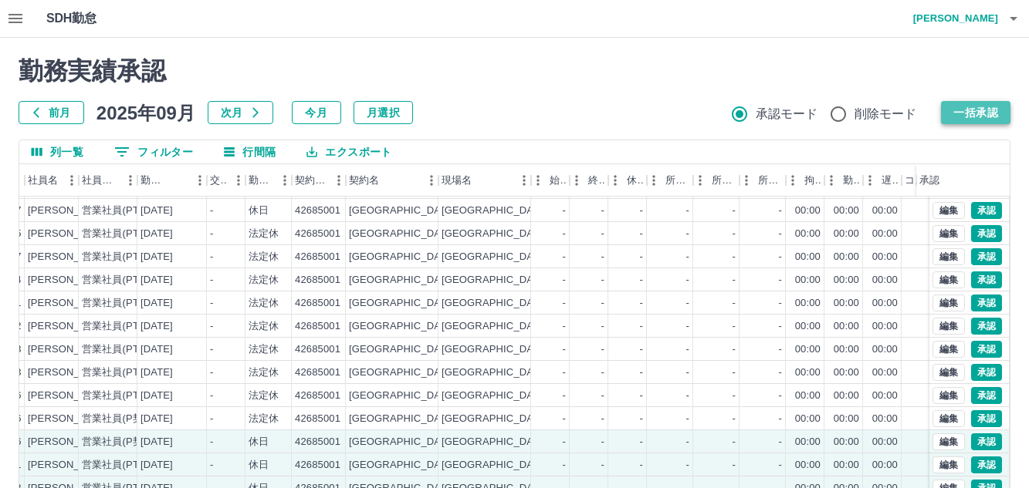
click at [978, 115] on button "一括承認" at bounding box center [975, 112] width 69 height 23
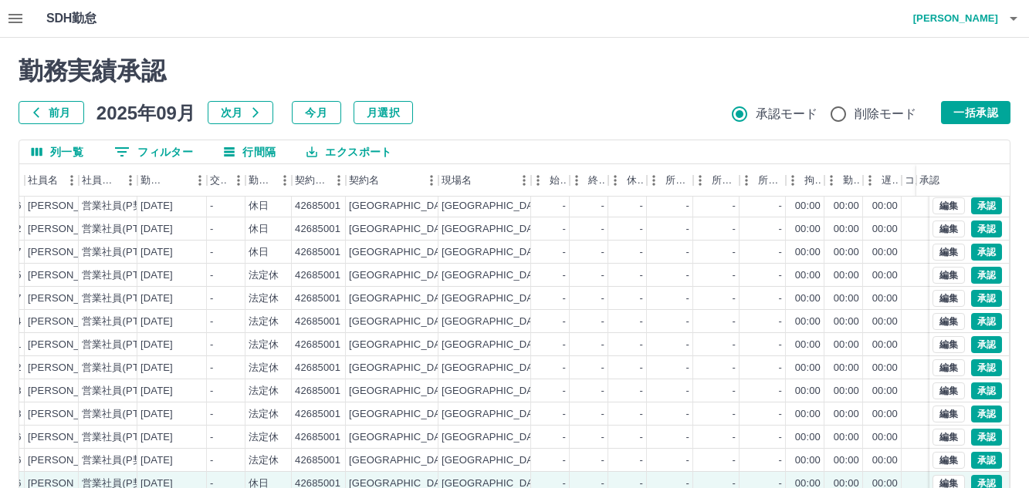
scroll to position [34, 172]
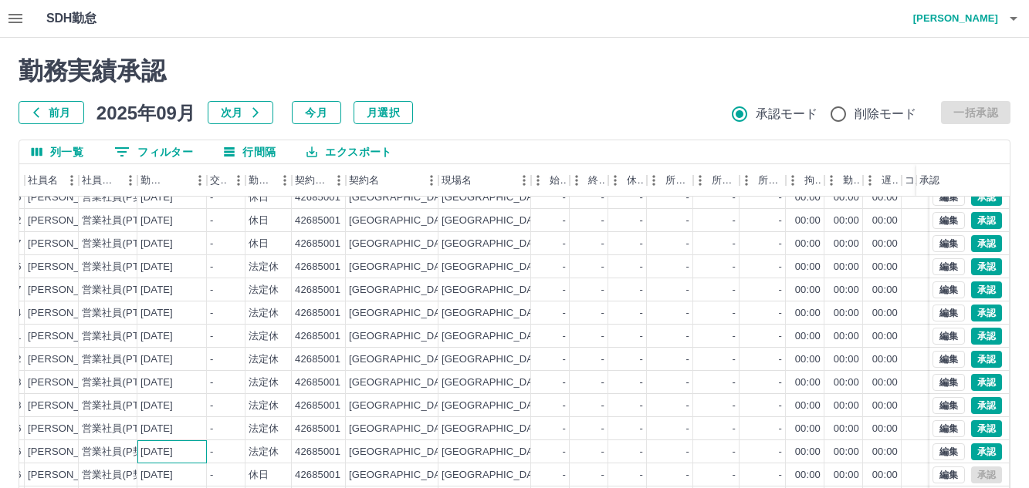
click at [173, 455] on div "2025-09-14" at bounding box center [156, 452] width 32 height 15
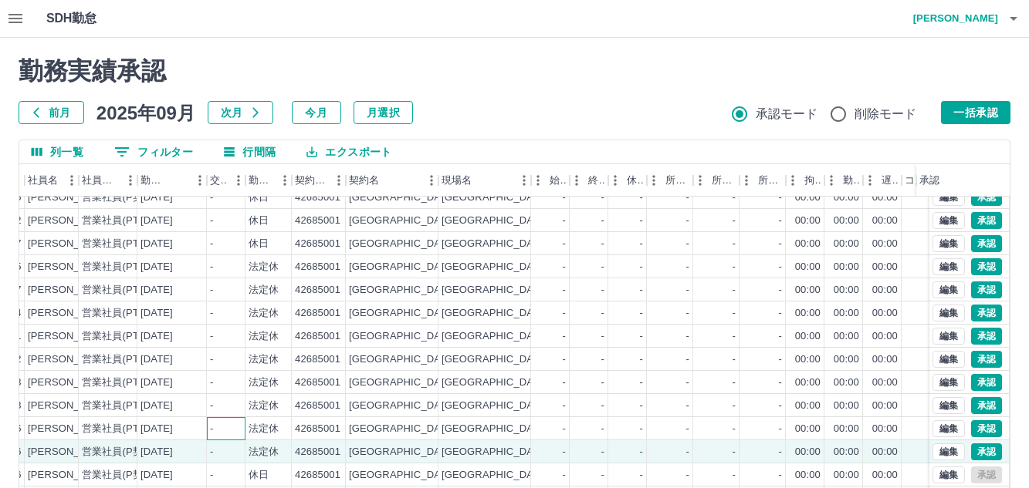
click at [210, 426] on div "-" at bounding box center [211, 429] width 3 height 15
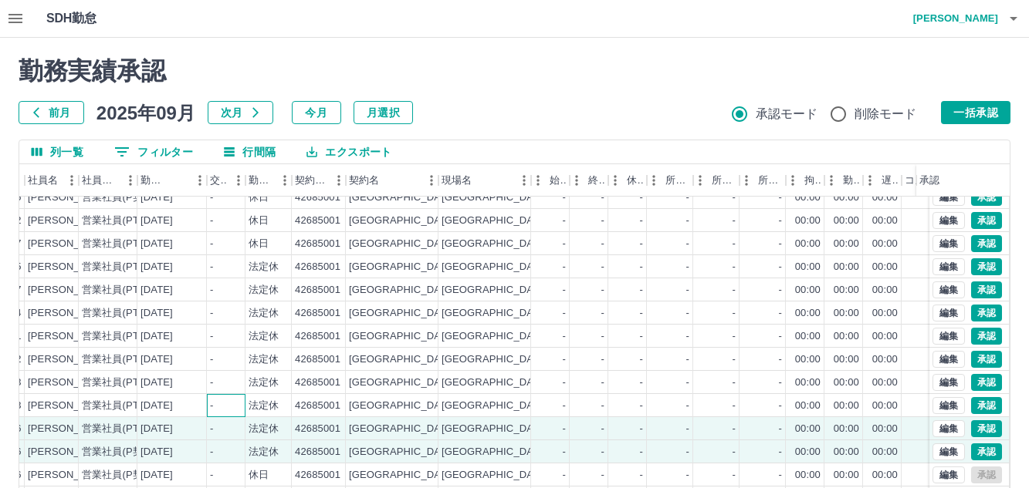
click at [216, 404] on div "-" at bounding box center [226, 405] width 39 height 23
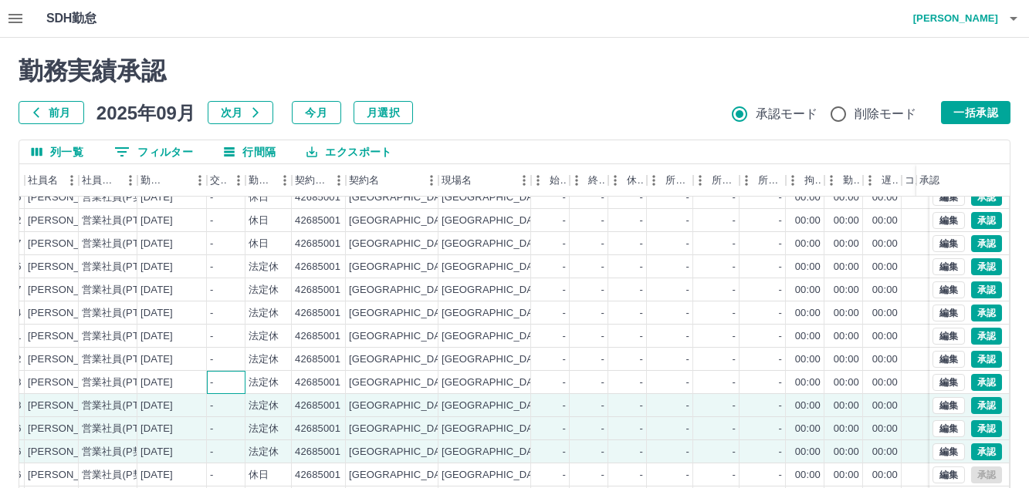
click at [231, 383] on div "-" at bounding box center [226, 382] width 39 height 23
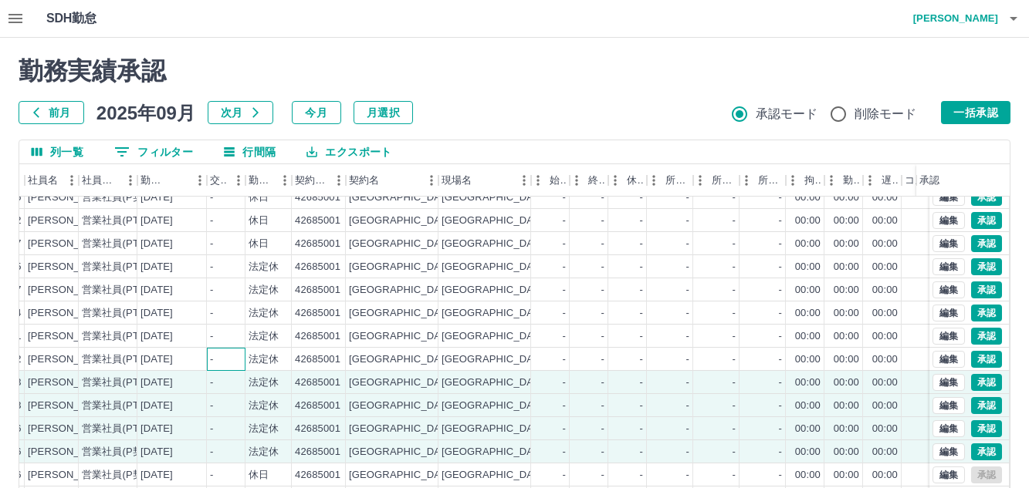
click at [235, 361] on div "-" at bounding box center [226, 359] width 39 height 23
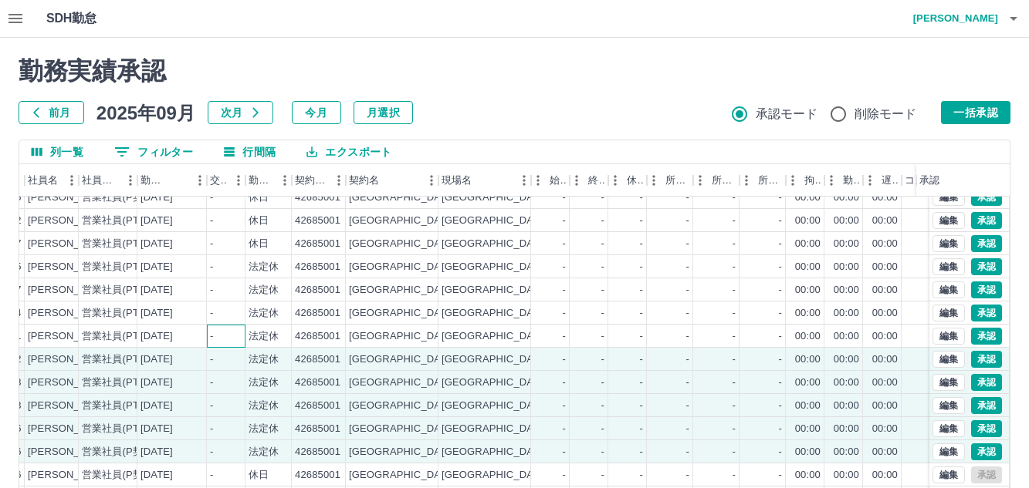
click at [235, 340] on div "-" at bounding box center [226, 336] width 39 height 23
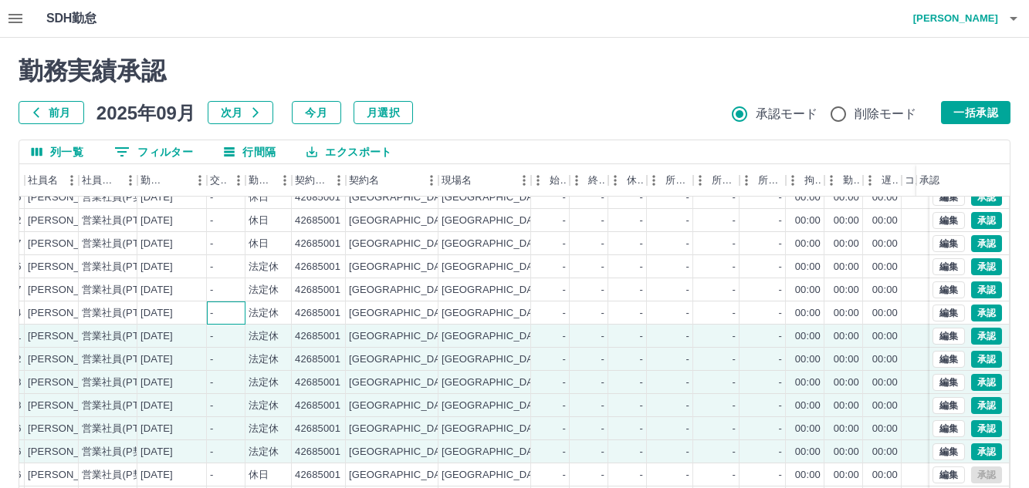
click at [237, 313] on div "-" at bounding box center [226, 313] width 39 height 23
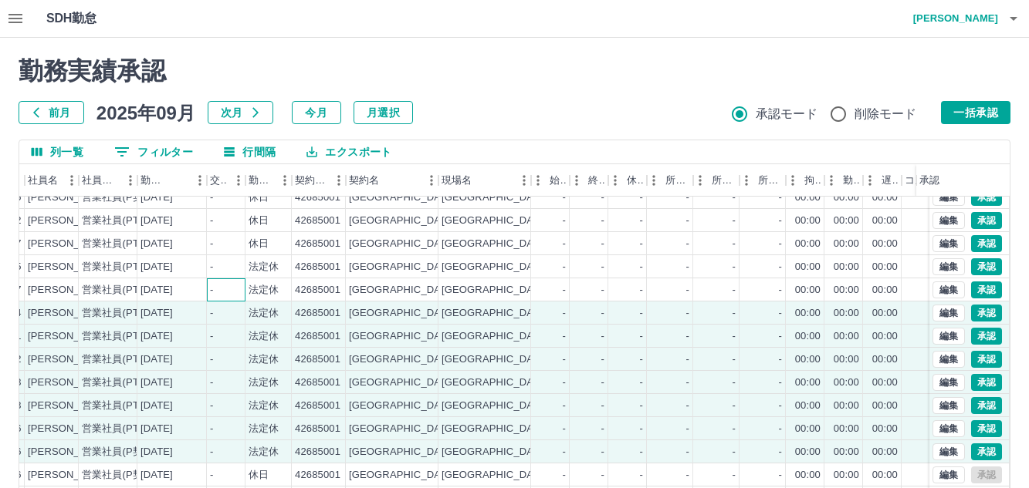
click at [235, 290] on div "-" at bounding box center [226, 290] width 39 height 23
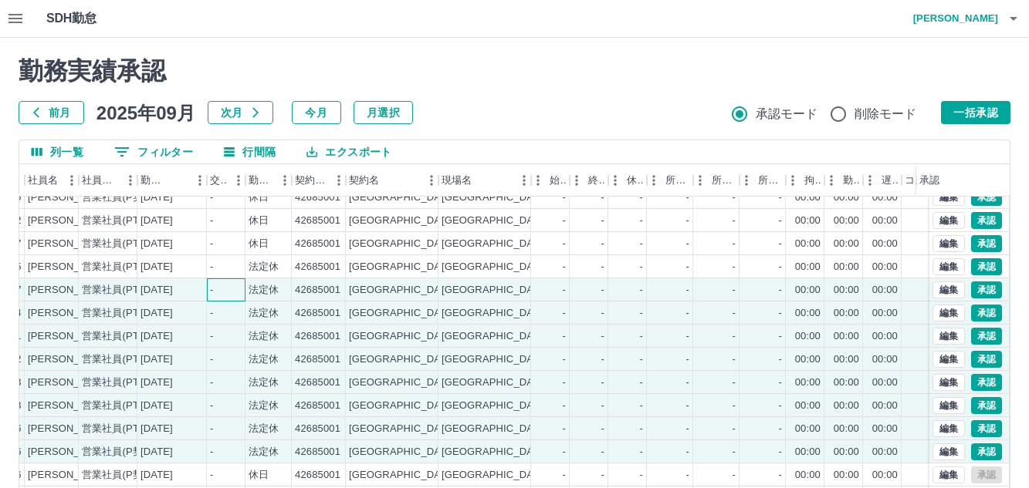
click at [235, 279] on div "-" at bounding box center [226, 290] width 39 height 23
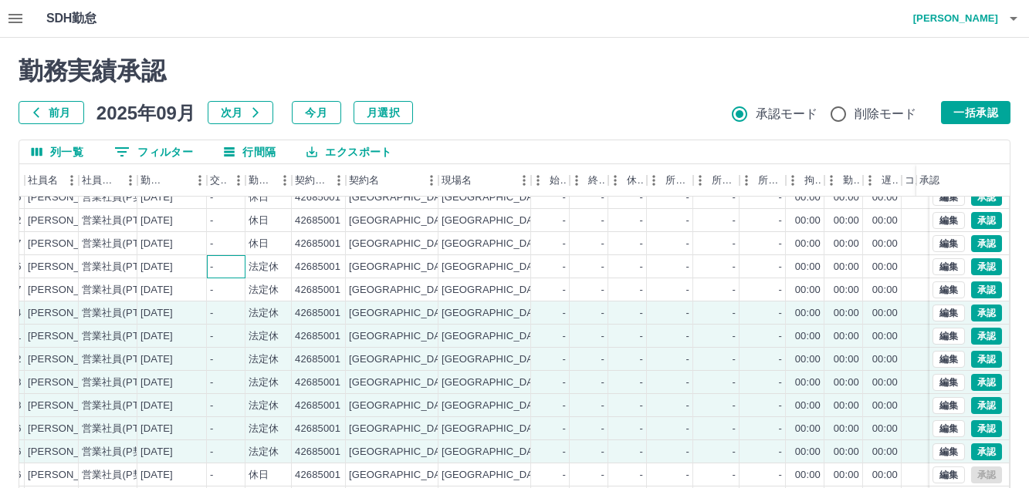
click at [239, 268] on div "-" at bounding box center [226, 266] width 39 height 23
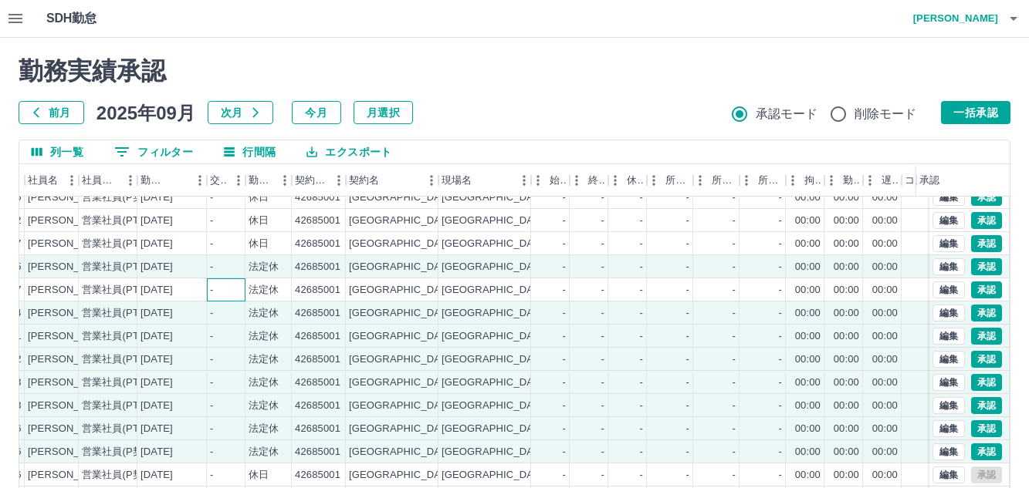
click at [236, 289] on div "-" at bounding box center [226, 290] width 39 height 23
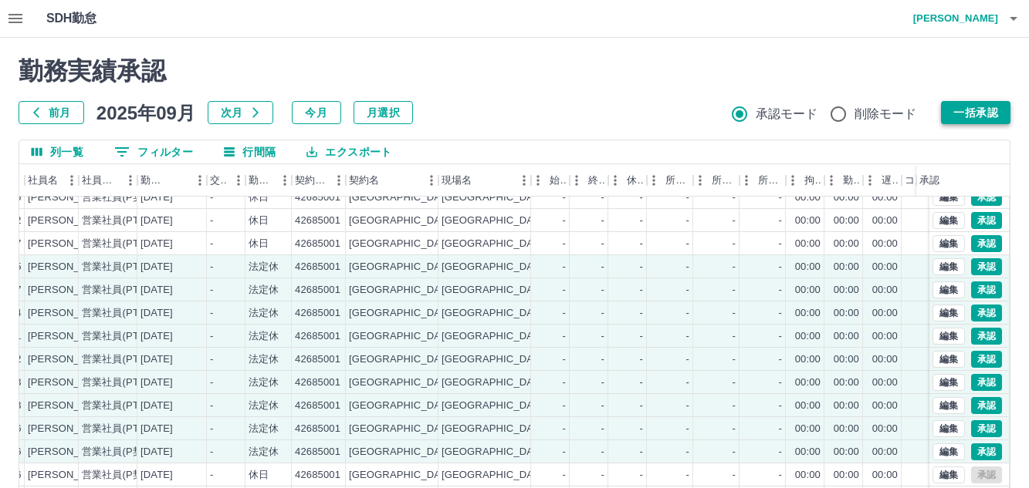
click at [974, 112] on button "一括承認" at bounding box center [975, 112] width 69 height 23
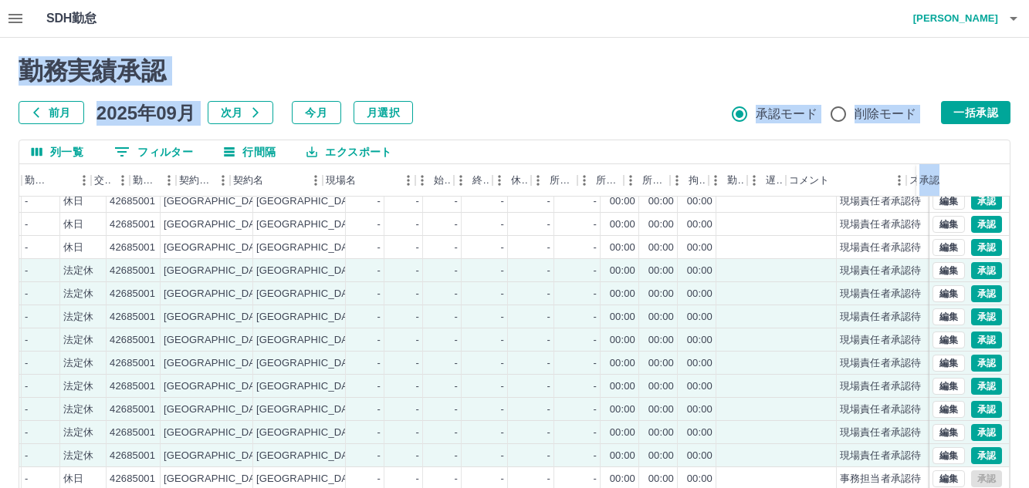
scroll to position [0, 370]
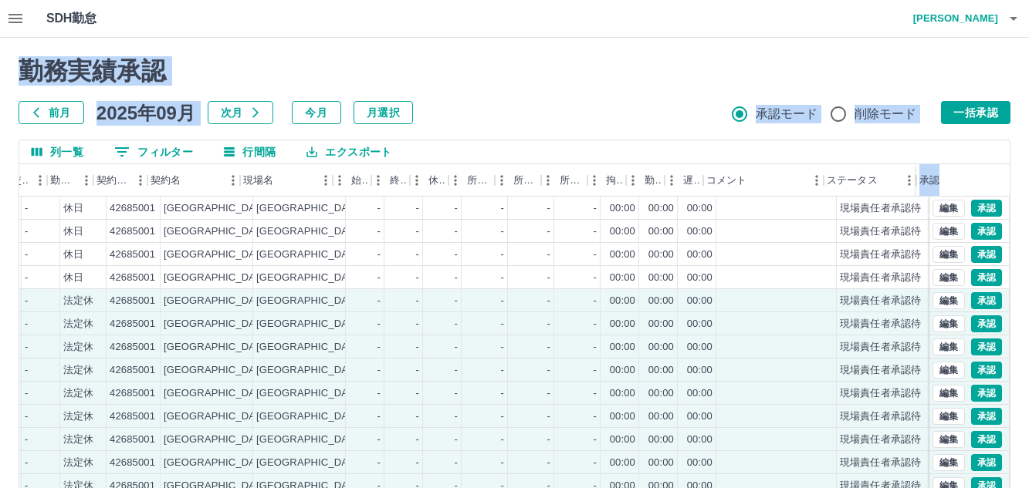
drag, startPoint x: 1002, startPoint y: 264, endPoint x: 1002, endPoint y: 197, distance: 67.1
click at [1002, 197] on div "勤務実績承認 前月 2025年09月 次月 今月 月選択 承認モード 削除モード 一括承認 列一覧 0 フィルター 行間隔 エクスポート 社員名 社員区分 勤…" at bounding box center [514, 345] width 1029 height 614
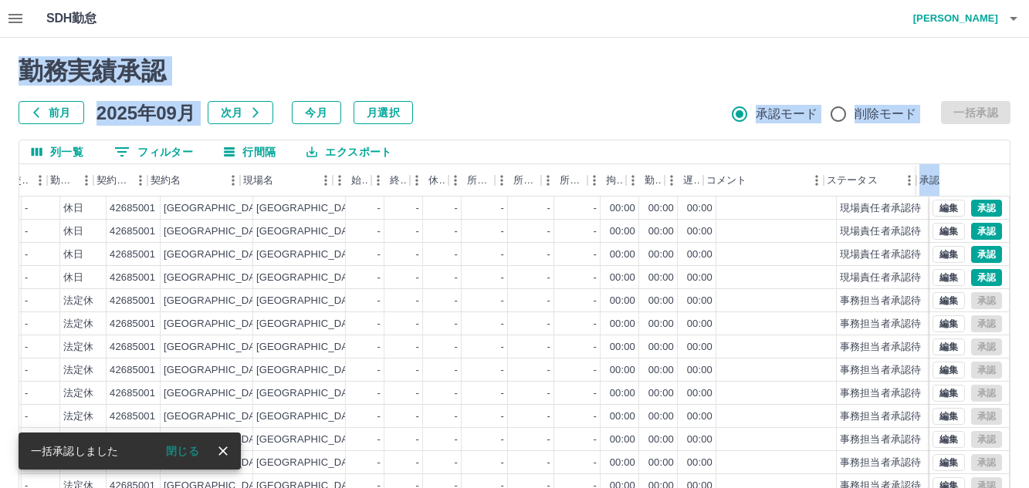
click at [574, 106] on div "前月 2025年09月 次月 今月 月選択 承認モード 削除モード 一括承認" at bounding box center [515, 112] width 992 height 23
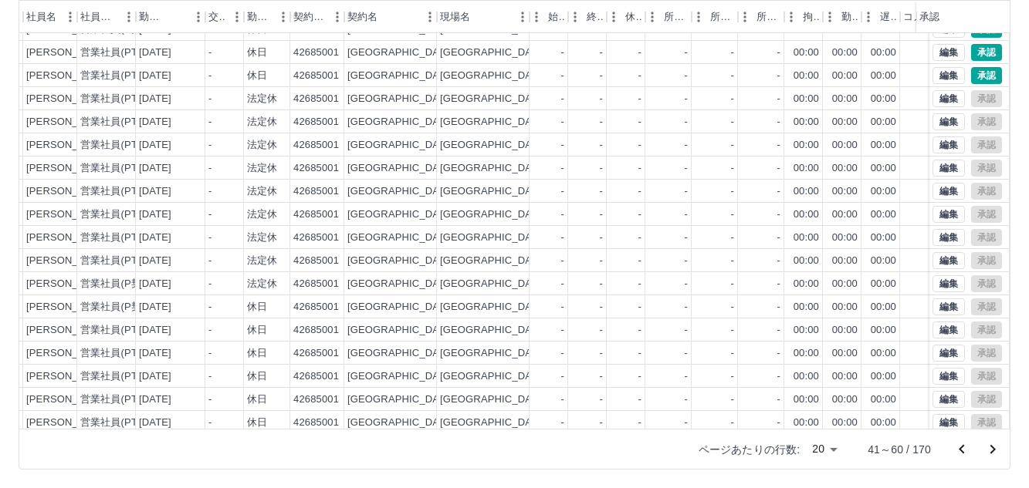
scroll to position [0, 174]
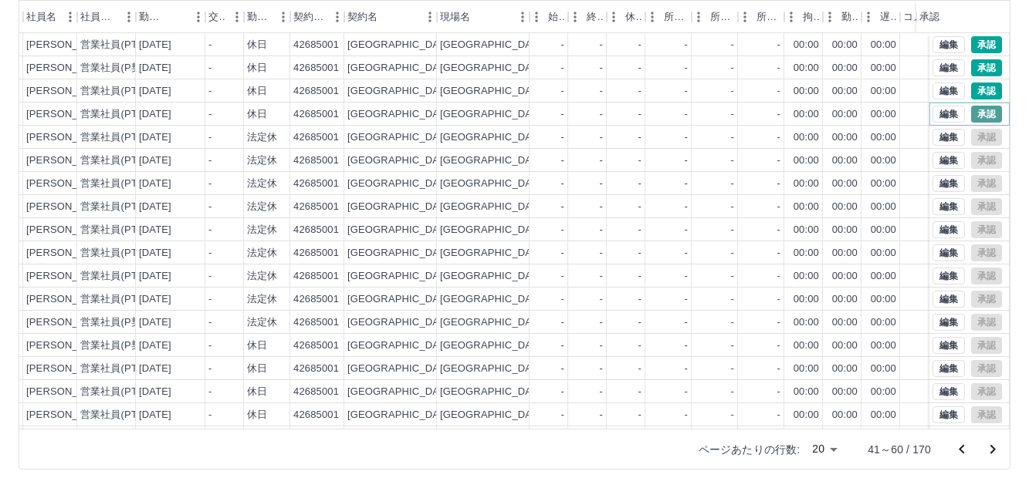
click at [971, 109] on button "承認" at bounding box center [986, 114] width 31 height 17
click at [753, 94] on div "-" at bounding box center [761, 90] width 46 height 23
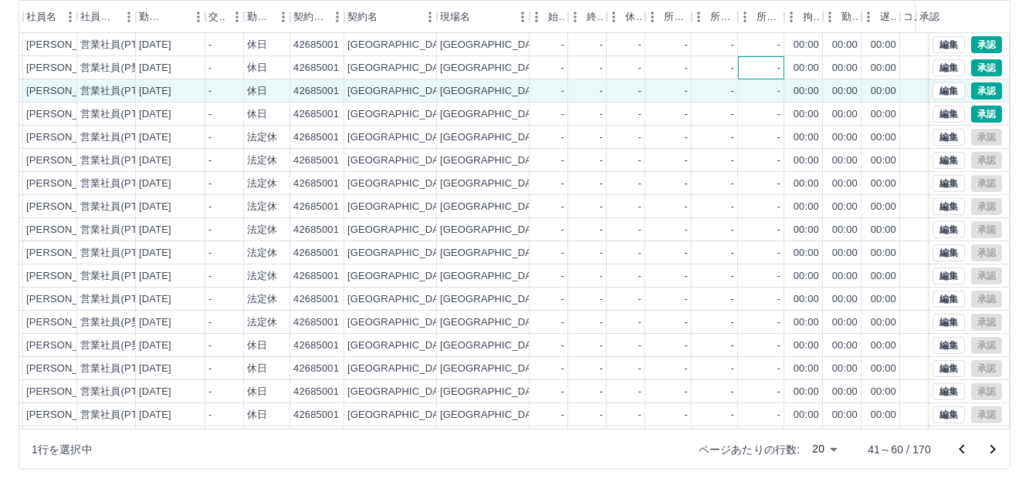
click at [753, 74] on div "-" at bounding box center [761, 67] width 46 height 23
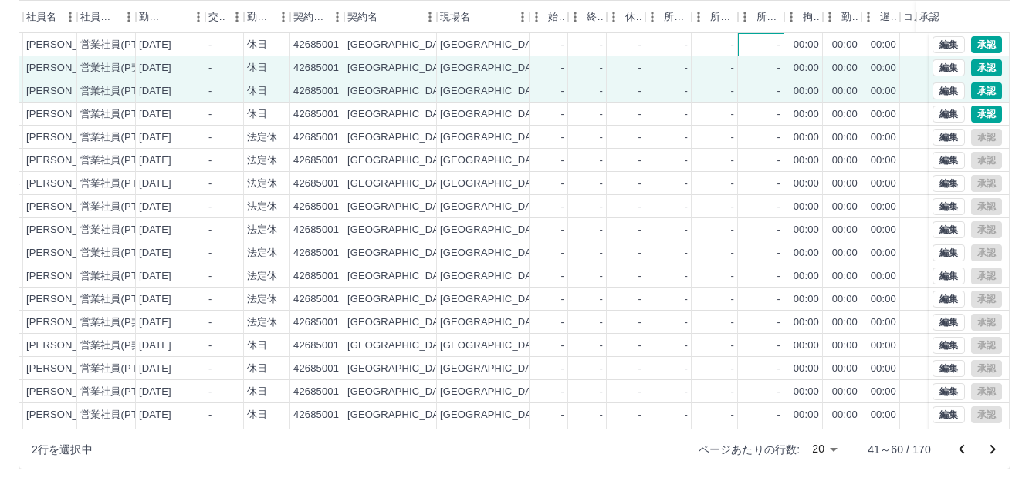
click at [762, 46] on div "-" at bounding box center [761, 44] width 46 height 23
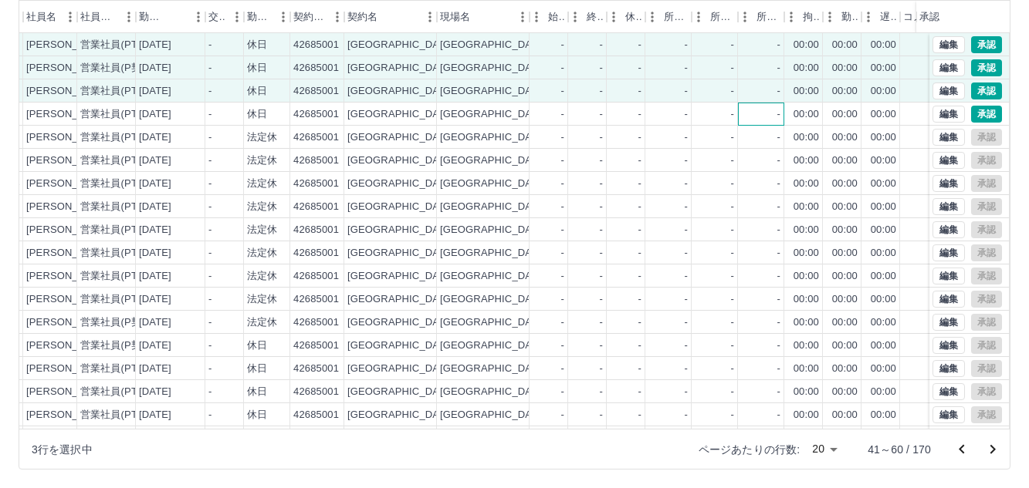
click at [748, 121] on div "-" at bounding box center [761, 114] width 46 height 23
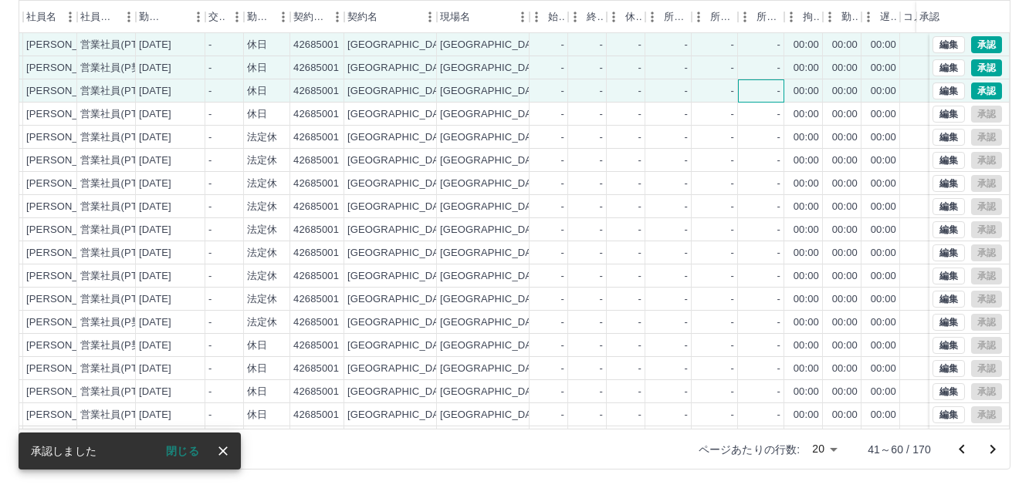
click at [751, 96] on div "-" at bounding box center [761, 90] width 46 height 23
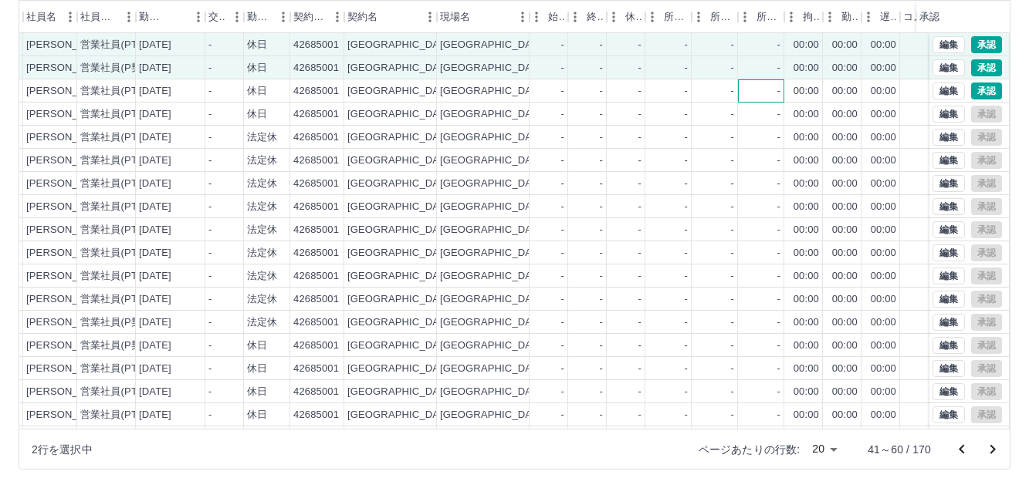
click at [752, 89] on div "-" at bounding box center [761, 90] width 46 height 23
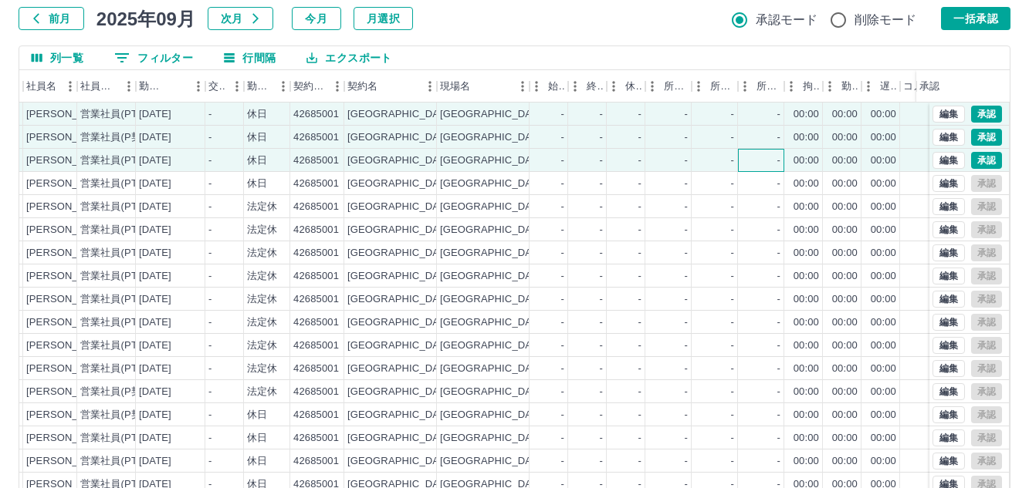
scroll to position [92, 0]
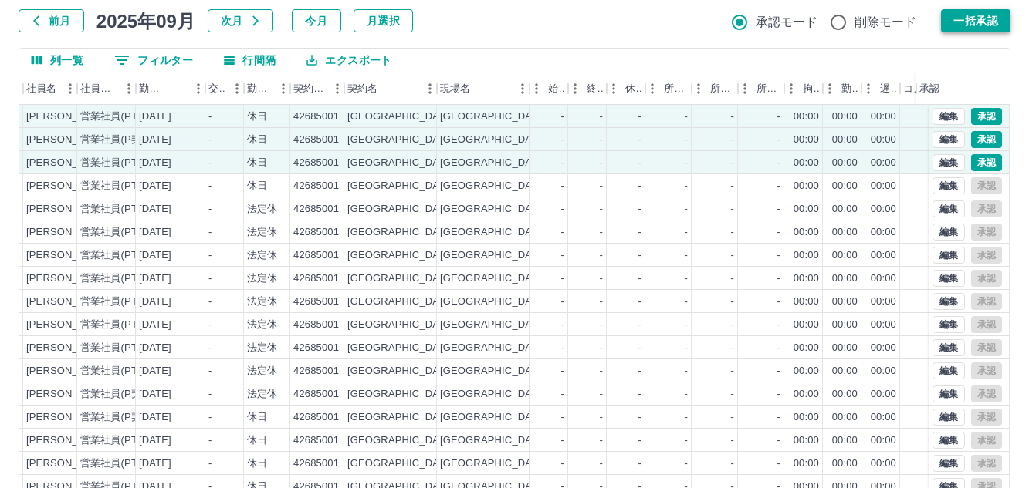
click at [1005, 32] on button "一括承認" at bounding box center [975, 20] width 69 height 23
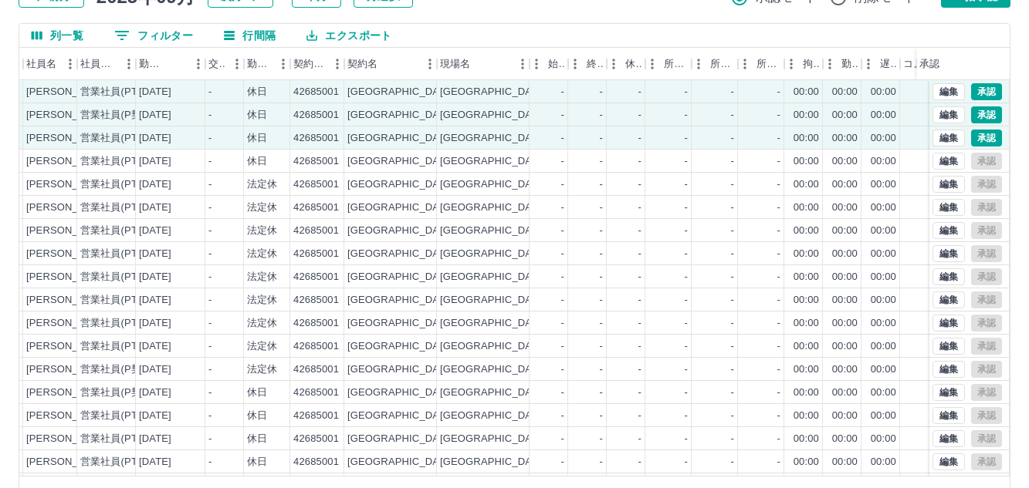
scroll to position [164, 0]
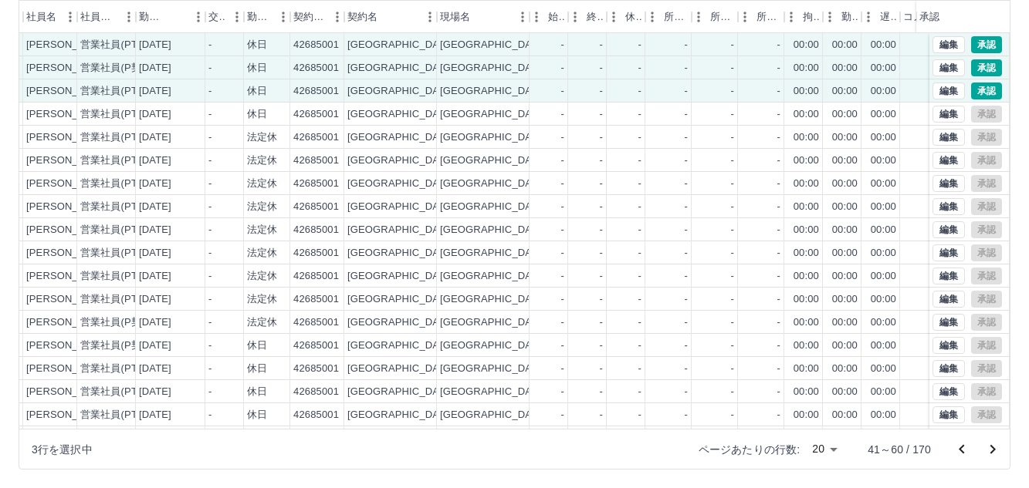
click at [960, 445] on icon "前のページへ" at bounding box center [961, 450] width 19 height 19
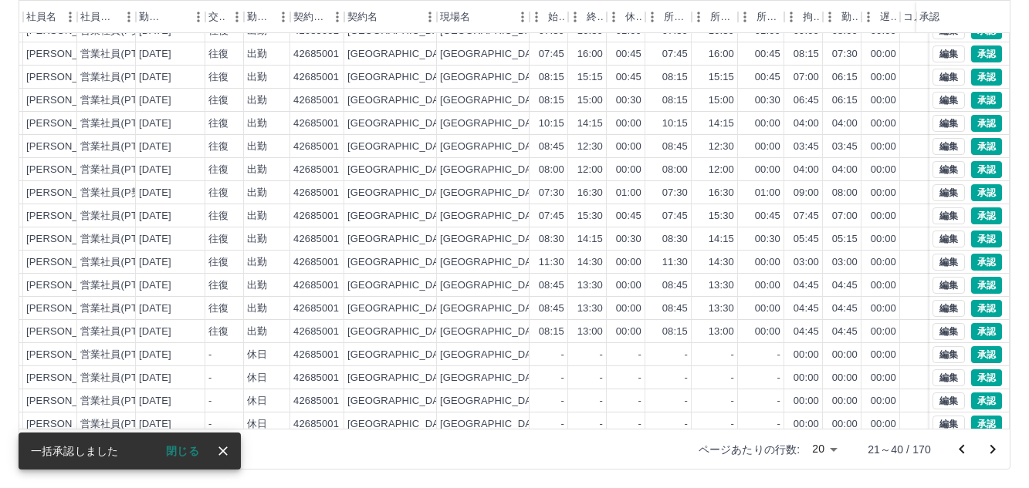
scroll to position [80, 174]
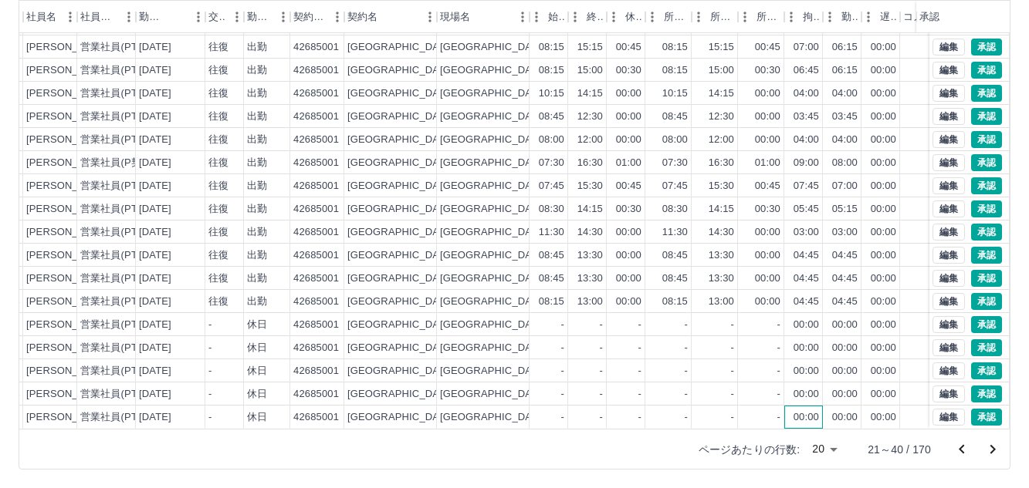
click at [803, 411] on div "00:00" at bounding box center [805, 418] width 25 height 15
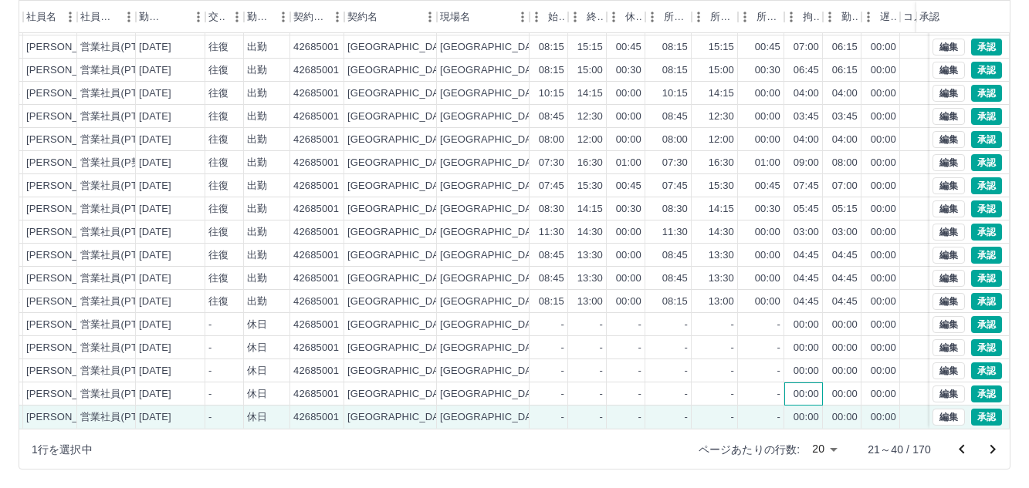
click at [806, 388] on div "00:00" at bounding box center [805, 394] width 25 height 15
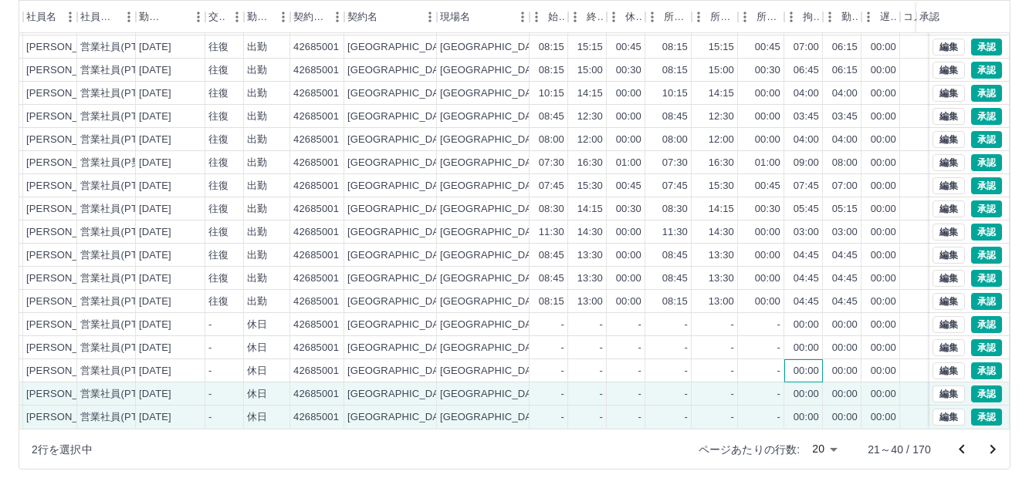
click at [806, 367] on div "00:00" at bounding box center [803, 371] width 39 height 23
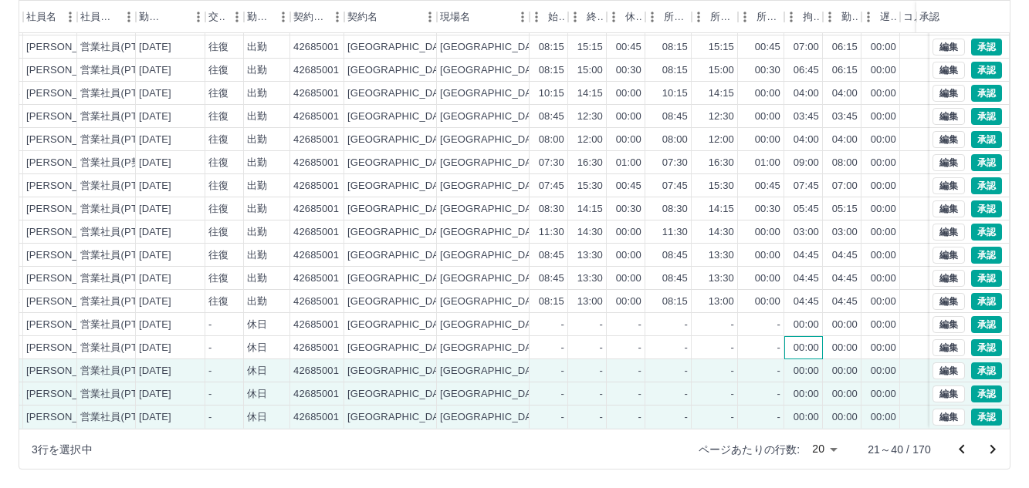
click at [806, 341] on div "00:00" at bounding box center [805, 348] width 25 height 15
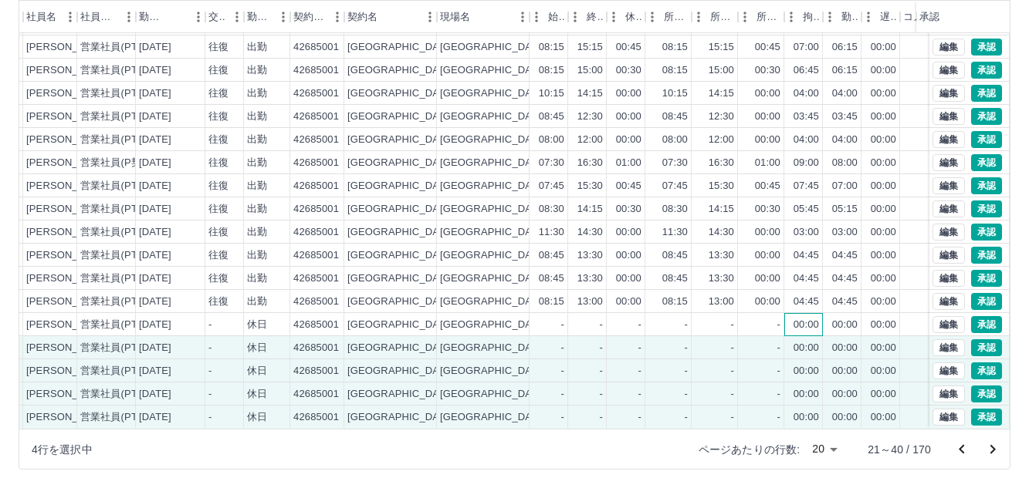
click at [807, 318] on div "00:00" at bounding box center [805, 325] width 25 height 15
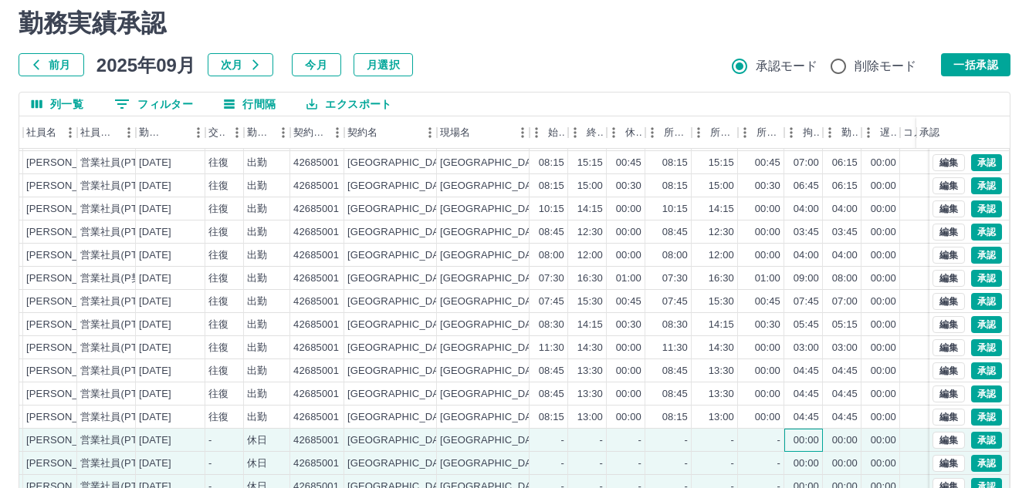
scroll to position [36, 0]
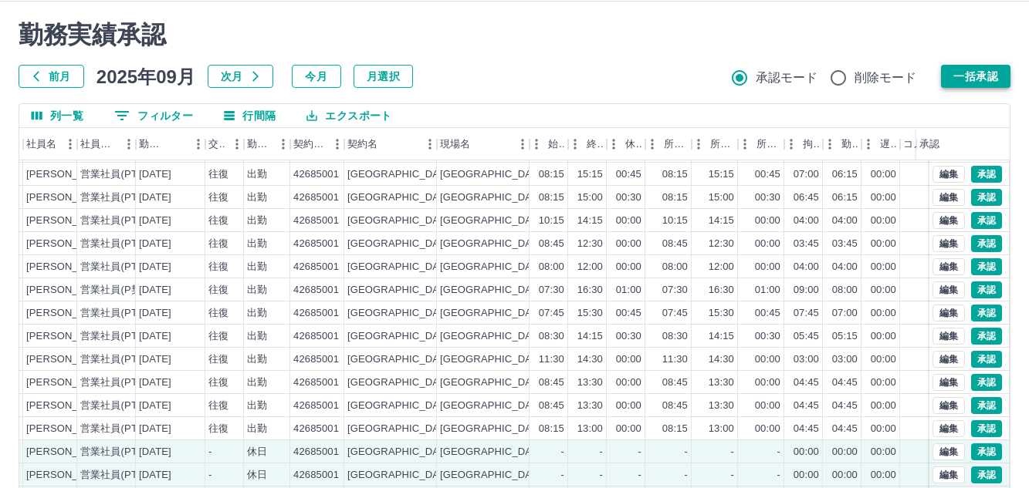
click at [1003, 76] on button "一括承認" at bounding box center [975, 76] width 69 height 23
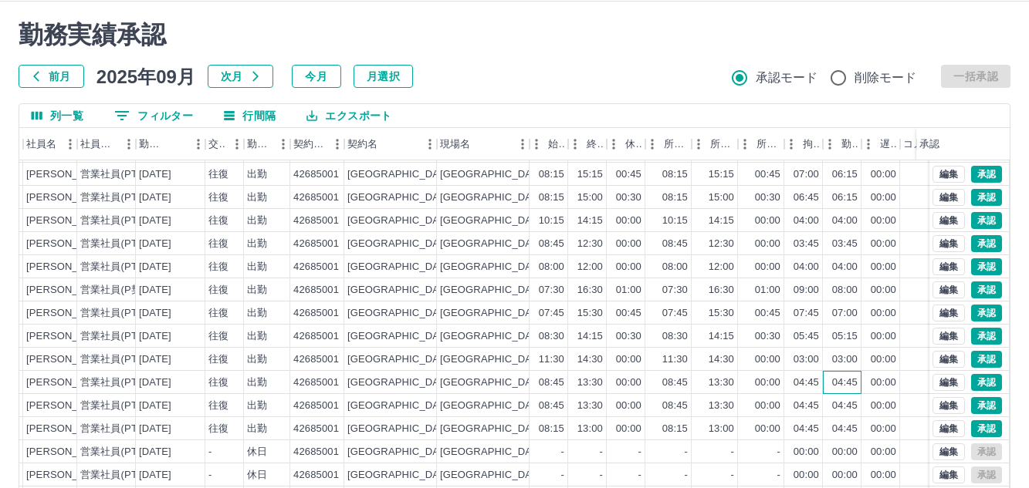
click at [852, 376] on div "04:45" at bounding box center [844, 383] width 25 height 15
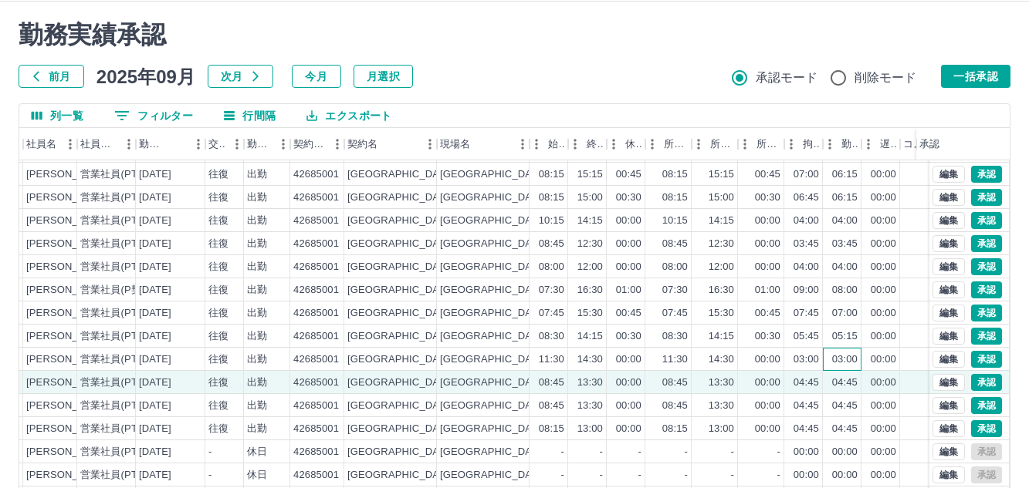
click at [854, 353] on div "03:00" at bounding box center [844, 360] width 25 height 15
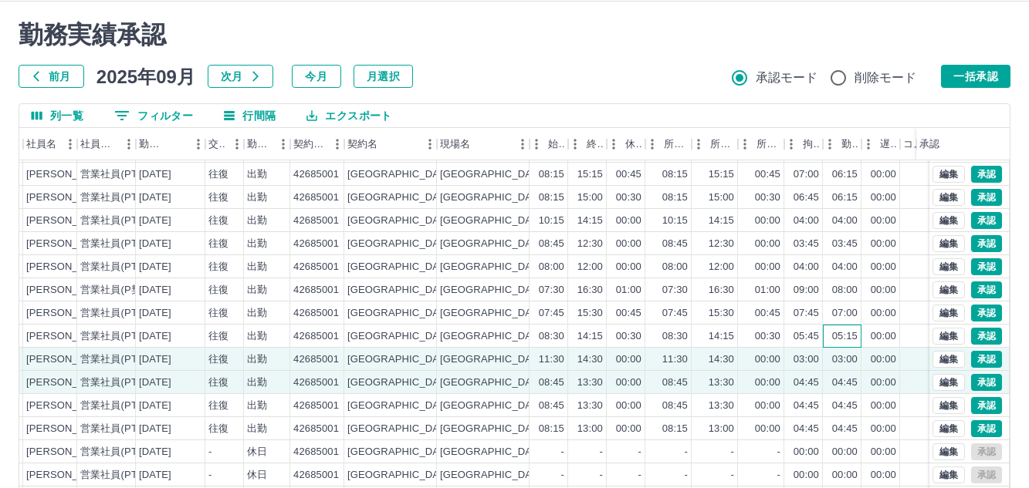
click at [851, 329] on div "05:15" at bounding box center [844, 336] width 25 height 15
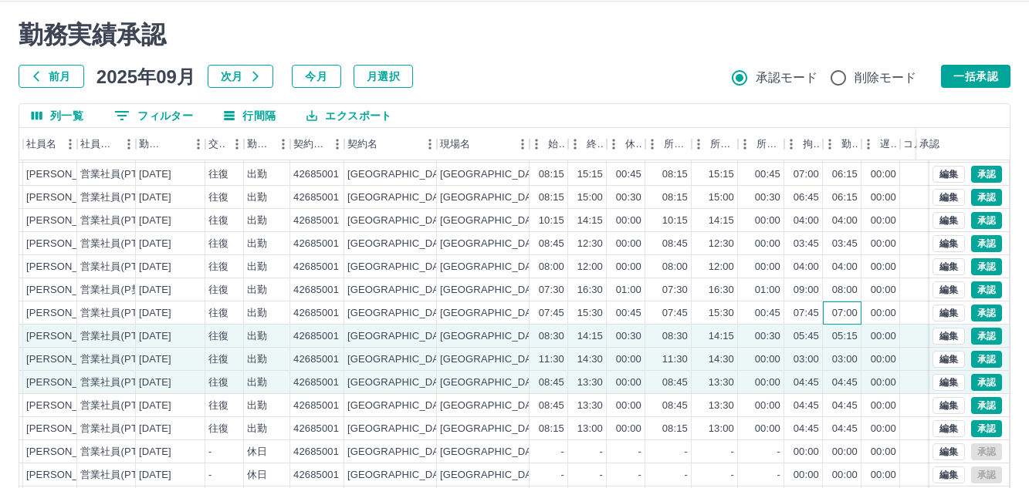
click at [847, 309] on div "07:00" at bounding box center [842, 313] width 39 height 23
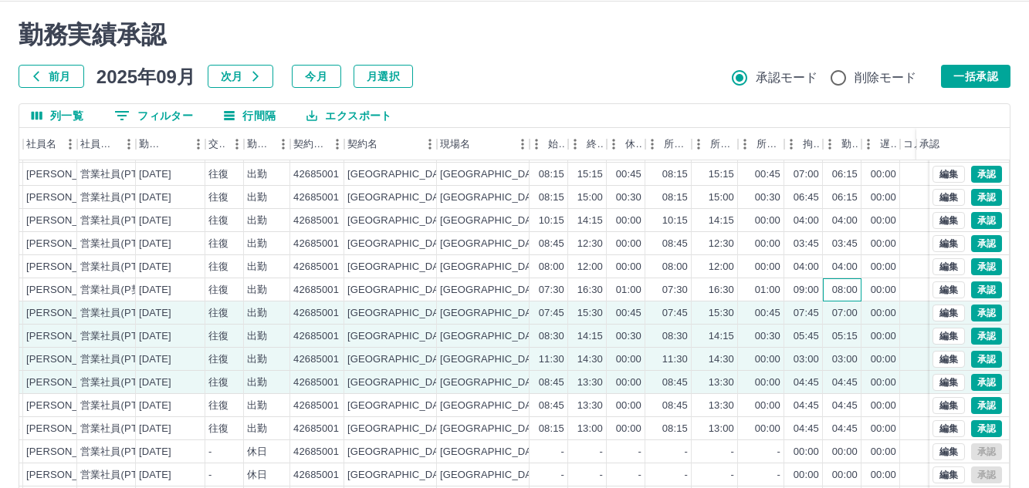
click at [847, 283] on div "08:00" at bounding box center [844, 290] width 25 height 15
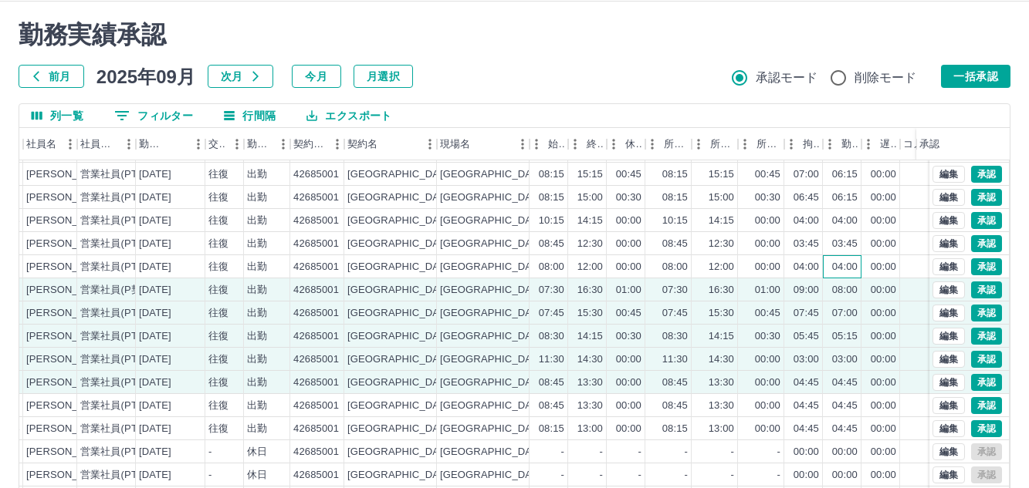
click at [847, 260] on div "04:00" at bounding box center [844, 267] width 25 height 15
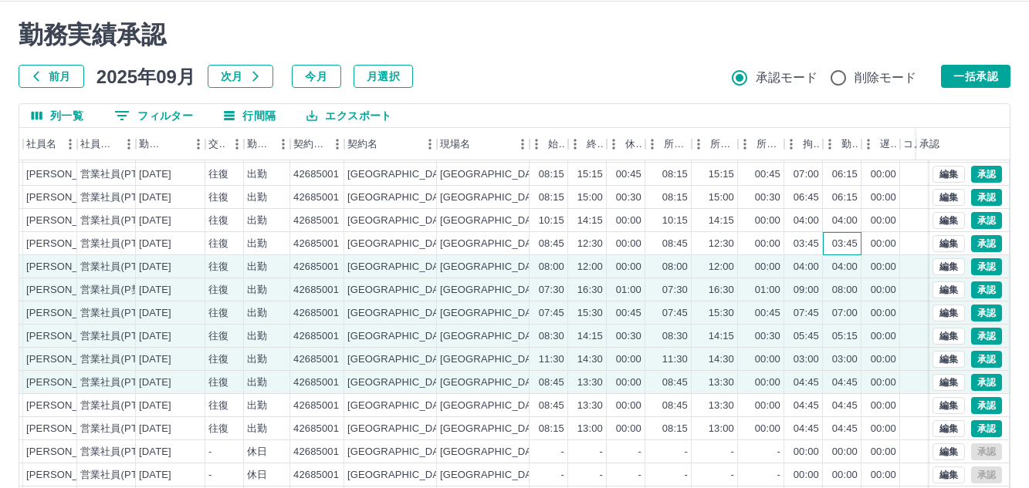
click at [847, 238] on div "03:45" at bounding box center [844, 244] width 25 height 15
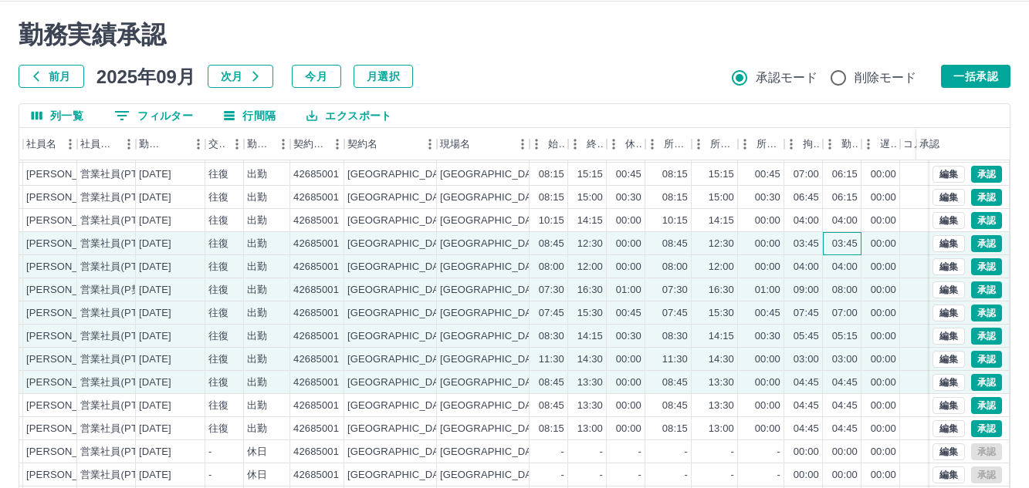
click at [847, 238] on div "03:45" at bounding box center [844, 244] width 25 height 15
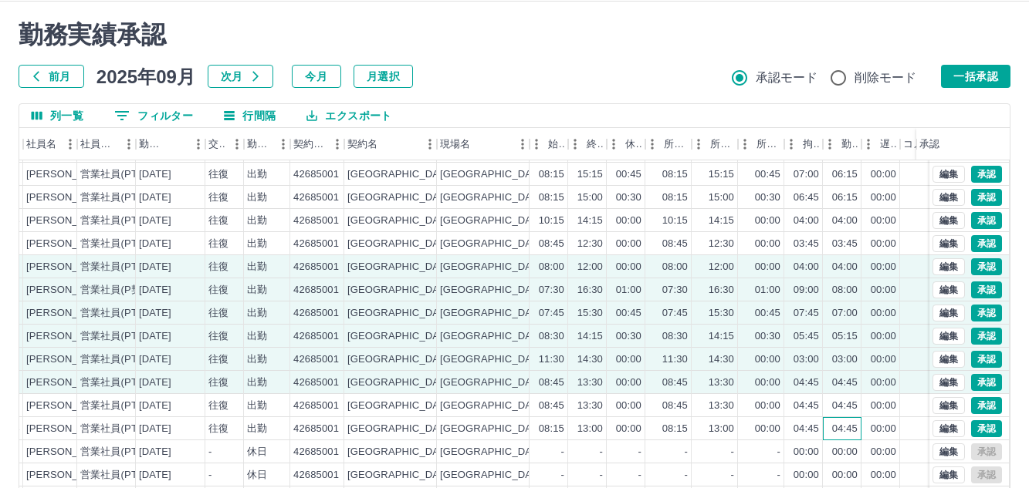
click at [843, 422] on div "04:45" at bounding box center [844, 429] width 25 height 15
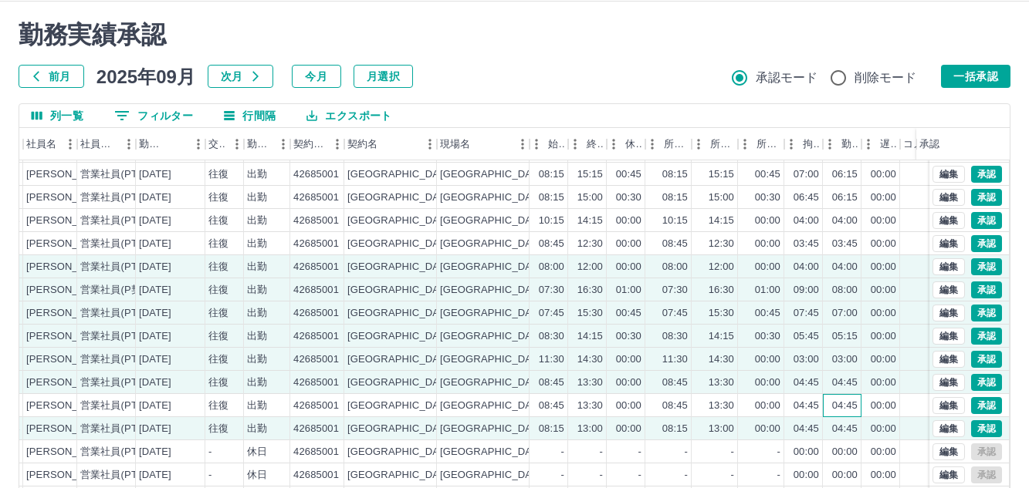
click at [842, 399] on div "04:45" at bounding box center [844, 406] width 25 height 15
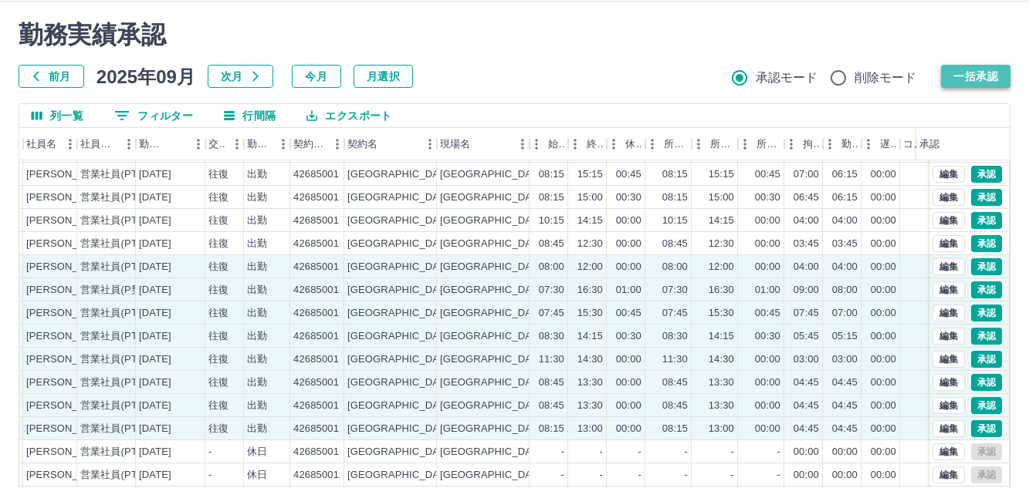
click at [995, 72] on button "一括承認" at bounding box center [975, 76] width 69 height 23
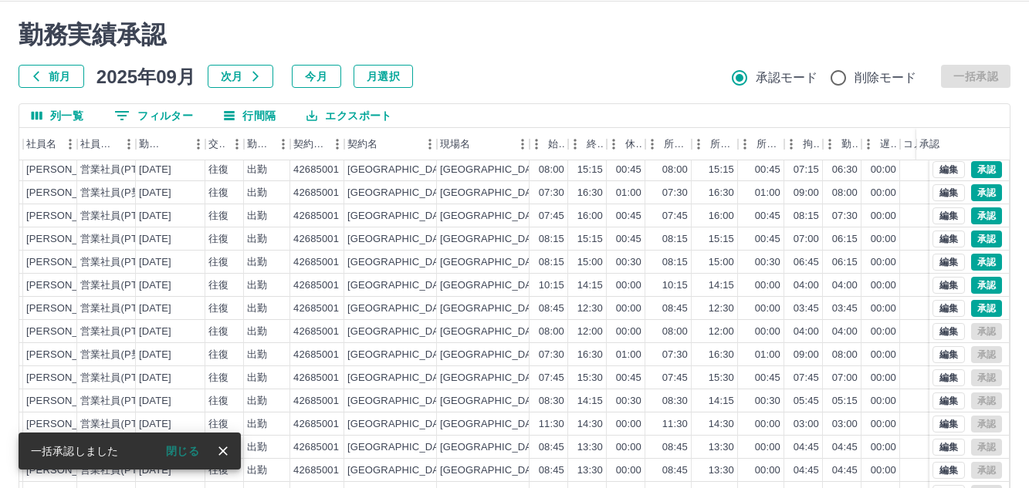
scroll to position [0, 174]
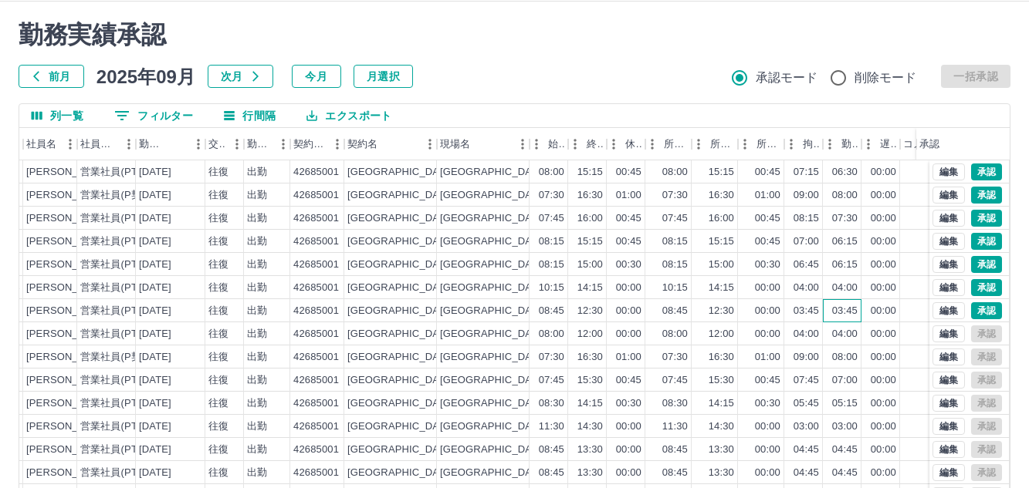
click at [840, 320] on div "03:45" at bounding box center [842, 310] width 39 height 23
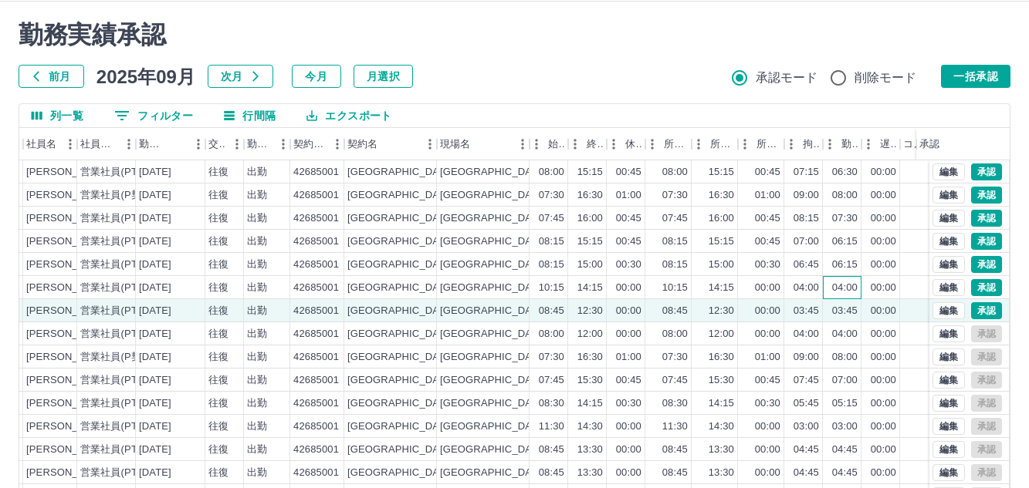
click at [839, 293] on div "04:00" at bounding box center [844, 288] width 25 height 15
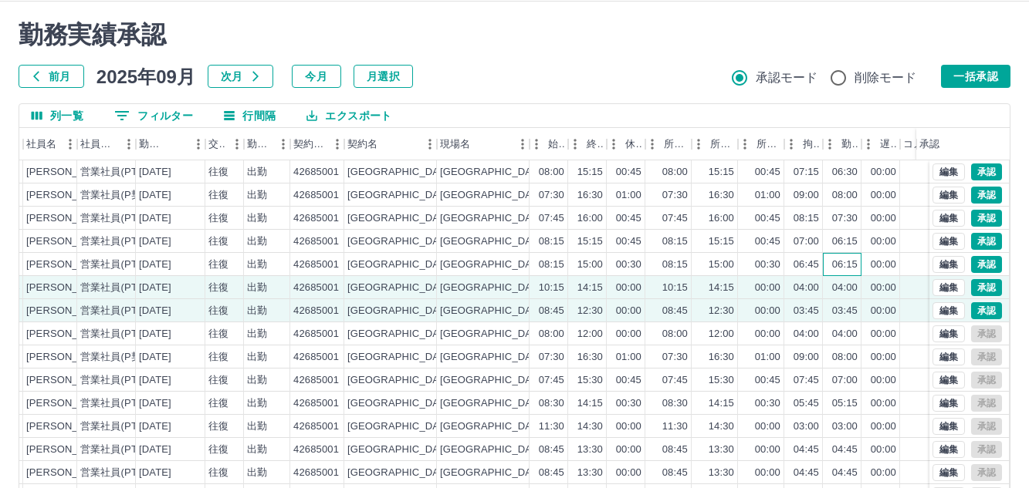
click at [843, 270] on div "06:15" at bounding box center [844, 265] width 25 height 15
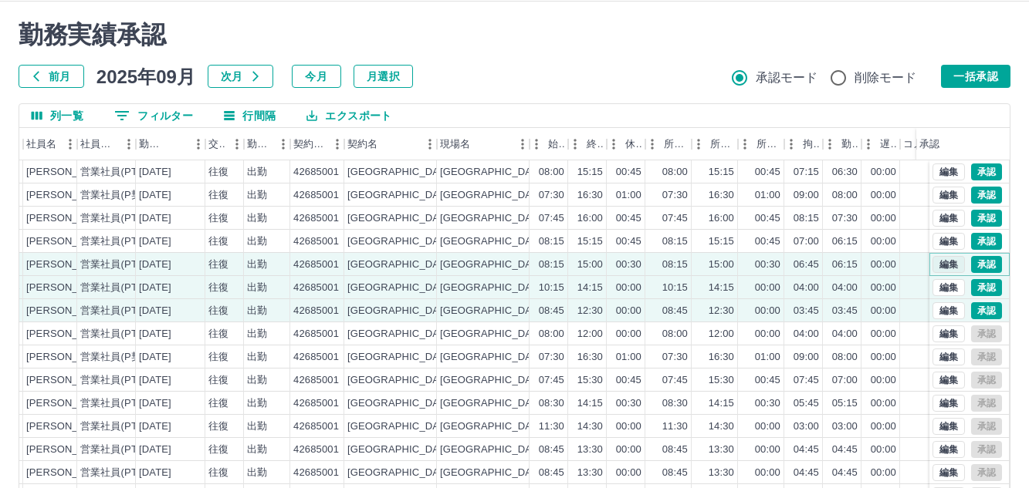
click at [932, 269] on button "編集" at bounding box center [948, 264] width 32 height 17
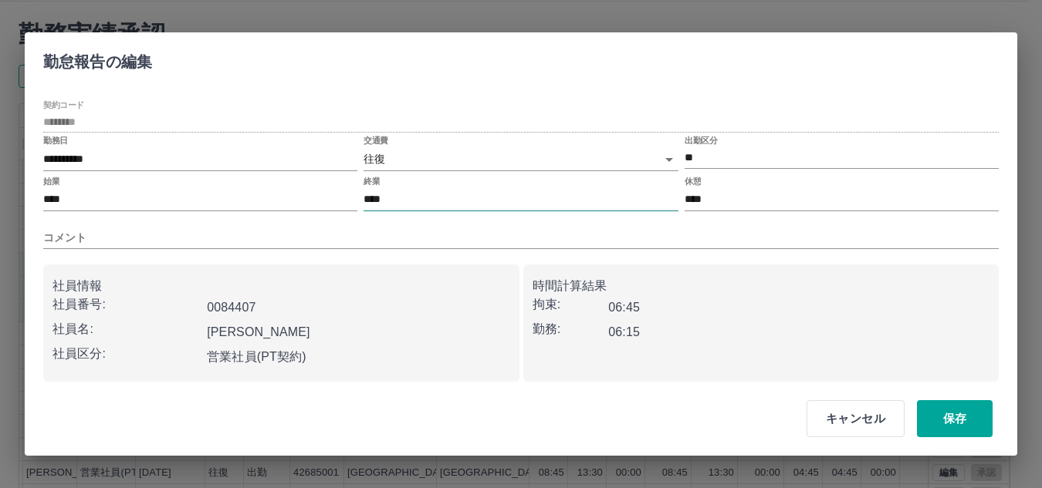
click at [441, 198] on input "****" at bounding box center [520, 200] width 314 height 22
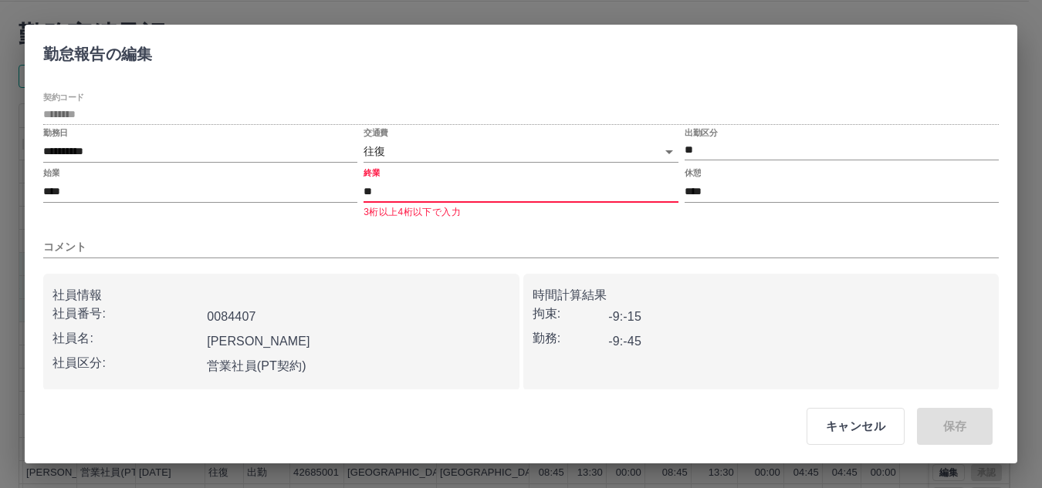
type input "****"
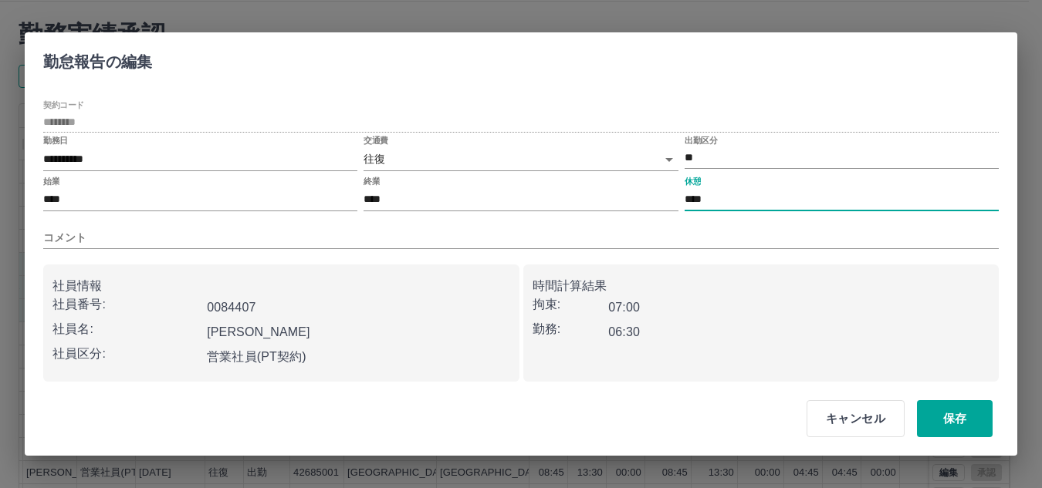
click at [730, 196] on input "****" at bounding box center [841, 200] width 314 height 22
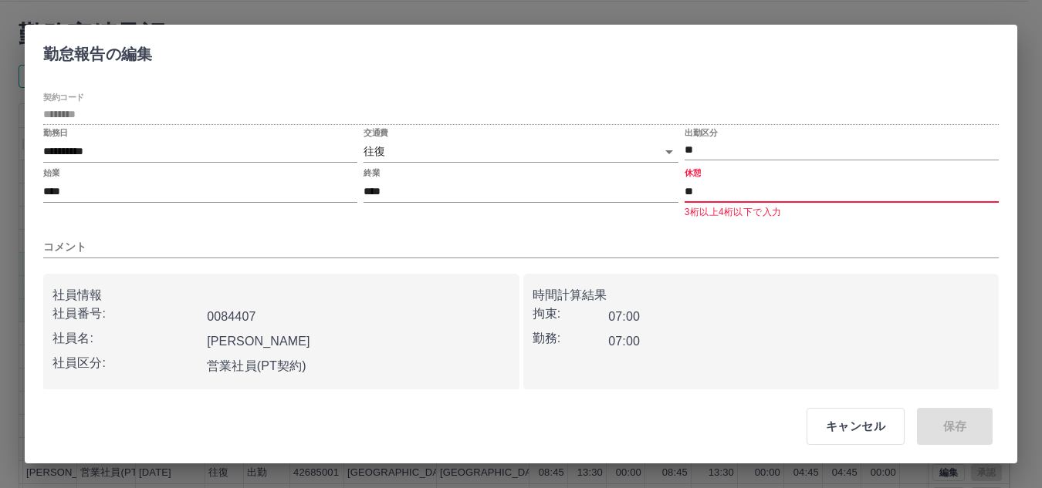
type input "****"
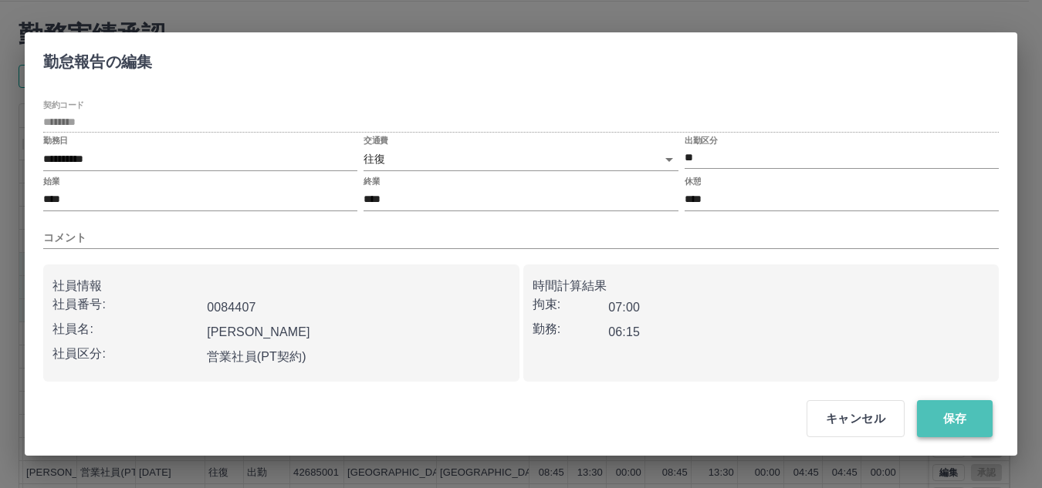
click at [971, 424] on button "保存" at bounding box center [955, 418] width 76 height 37
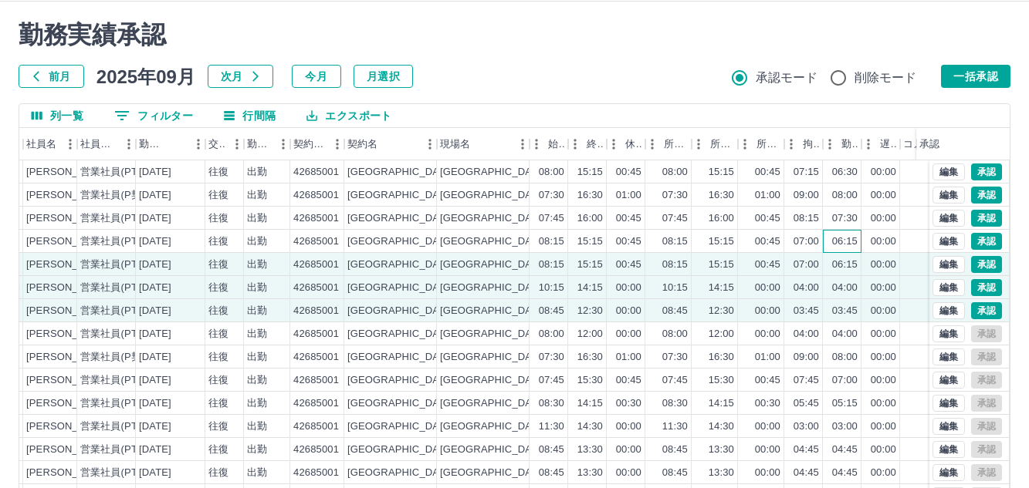
click at [846, 238] on div "06:15" at bounding box center [844, 242] width 25 height 15
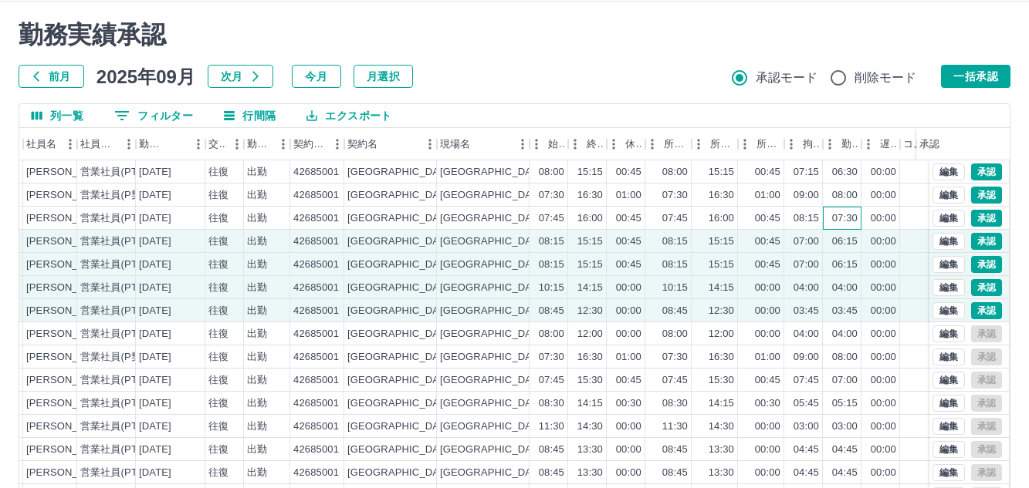
click at [846, 228] on div "07:30" at bounding box center [842, 218] width 39 height 23
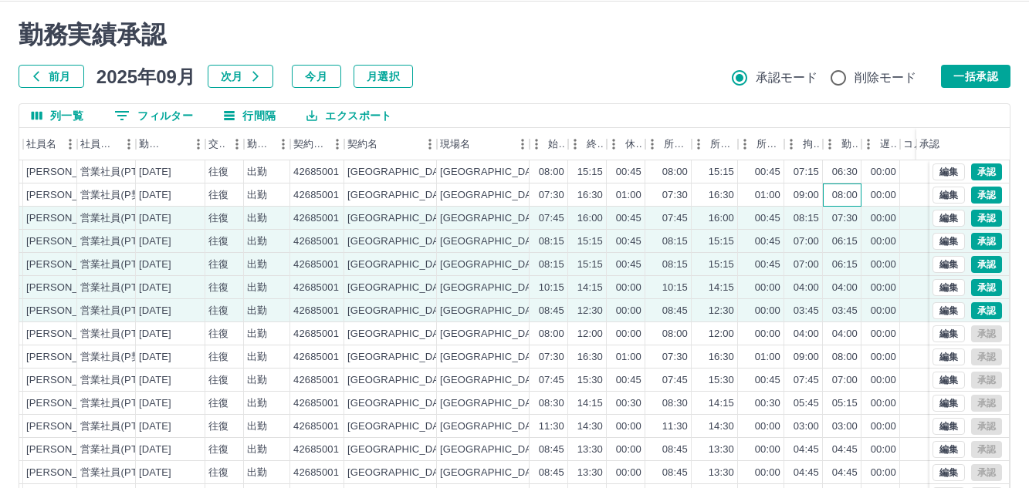
click at [846, 197] on div "08:00" at bounding box center [844, 195] width 25 height 15
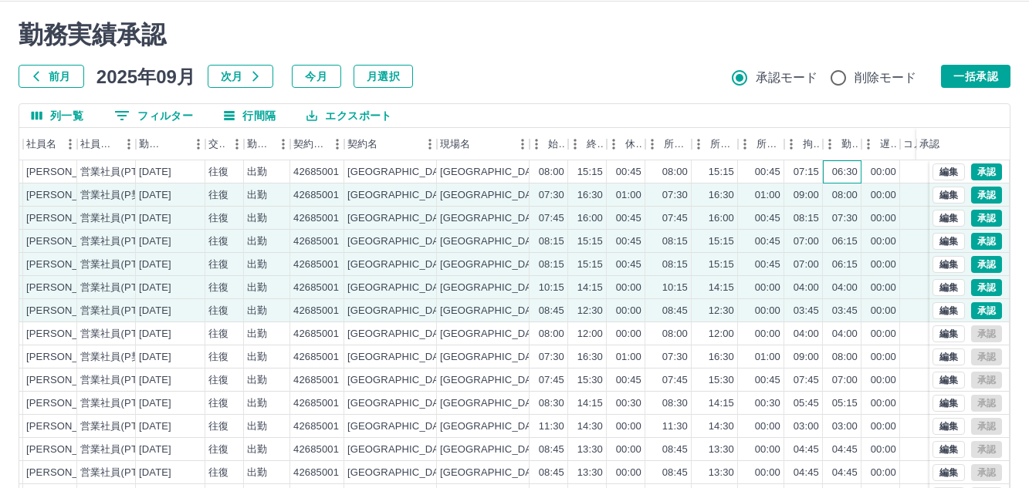
click at [846, 173] on div "06:30" at bounding box center [844, 172] width 25 height 15
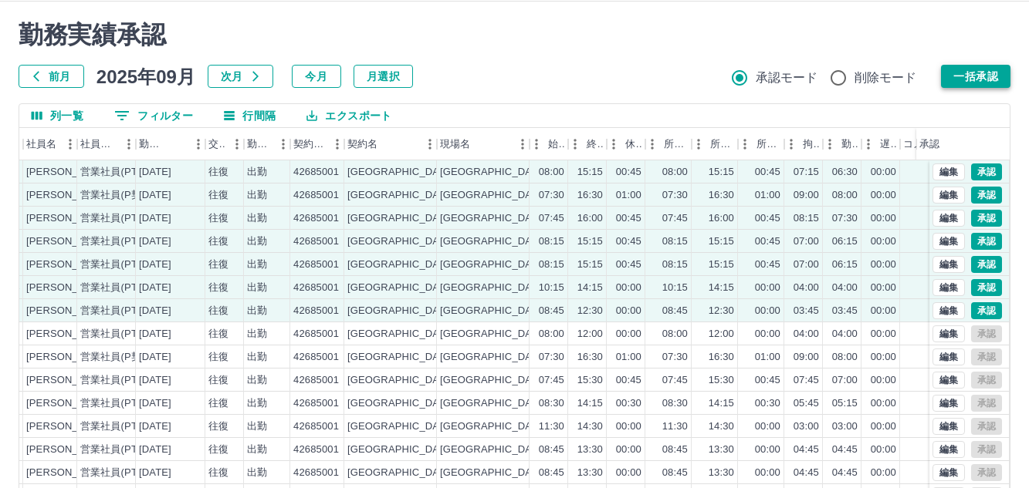
click at [958, 81] on button "一括承認" at bounding box center [975, 76] width 69 height 23
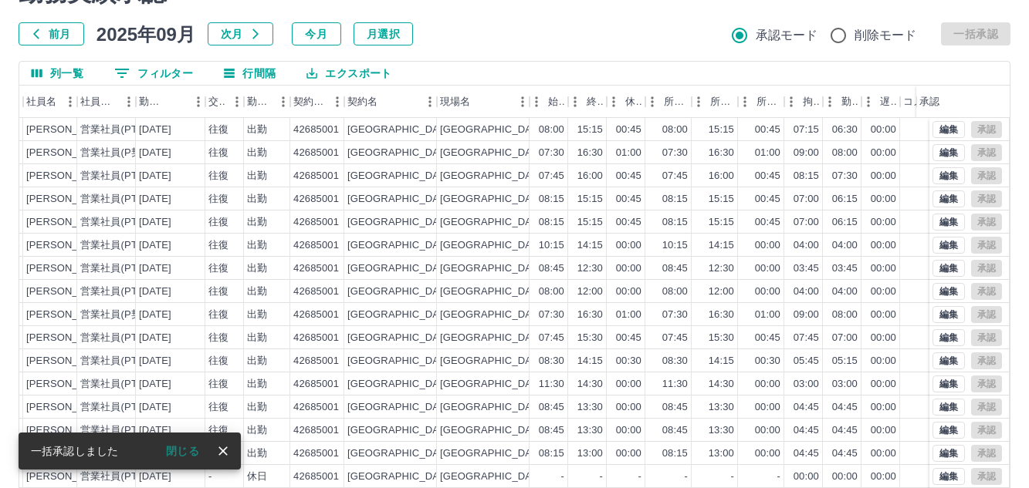
scroll to position [164, 0]
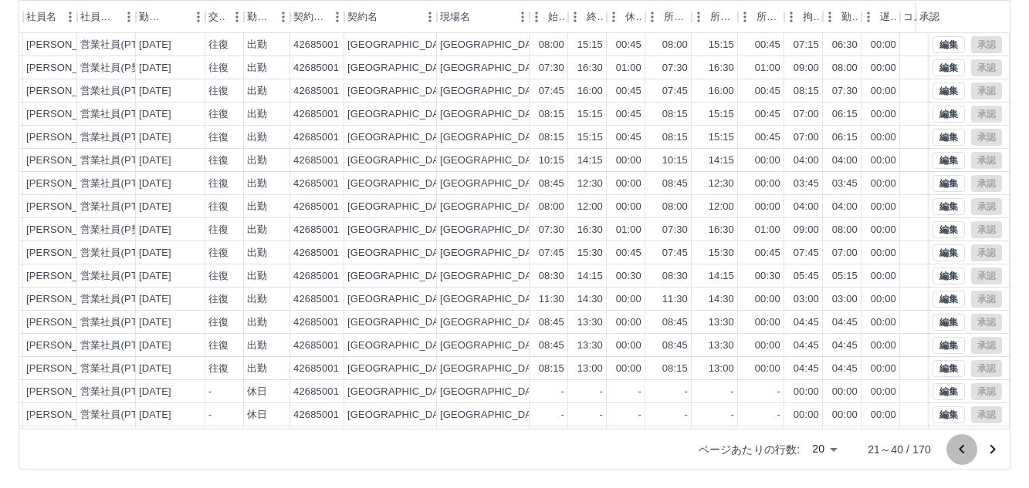
click at [961, 448] on icon "前のページへ" at bounding box center [960, 448] width 5 height 9
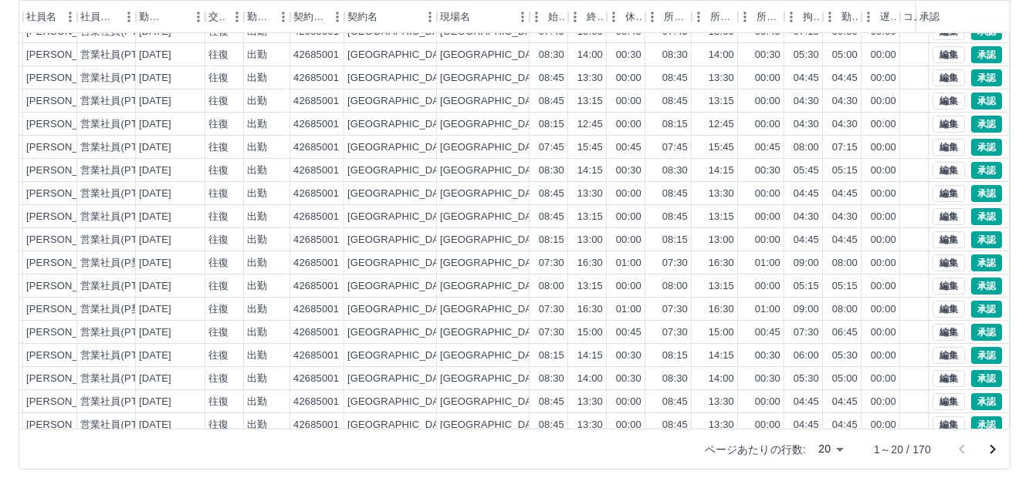
scroll to position [80, 174]
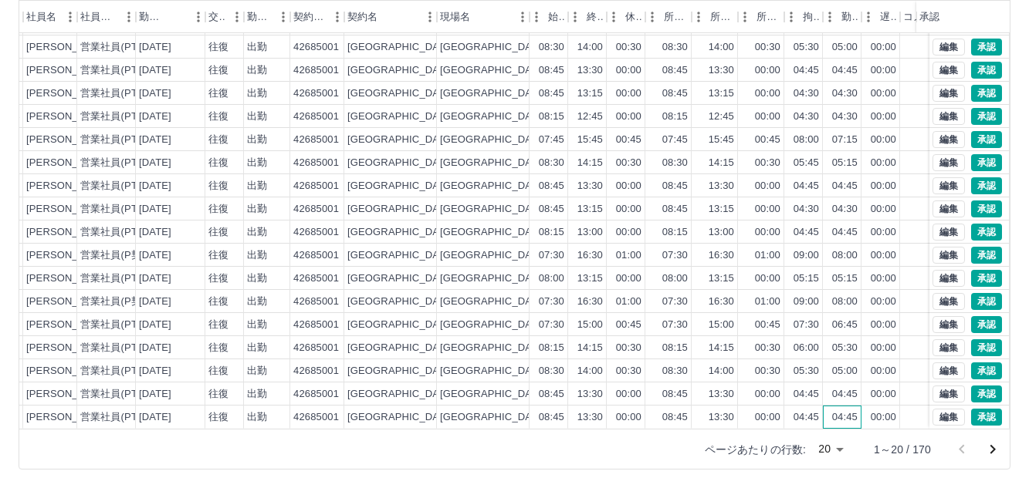
click at [848, 411] on div "04:45" at bounding box center [844, 418] width 25 height 15
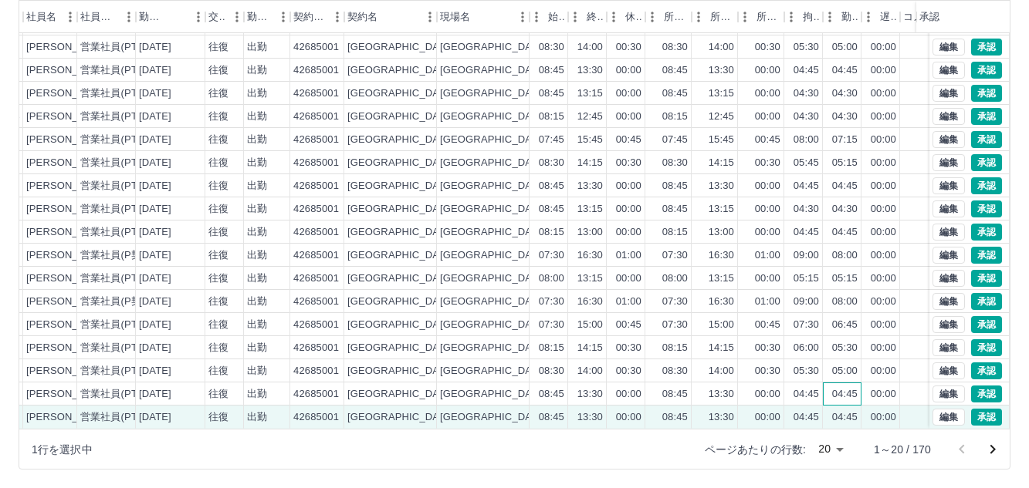
click at [847, 387] on div "04:45" at bounding box center [844, 394] width 25 height 15
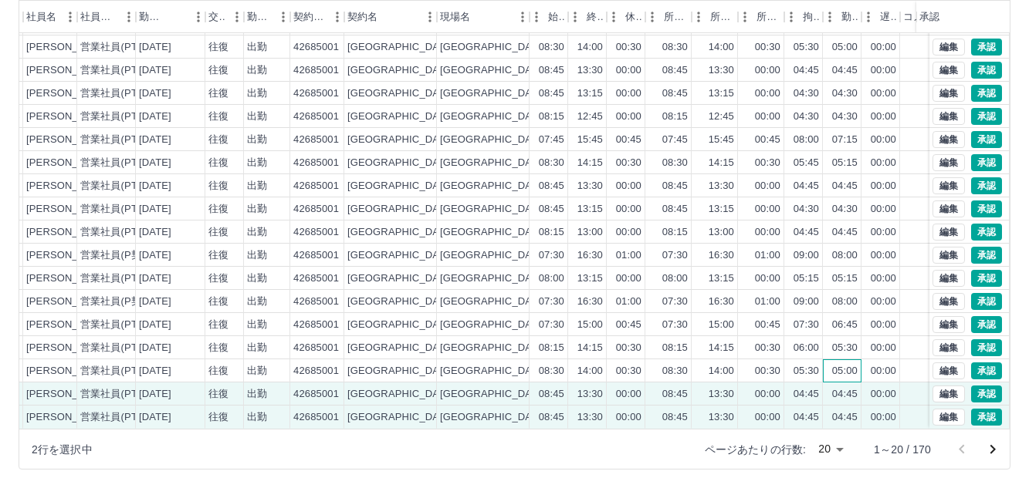
click at [843, 364] on div "05:00" at bounding box center [844, 371] width 25 height 15
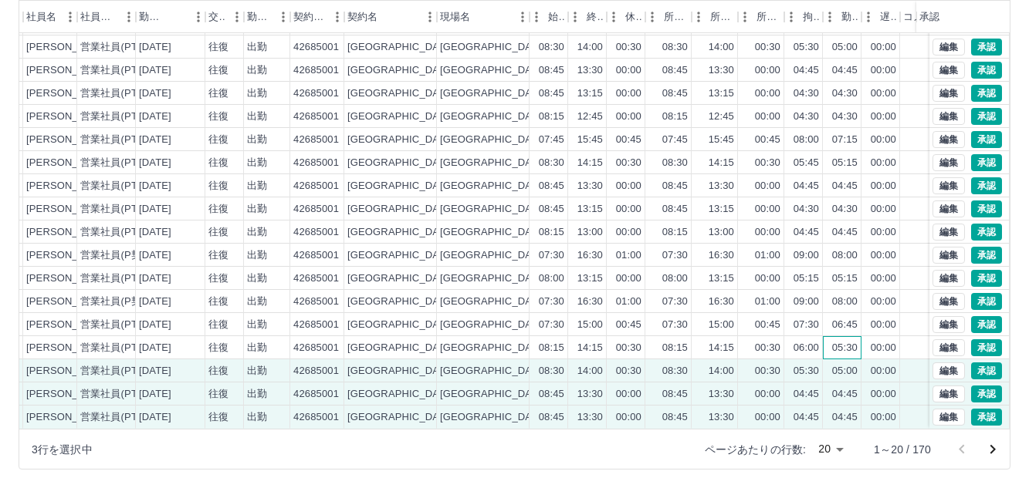
click at [852, 343] on div "05:30" at bounding box center [842, 347] width 39 height 23
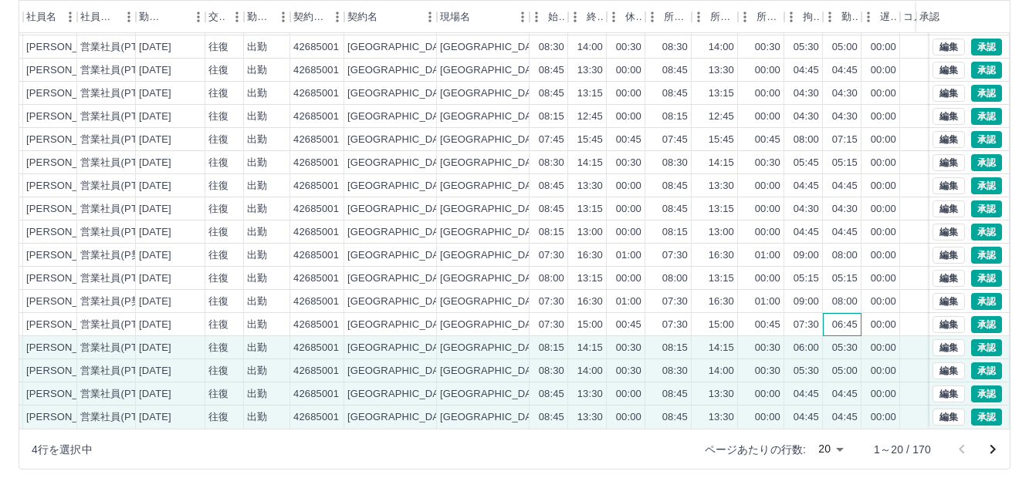
click at [846, 322] on div "06:45" at bounding box center [842, 324] width 39 height 23
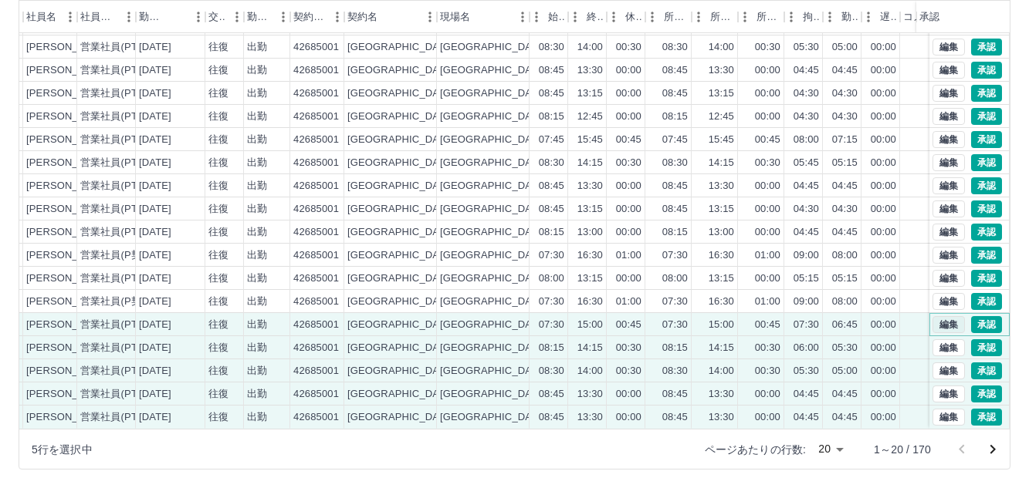
click at [932, 316] on button "編集" at bounding box center [948, 324] width 32 height 17
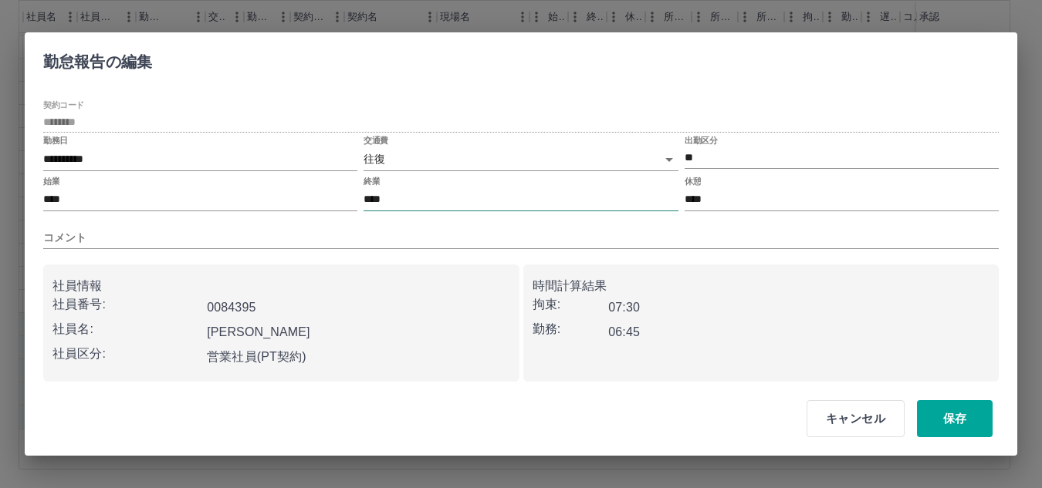
click at [472, 205] on input "****" at bounding box center [520, 200] width 314 height 22
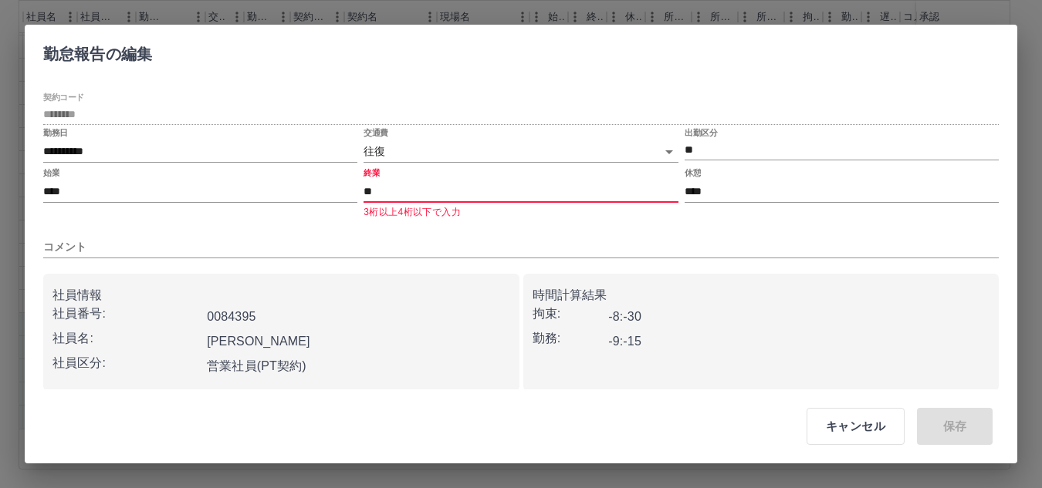
type input "****"
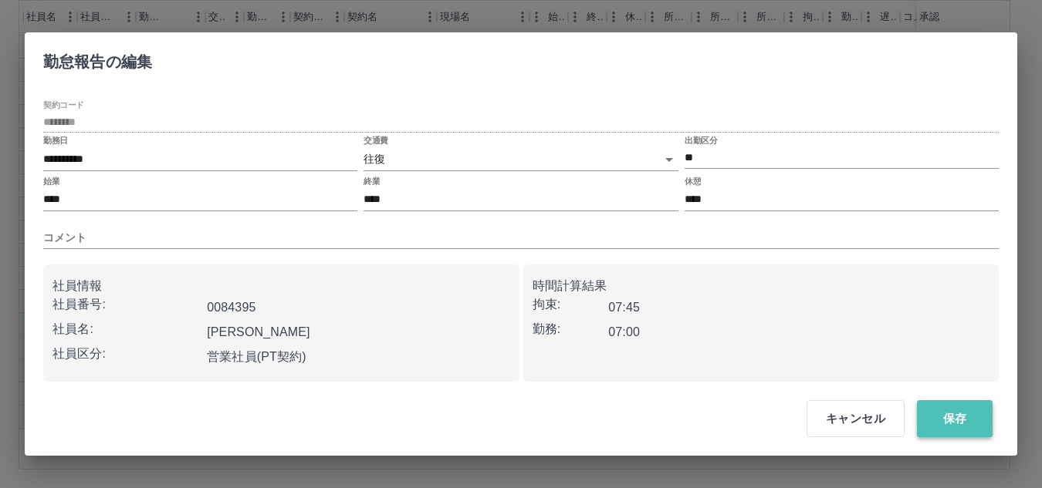
click at [948, 417] on button "保存" at bounding box center [955, 418] width 76 height 37
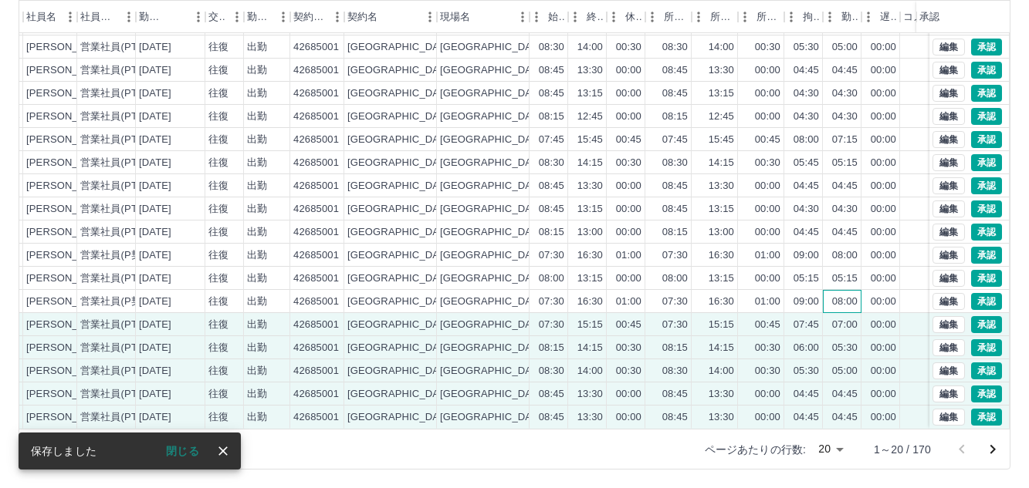
click at [852, 295] on div "08:00" at bounding box center [844, 302] width 25 height 15
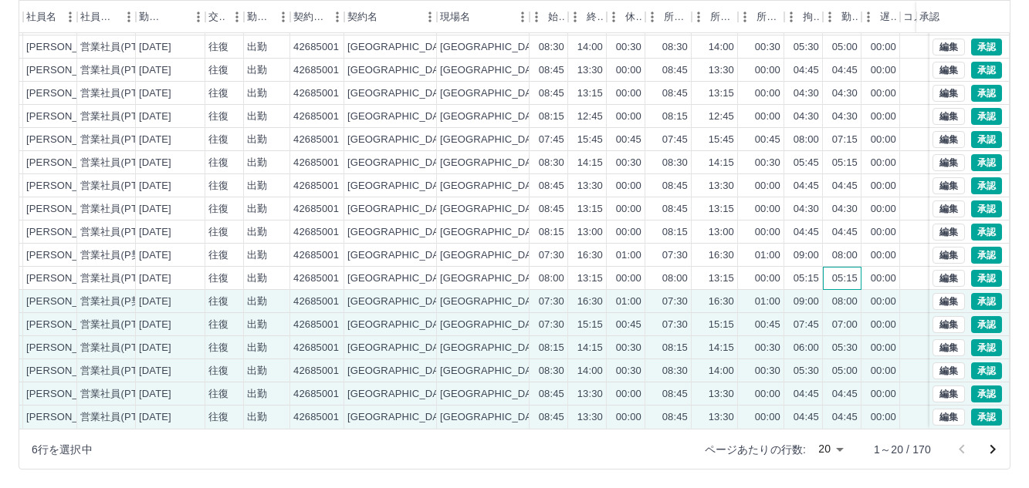
click at [848, 272] on div "05:15" at bounding box center [844, 279] width 25 height 15
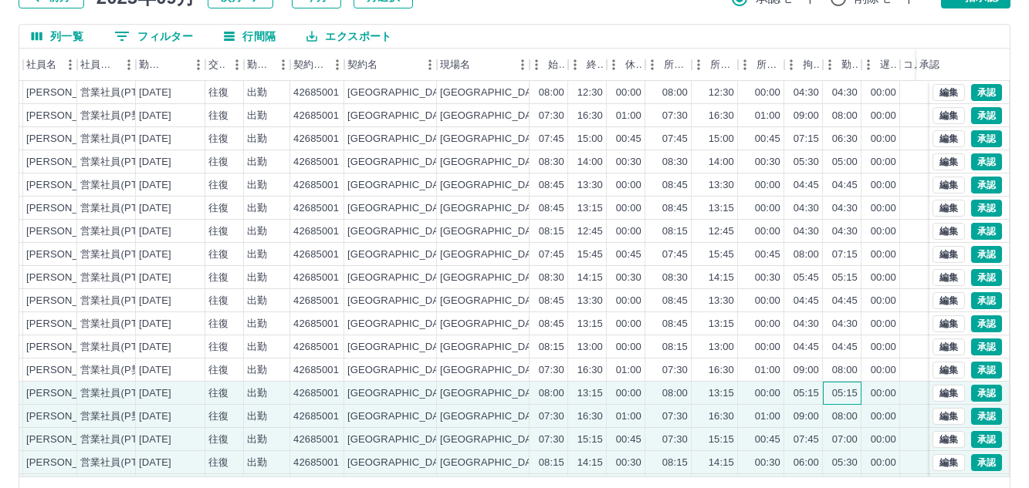
scroll to position [63, 0]
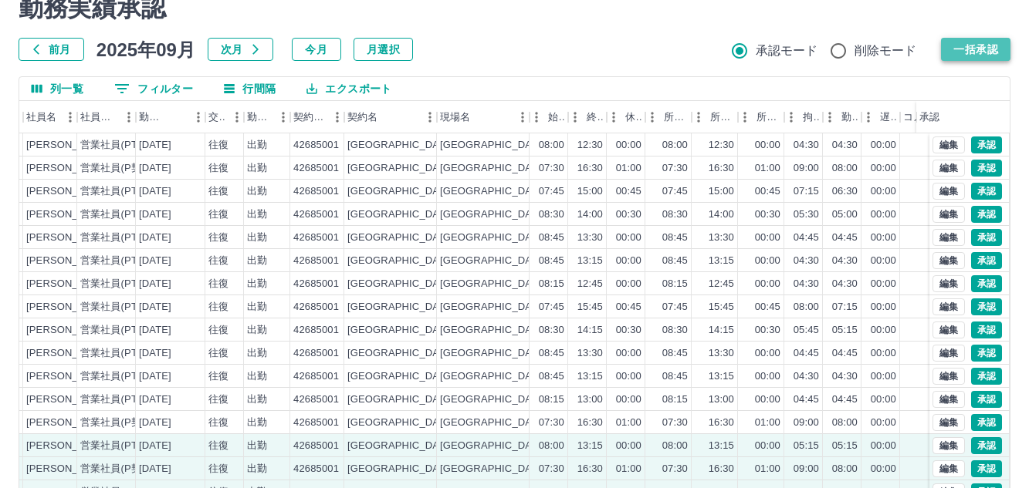
click at [982, 47] on button "一括承認" at bounding box center [975, 49] width 69 height 23
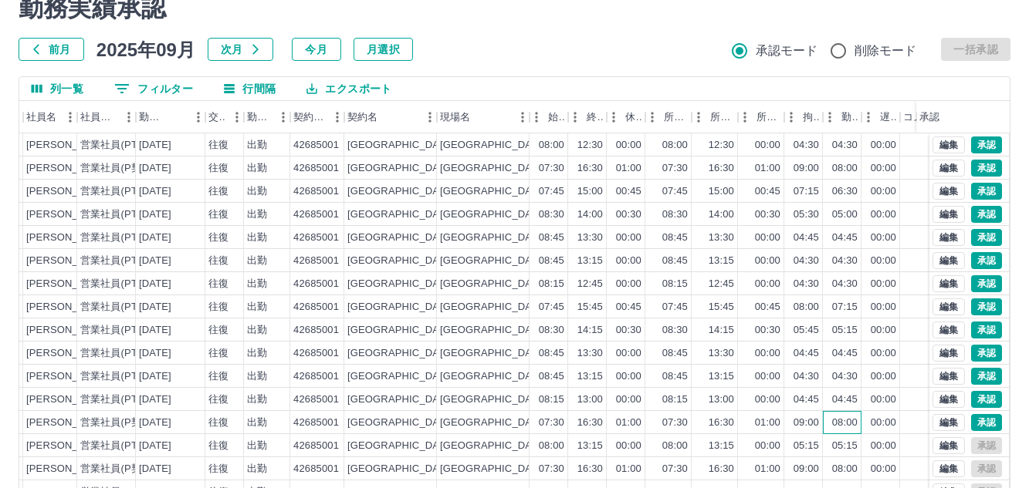
click at [826, 427] on div "08:00" at bounding box center [842, 422] width 39 height 23
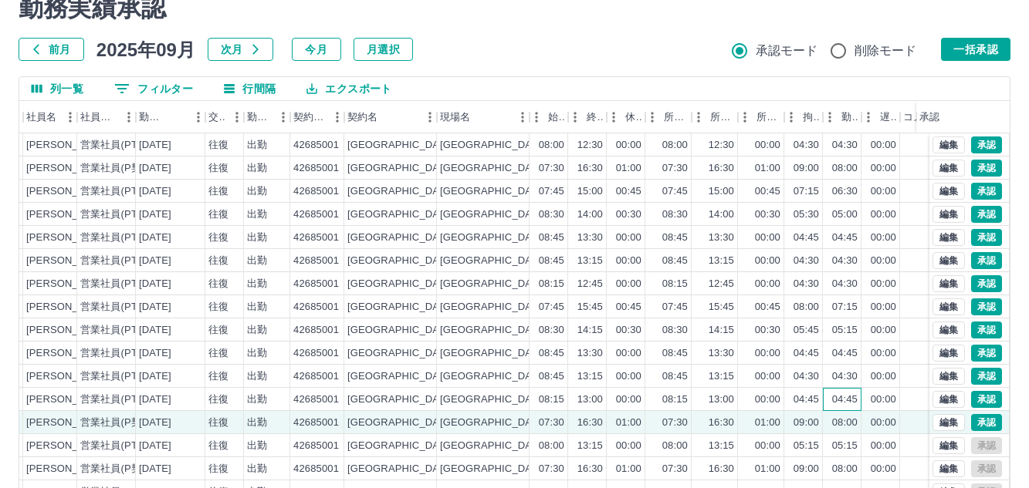
click at [835, 402] on div "04:45" at bounding box center [844, 400] width 25 height 15
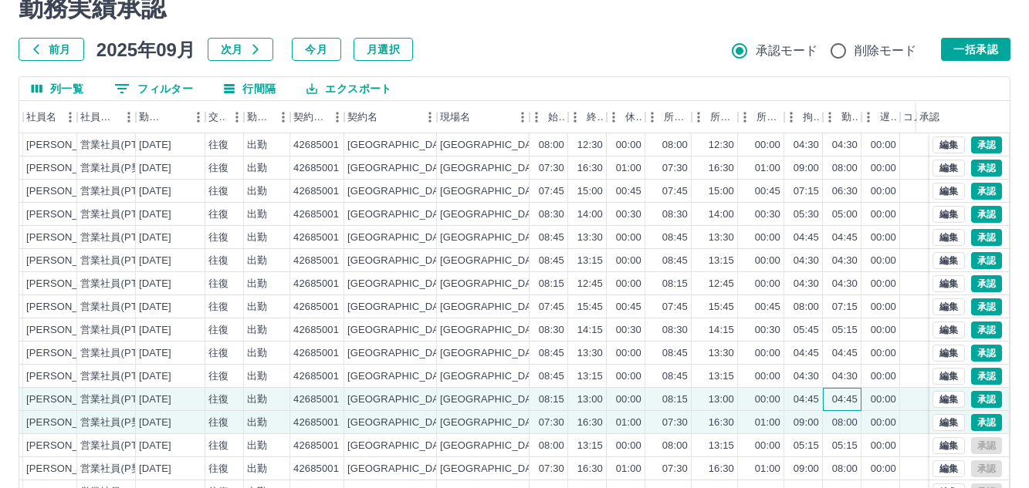
click at [841, 388] on div "04:45" at bounding box center [842, 399] width 39 height 23
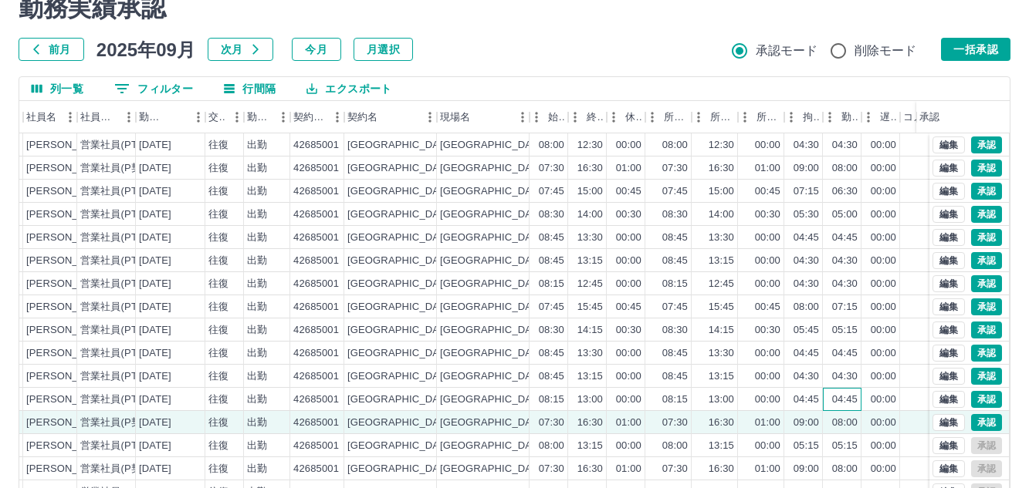
click at [840, 408] on div "04:45" at bounding box center [842, 399] width 39 height 23
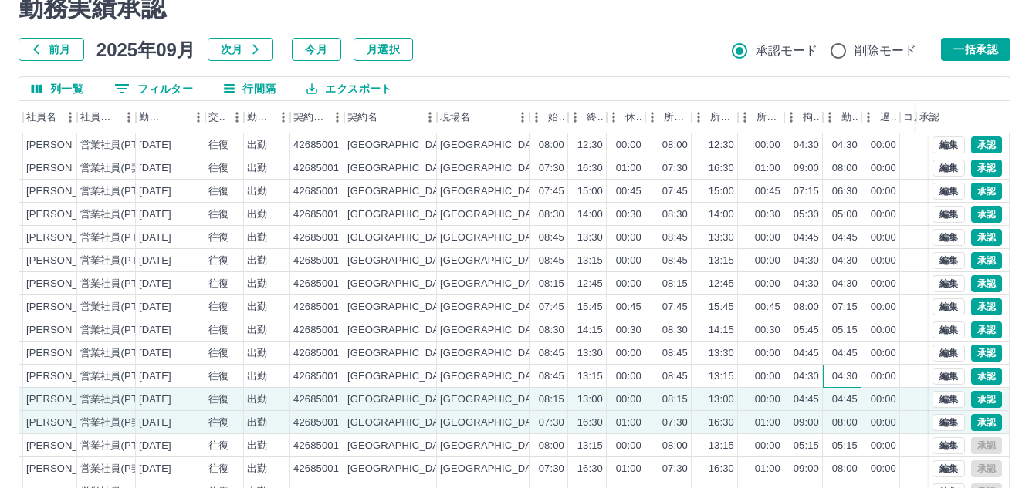
click at [840, 374] on div "04:30" at bounding box center [844, 377] width 25 height 15
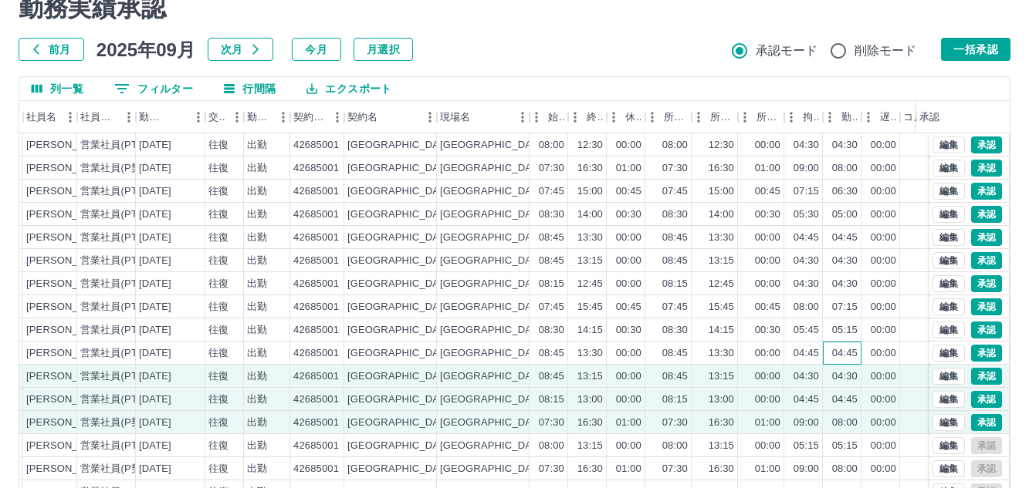
click at [842, 356] on div "04:45" at bounding box center [844, 353] width 25 height 15
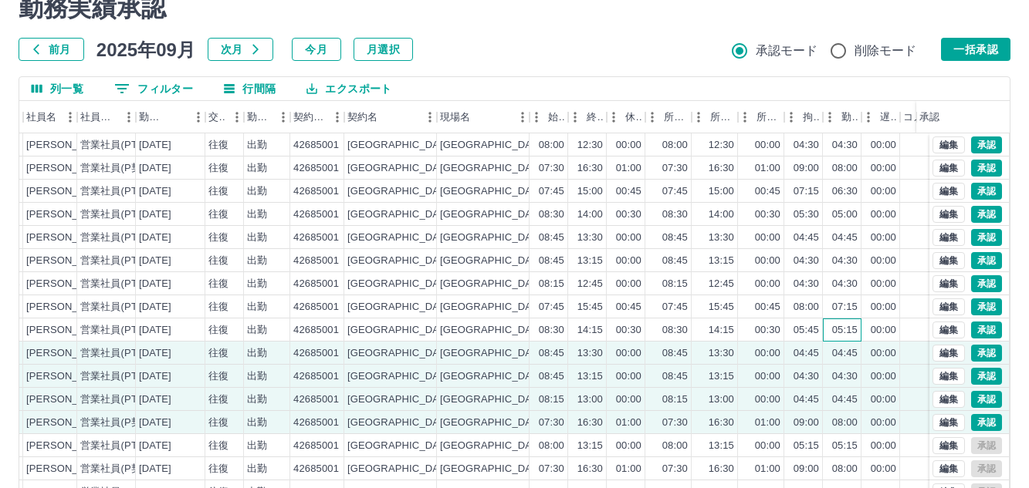
click at [847, 334] on div "05:15" at bounding box center [844, 330] width 25 height 15
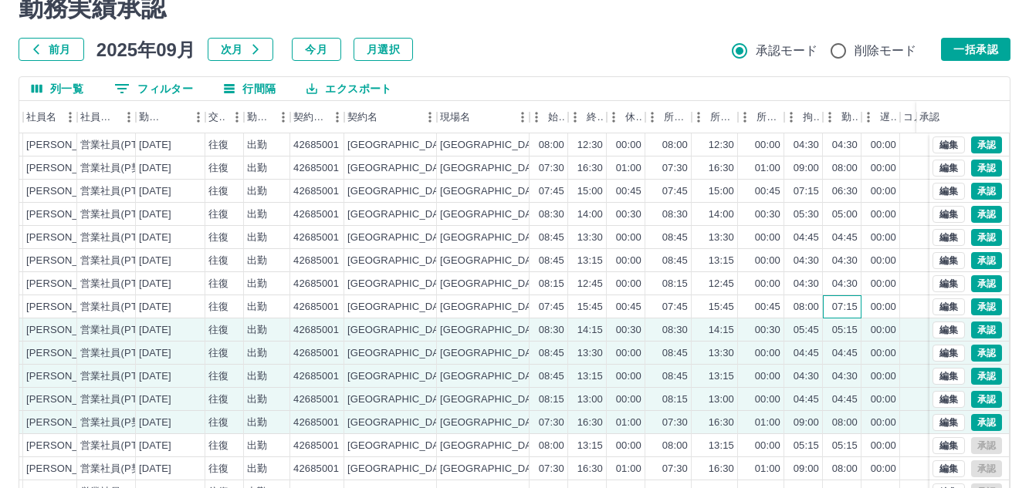
click at [859, 316] on div "07:15" at bounding box center [842, 307] width 39 height 23
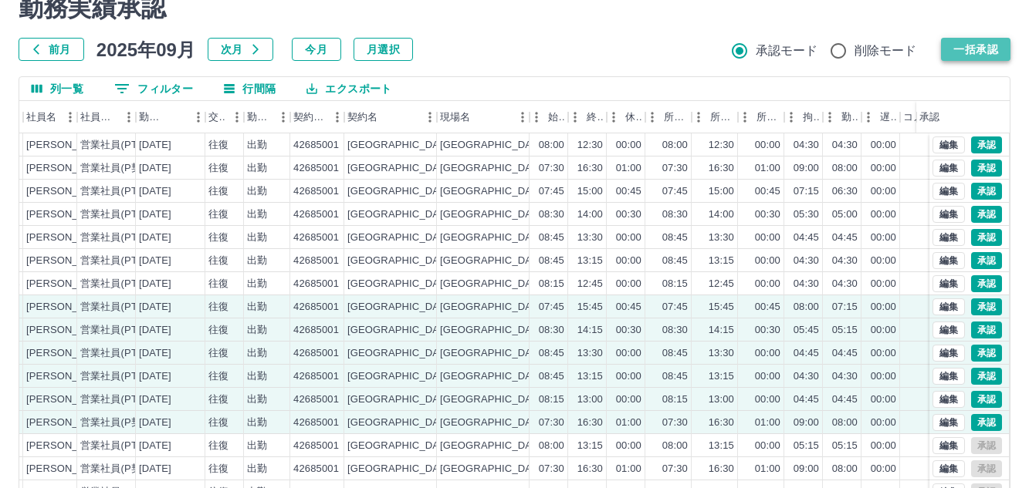
click at [984, 54] on button "一括承認" at bounding box center [975, 49] width 69 height 23
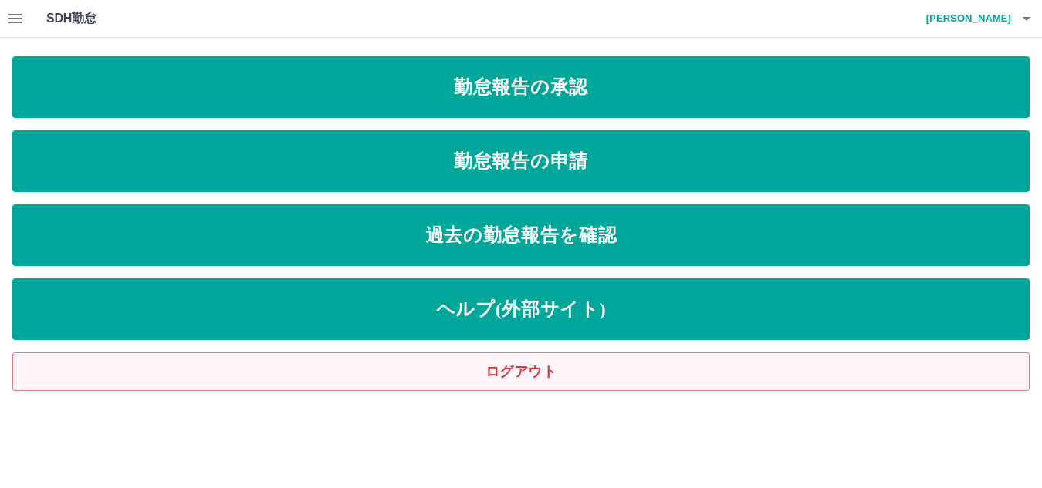
click at [596, 365] on link "ログアウト" at bounding box center [520, 372] width 1017 height 39
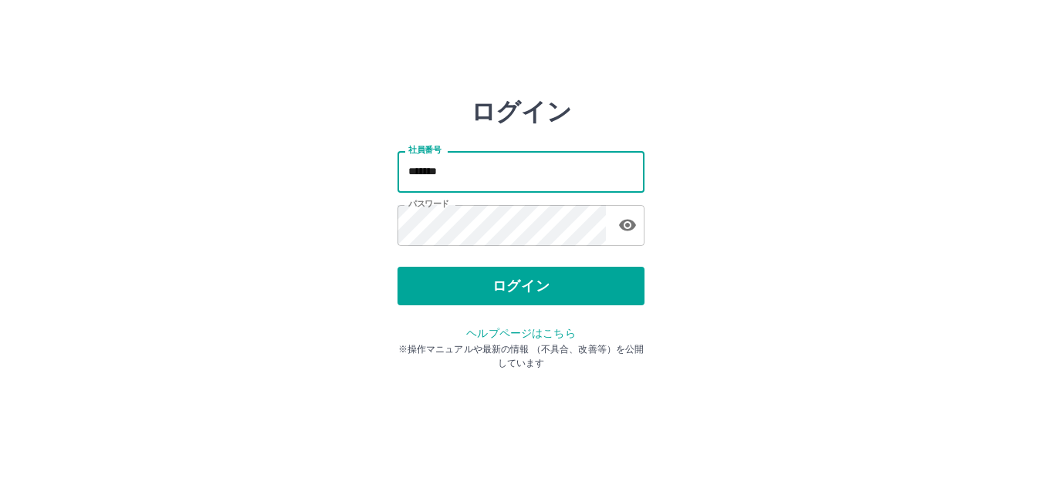
click at [475, 185] on input "*******" at bounding box center [520, 171] width 247 height 41
type input "*******"
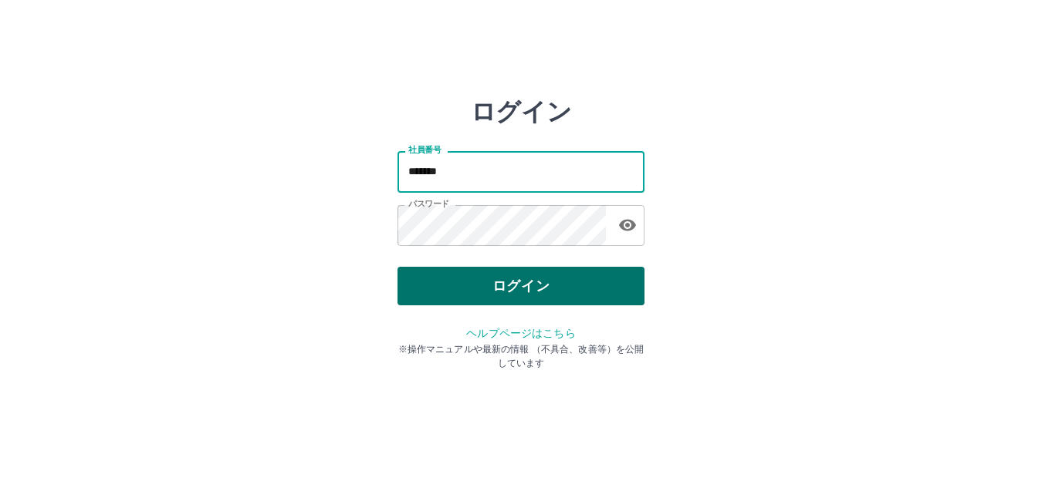
click at [513, 284] on button "ログイン" at bounding box center [520, 286] width 247 height 39
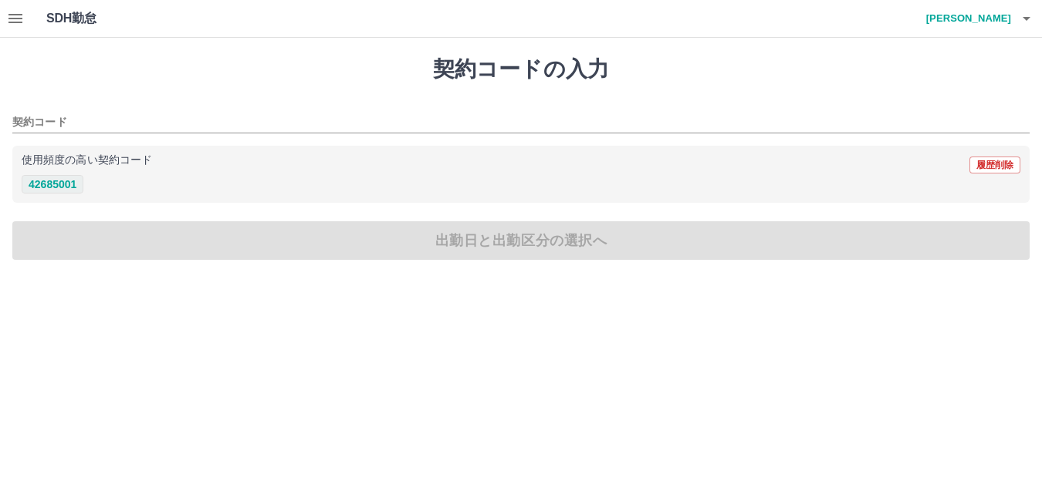
click at [60, 187] on button "42685001" at bounding box center [53, 184] width 62 height 19
type input "********"
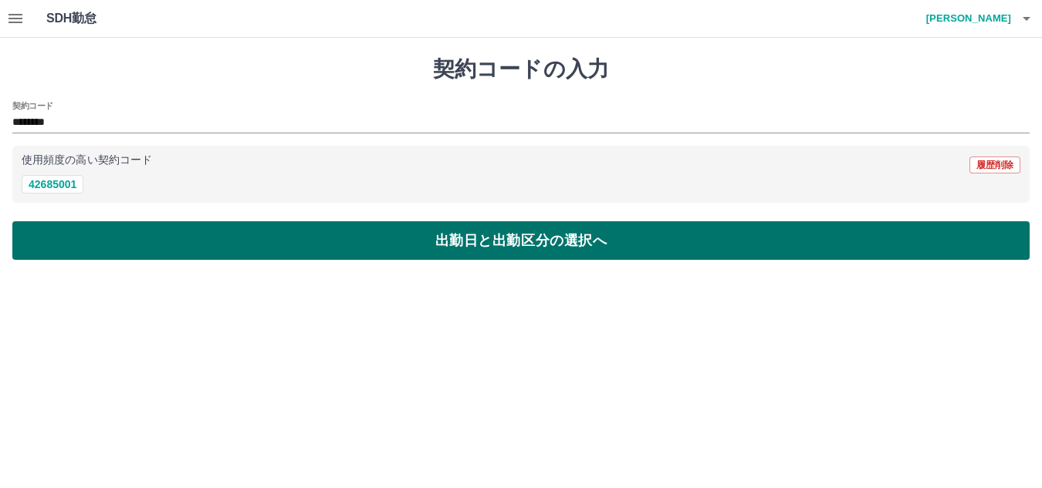
click at [79, 239] on button "出勤日と出勤区分の選択へ" at bounding box center [520, 240] width 1017 height 39
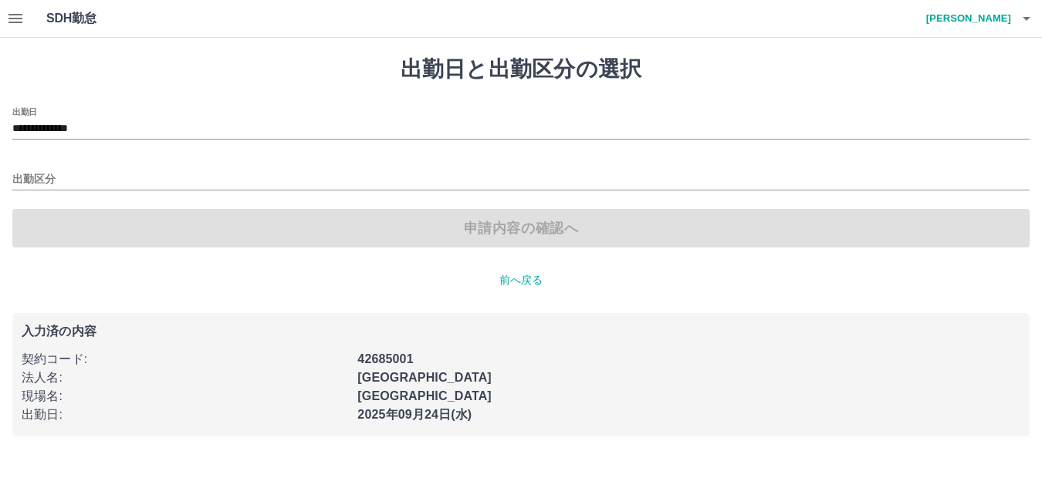
click at [83, 118] on div "**********" at bounding box center [520, 123] width 1017 height 32
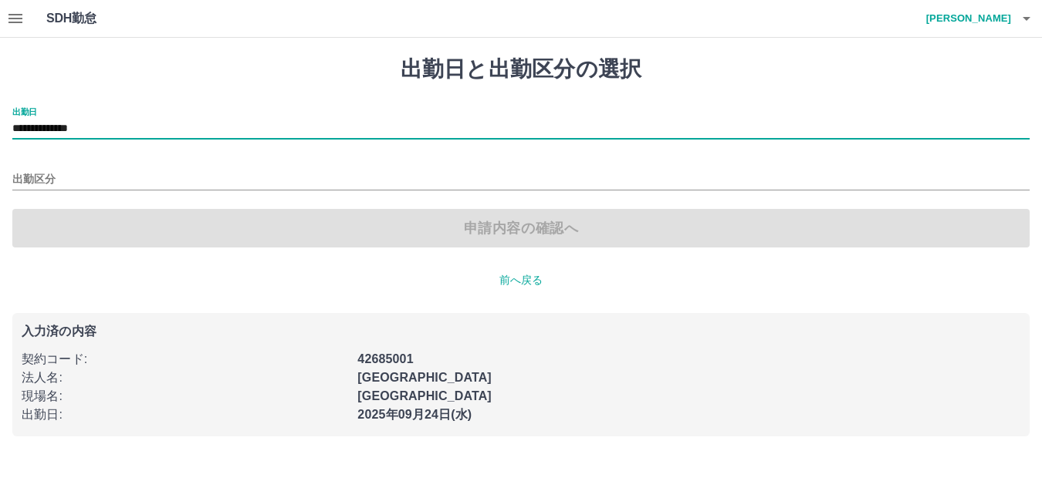
click at [86, 131] on input "**********" at bounding box center [520, 129] width 1017 height 19
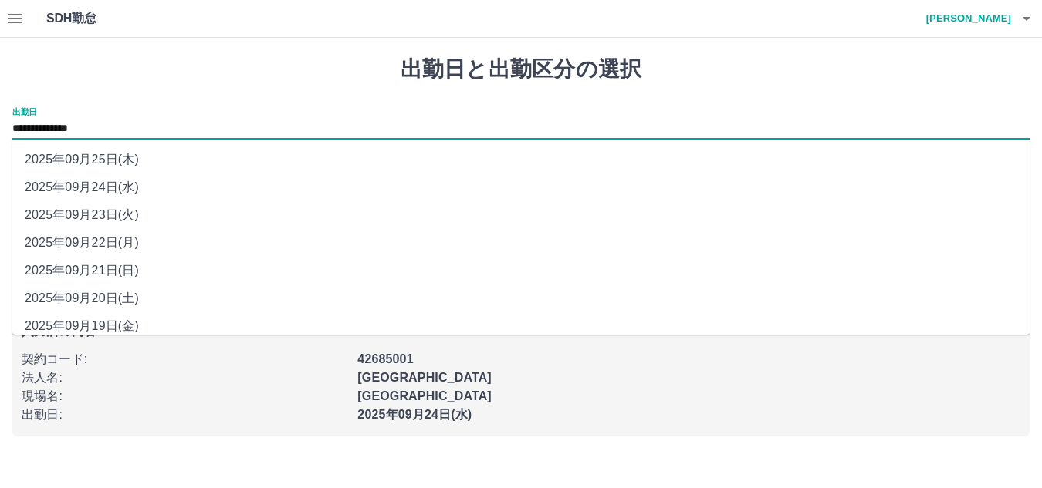
click at [148, 320] on li "2025年09月19日(金)" at bounding box center [520, 327] width 1017 height 28
type input "**********"
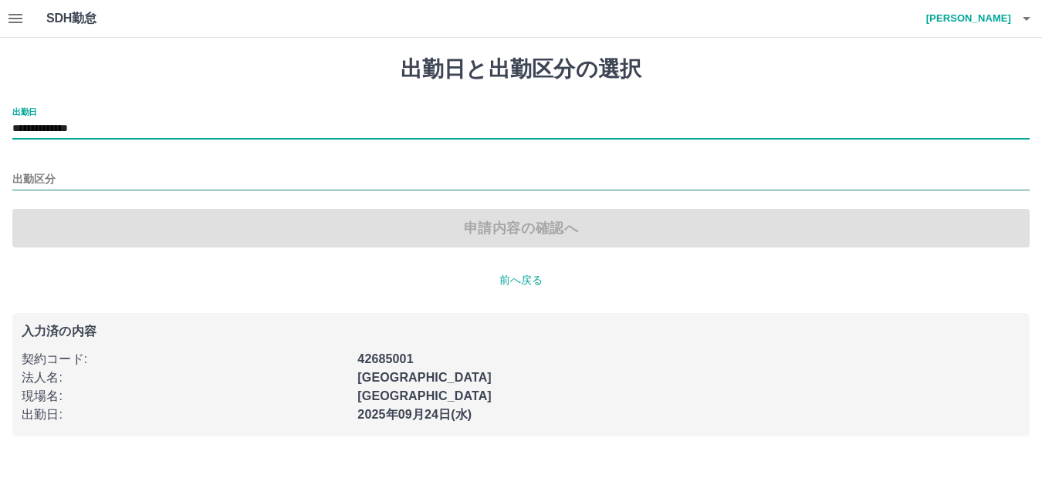
click at [91, 184] on input "出勤区分" at bounding box center [520, 180] width 1017 height 19
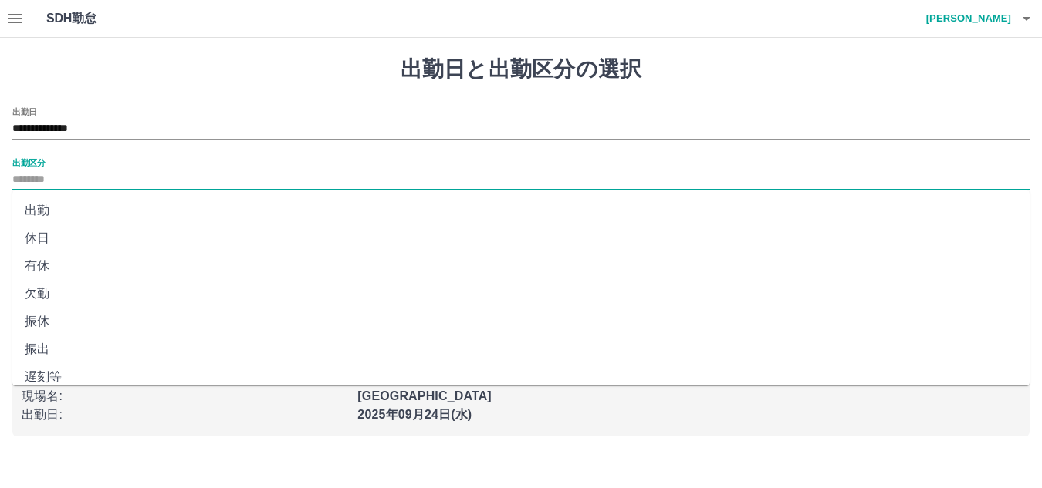
click at [66, 213] on li "出勤" at bounding box center [520, 211] width 1017 height 28
type input "**"
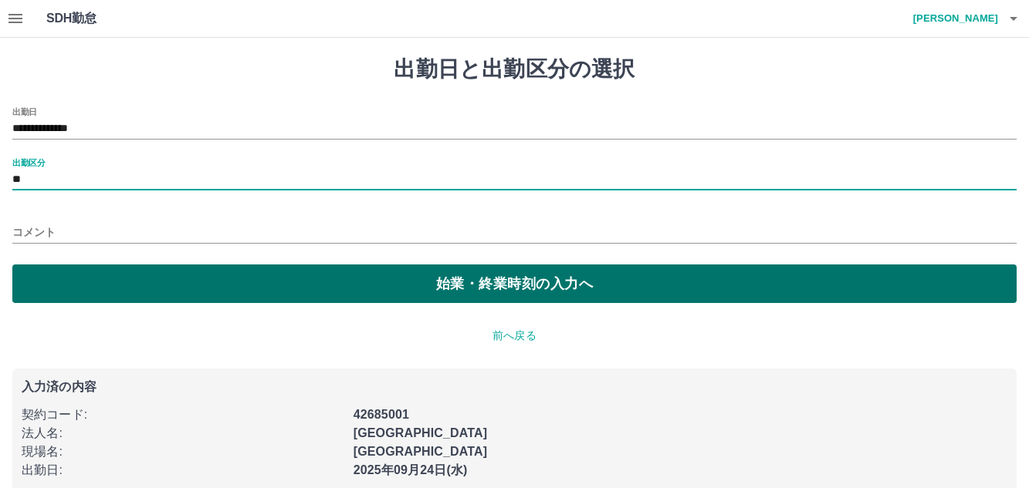
click at [218, 287] on button "始業・終業時刻の入力へ" at bounding box center [514, 284] width 1004 height 39
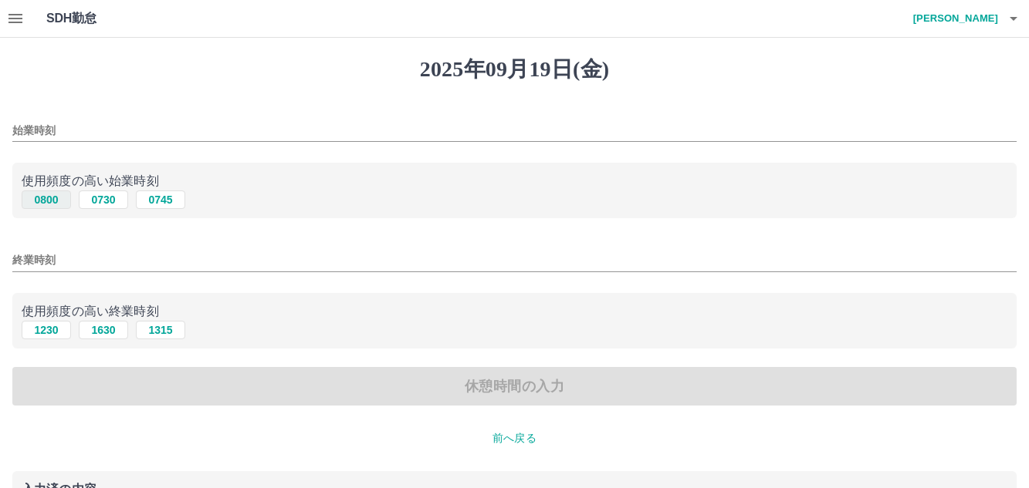
click at [42, 207] on button "0800" at bounding box center [46, 200] width 49 height 19
type input "****"
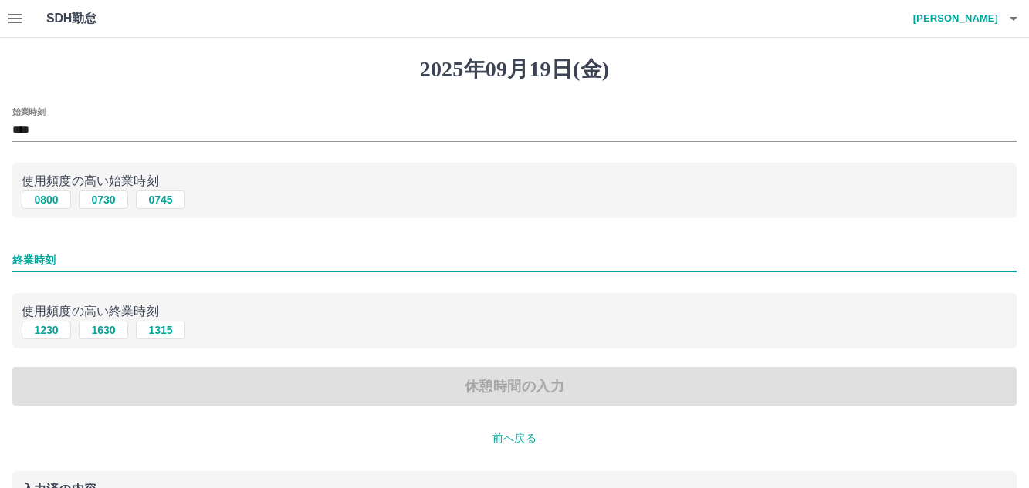
click at [151, 269] on input "終業時刻" at bounding box center [514, 260] width 1004 height 22
type input "****"
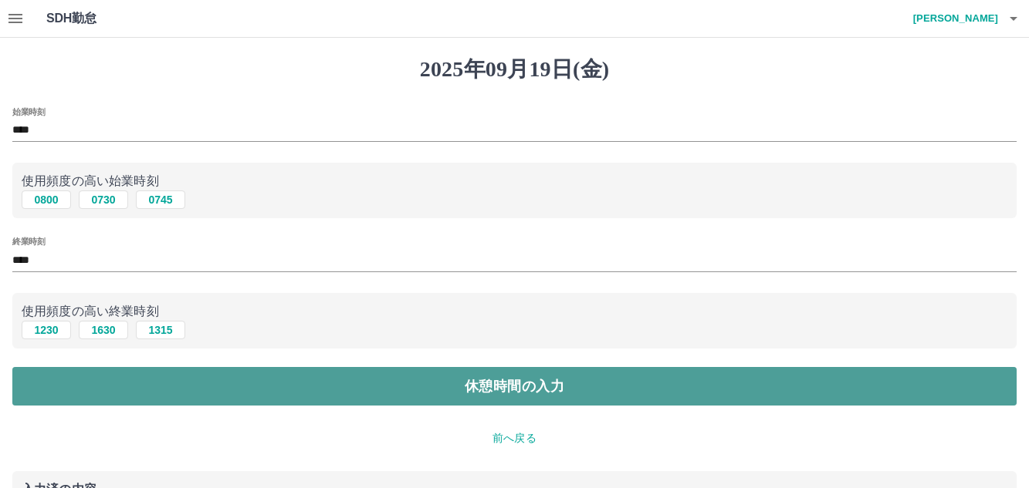
click at [260, 378] on button "休憩時間の入力" at bounding box center [514, 386] width 1004 height 39
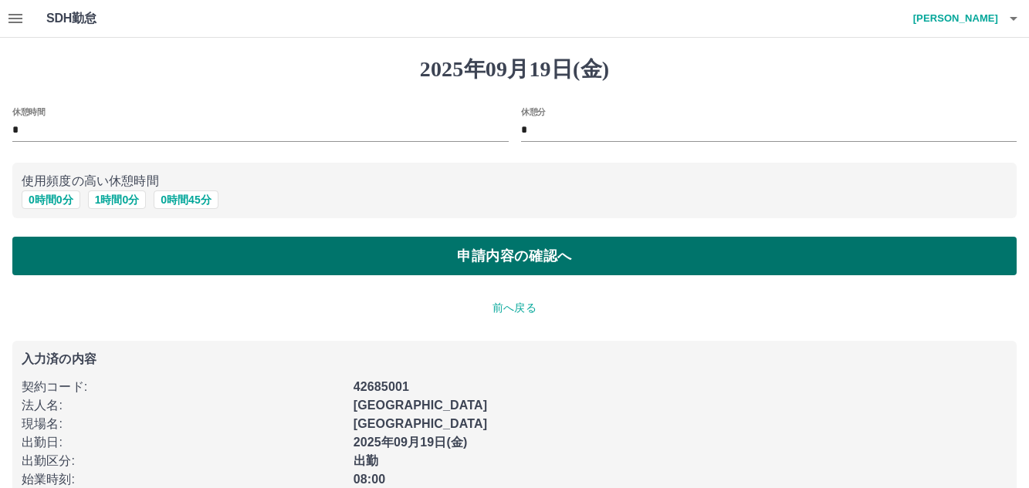
click at [238, 268] on button "申請内容の確認へ" at bounding box center [514, 256] width 1004 height 39
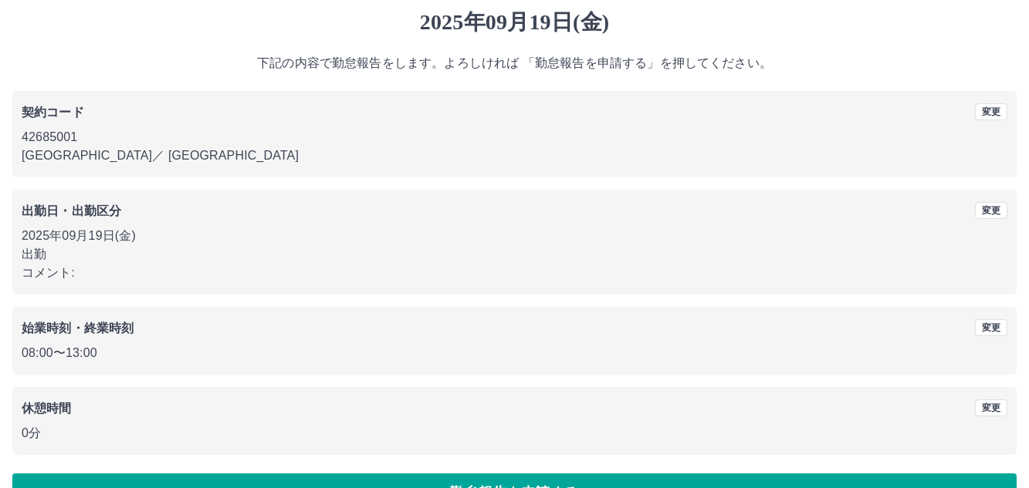
scroll to position [90, 0]
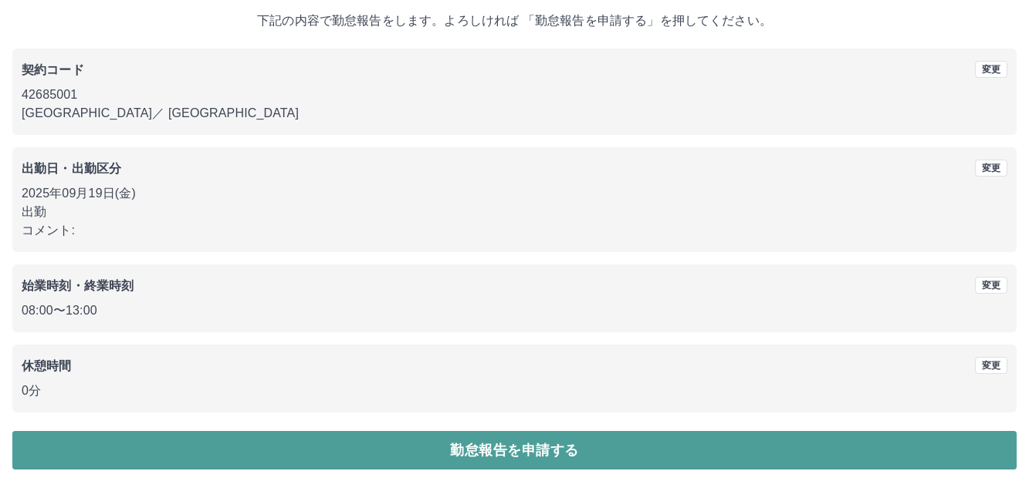
click at [255, 438] on button "勤怠報告を申請する" at bounding box center [514, 450] width 1004 height 39
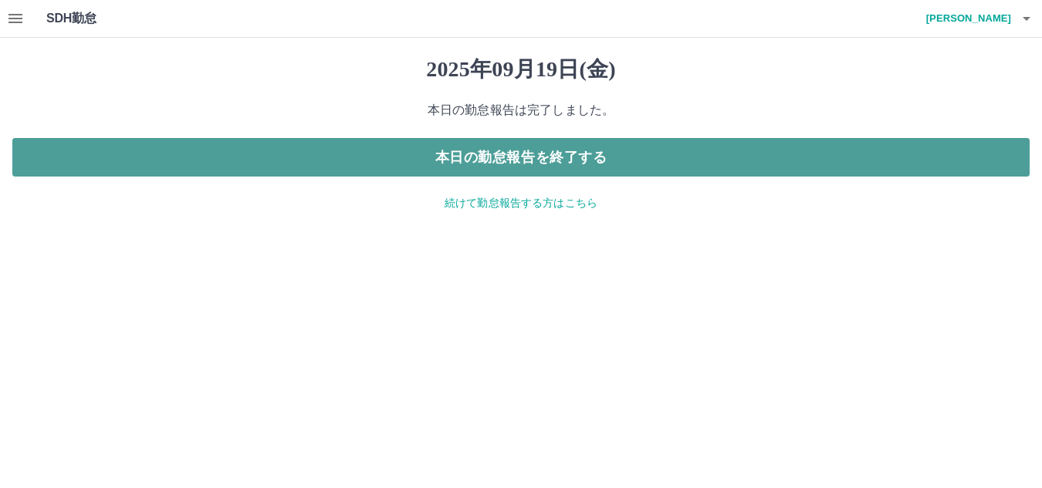
click at [463, 164] on button "本日の勤怠報告を終了する" at bounding box center [520, 157] width 1017 height 39
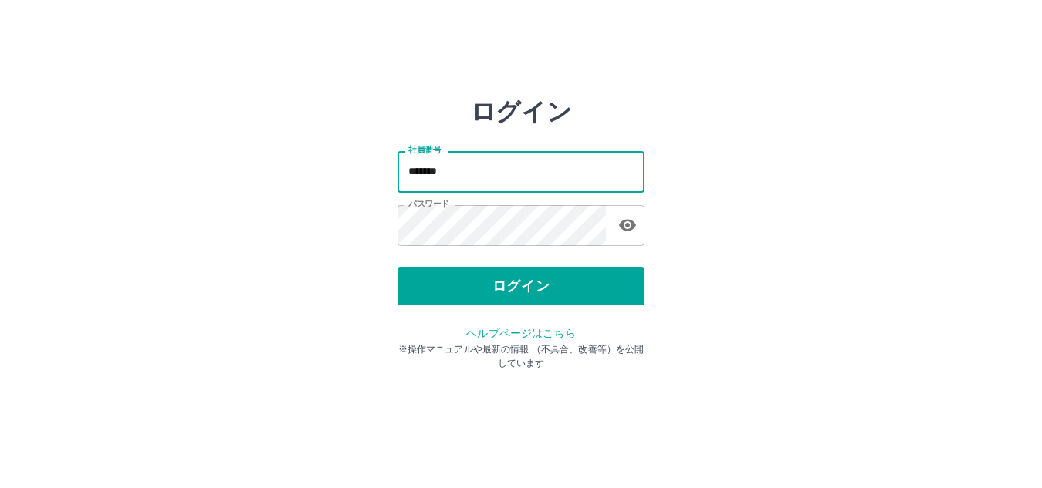
drag, startPoint x: 0, startPoint y: 0, endPoint x: 463, endPoint y: 164, distance: 491.3
click at [463, 164] on input "*******" at bounding box center [520, 171] width 247 height 41
type input "*******"
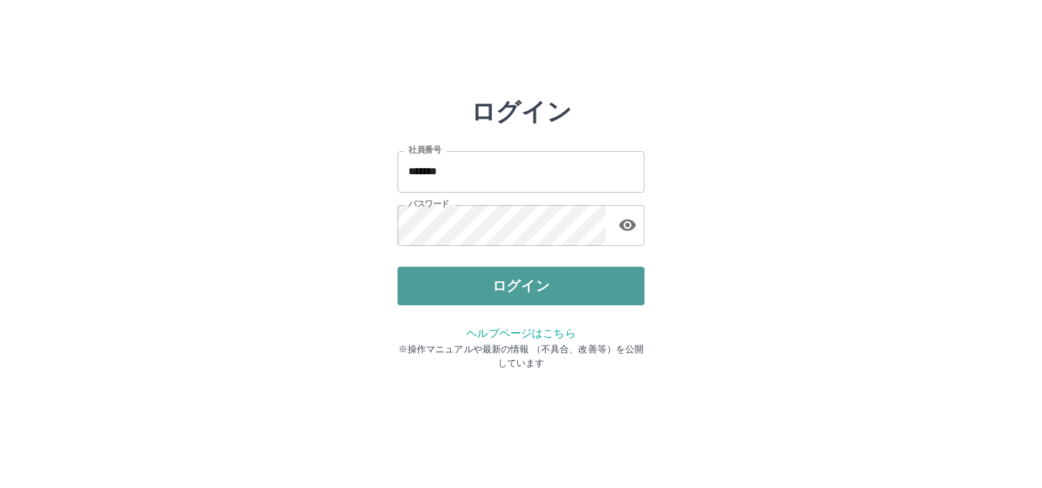
click at [569, 269] on button "ログイン" at bounding box center [520, 286] width 247 height 39
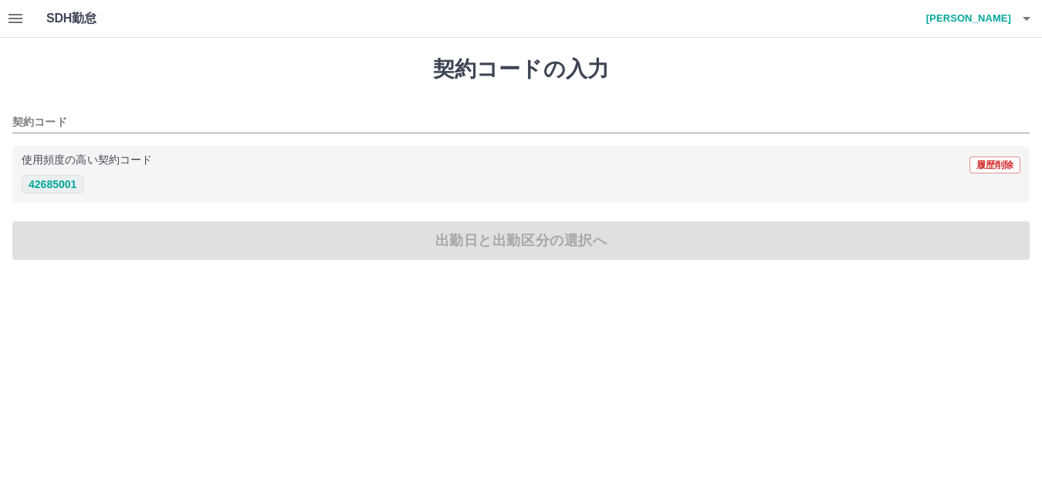
click at [59, 188] on button "42685001" at bounding box center [53, 184] width 62 height 19
type input "********"
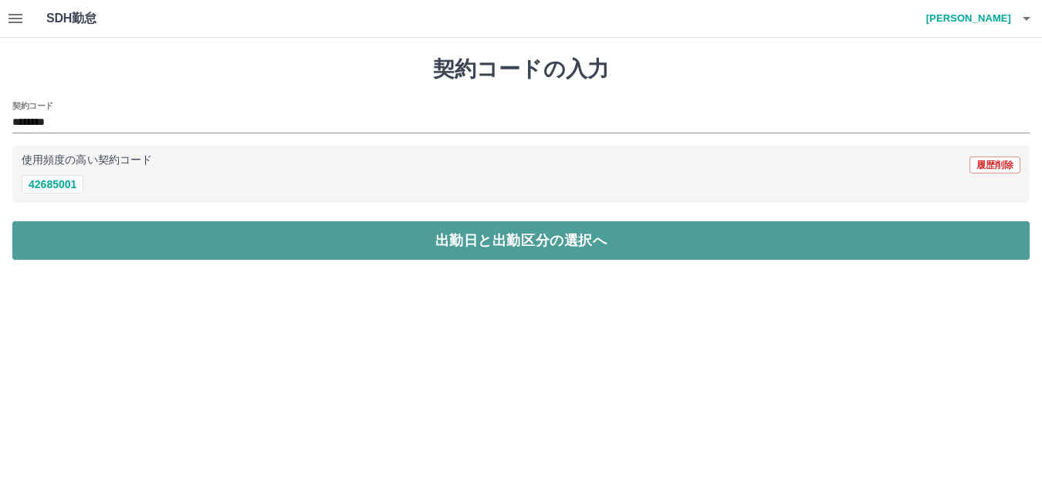
click at [59, 222] on button "出勤日と出勤区分の選択へ" at bounding box center [520, 240] width 1017 height 39
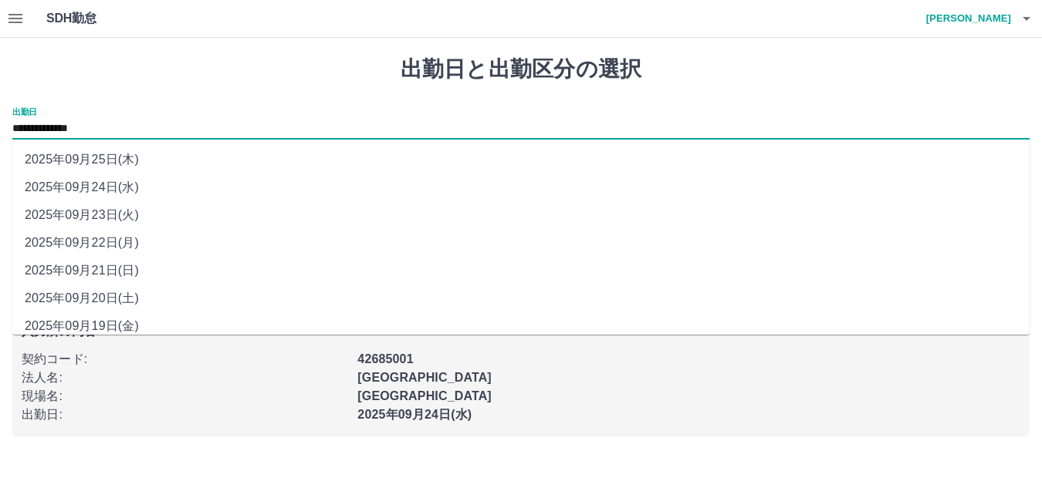
click at [103, 130] on input "**********" at bounding box center [520, 129] width 1017 height 19
click at [97, 321] on li "2025年09月19日(金)" at bounding box center [520, 327] width 1017 height 28
type input "**********"
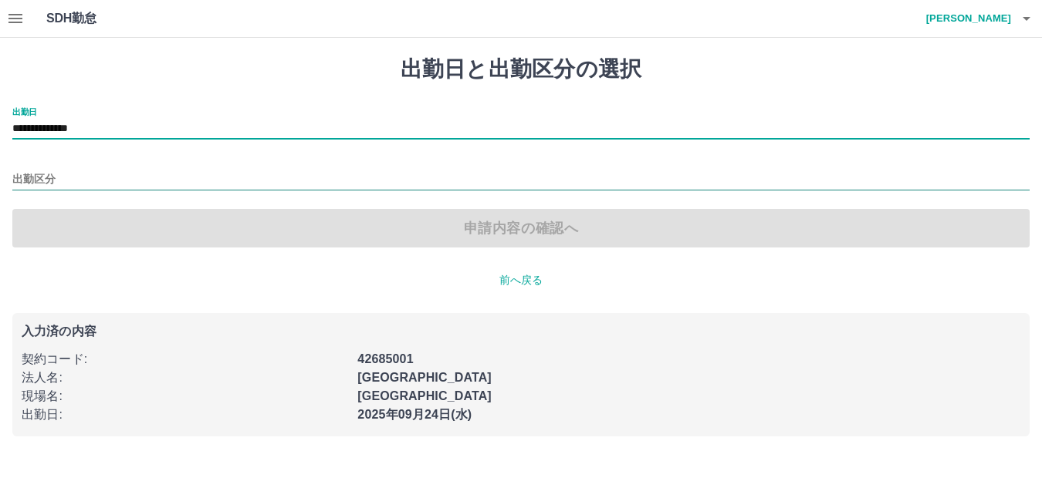
click at [29, 180] on input "出勤区分" at bounding box center [520, 180] width 1017 height 19
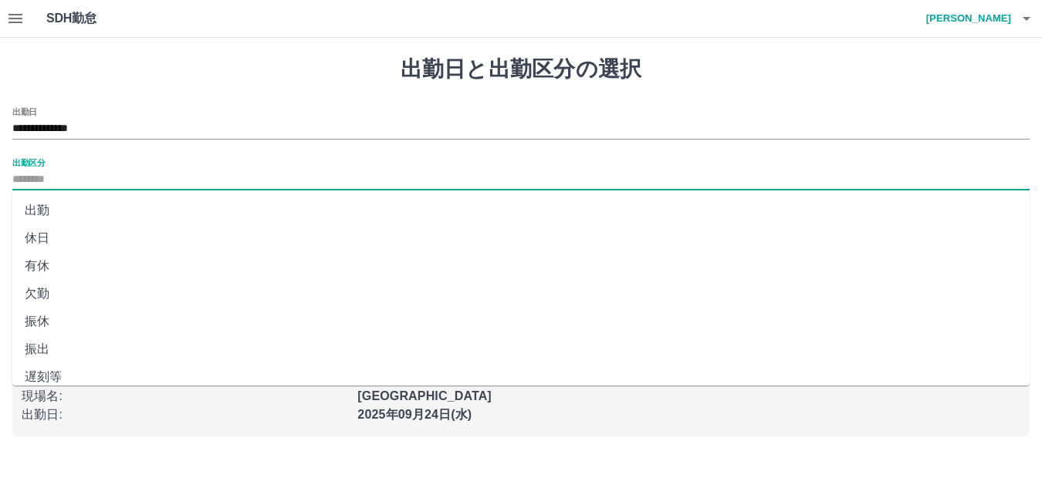
click at [32, 214] on li "出勤" at bounding box center [520, 211] width 1017 height 28
type input "**"
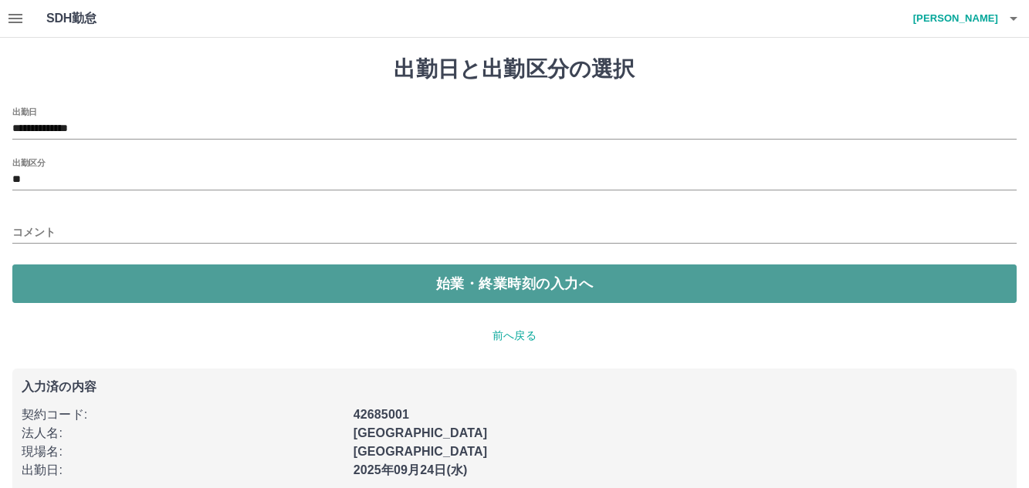
click at [52, 289] on button "始業・終業時刻の入力へ" at bounding box center [514, 284] width 1004 height 39
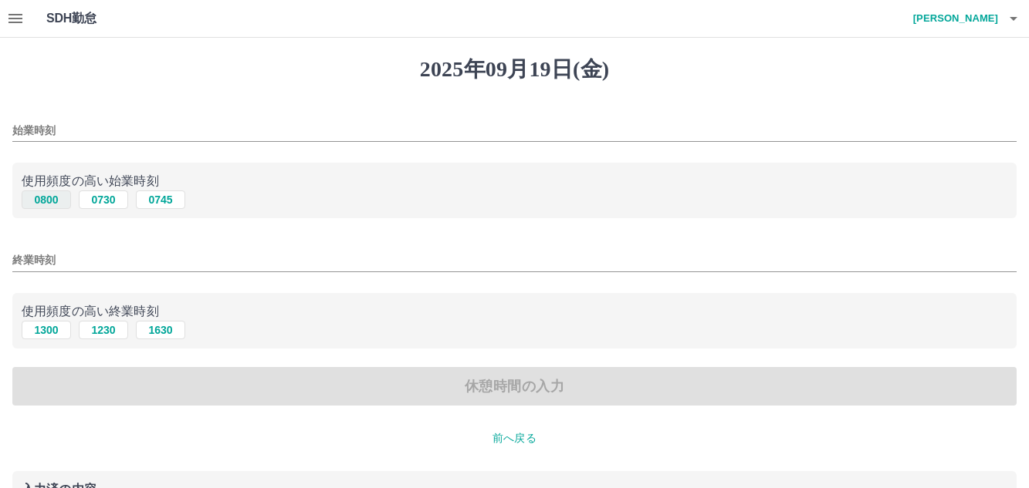
click at [40, 204] on button "0800" at bounding box center [46, 200] width 49 height 19
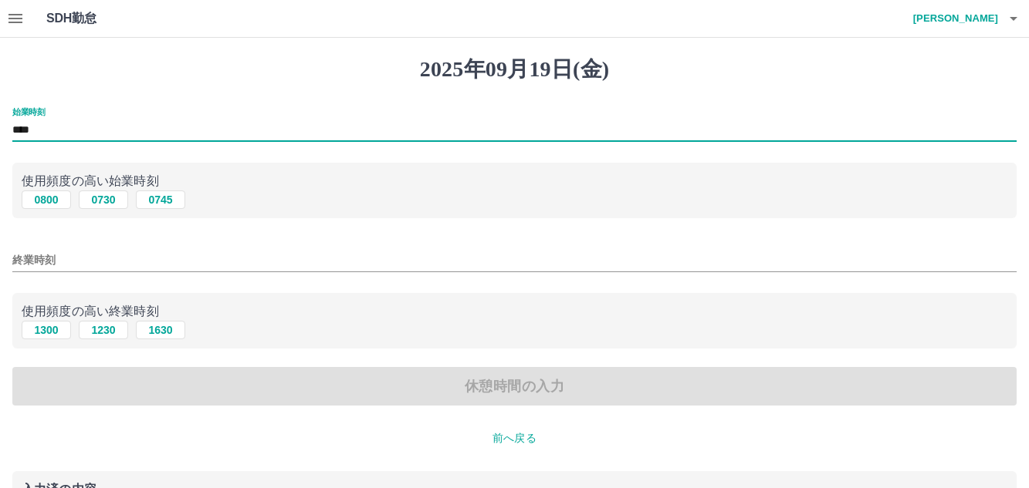
click at [74, 122] on input "****" at bounding box center [514, 131] width 1004 height 22
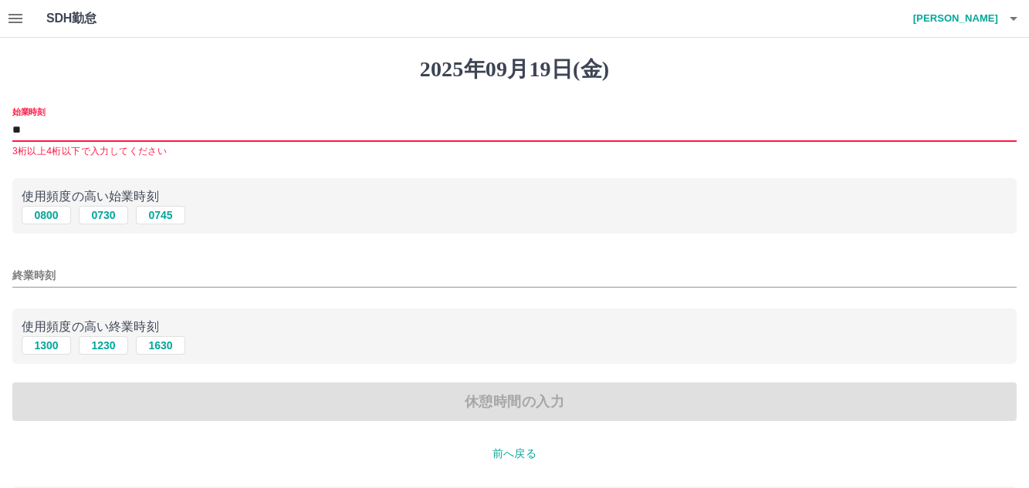
type input "****"
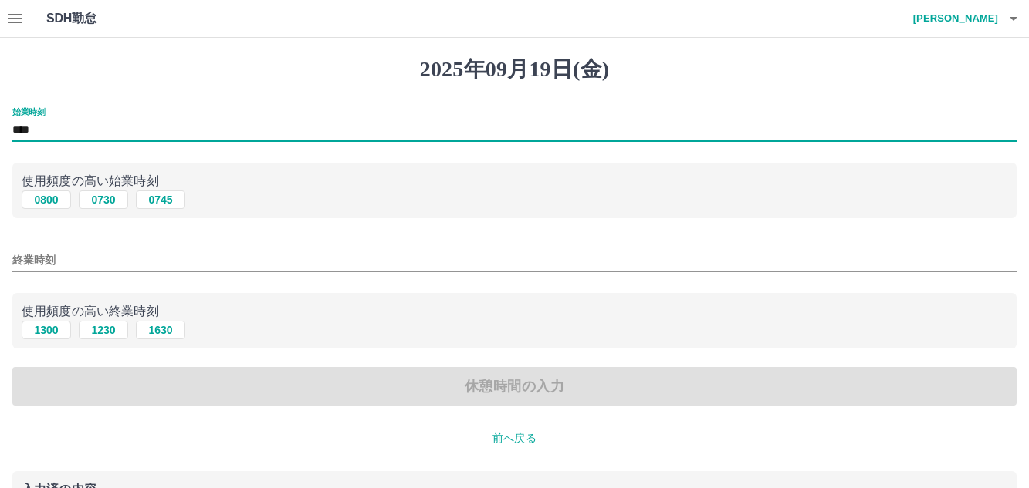
click at [108, 252] on input "終業時刻" at bounding box center [514, 260] width 1004 height 22
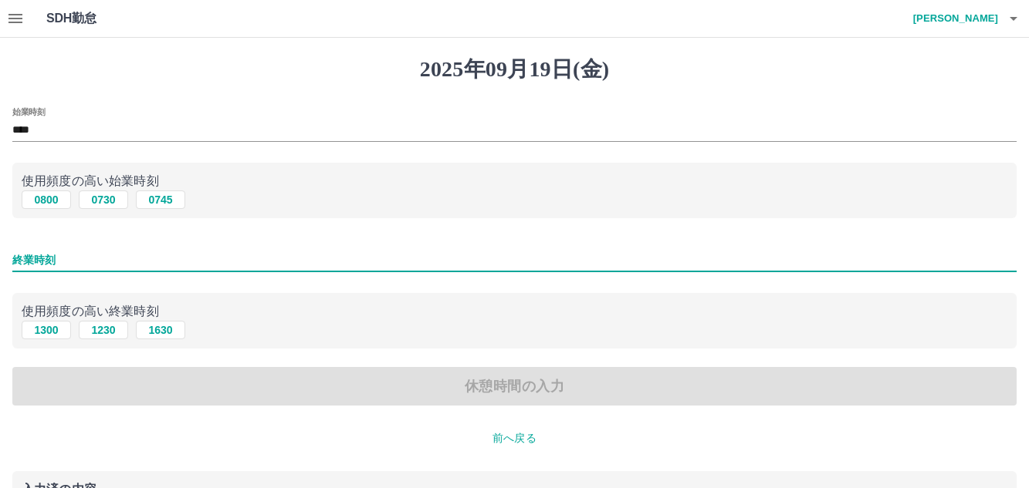
type input "****"
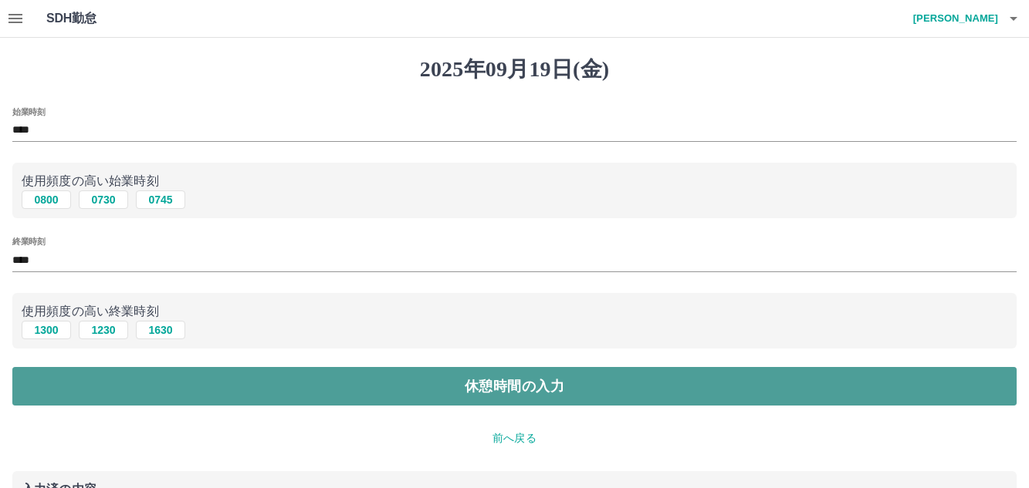
click at [111, 383] on button "休憩時間の入力" at bounding box center [514, 386] width 1004 height 39
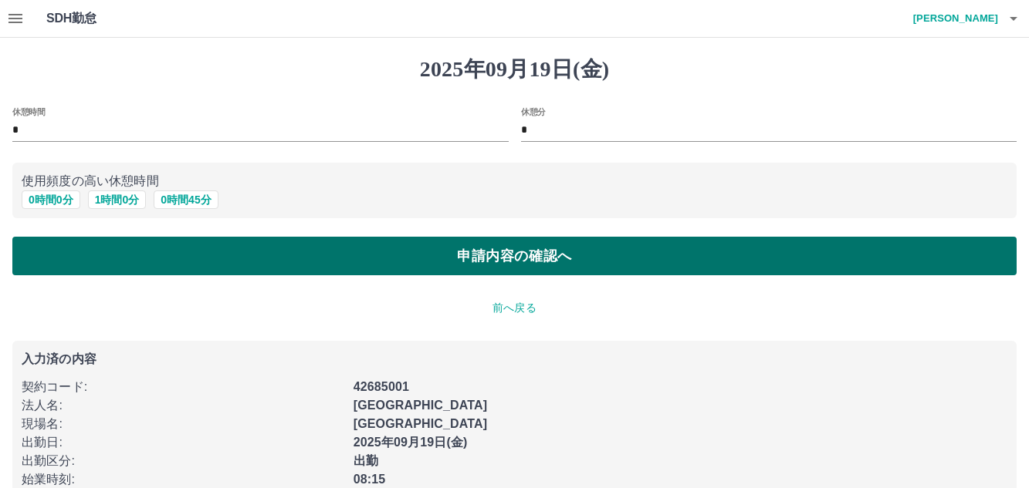
click at [209, 250] on button "申請内容の確認へ" at bounding box center [514, 256] width 1004 height 39
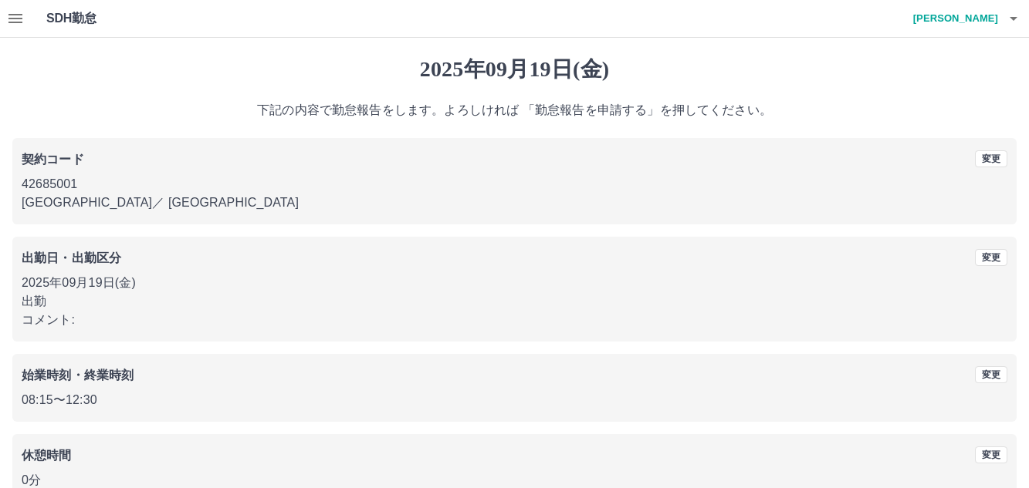
scroll to position [77, 0]
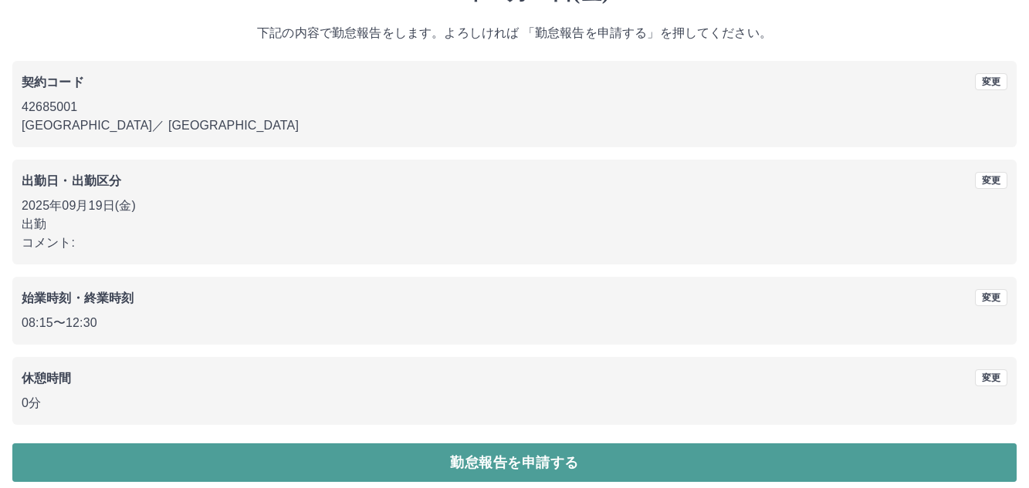
click at [217, 462] on button "勤怠報告を申請する" at bounding box center [514, 463] width 1004 height 39
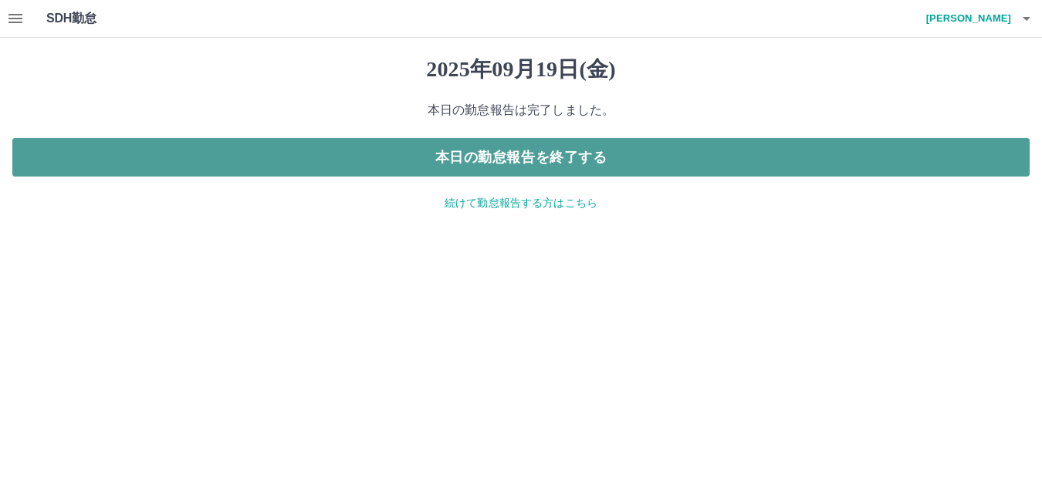
click at [642, 157] on button "本日の勤怠報告を終了する" at bounding box center [520, 157] width 1017 height 39
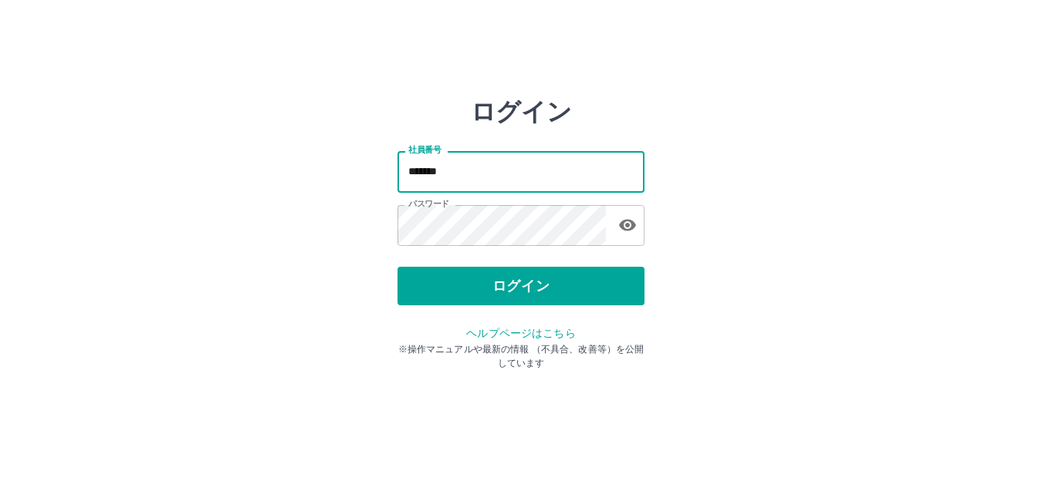
click at [595, 181] on input "*******" at bounding box center [520, 171] width 247 height 41
type input "*******"
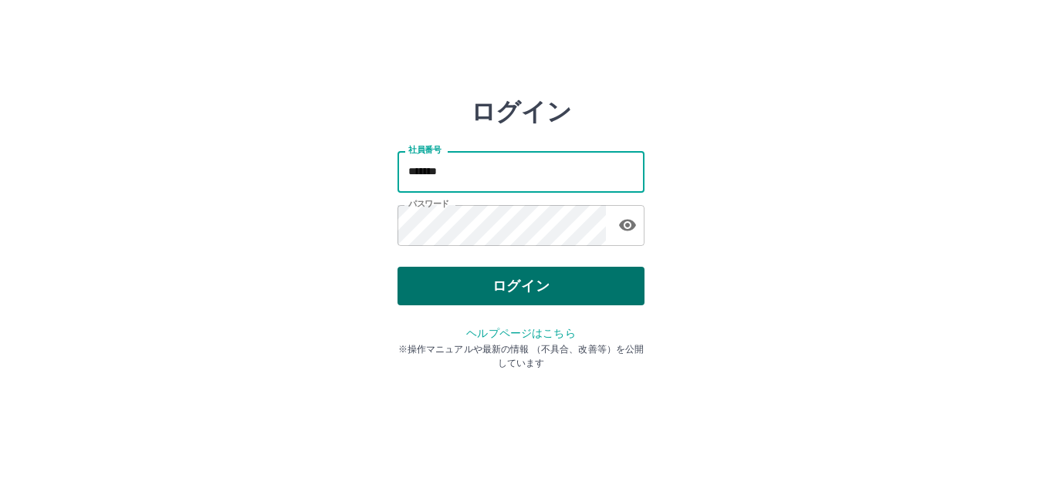
click at [563, 280] on button "ログイン" at bounding box center [520, 286] width 247 height 39
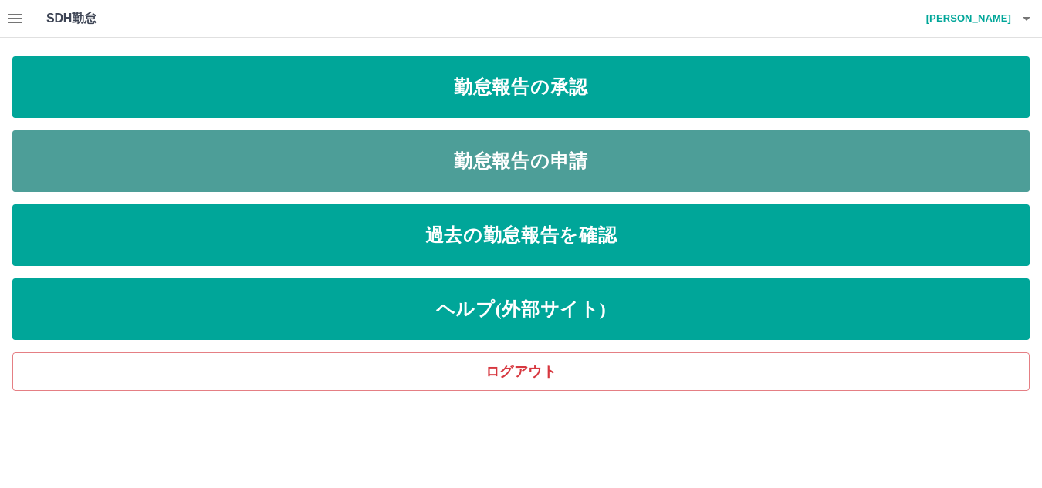
click at [274, 154] on link "勤怠報告の申請" at bounding box center [520, 161] width 1017 height 62
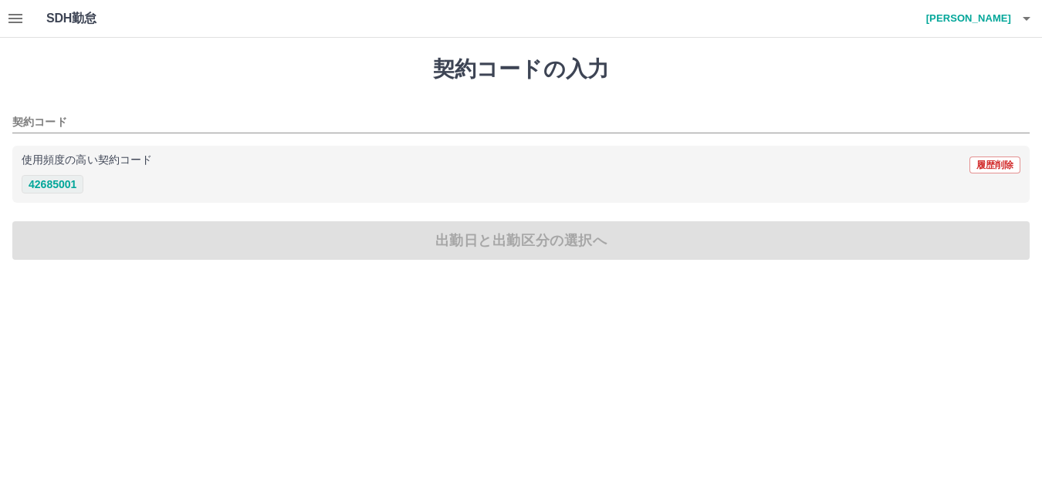
click at [49, 182] on button "42685001" at bounding box center [53, 184] width 62 height 19
type input "********"
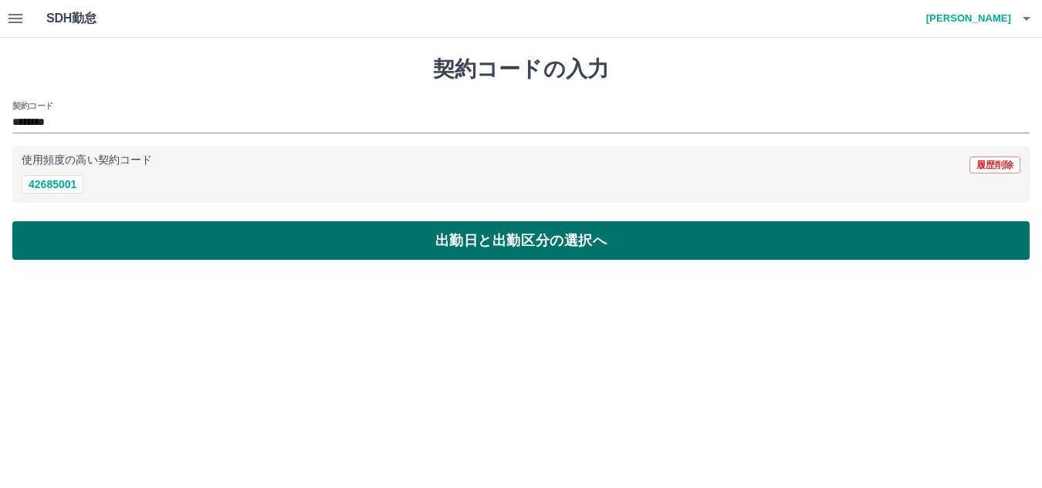
click at [49, 238] on button "出勤日と出勤区分の選択へ" at bounding box center [520, 240] width 1017 height 39
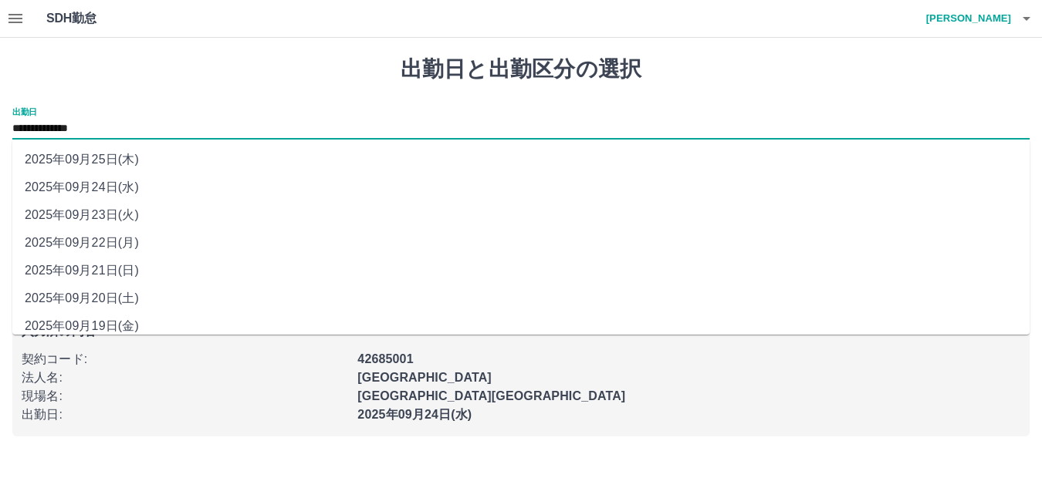
click at [74, 127] on input "**********" at bounding box center [520, 129] width 1017 height 19
click at [105, 324] on li "2025年09月19日(金)" at bounding box center [520, 327] width 1017 height 28
type input "**********"
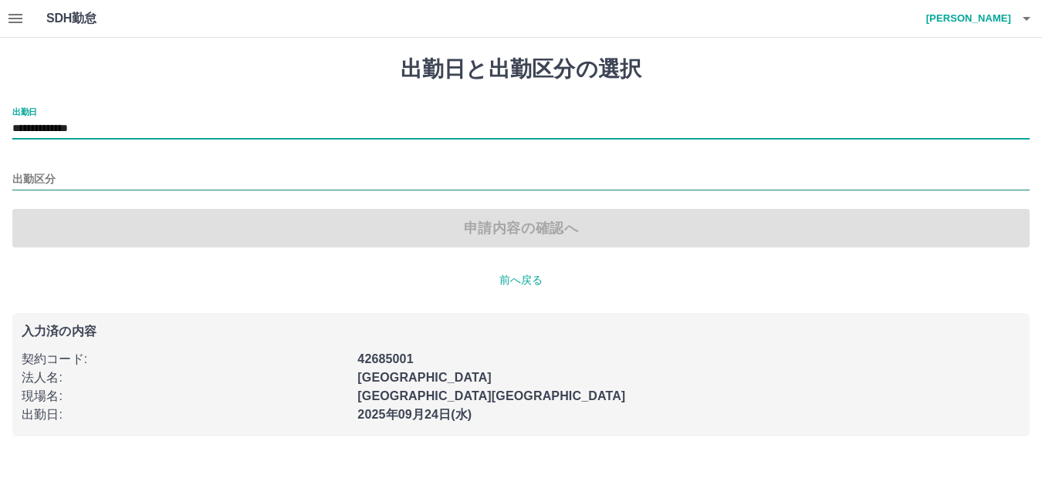
click at [59, 185] on input "出勤区分" at bounding box center [520, 180] width 1017 height 19
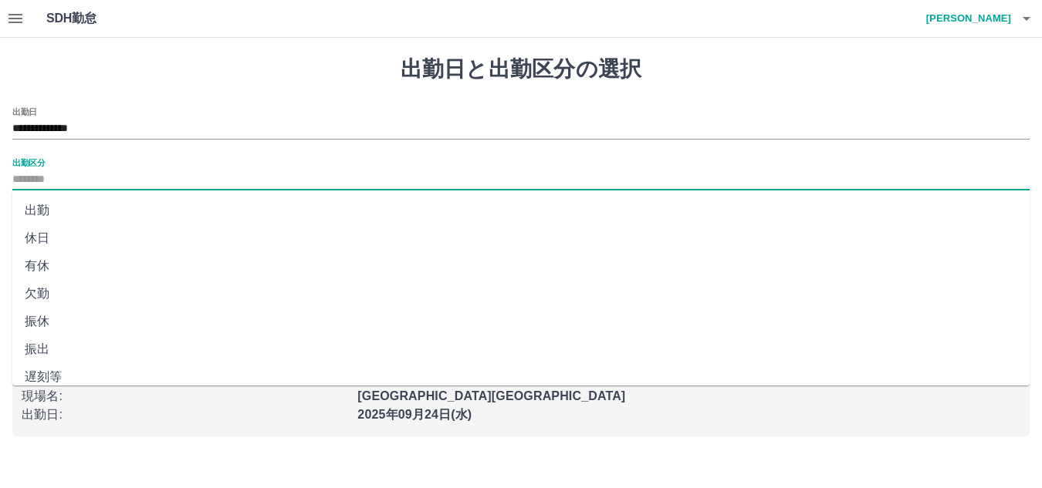
click at [55, 203] on li "出勤" at bounding box center [520, 211] width 1017 height 28
type input "**"
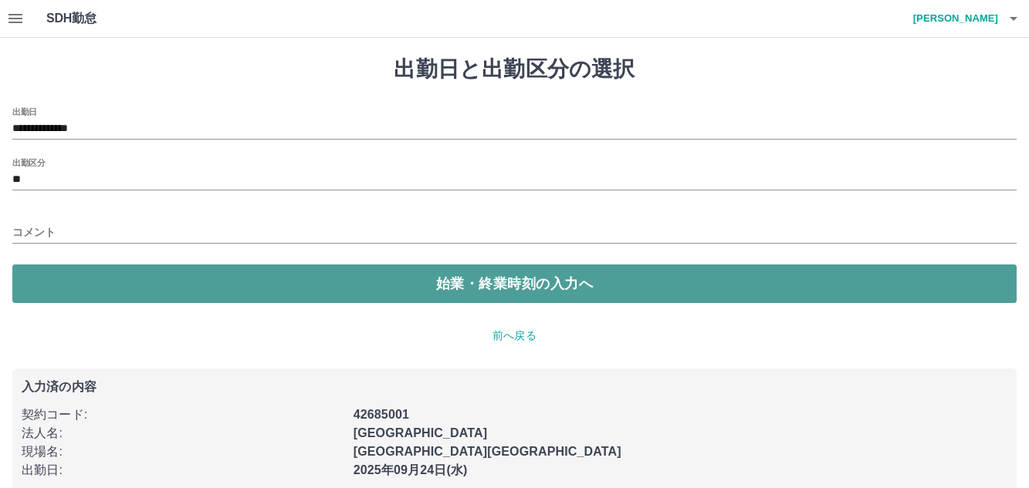
click at [88, 287] on button "始業・終業時刻の入力へ" at bounding box center [514, 284] width 1004 height 39
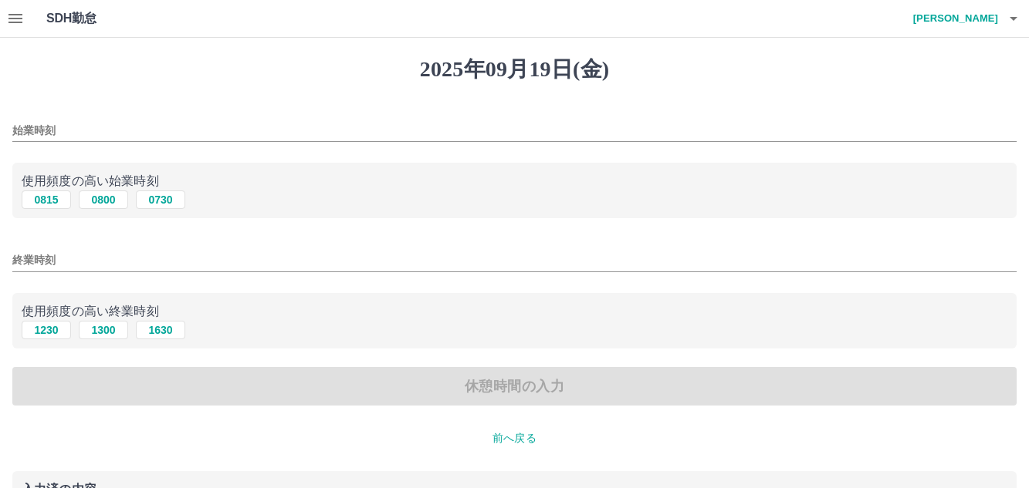
click at [111, 124] on input "始業時刻" at bounding box center [514, 131] width 1004 height 22
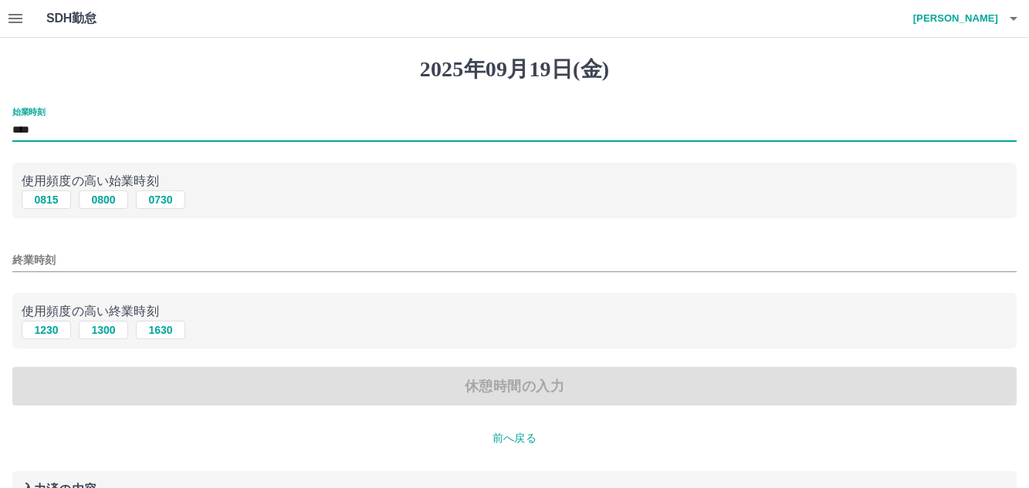
type input "****"
click at [111, 265] on input "終業時刻" at bounding box center [514, 260] width 1004 height 22
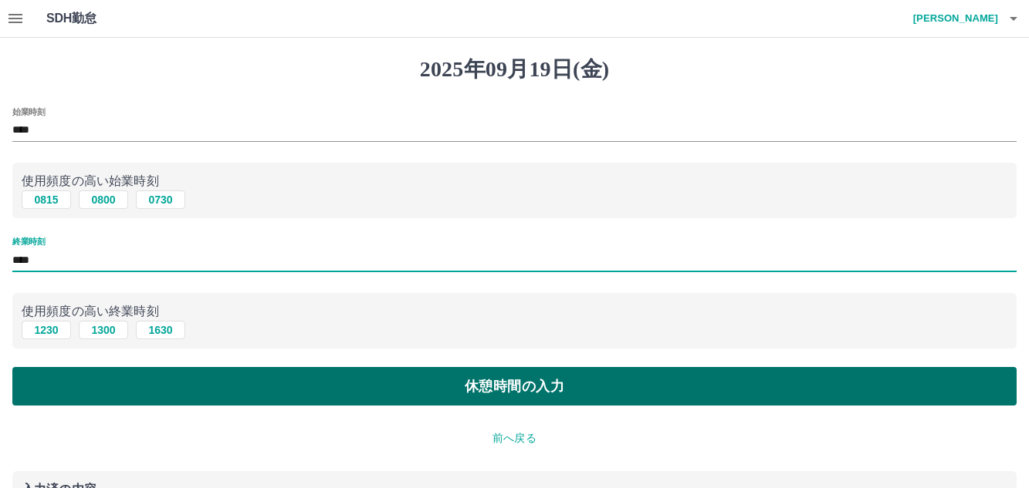
type input "****"
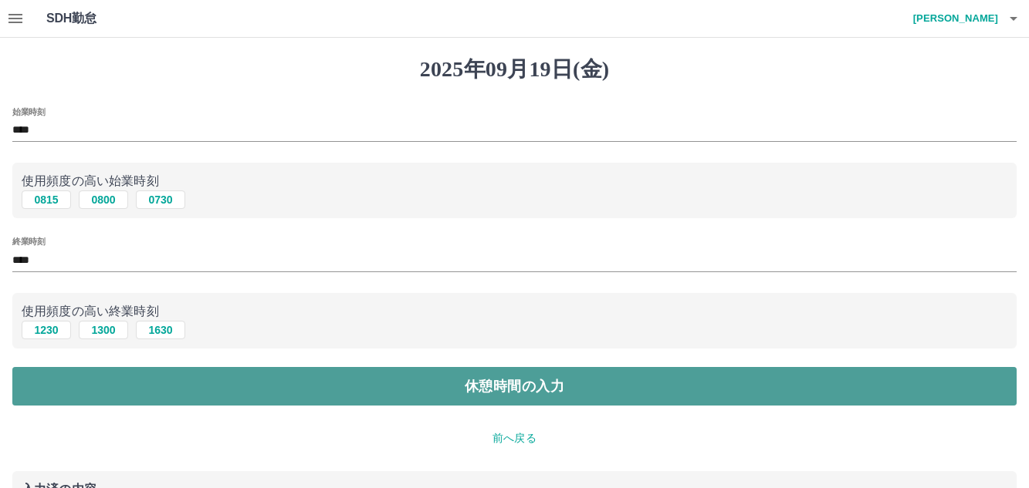
click at [171, 390] on button "休憩時間の入力" at bounding box center [514, 386] width 1004 height 39
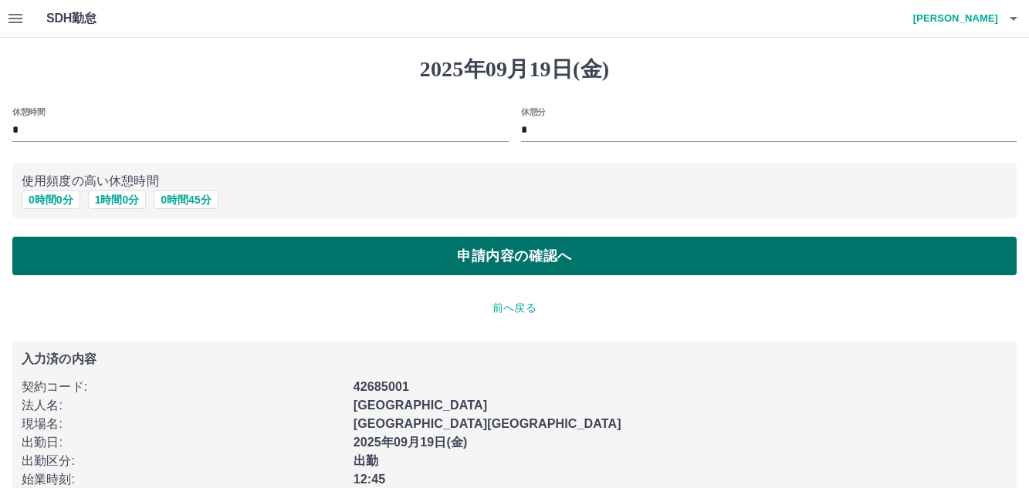
click at [225, 259] on button "申請内容の確認へ" at bounding box center [514, 256] width 1004 height 39
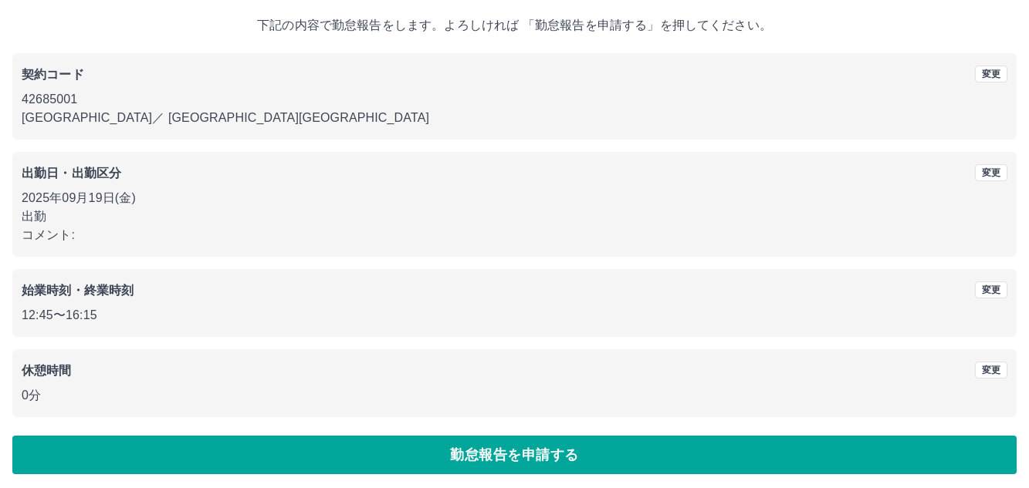
scroll to position [90, 0]
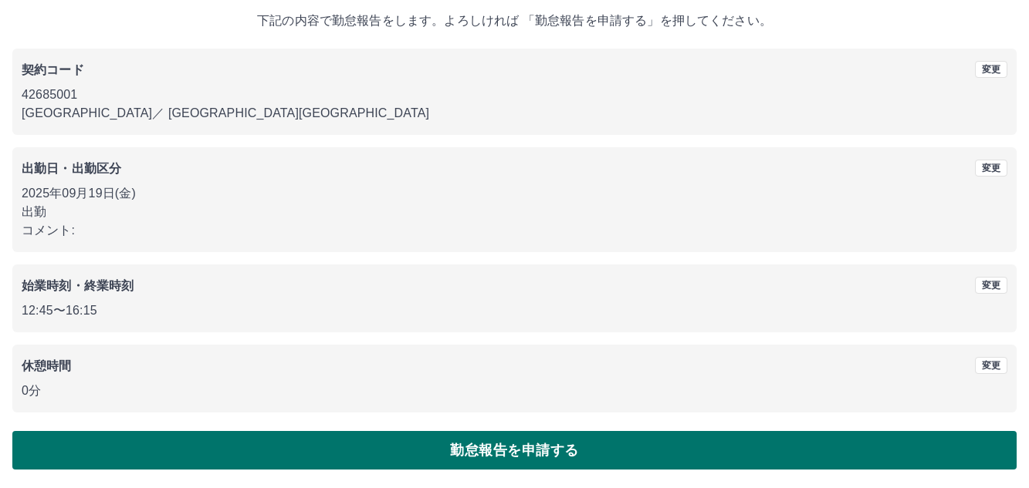
click at [151, 441] on button "勤怠報告を申請する" at bounding box center [514, 450] width 1004 height 39
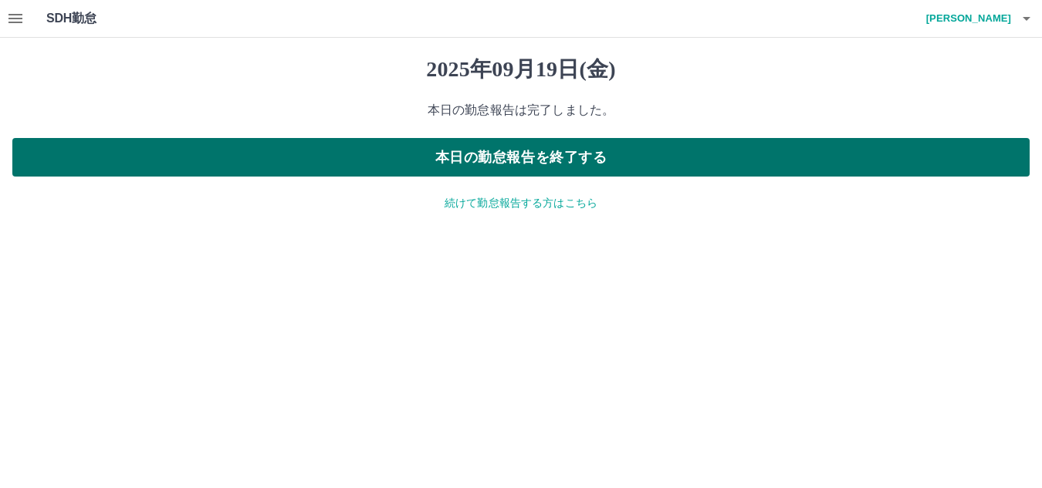
click at [546, 172] on button "本日の勤怠報告を終了する" at bounding box center [520, 157] width 1017 height 39
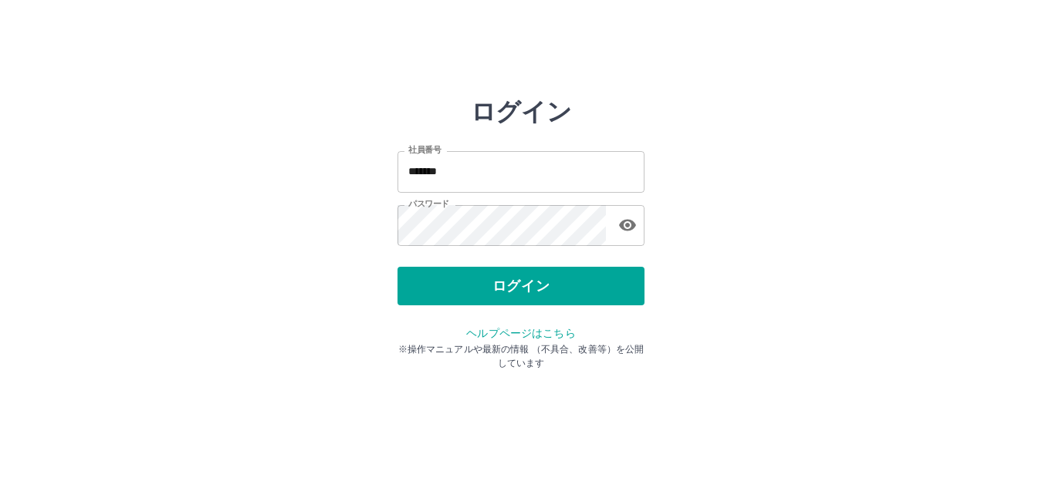
click at [532, 302] on div "ログイン" at bounding box center [520, 286] width 247 height 39
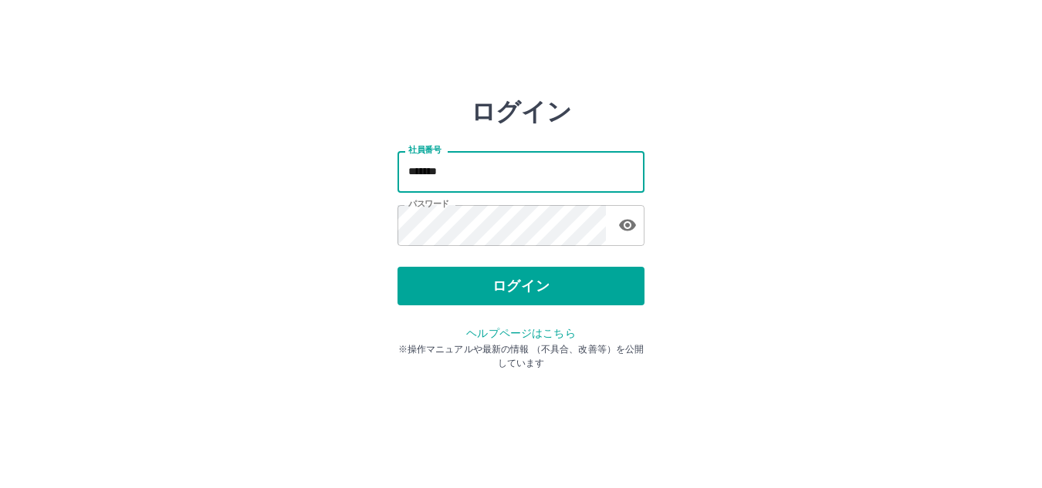
click at [508, 176] on input "*******" at bounding box center [520, 171] width 247 height 41
type input "*******"
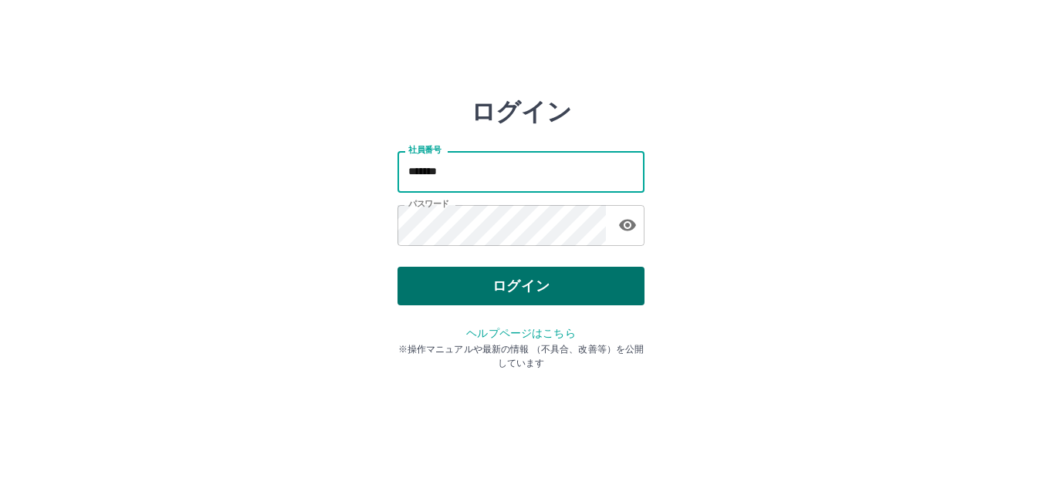
click at [559, 286] on button "ログイン" at bounding box center [520, 286] width 247 height 39
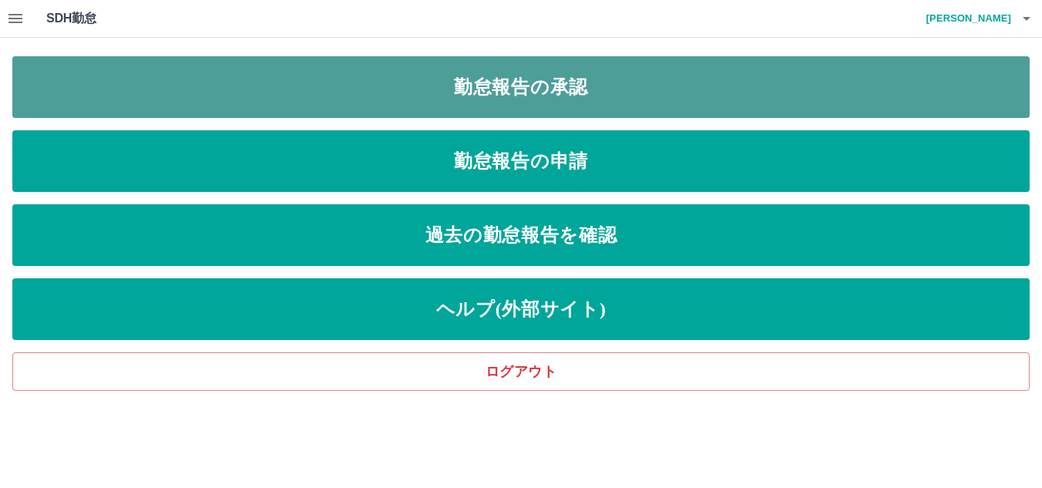
click at [306, 69] on link "勤怠報告の承認" at bounding box center [520, 87] width 1017 height 62
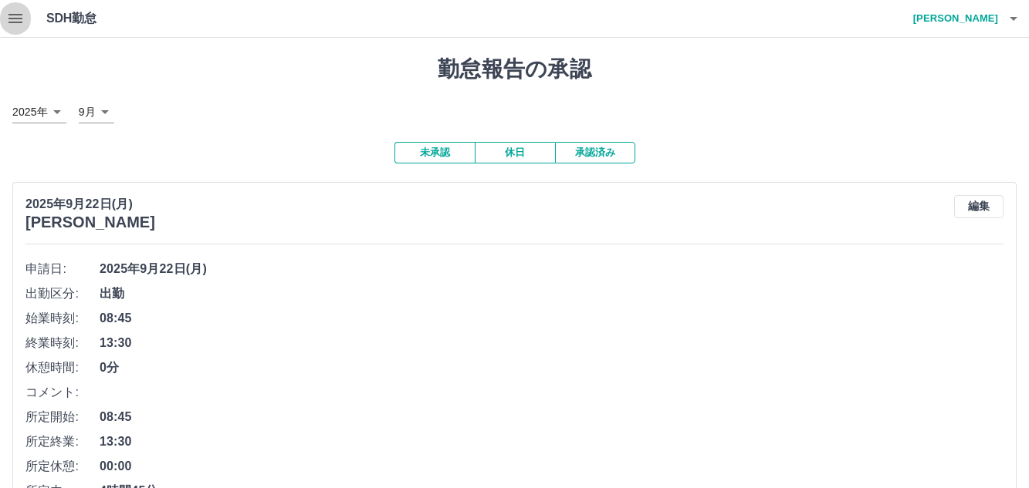
click at [15, 24] on icon "button" at bounding box center [15, 18] width 19 height 19
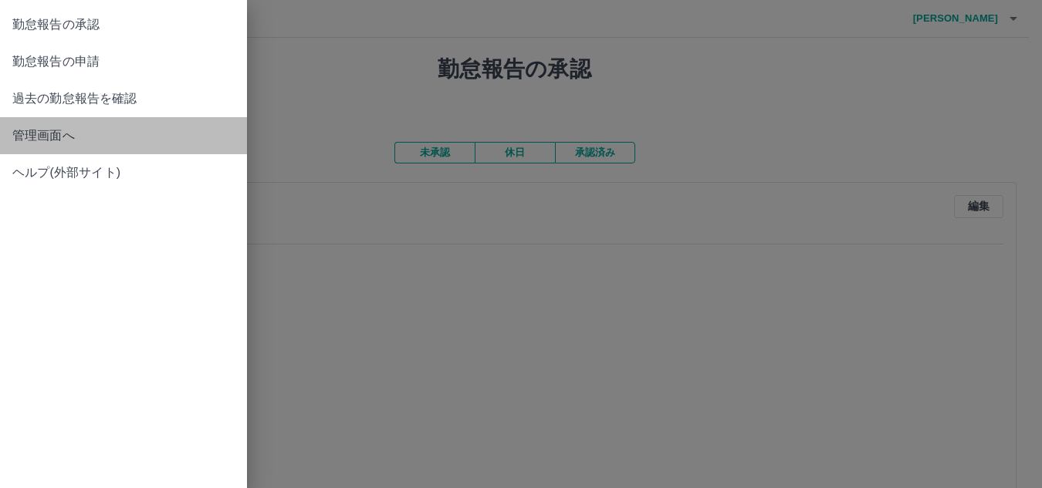
click at [31, 133] on span "管理画面へ" at bounding box center [123, 136] width 222 height 19
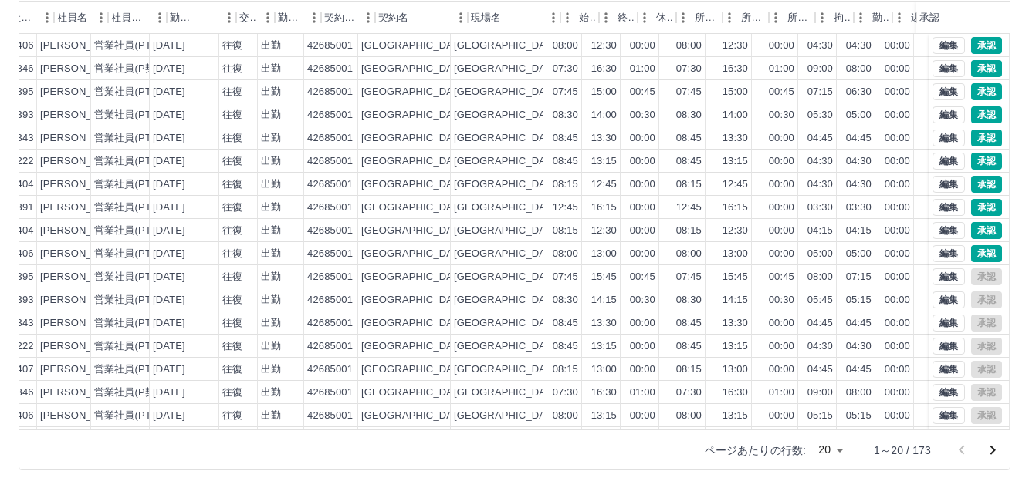
scroll to position [0, 165]
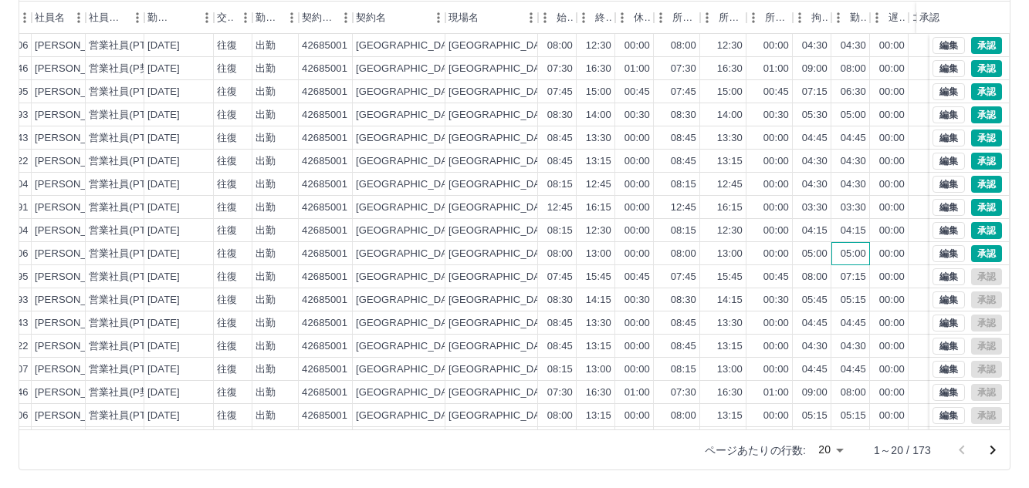
click at [851, 255] on div "05:00" at bounding box center [852, 254] width 25 height 15
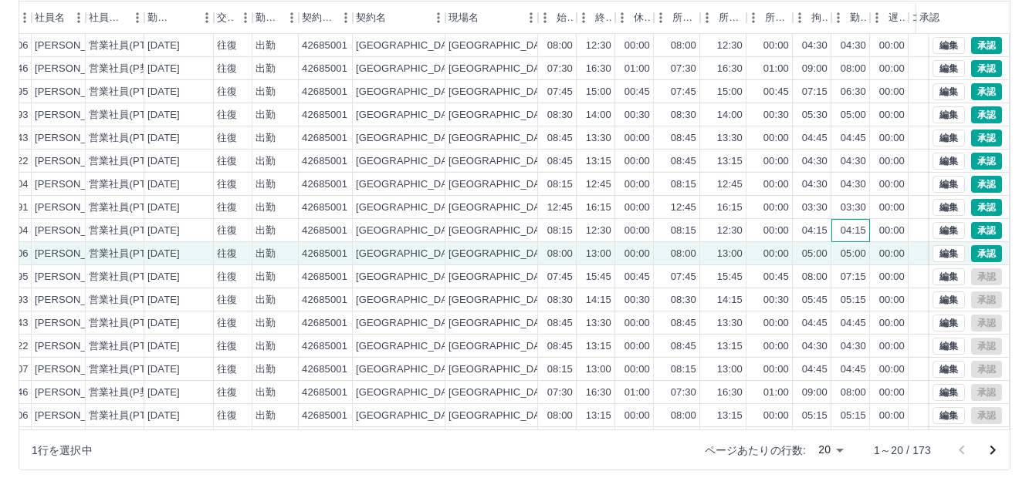
click at [841, 232] on div "04:15" at bounding box center [852, 231] width 25 height 15
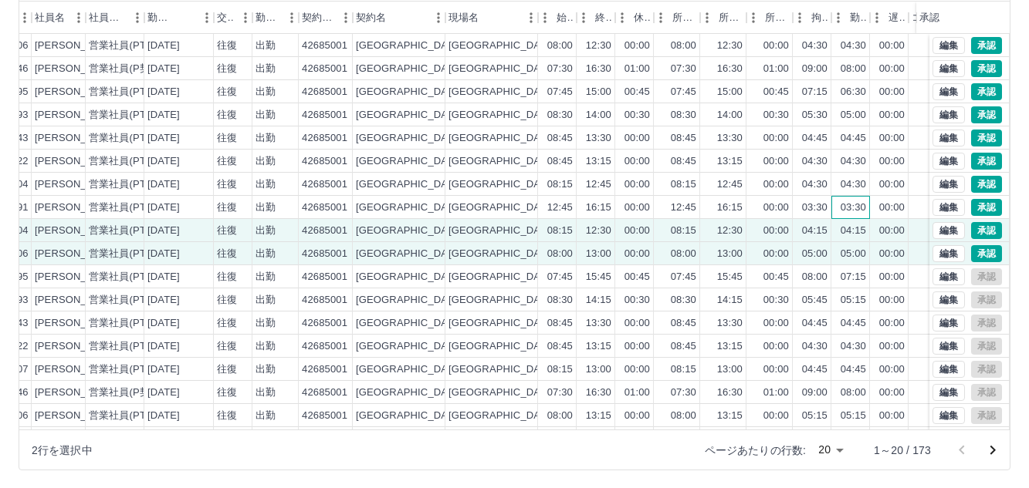
click at [843, 211] on div "03:30" at bounding box center [852, 208] width 25 height 15
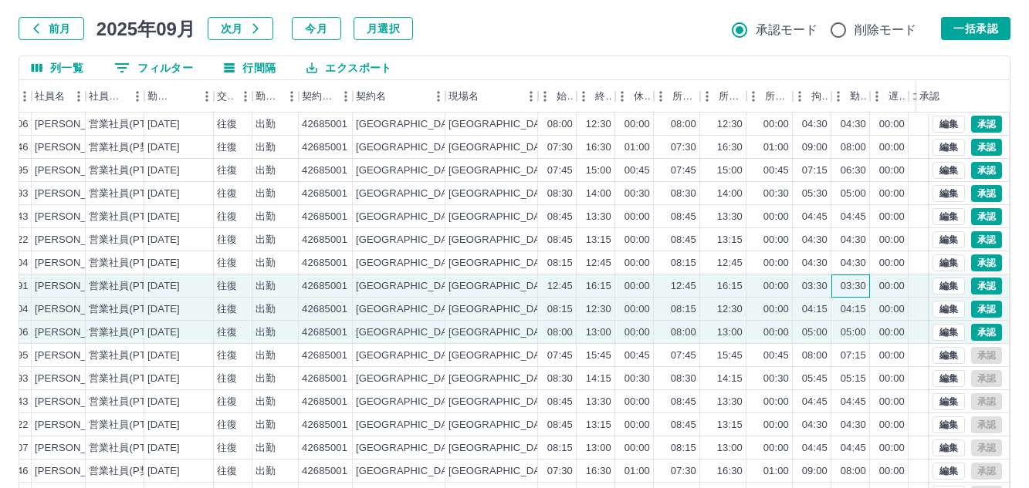
scroll to position [76, 0]
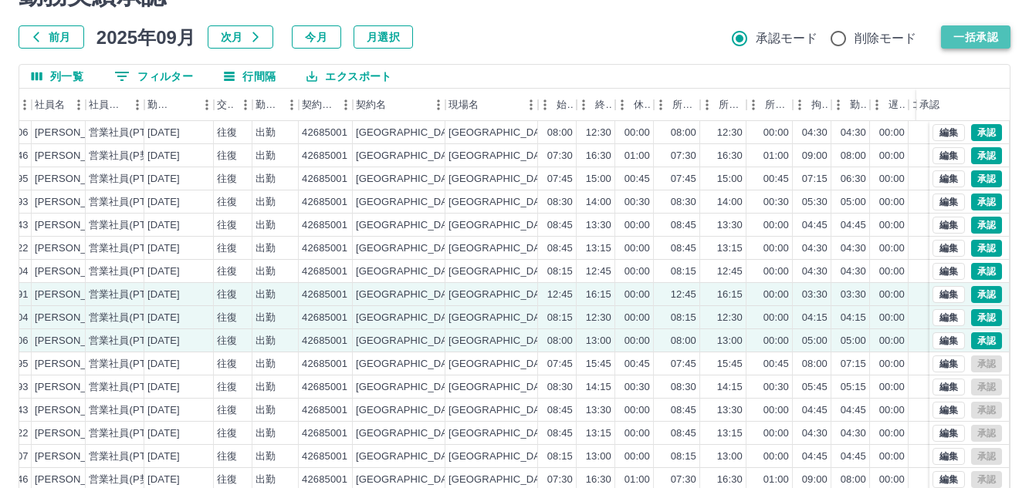
click at [982, 35] on button "一括承認" at bounding box center [975, 36] width 69 height 23
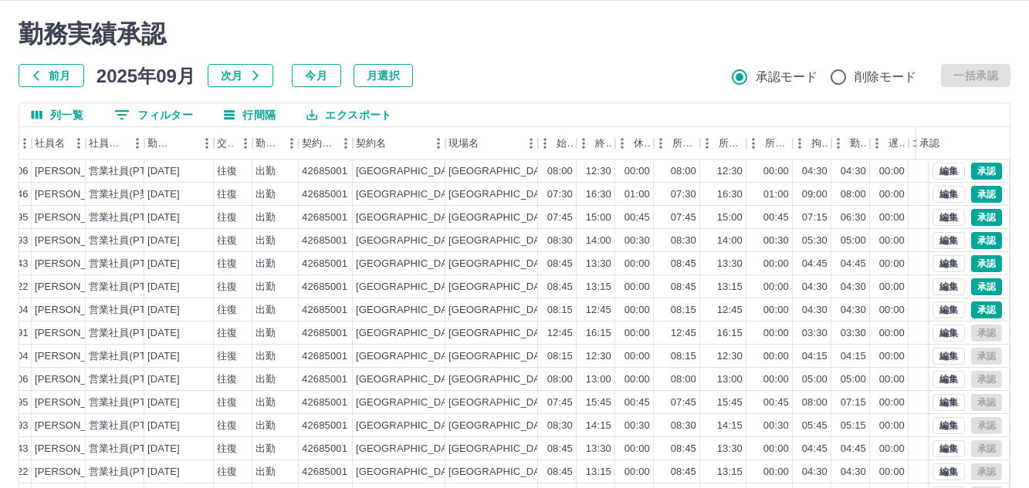
scroll to position [26, 0]
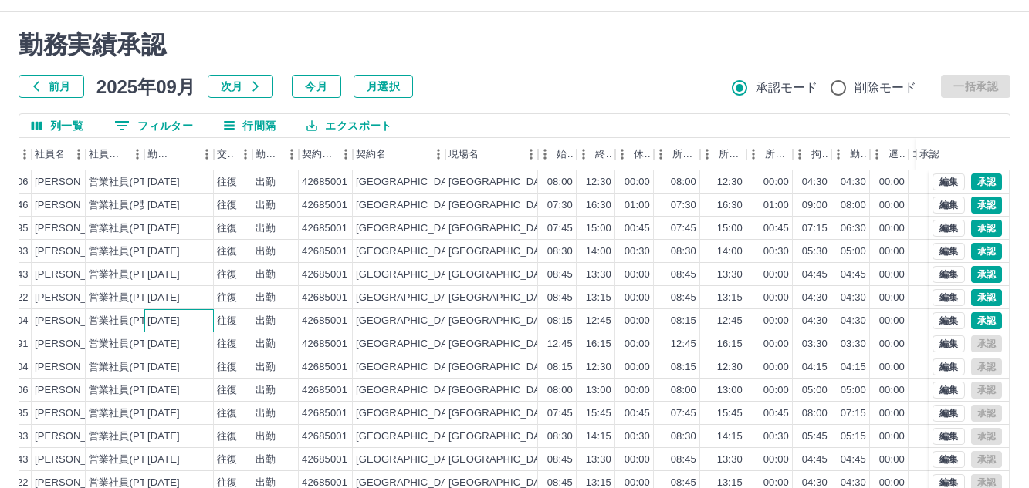
click at [157, 323] on div "[DATE]" at bounding box center [163, 321] width 32 height 15
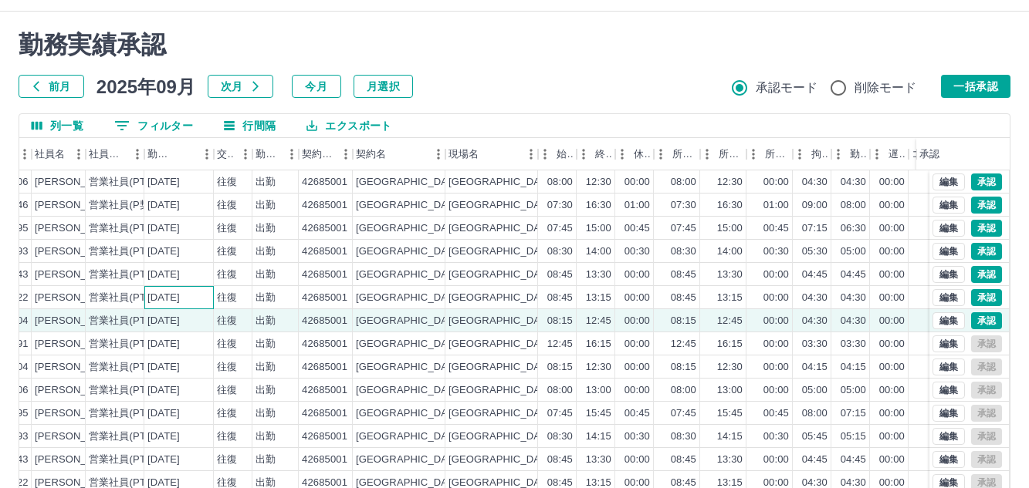
click at [161, 304] on div "[DATE]" at bounding box center [163, 298] width 32 height 15
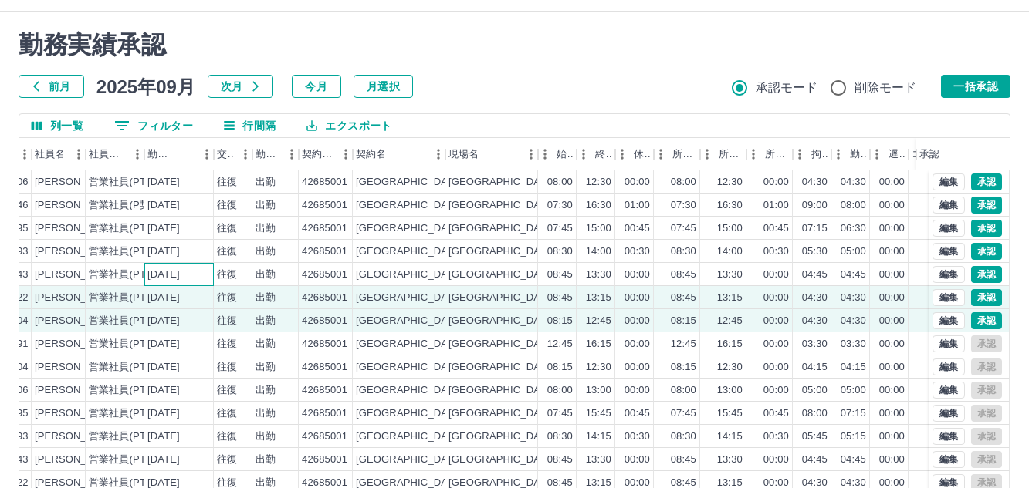
click at [162, 271] on div "[DATE]" at bounding box center [163, 275] width 32 height 15
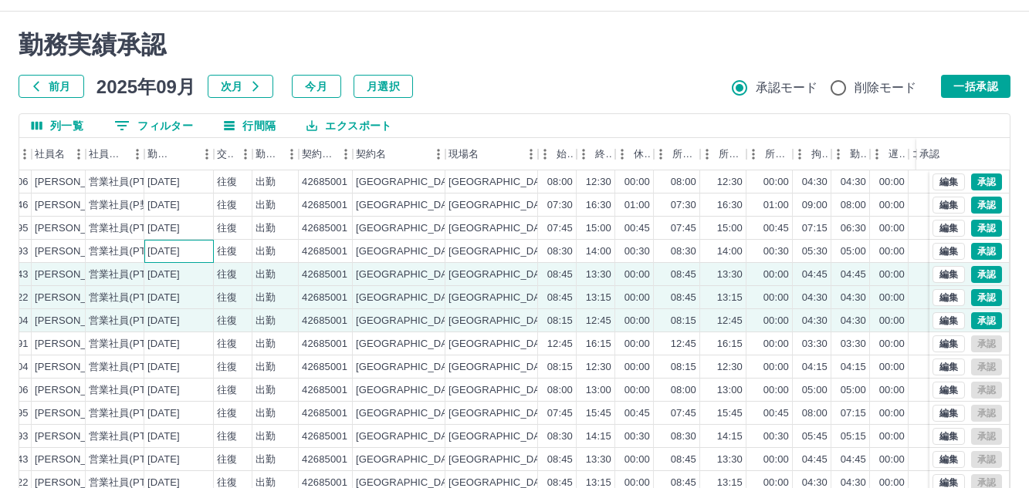
click at [167, 246] on div "[DATE]" at bounding box center [163, 252] width 32 height 15
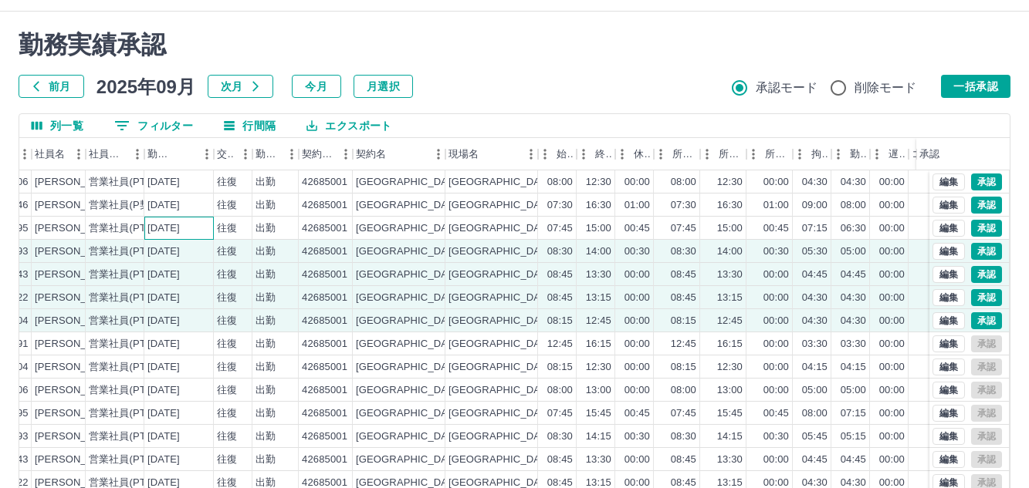
click at [169, 228] on div "[DATE]" at bounding box center [163, 228] width 32 height 15
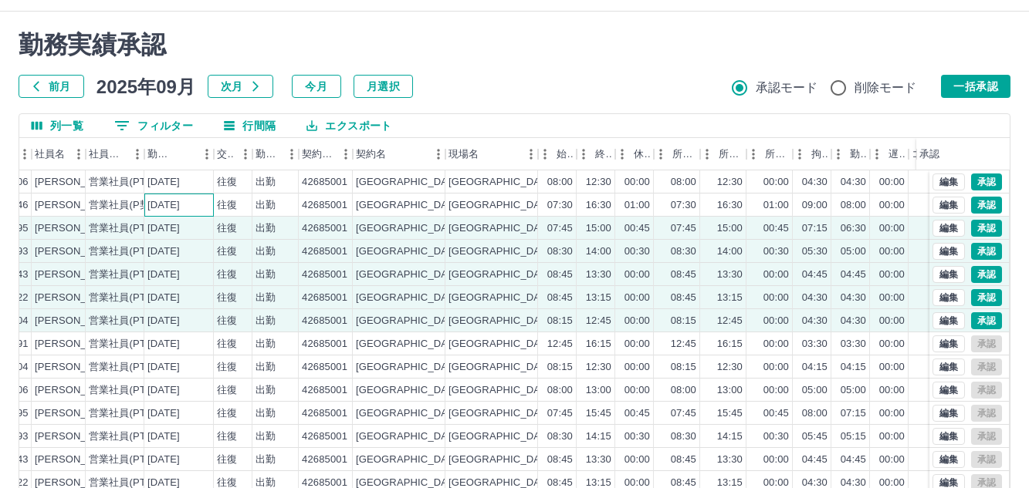
click at [176, 207] on div "[DATE]" at bounding box center [163, 205] width 32 height 15
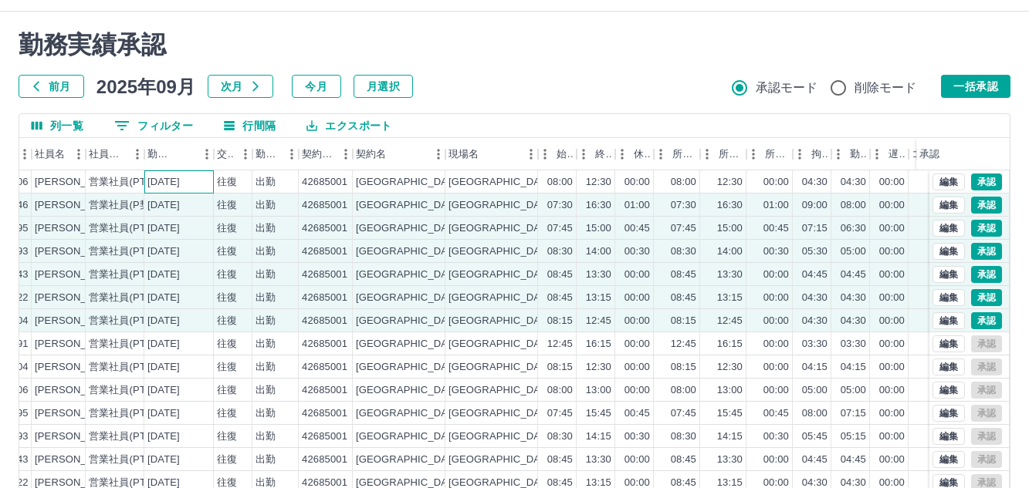
click at [180, 184] on div "[DATE]" at bounding box center [163, 182] width 32 height 15
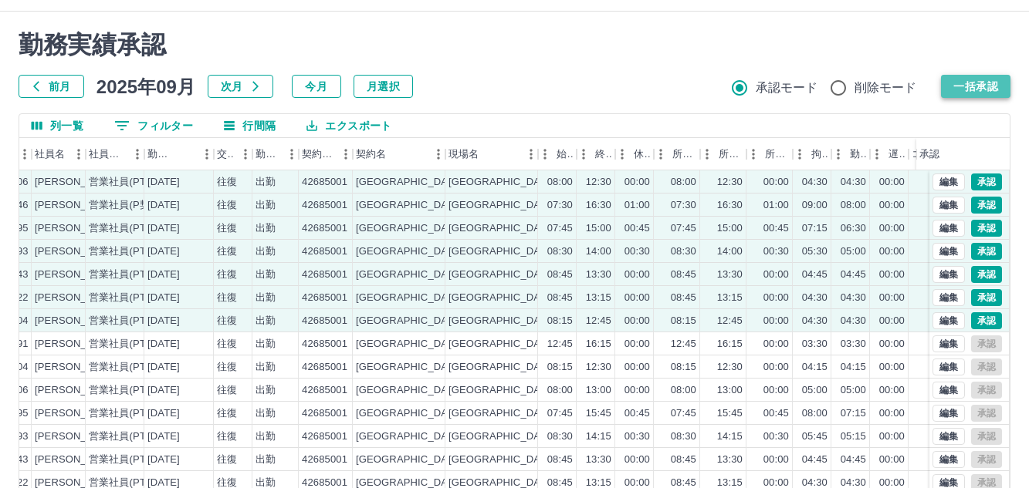
click at [964, 81] on button "一括承認" at bounding box center [975, 86] width 69 height 23
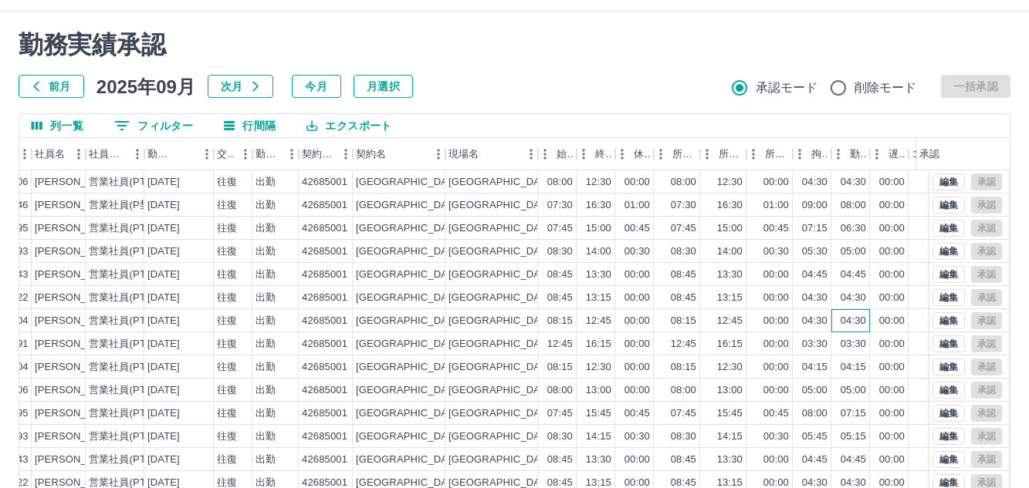
click at [850, 326] on div "04:30" at bounding box center [852, 321] width 25 height 15
click at [857, 307] on div "04:30" at bounding box center [850, 297] width 39 height 23
click at [867, 276] on div "04:45" at bounding box center [850, 274] width 39 height 23
click at [860, 261] on div "05:00" at bounding box center [850, 251] width 39 height 23
click at [860, 237] on div "06:30" at bounding box center [850, 228] width 39 height 23
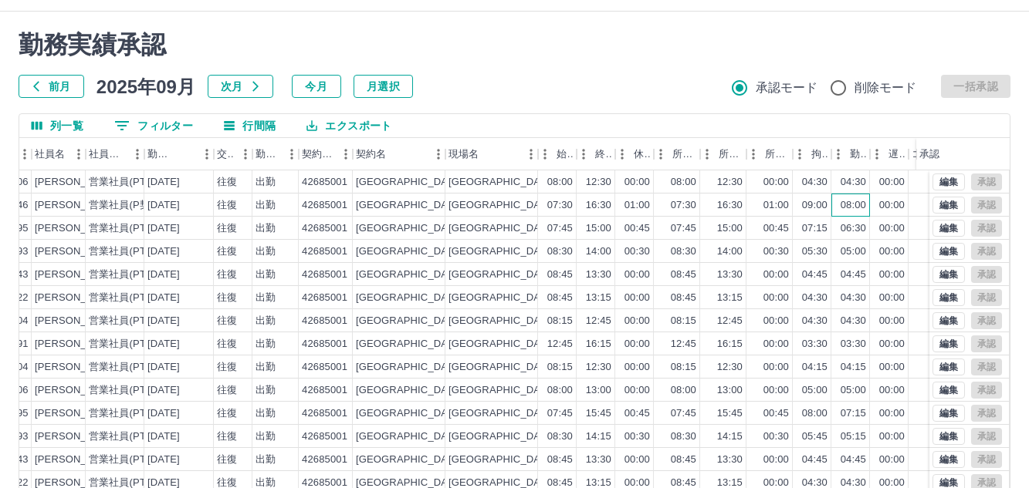
click at [860, 213] on div "08:00" at bounding box center [850, 205] width 39 height 23
